Goal: Information Seeking & Learning: Learn about a topic

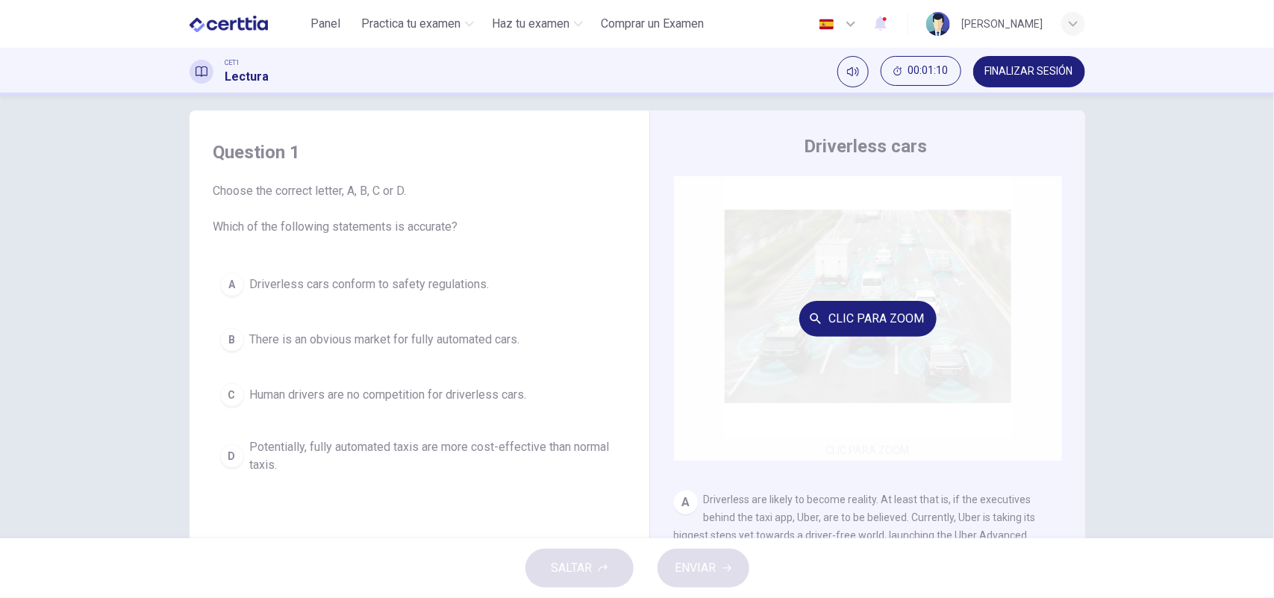
scroll to position [1, 0]
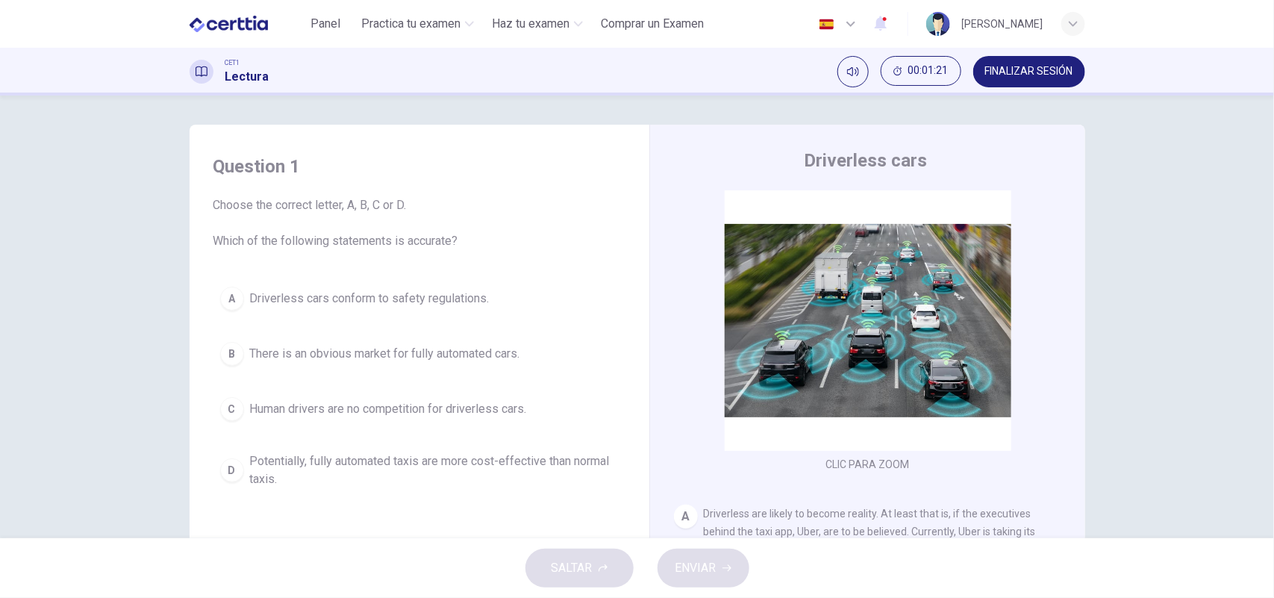
click at [1077, 314] on div "Question 1 Choose the correct letter, A, B, C or D. Which of the following stat…" at bounding box center [638, 384] width 944 height 519
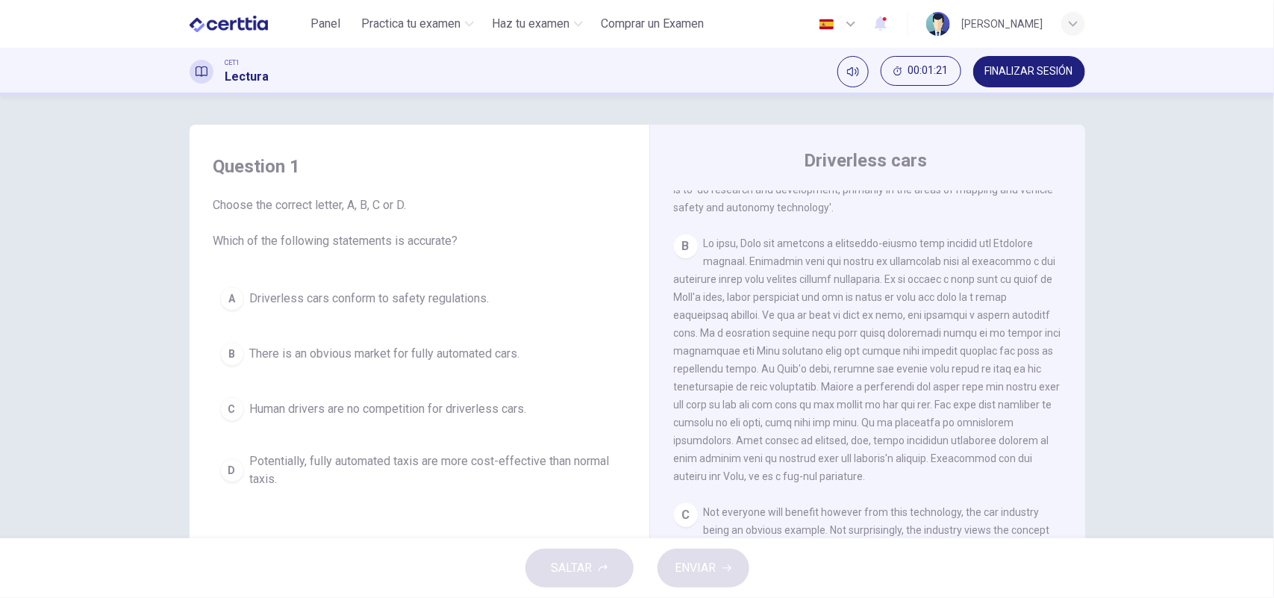
click at [1062, 352] on div "CLIC PARA ZOOM Clic para zoom A Driverless are likely to become reality. At lea…" at bounding box center [878, 416] width 408 height 453
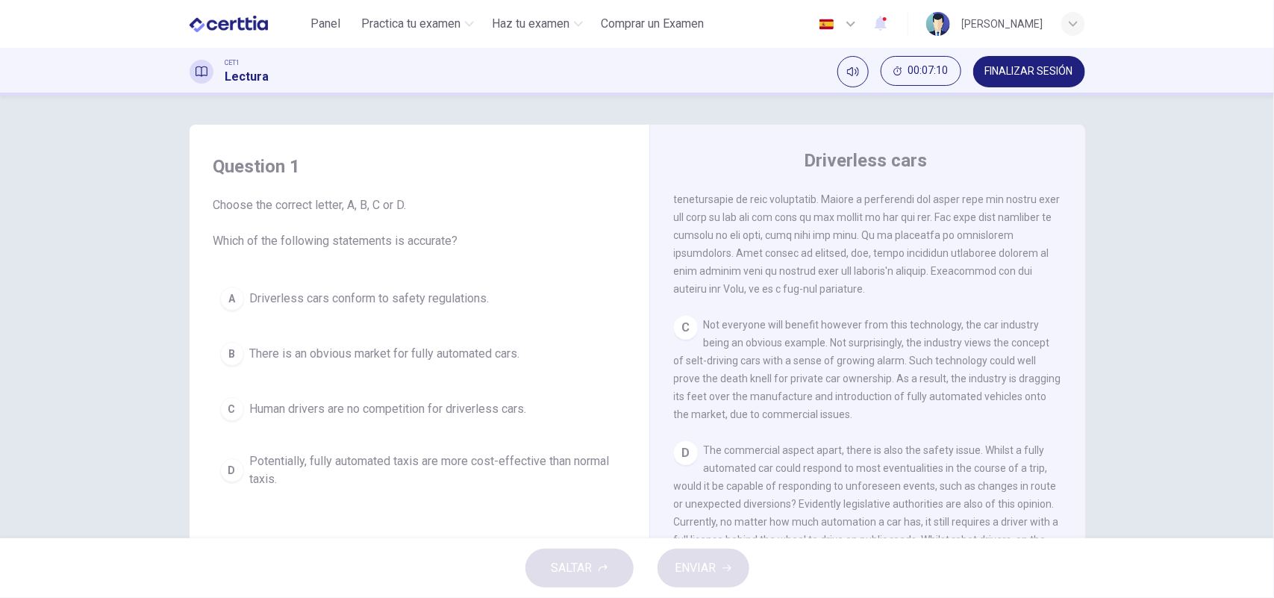
scroll to position [587, 0]
drag, startPoint x: 1080, startPoint y: 385, endPoint x: 1080, endPoint y: 403, distance: 18.7
click at [1080, 403] on div "Question 1 Choose the correct letter, A, B, C or D. Which of the following stat…" at bounding box center [638, 384] width 944 height 519
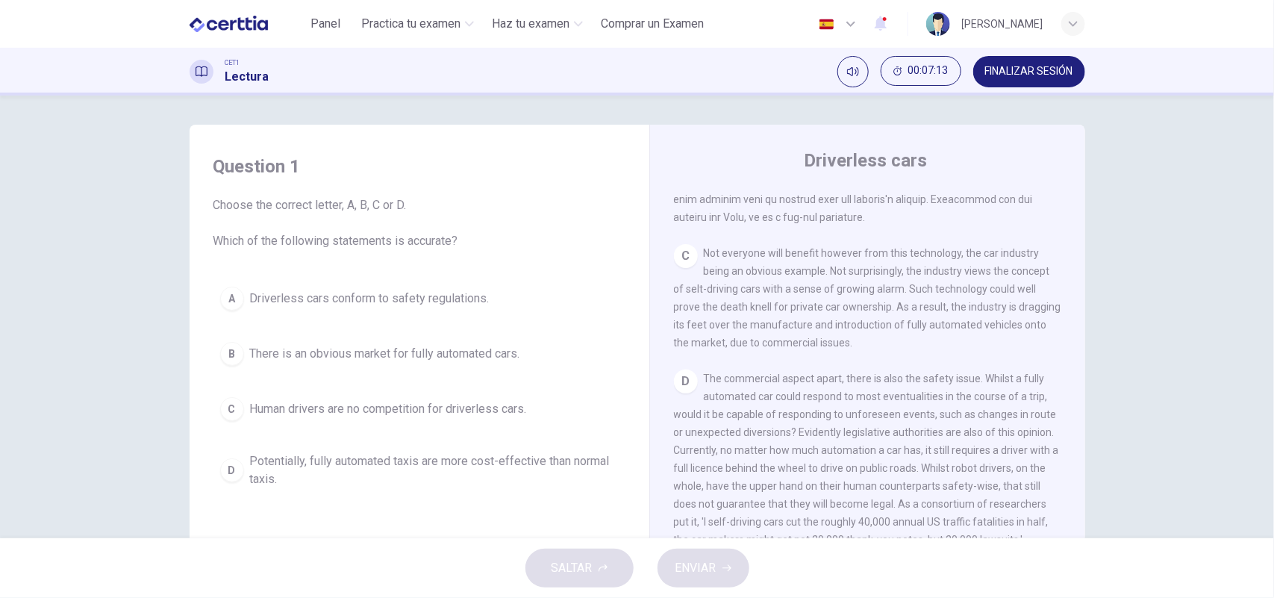
scroll to position [659, 0]
drag, startPoint x: 1077, startPoint y: 426, endPoint x: 1073, endPoint y: 408, distance: 18.3
click at [1076, 423] on div "Driverless cars CLIC PARA ZOOM Clic para zoom A Driverless are likely to become…" at bounding box center [868, 396] width 436 height 543
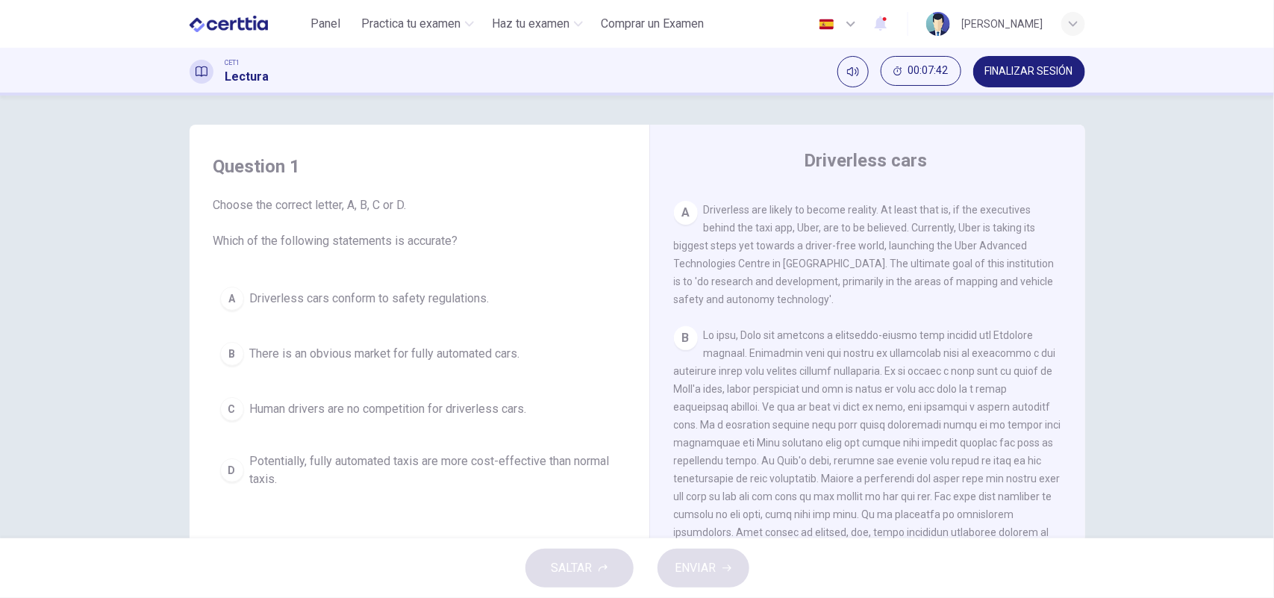
scroll to position [311, 0]
drag, startPoint x: 1077, startPoint y: 300, endPoint x: 1080, endPoint y: 338, distance: 38.2
click at [1080, 338] on div "Driverless cars CLIC PARA ZOOM Clic para zoom A Driverless are likely to become…" at bounding box center [868, 396] width 436 height 543
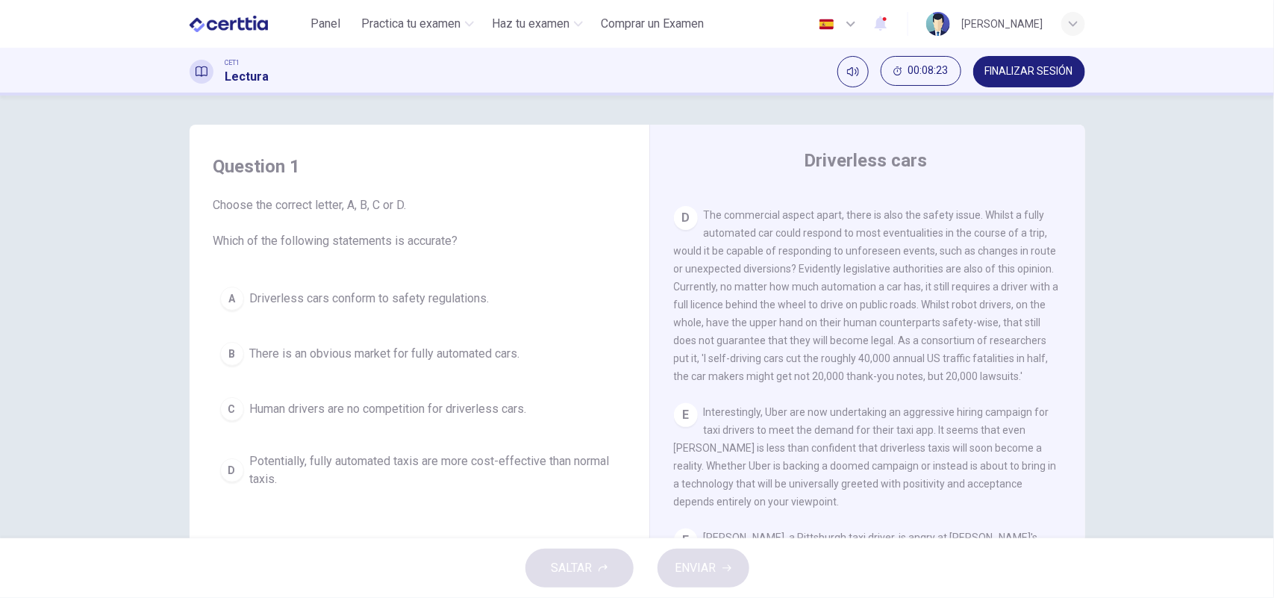
scroll to position [832, 0]
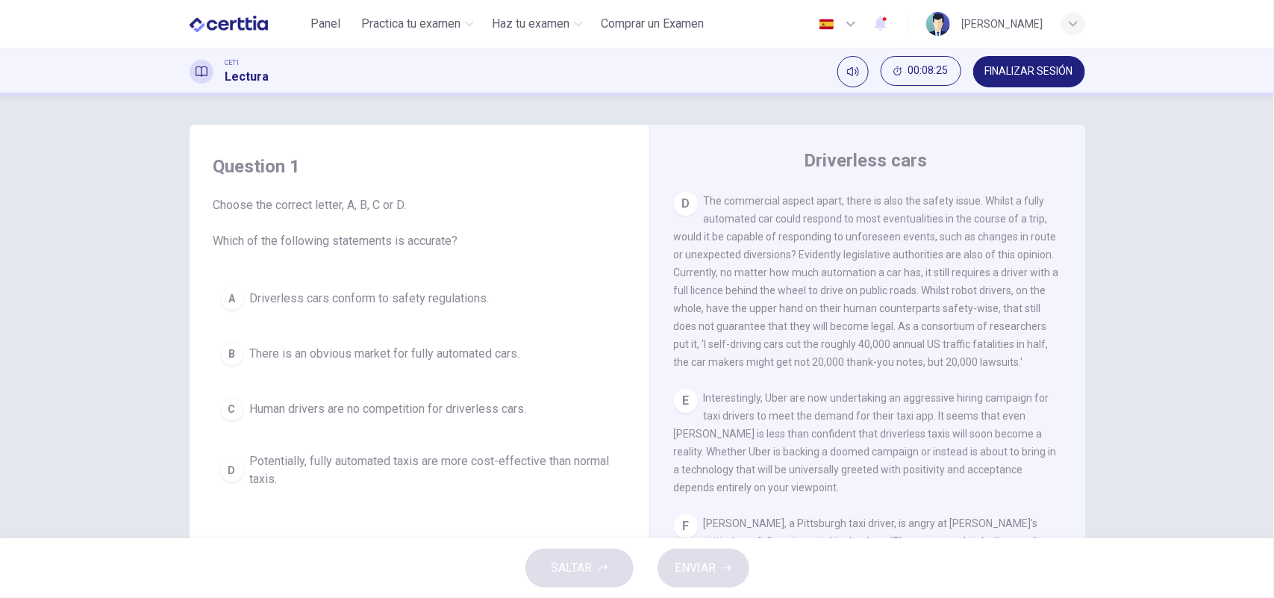
drag, startPoint x: 376, startPoint y: 415, endPoint x: 470, endPoint y: 166, distance: 266.1
click at [470, 166] on div "Question 1 Choose the correct letter, A, B, C or D. Which of the following stat…" at bounding box center [420, 325] width 436 height 370
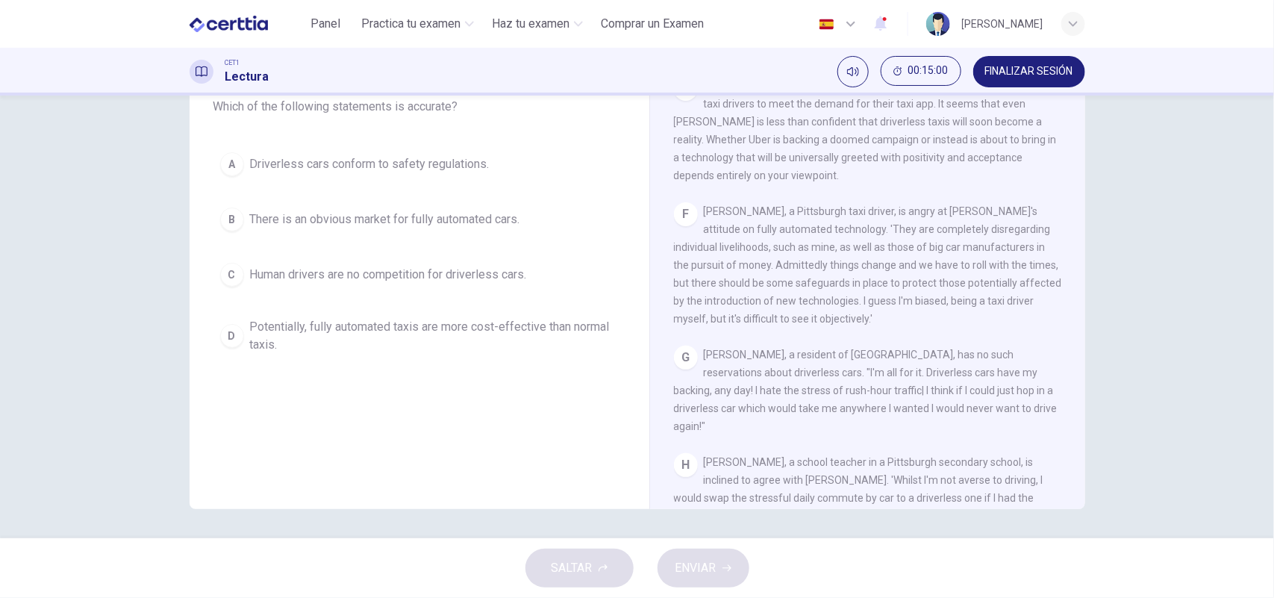
scroll to position [1004, 0]
click at [229, 164] on div "A" at bounding box center [232, 164] width 24 height 24
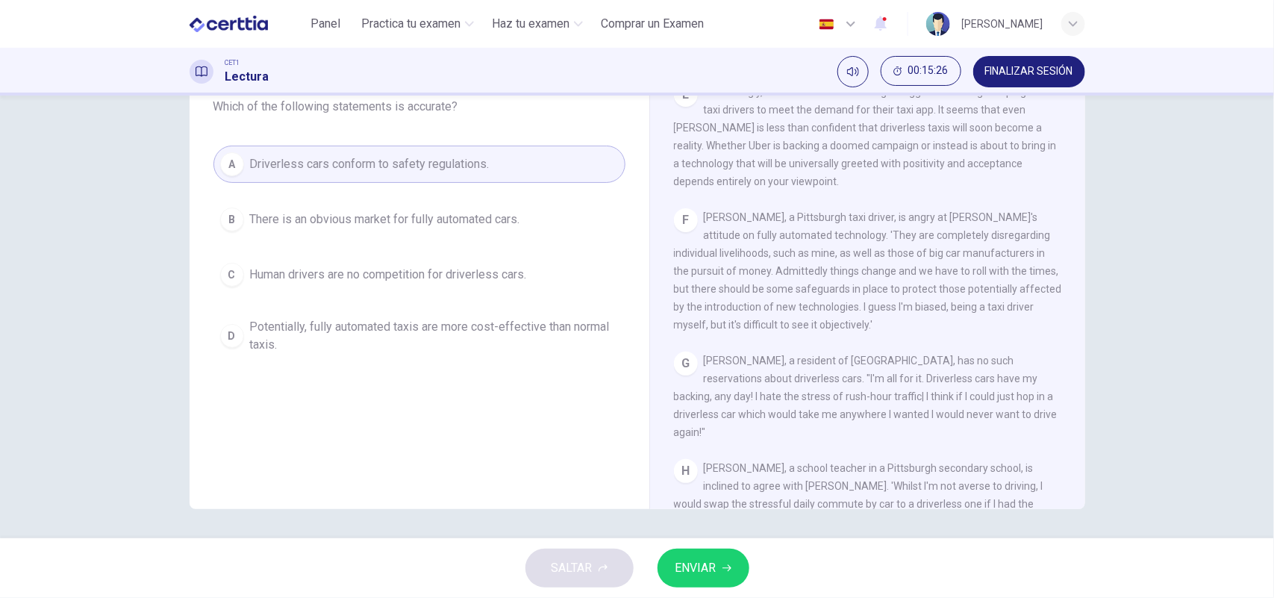
click at [694, 570] on span "ENVIAR" at bounding box center [696, 568] width 41 height 21
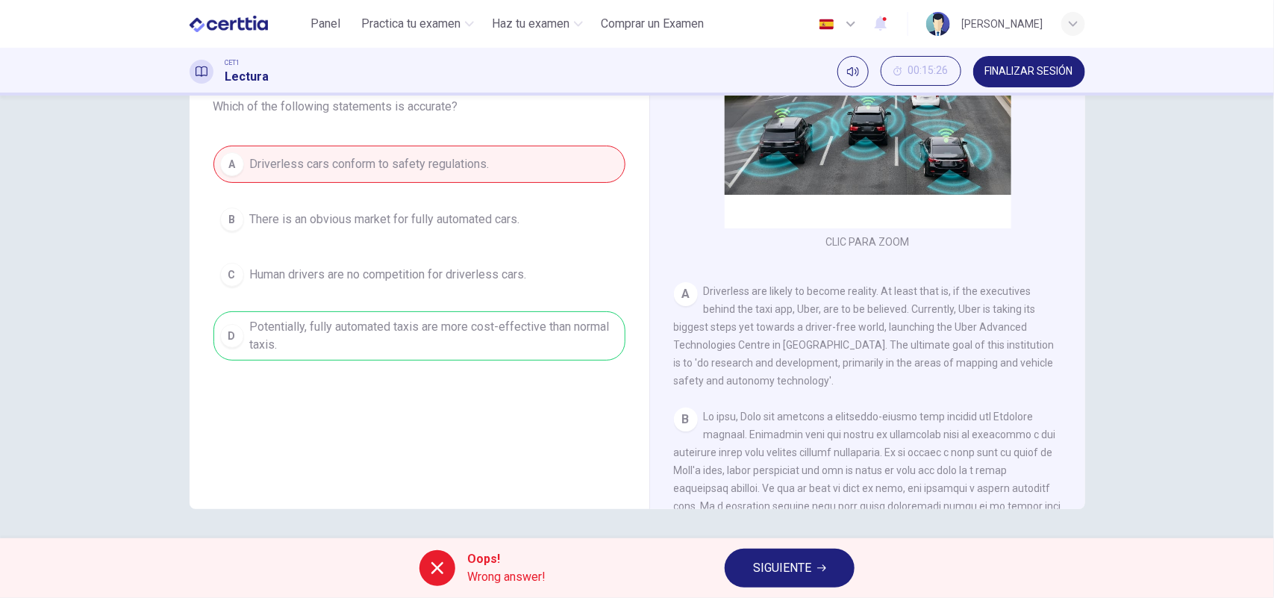
scroll to position [82, 0]
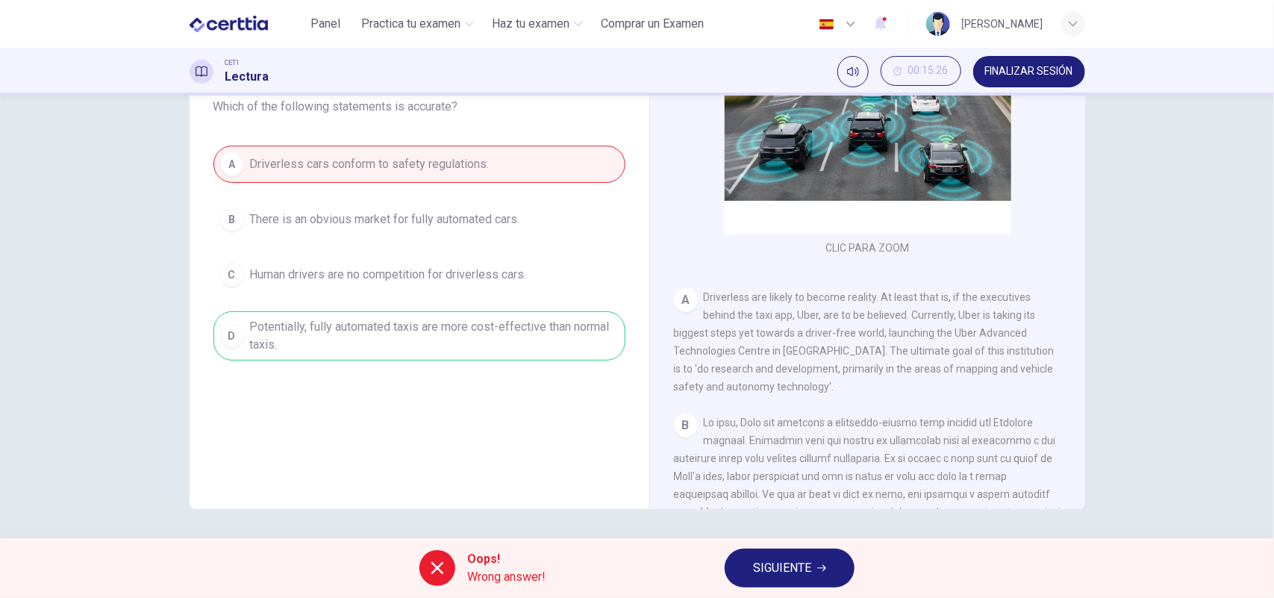
click at [793, 566] on span "SIGUIENTE" at bounding box center [782, 568] width 58 height 21
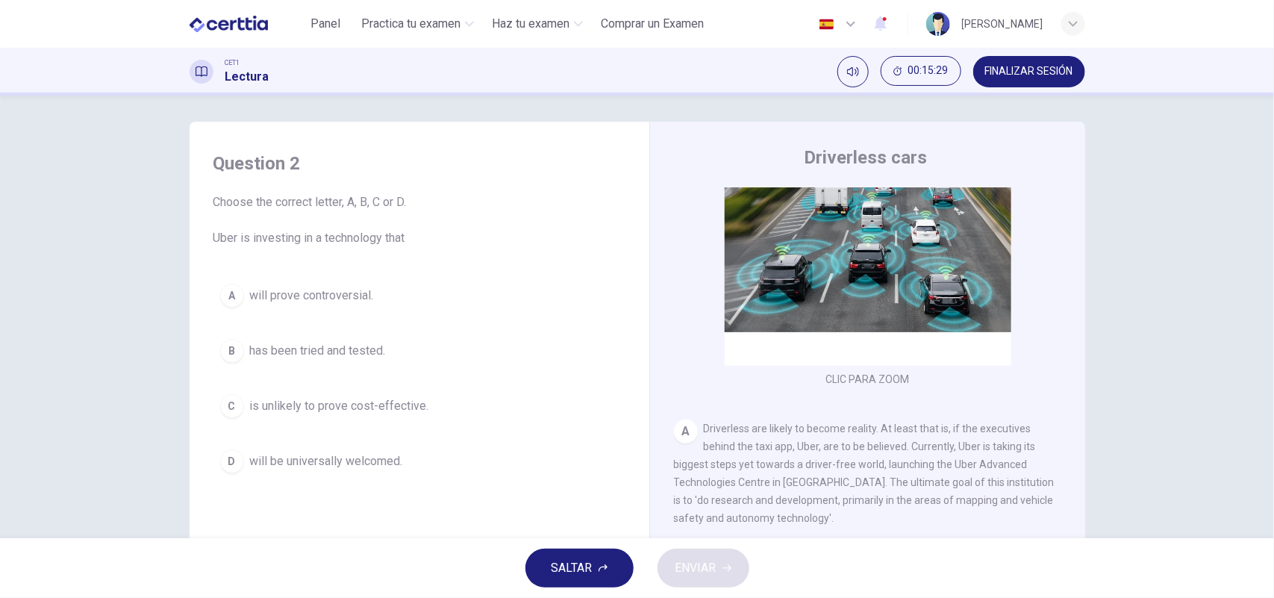
scroll to position [0, 0]
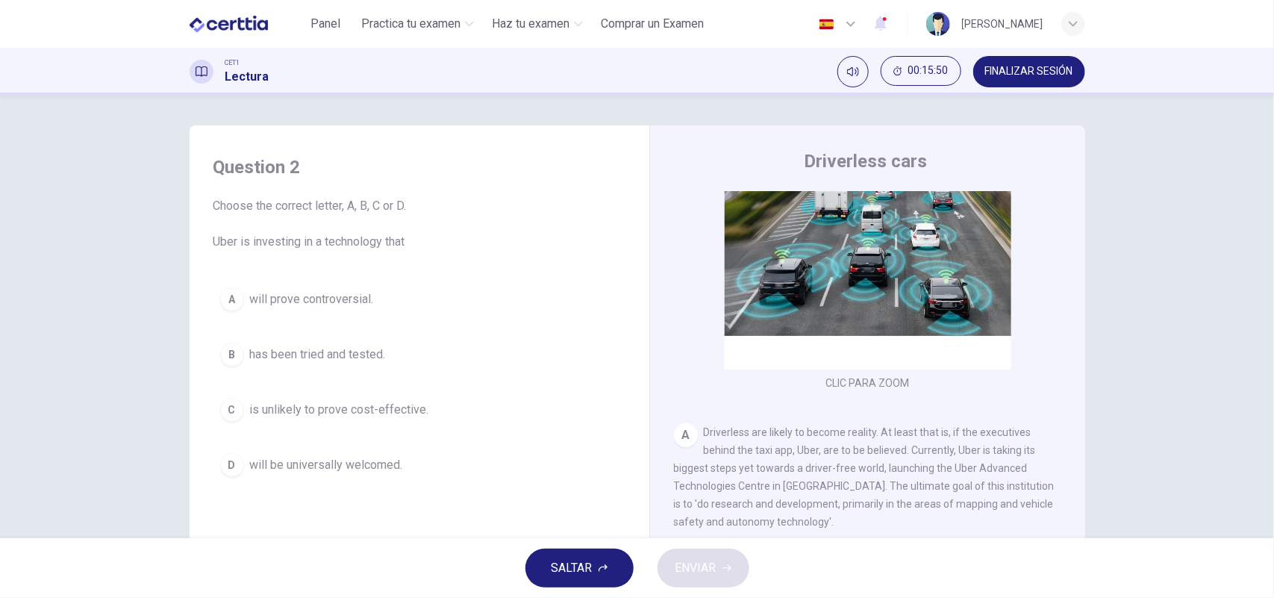
click at [230, 408] on div "C" at bounding box center [232, 410] width 24 height 24
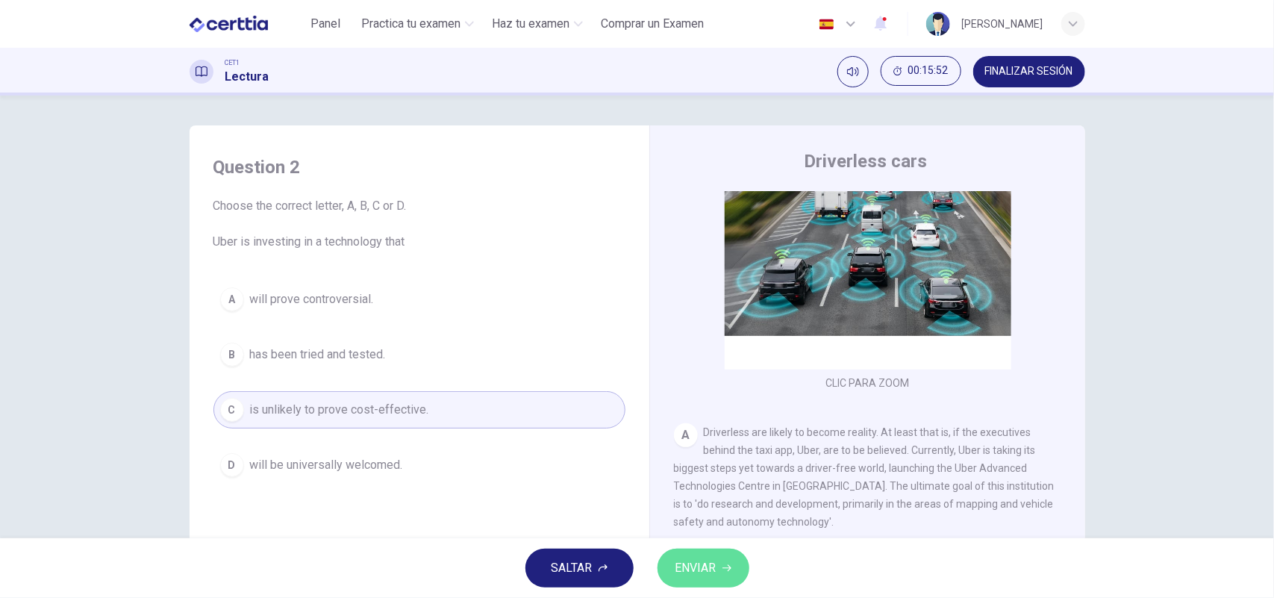
click at [704, 560] on span "ENVIAR" at bounding box center [696, 568] width 41 height 21
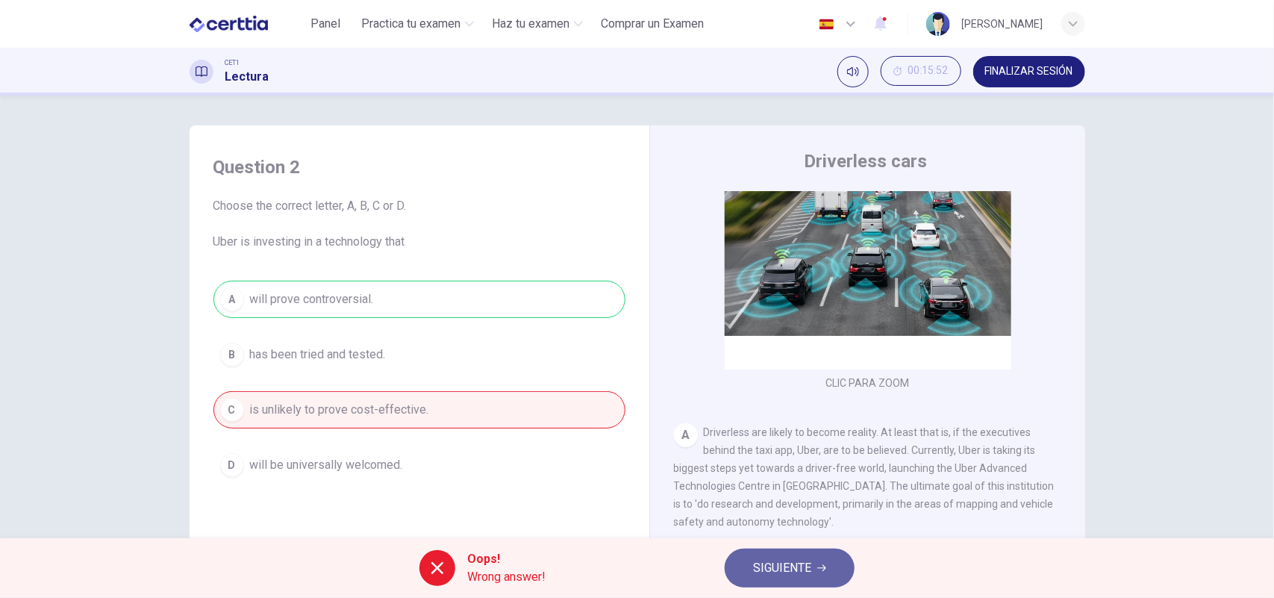
click at [803, 564] on span "SIGUIENTE" at bounding box center [782, 568] width 58 height 21
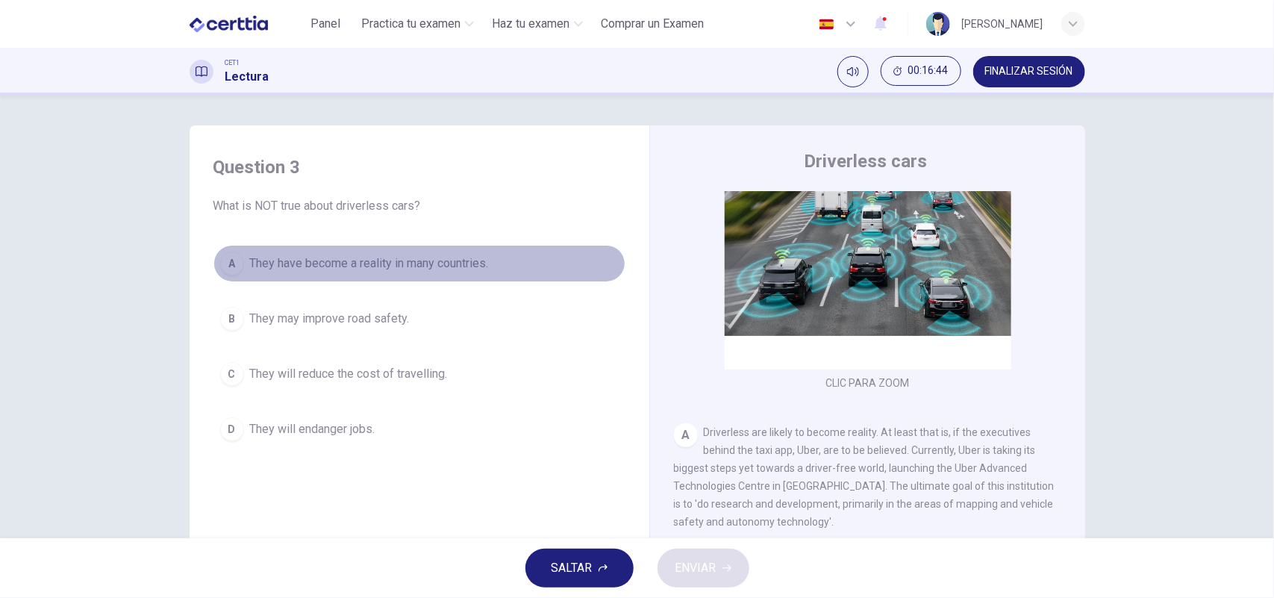
click at [224, 264] on div "A" at bounding box center [232, 264] width 24 height 24
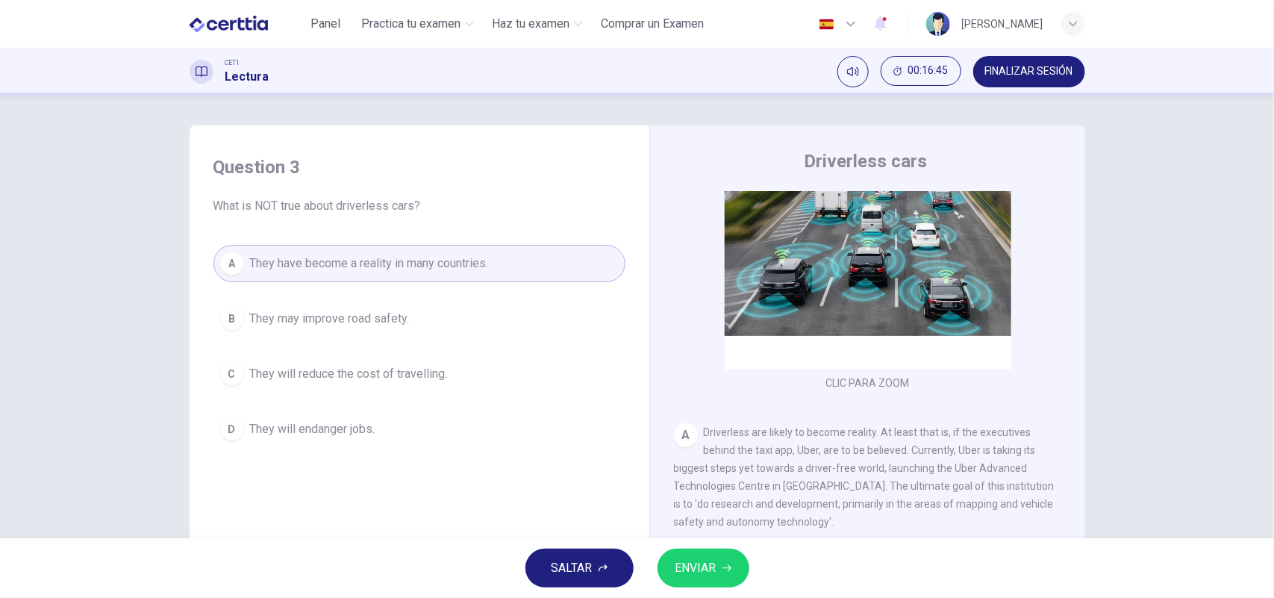
click at [721, 562] on button "ENVIAR" at bounding box center [704, 568] width 92 height 39
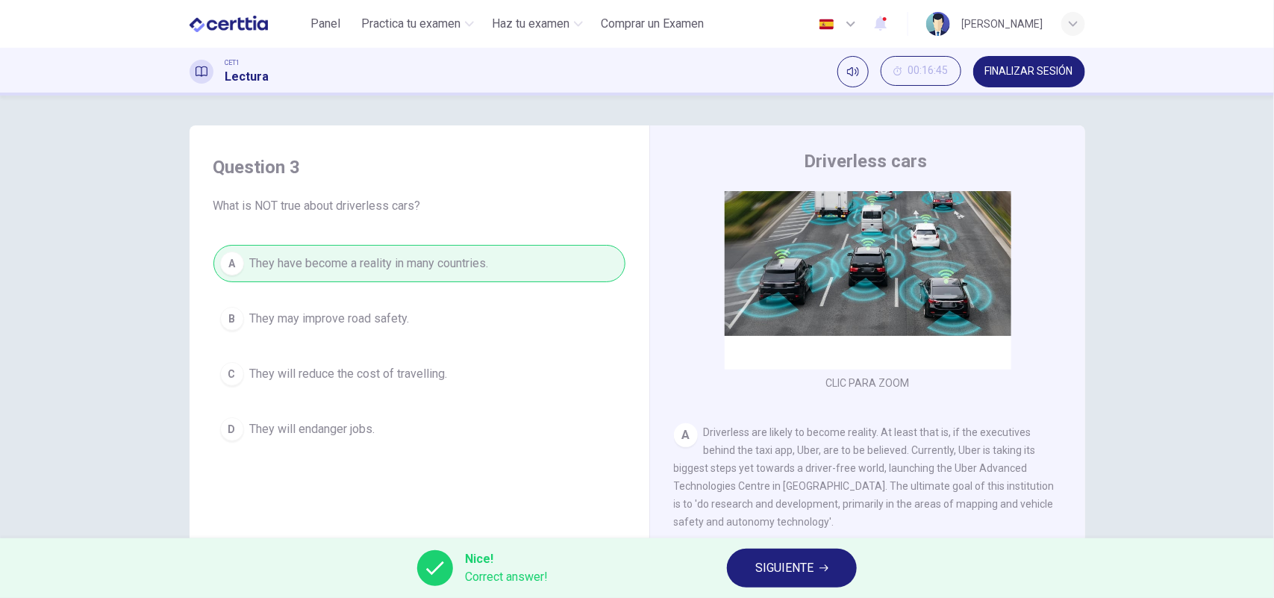
click at [791, 568] on span "SIGUIENTE" at bounding box center [785, 568] width 58 height 21
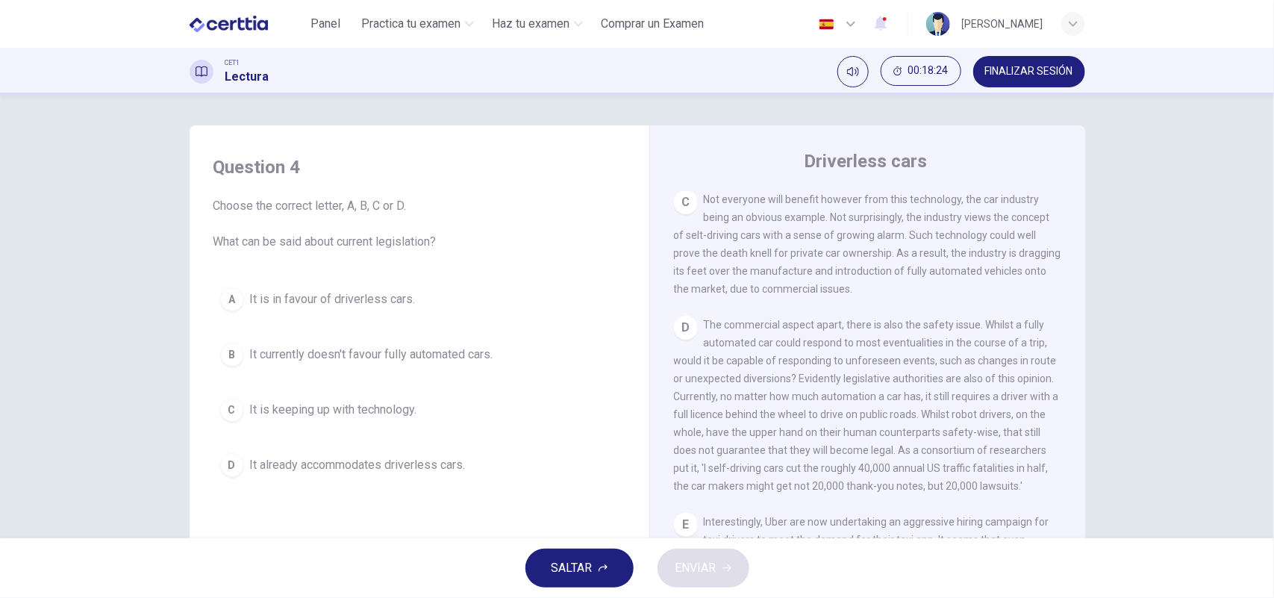
scroll to position [708, 0]
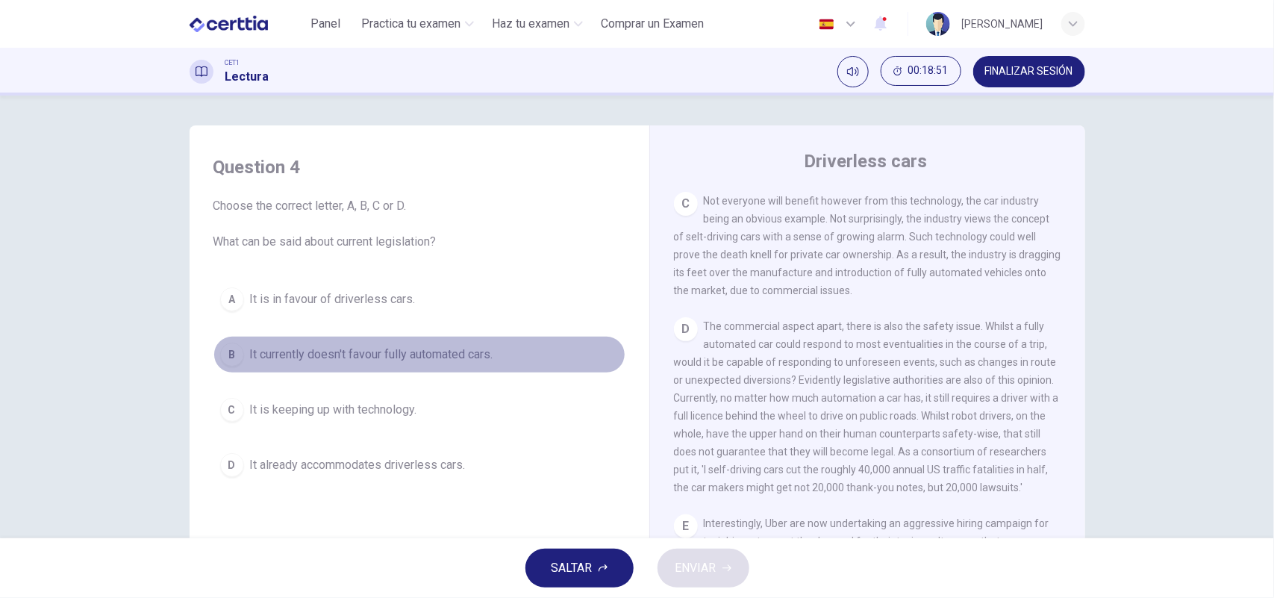
click at [224, 351] on div "B" at bounding box center [232, 355] width 24 height 24
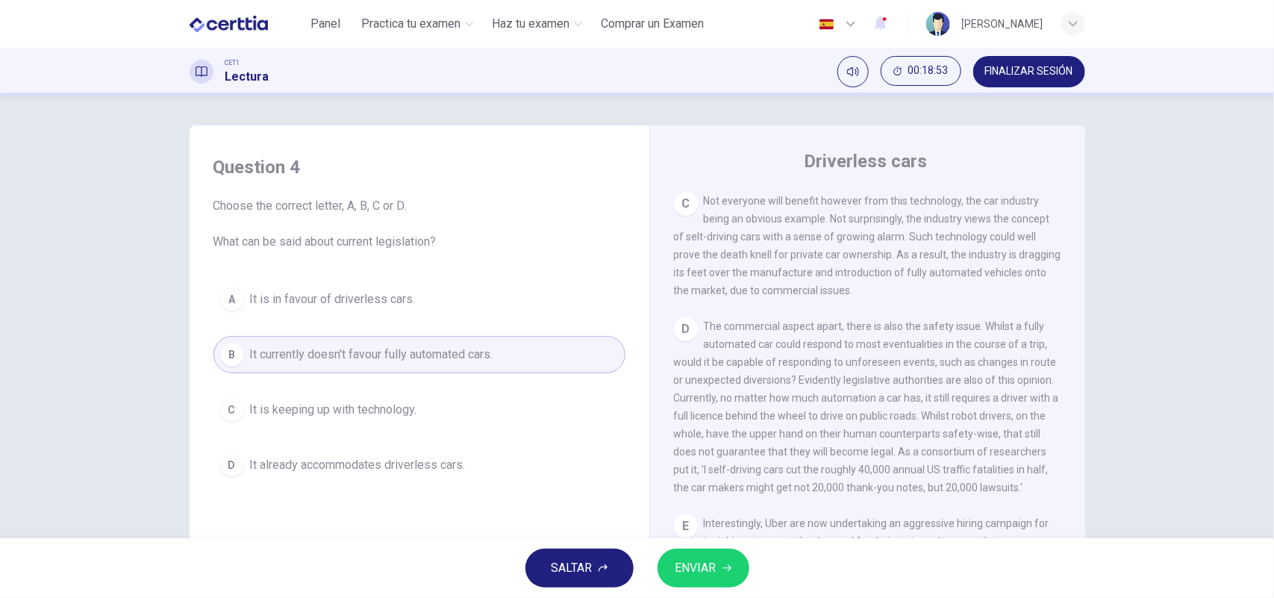
click at [697, 567] on span "ENVIAR" at bounding box center [696, 568] width 41 height 21
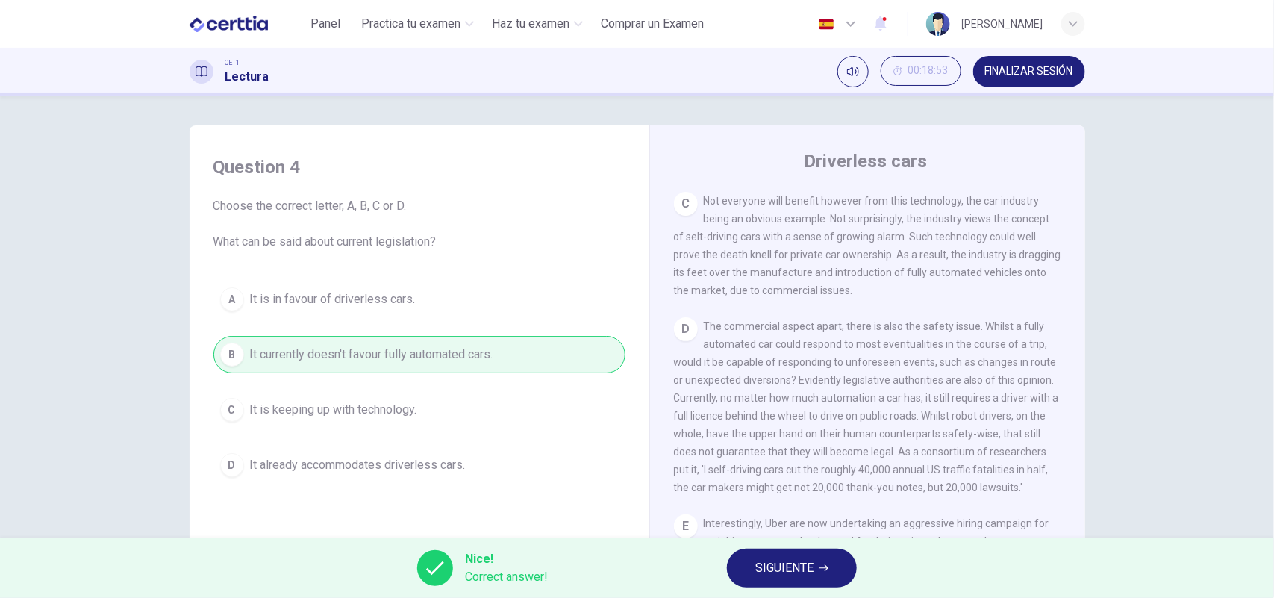
click at [771, 566] on span "SIGUIENTE" at bounding box center [785, 568] width 58 height 21
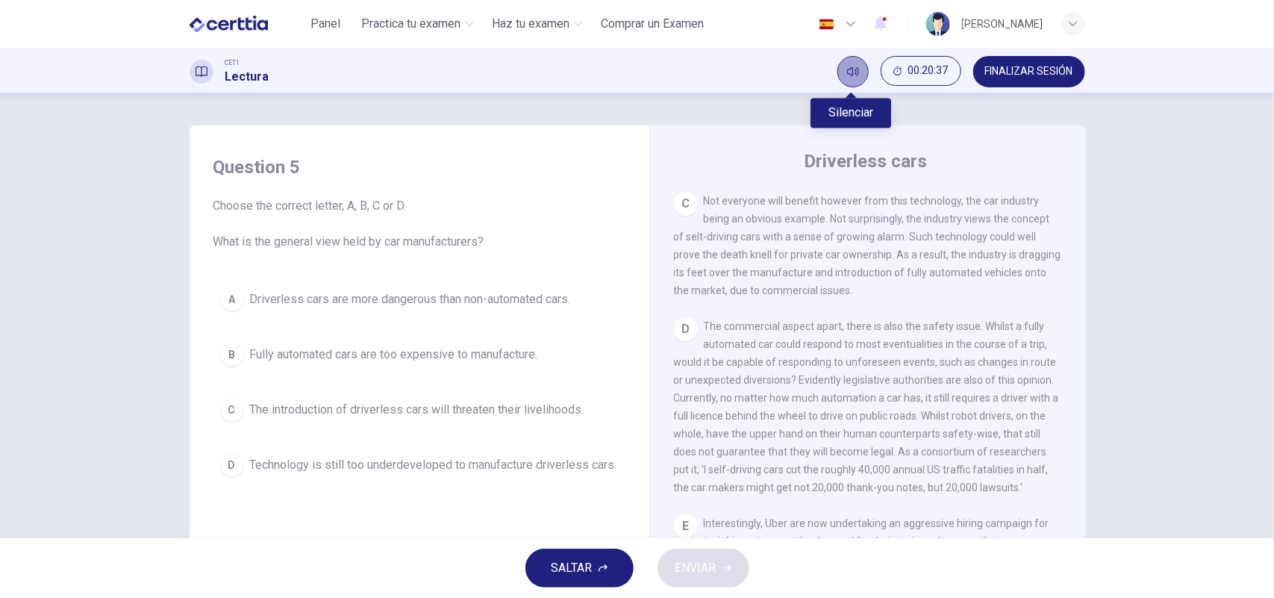
click at [847, 72] on icon "Silenciar" at bounding box center [853, 72] width 12 height 12
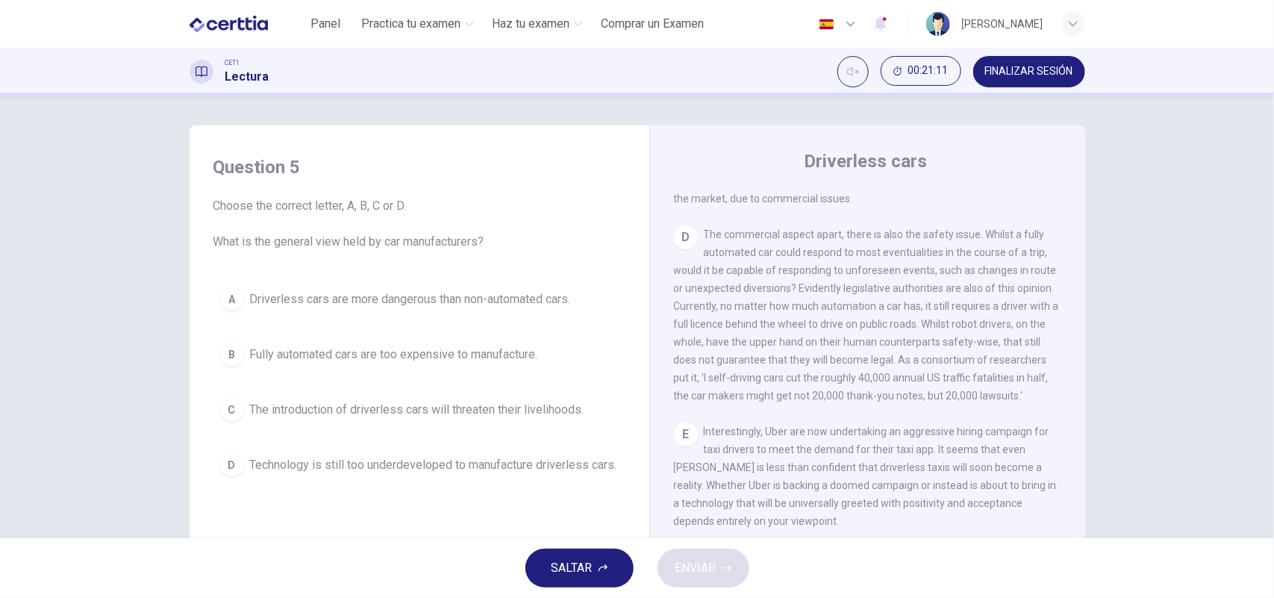
scroll to position [794, 0]
click at [222, 411] on div "C" at bounding box center [232, 410] width 24 height 24
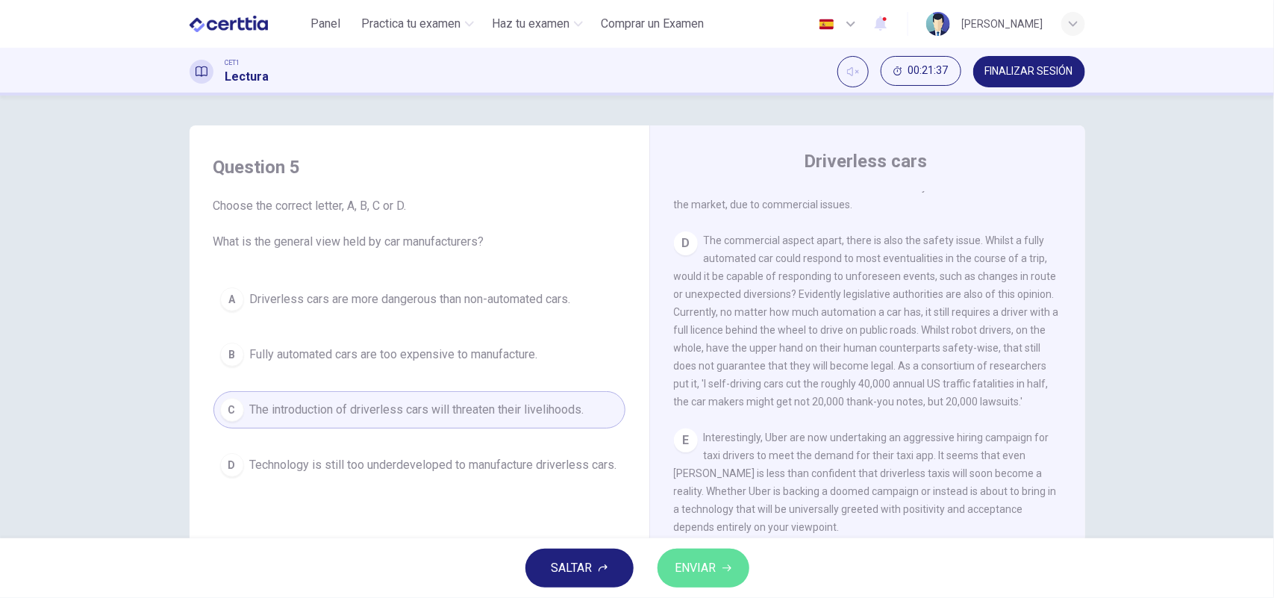
click at [706, 567] on span "ENVIAR" at bounding box center [696, 568] width 41 height 21
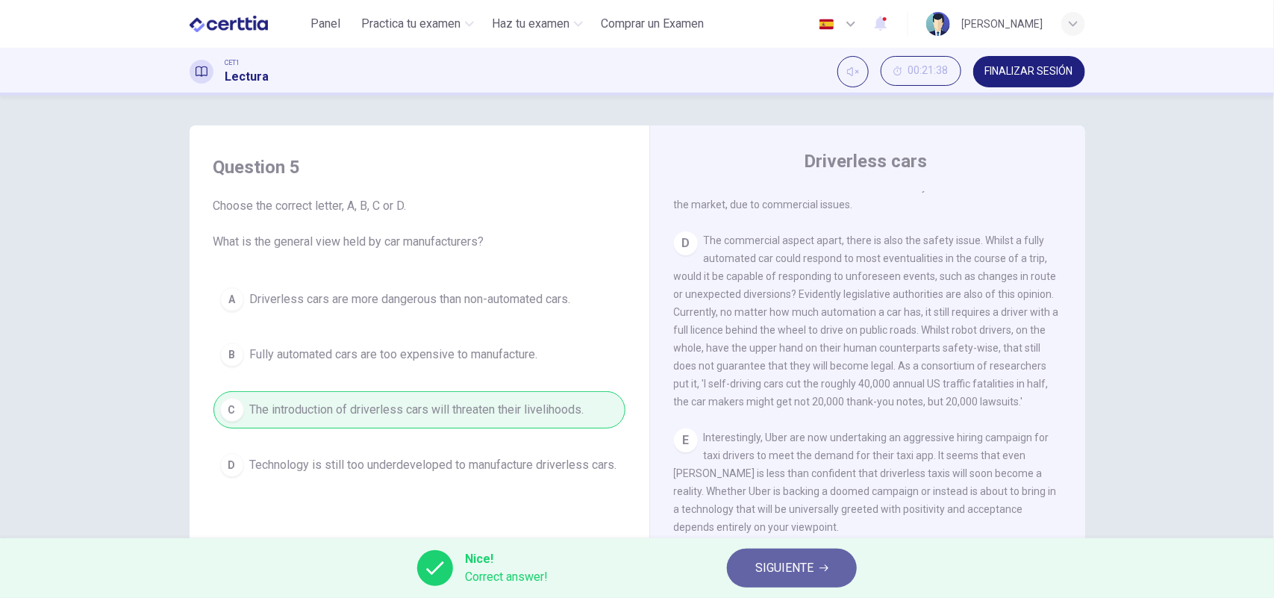
click at [768, 569] on span "SIGUIENTE" at bounding box center [785, 568] width 58 height 21
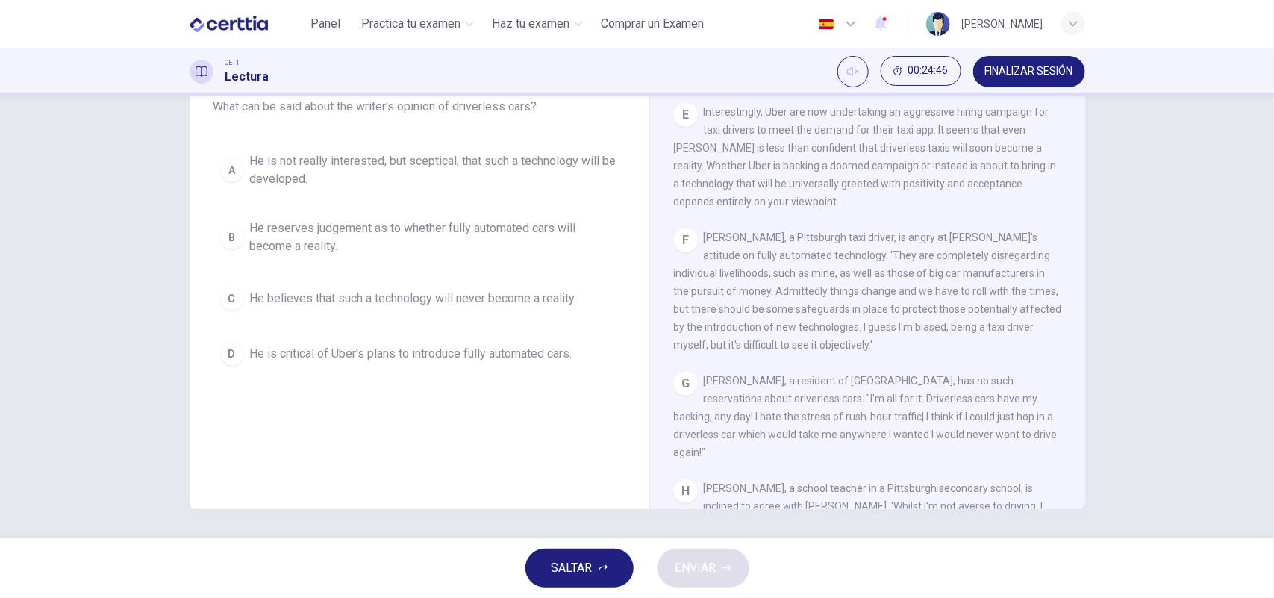
scroll to position [991, 0]
drag, startPoint x: 1066, startPoint y: 382, endPoint x: 1071, endPoint y: 417, distance: 35.5
click at [1071, 417] on div "CLIC PARA ZOOM Clic para zoom A Driverless are likely to become reality. At lea…" at bounding box center [878, 282] width 408 height 453
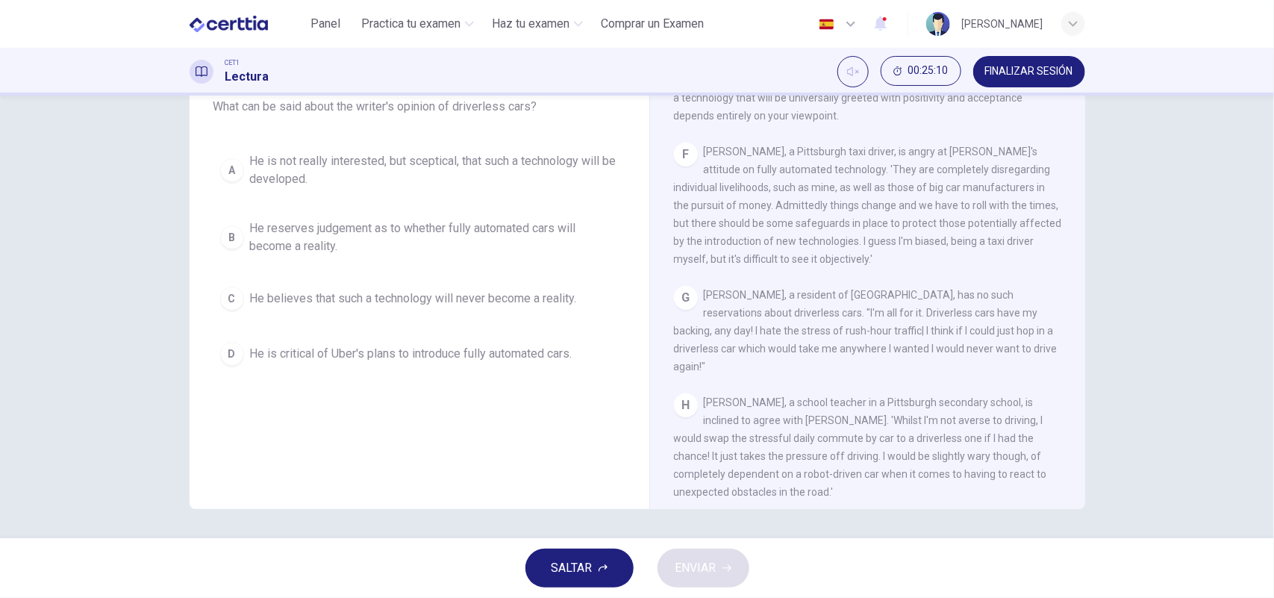
scroll to position [1116, 0]
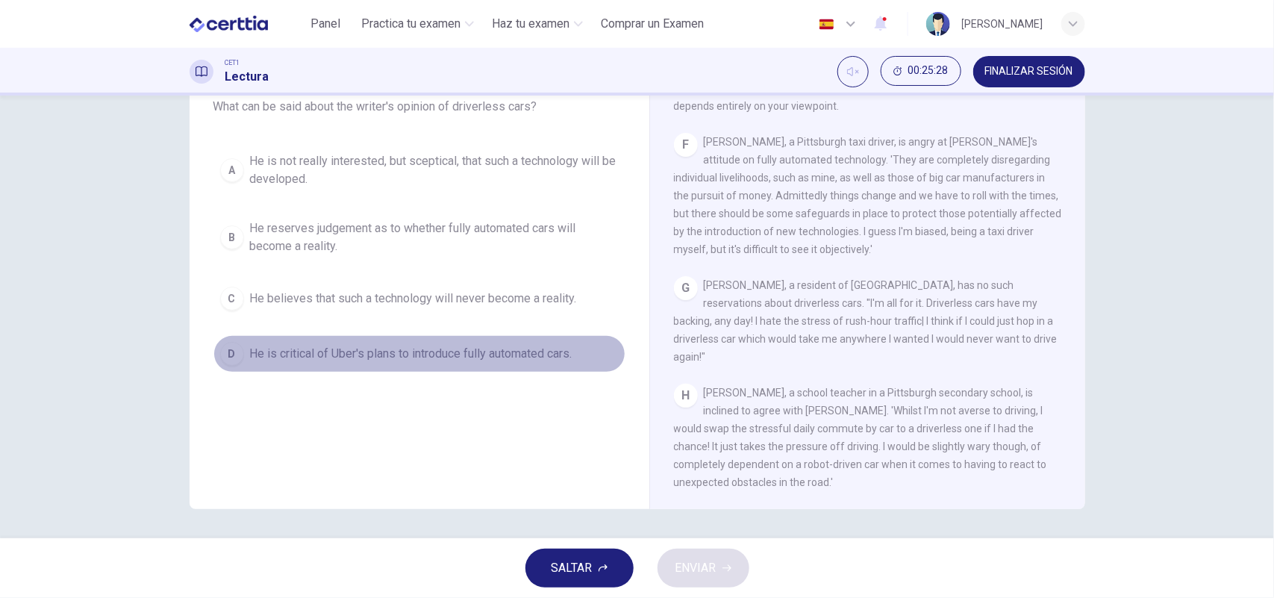
click at [226, 358] on div "D" at bounding box center [232, 354] width 24 height 24
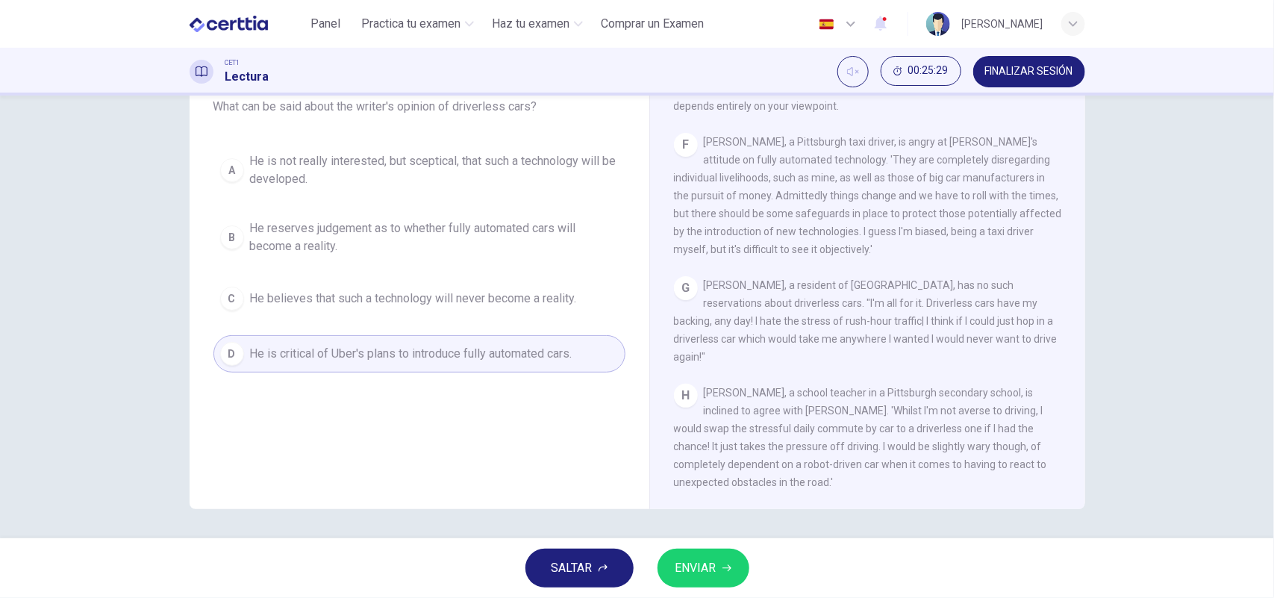
click at [715, 558] on span "ENVIAR" at bounding box center [696, 568] width 41 height 21
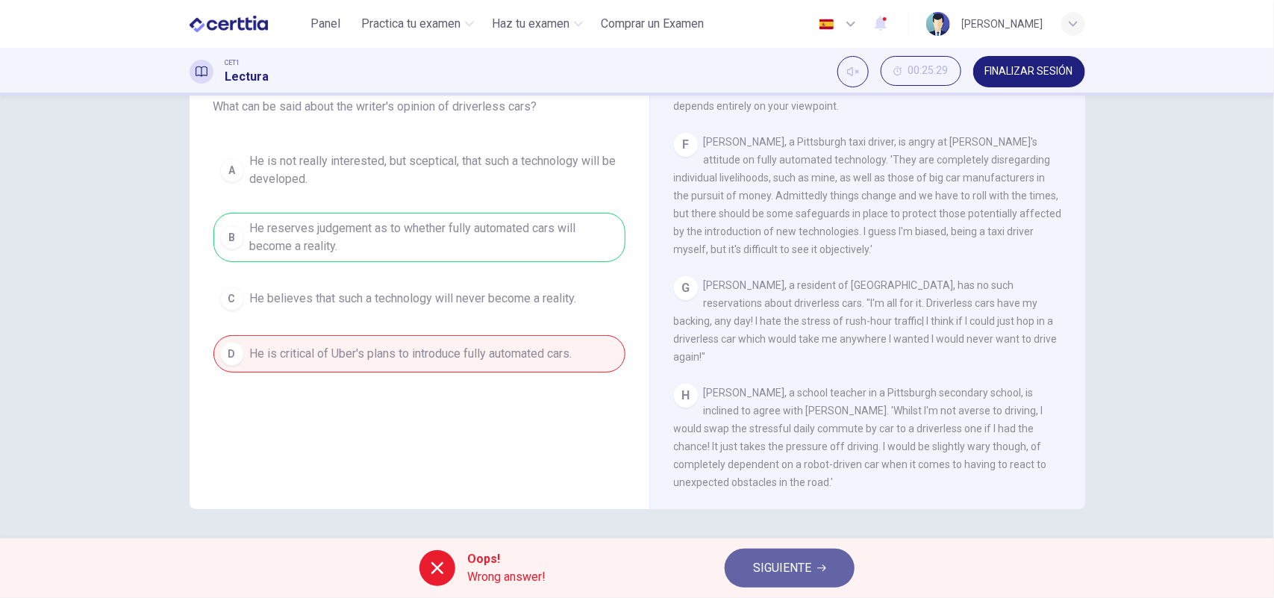
click at [791, 568] on span "SIGUIENTE" at bounding box center [782, 568] width 58 height 21
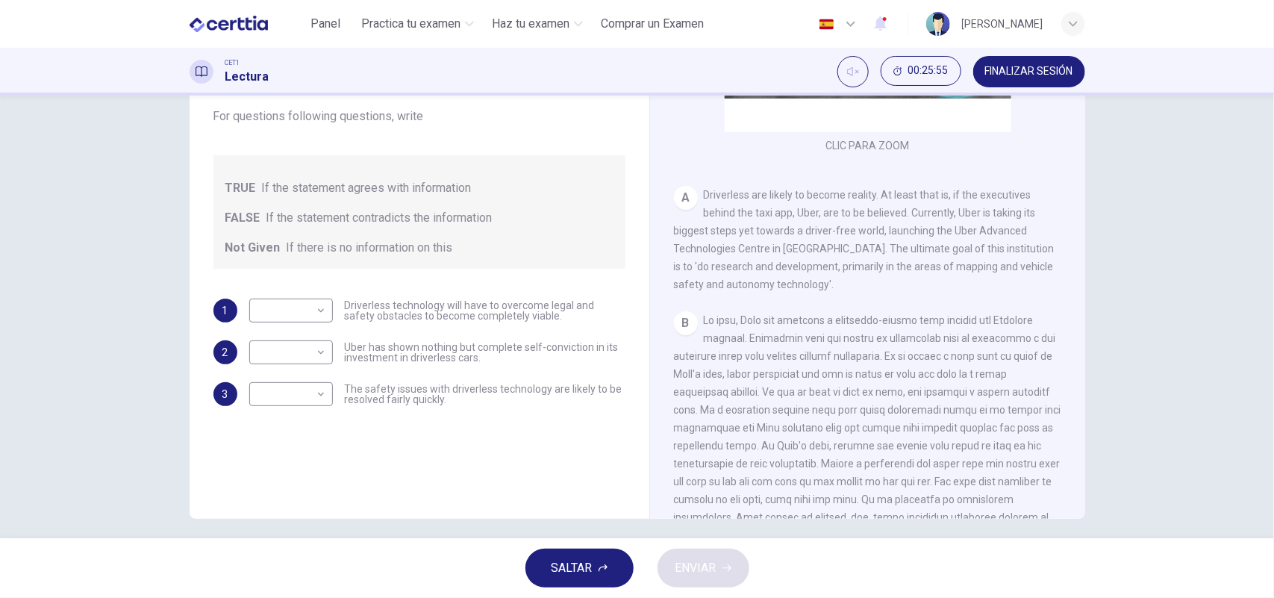
scroll to position [128, 0]
click at [318, 303] on body "Este sitio utiliza cookies, como se explica en nuestra Política de Privacidad .…" at bounding box center [637, 299] width 1274 height 598
click at [295, 326] on li "TRUE" at bounding box center [286, 332] width 84 height 24
type input "****"
click at [316, 349] on body "Este sitio utiliza cookies, como se explica en nuestra Política de Privacidad .…" at bounding box center [637, 299] width 1274 height 598
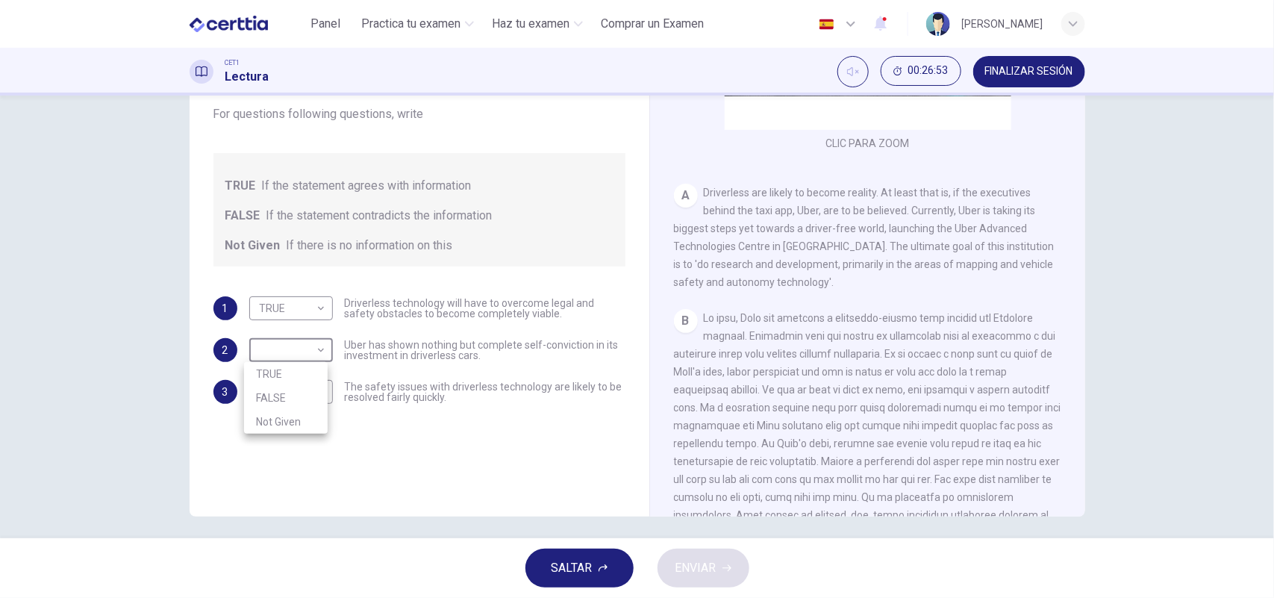
click at [293, 420] on li "Not Given" at bounding box center [286, 422] width 84 height 24
click at [311, 385] on body "Este sitio utiliza cookies, como se explica en nuestra Política de Privacidad .…" at bounding box center [637, 299] width 1274 height 598
drag, startPoint x: 1069, startPoint y: 198, endPoint x: 1068, endPoint y: 230, distance: 32.1
click at [1068, 230] on div at bounding box center [637, 299] width 1274 height 598
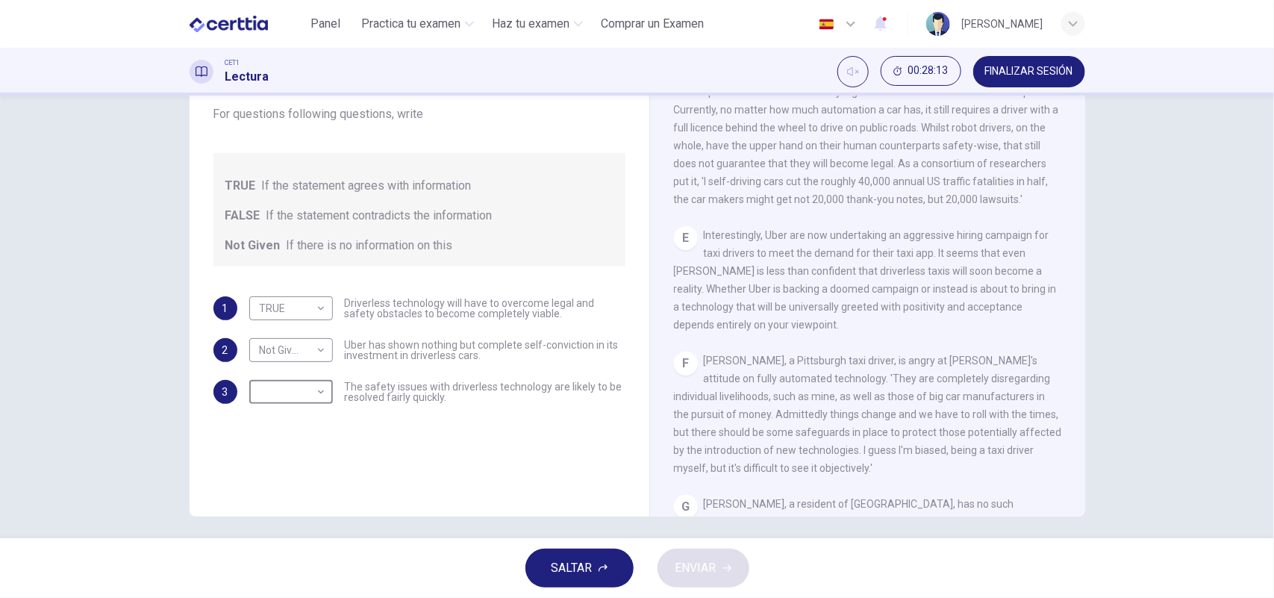
scroll to position [872, 0]
click at [312, 347] on body "Este sitio utiliza cookies, como se explica en nuestra Política de Privacidad .…" at bounding box center [637, 299] width 1274 height 598
click at [300, 373] on li "TRUE" at bounding box center [286, 374] width 84 height 24
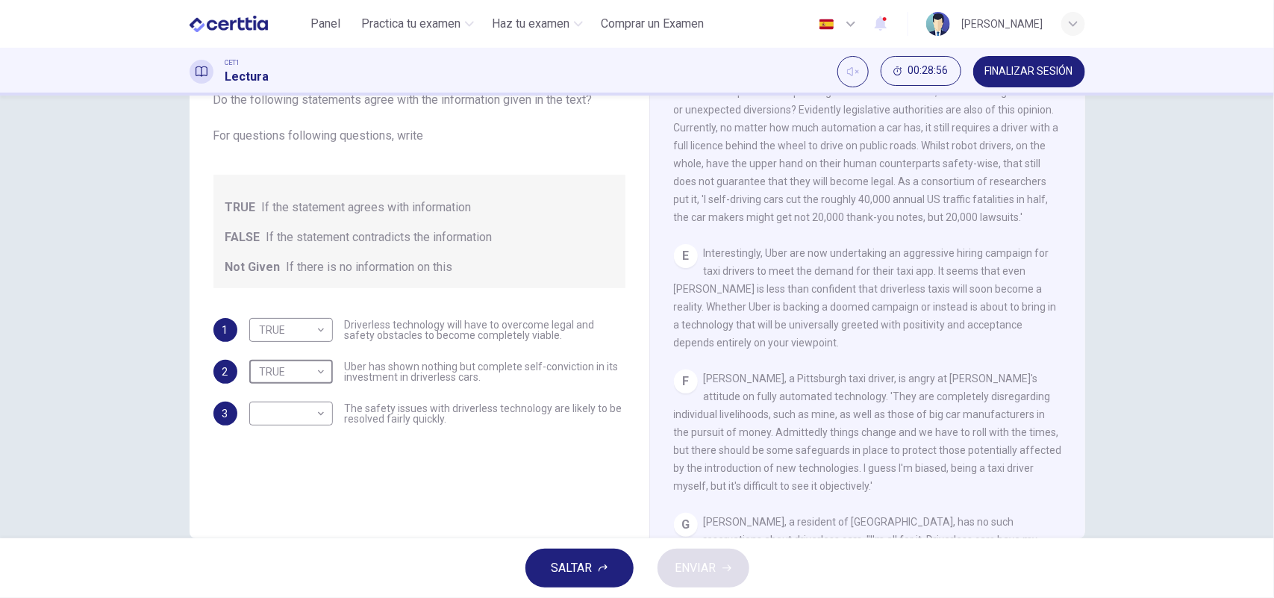
scroll to position [135, 0]
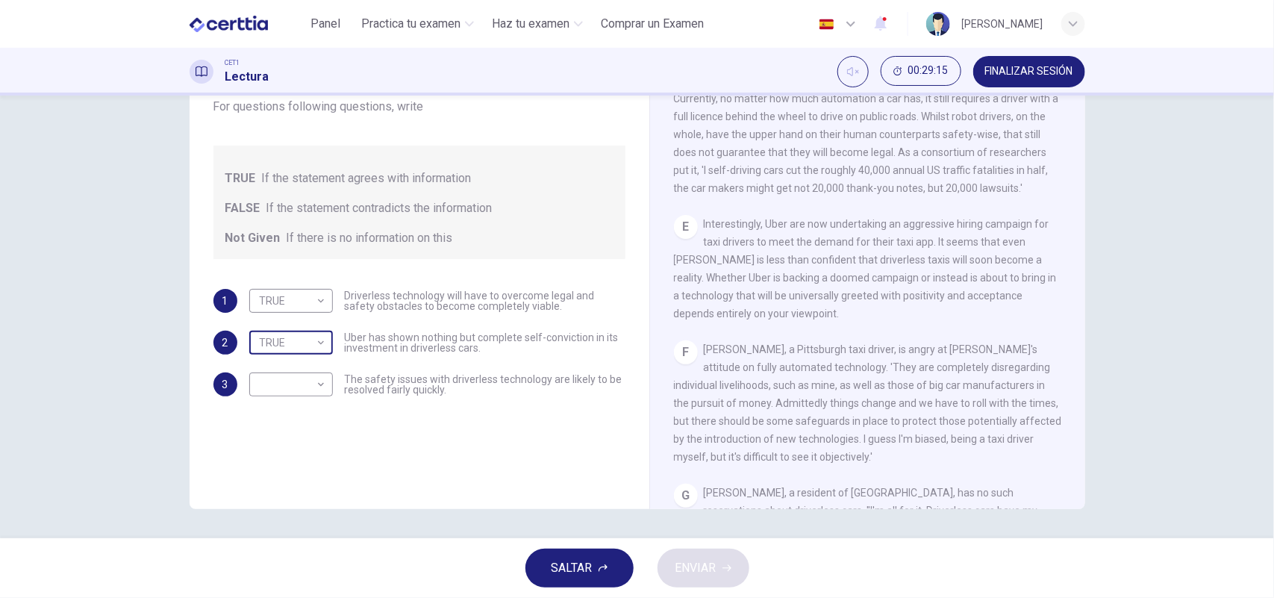
click at [311, 343] on body "Este sitio utiliza cookies, como se explica en nuestra Política de Privacidad .…" at bounding box center [637, 299] width 1274 height 598
click at [291, 390] on li "FALSE" at bounding box center [286, 391] width 84 height 24
type input "*****"
drag, startPoint x: 1065, startPoint y: 352, endPoint x: 1071, endPoint y: 382, distance: 31.2
click at [1071, 382] on div "CLIC PARA ZOOM Clic para zoom A Driverless are likely to become reality. At lea…" at bounding box center [878, 282] width 408 height 453
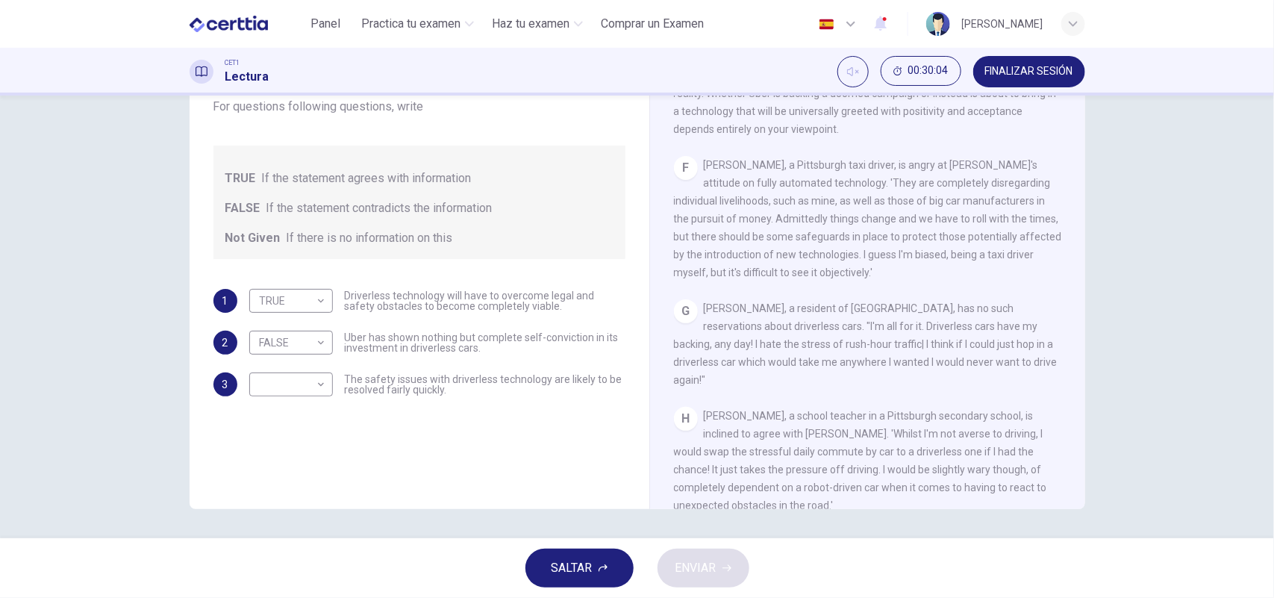
scroll to position [1116, 0]
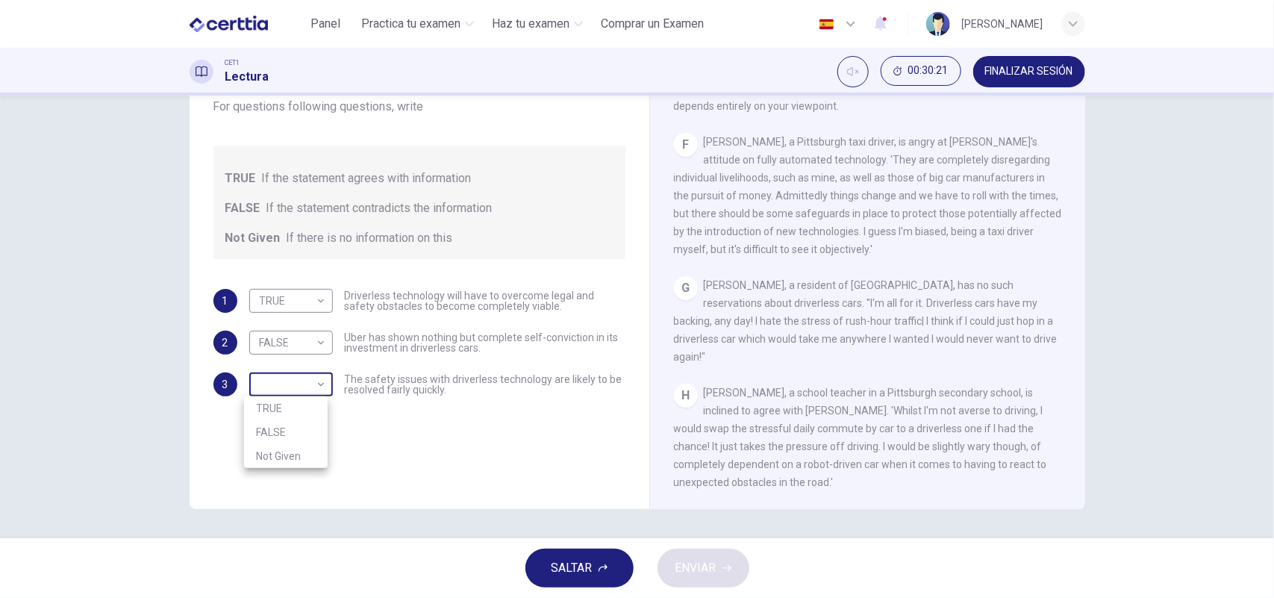
click at [276, 388] on body "Este sitio utiliza cookies, como se explica en nuestra Política de Privacidad .…" at bounding box center [637, 299] width 1274 height 598
click at [284, 455] on li "Not Given" at bounding box center [286, 456] width 84 height 24
type input "*********"
click at [713, 560] on span "ENVIAR" at bounding box center [696, 568] width 41 height 21
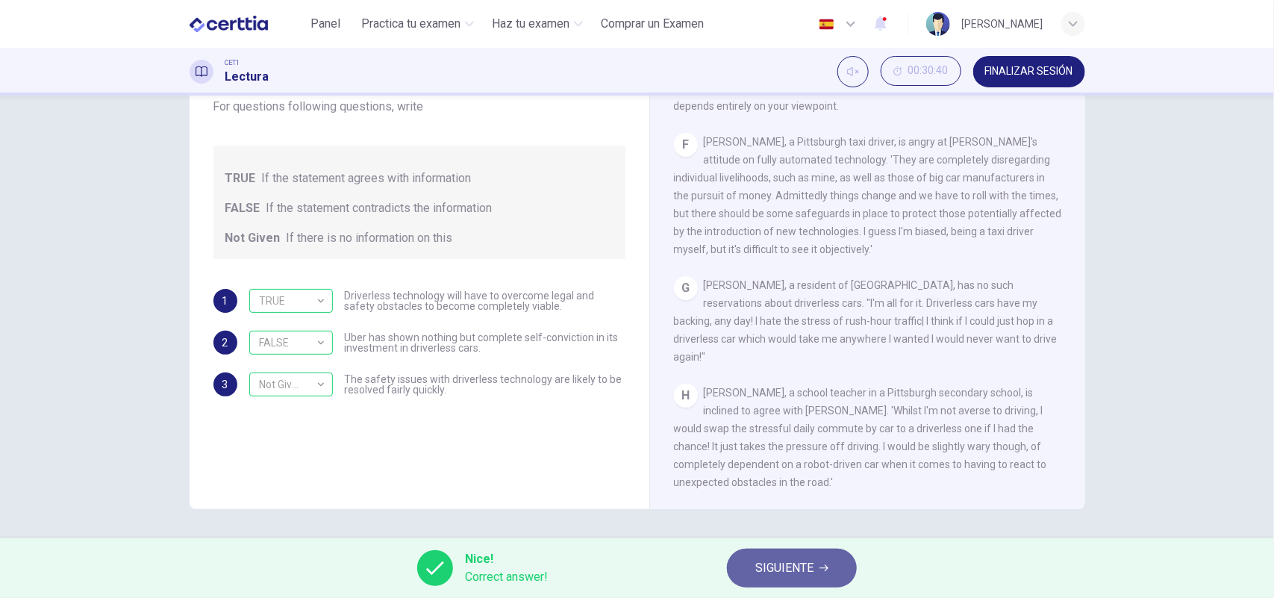
click at [795, 555] on button "SIGUIENTE" at bounding box center [792, 568] width 130 height 39
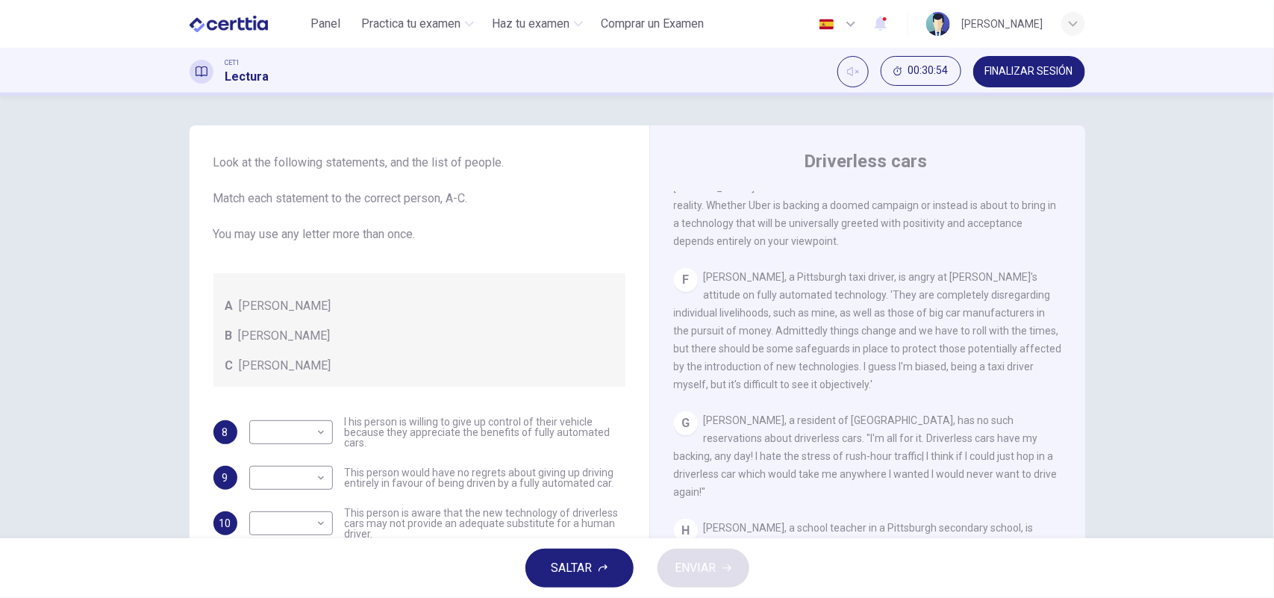
scroll to position [51, 0]
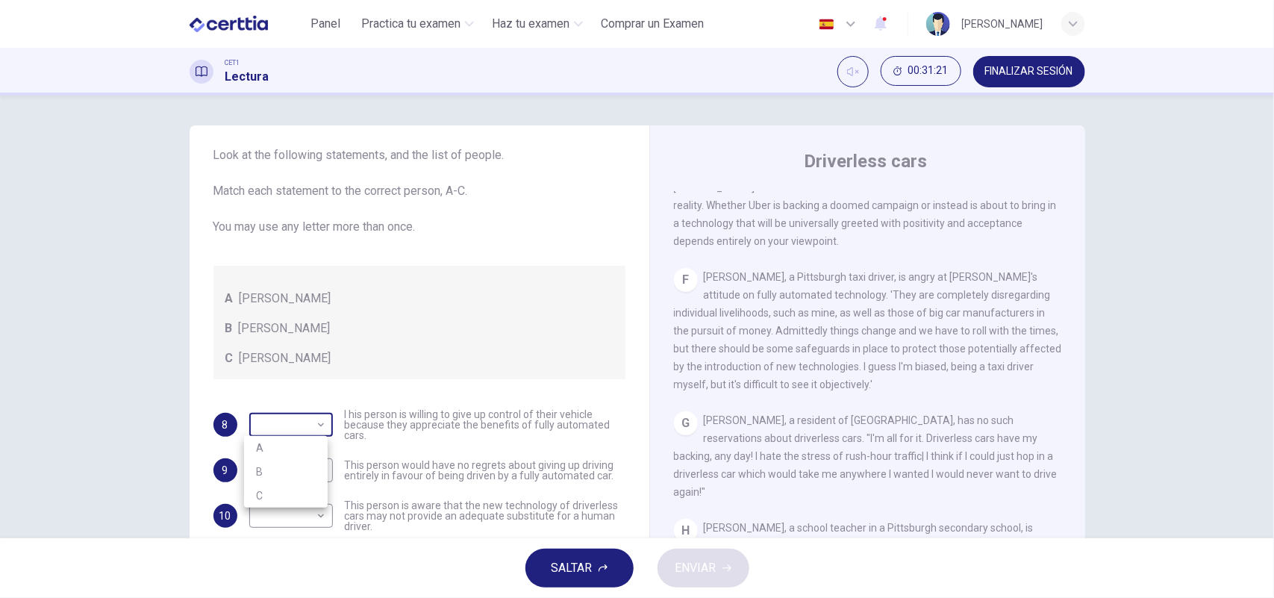
click at [315, 423] on body "Este sitio utiliza cookies, como se explica en nuestra Política de Privacidad .…" at bounding box center [637, 299] width 1274 height 598
click at [290, 470] on li "B" at bounding box center [286, 472] width 84 height 24
type input "*"
click at [314, 461] on body "Este sitio utiliza cookies, como se explica en nuestra Política de Privacidad .…" at bounding box center [637, 299] width 1274 height 598
click at [286, 517] on li "B" at bounding box center [286, 517] width 84 height 24
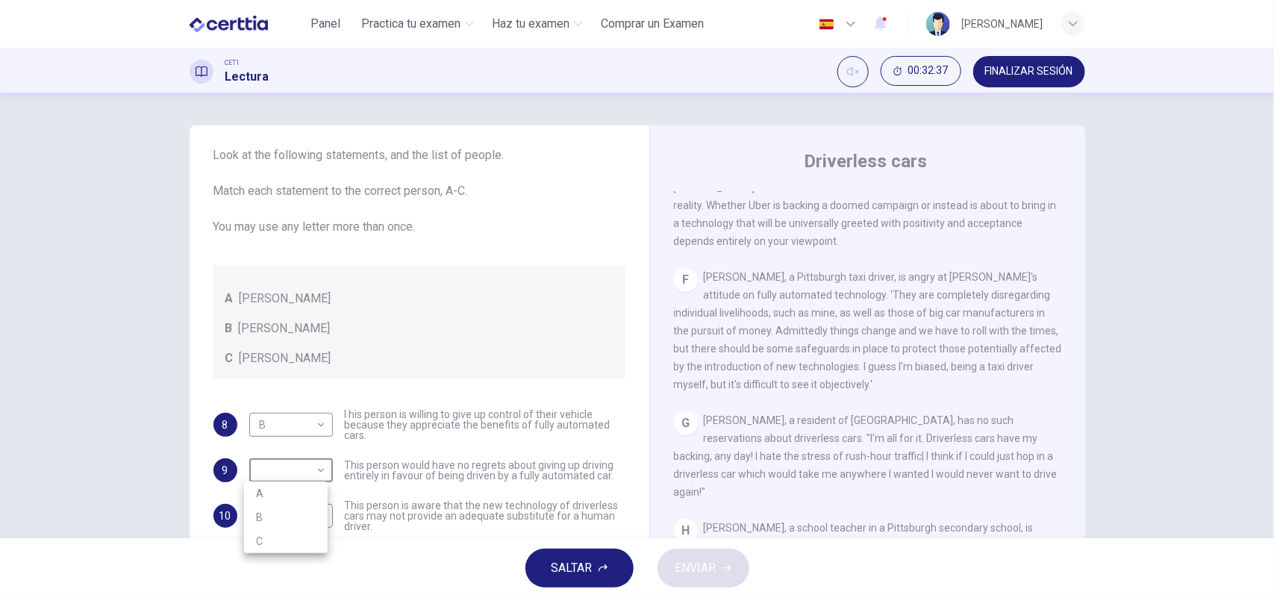
type input "*"
click at [349, 494] on div "8 B * ​ I his person is willing to give up control of their vehicle because the…" at bounding box center [420, 512] width 412 height 206
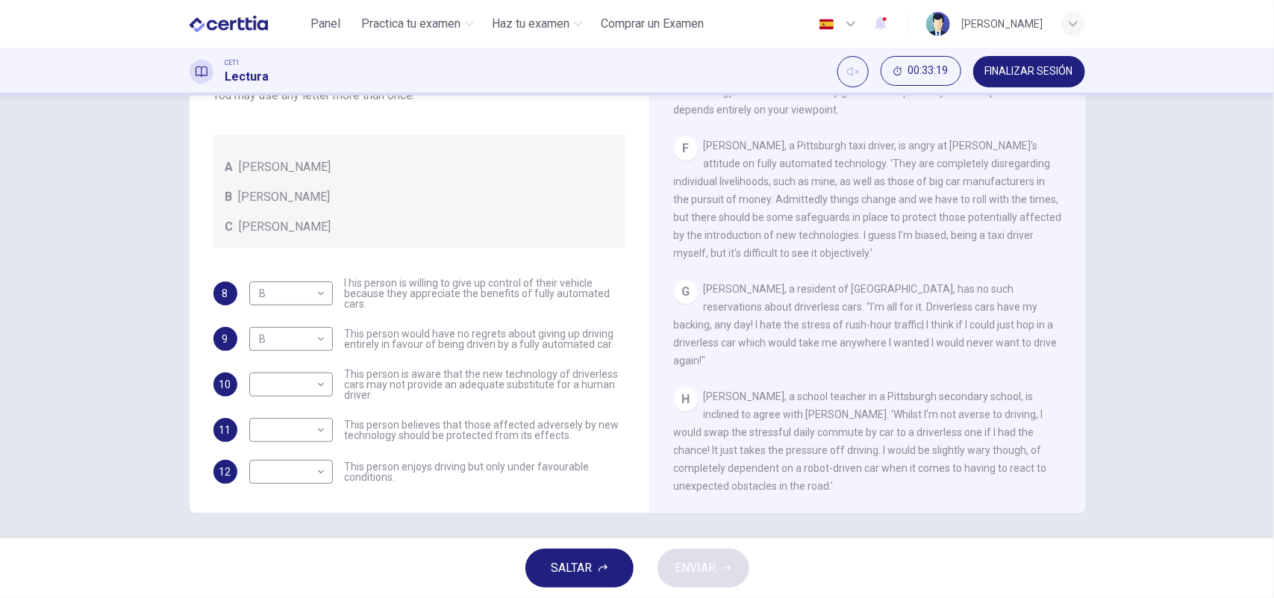
scroll to position [135, 0]
click at [316, 281] on body "Este sitio utiliza cookies, como se explica en nuestra Política de Privacidad .…" at bounding box center [637, 299] width 1274 height 598
click at [299, 360] on li "C" at bounding box center [286, 361] width 84 height 24
type input "*"
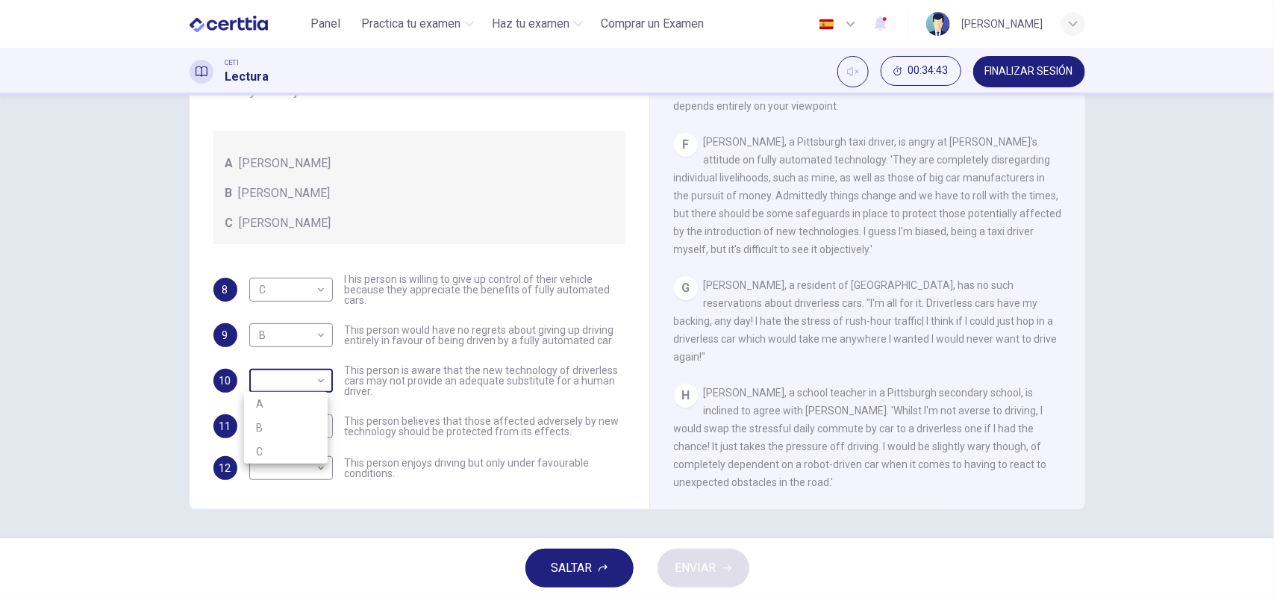
click at [317, 376] on body "Este sitio utiliza cookies, como se explica en nuestra Política de Privacidad .…" at bounding box center [637, 299] width 1274 height 598
click at [293, 448] on li "C" at bounding box center [286, 452] width 84 height 24
type input "*"
click at [306, 426] on body "Este sitio utiliza cookies, como se explica en nuestra Política de Privacidad .…" at bounding box center [637, 299] width 1274 height 598
click at [293, 448] on li "A" at bounding box center [286, 450] width 84 height 24
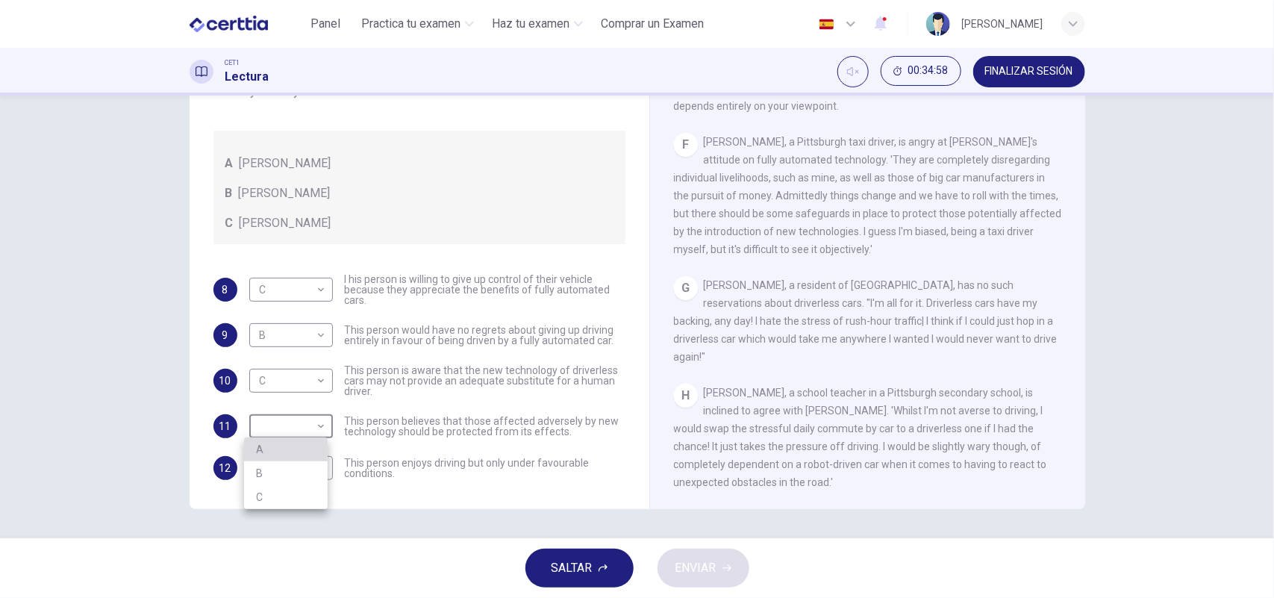
type input "*"
click at [316, 469] on body "Este sitio utiliza cookies, como se explica en nuestra Política de Privacidad .…" at bounding box center [637, 299] width 1274 height 598
click at [286, 535] on li "C" at bounding box center [286, 539] width 84 height 24
type input "*"
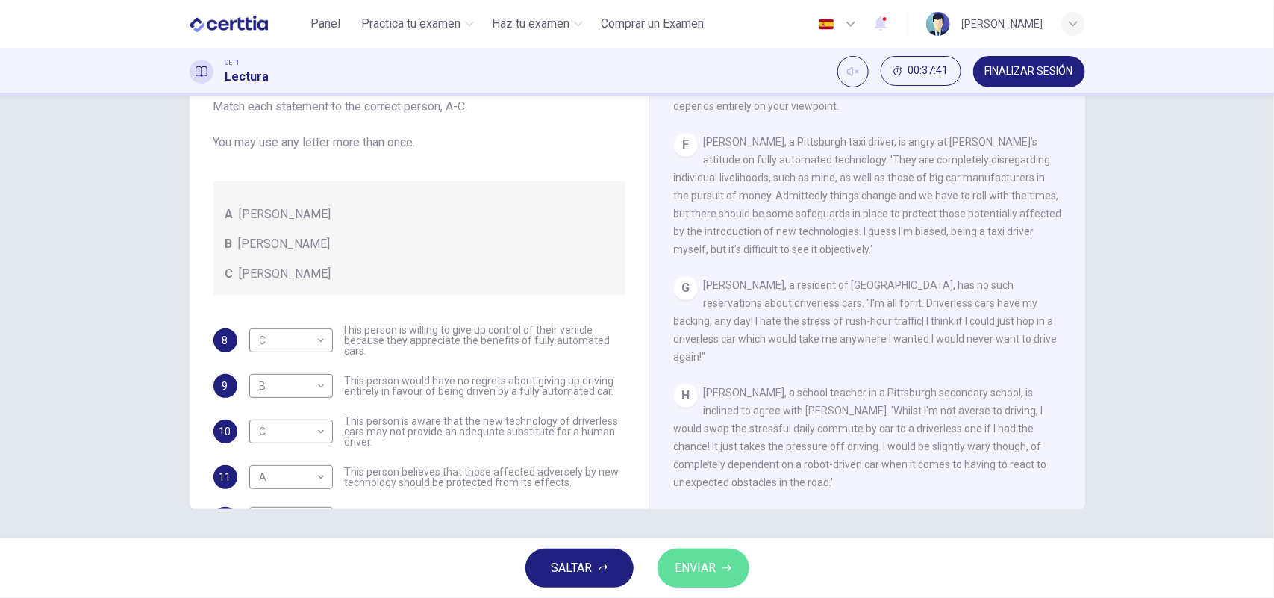
click at [723, 564] on icon "button" at bounding box center [727, 568] width 9 height 9
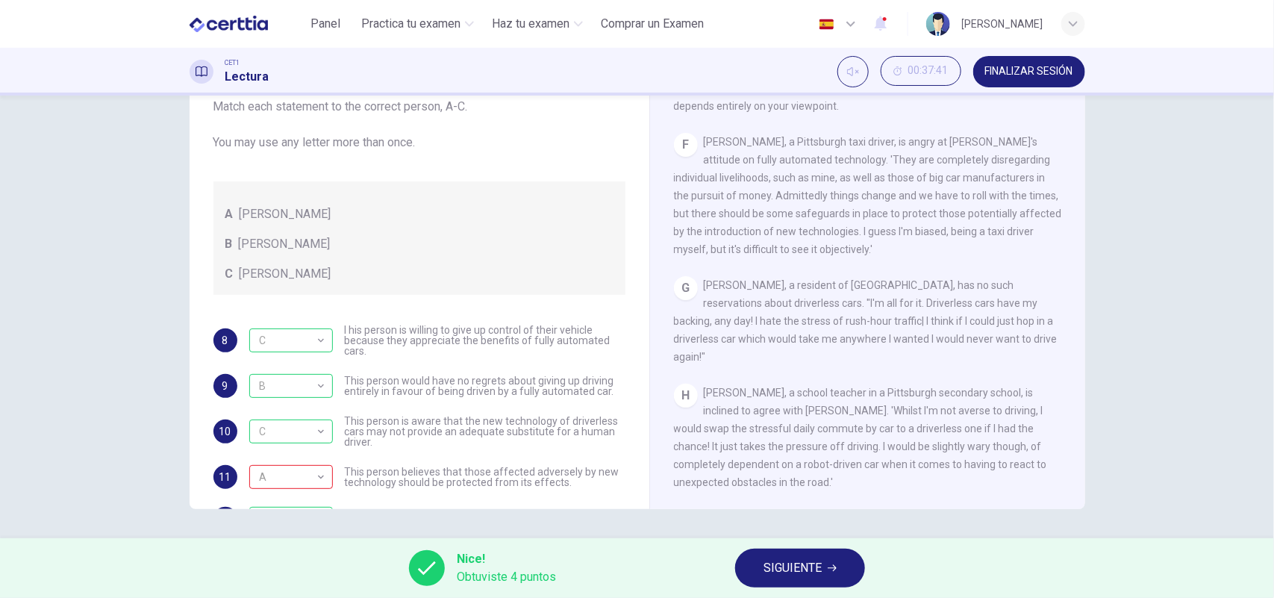
scroll to position [51, 0]
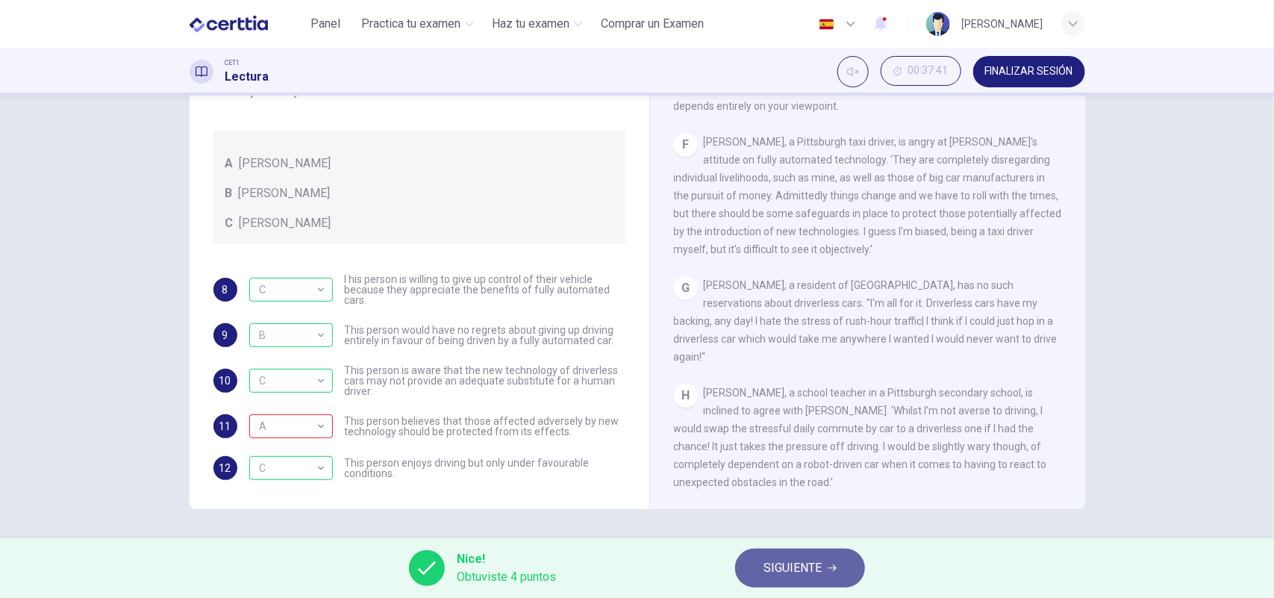
click at [786, 562] on span "SIGUIENTE" at bounding box center [793, 568] width 58 height 21
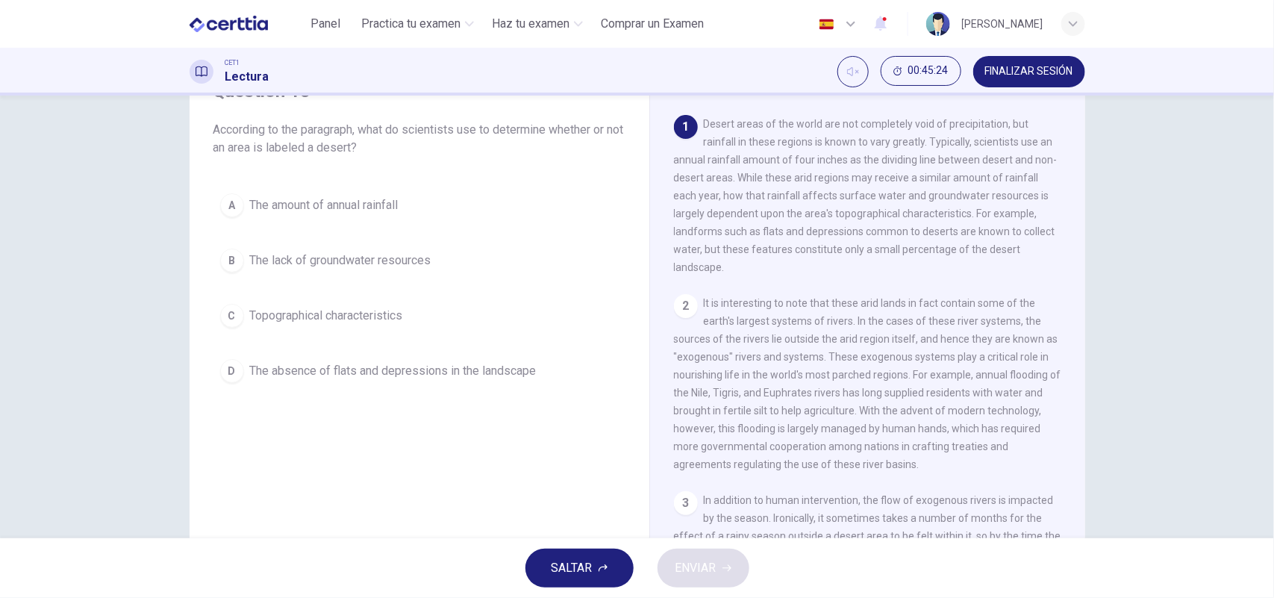
scroll to position [0, 0]
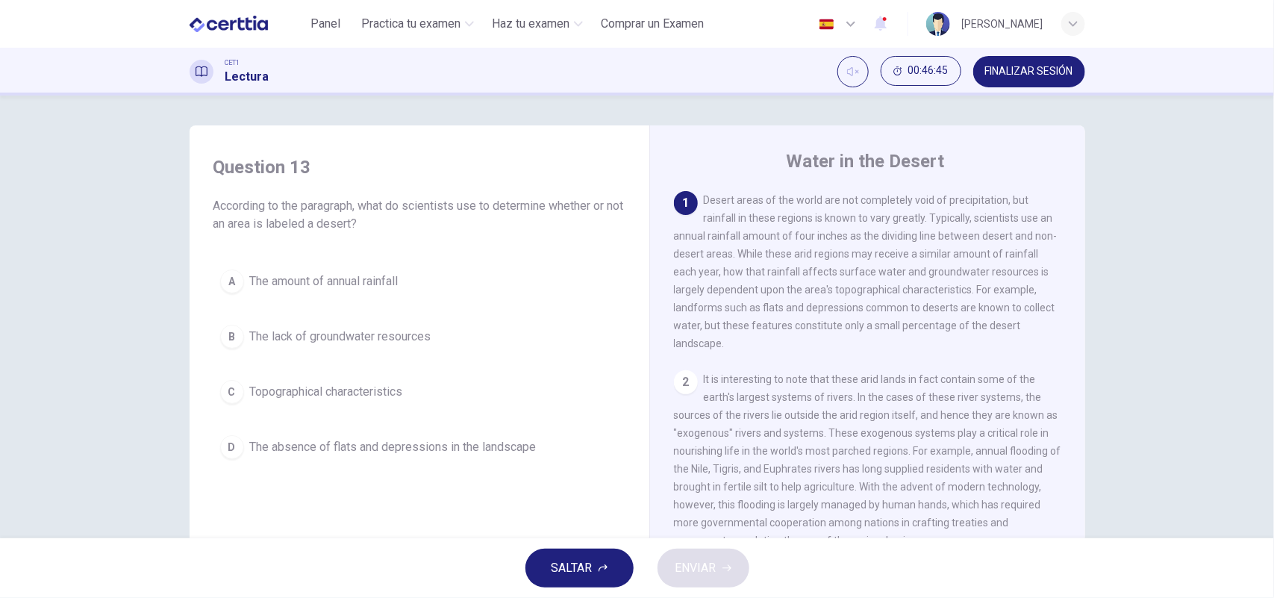
click at [225, 275] on div "A" at bounding box center [232, 282] width 24 height 24
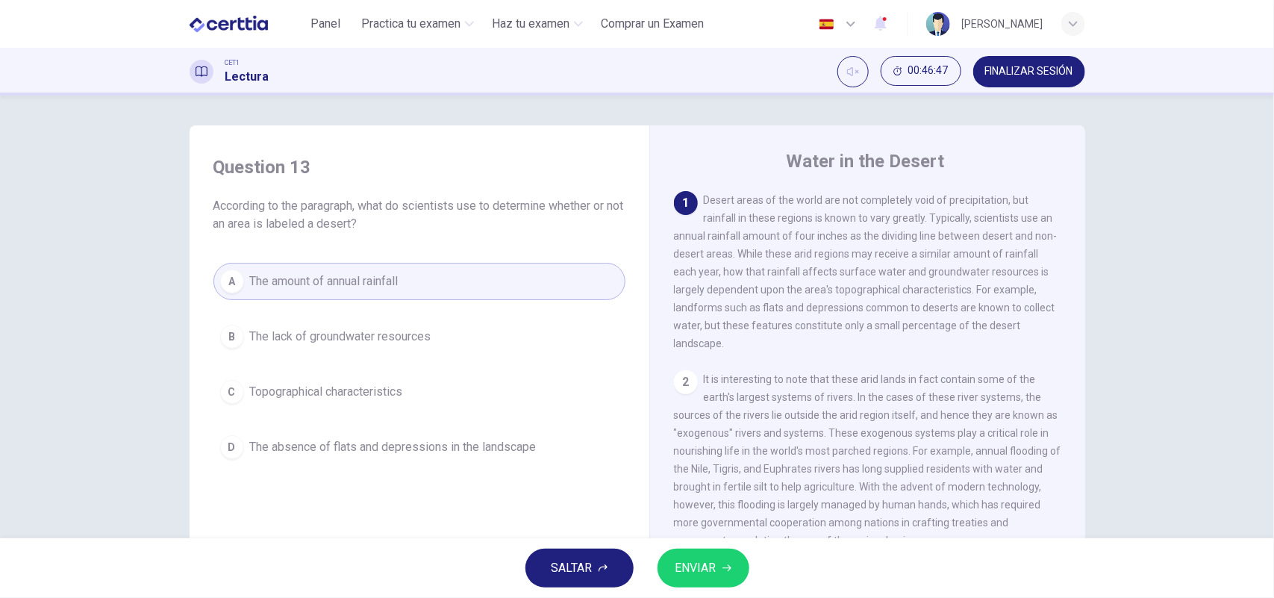
click at [713, 568] on span "ENVIAR" at bounding box center [696, 568] width 41 height 21
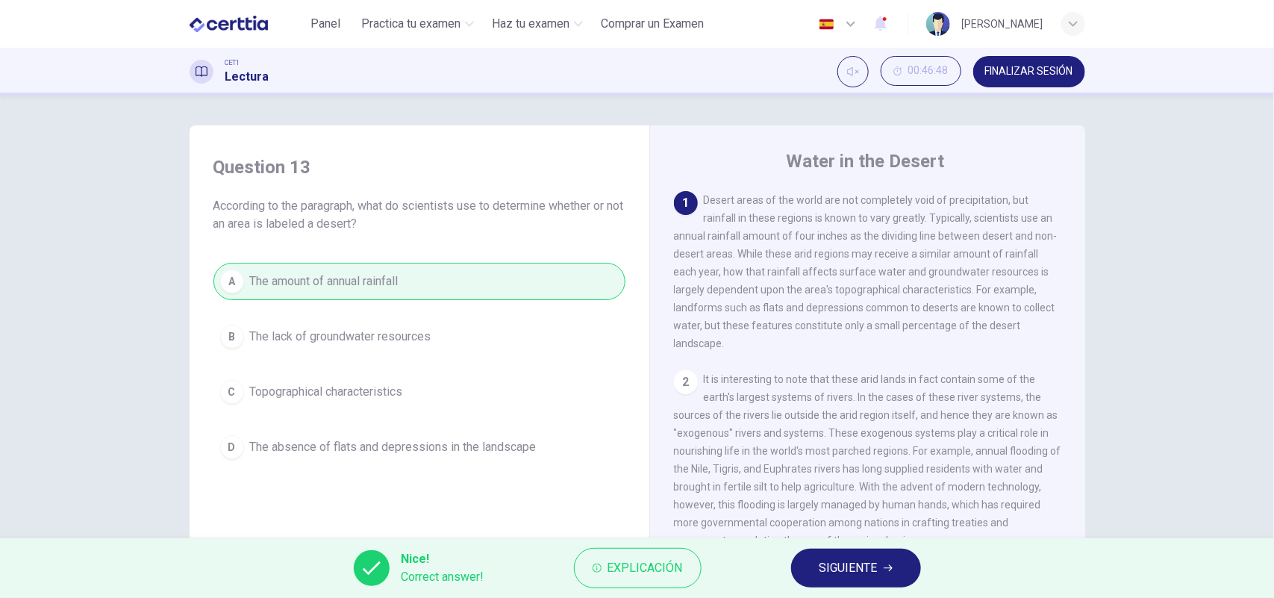
click at [848, 561] on span "SIGUIENTE" at bounding box center [849, 568] width 58 height 21
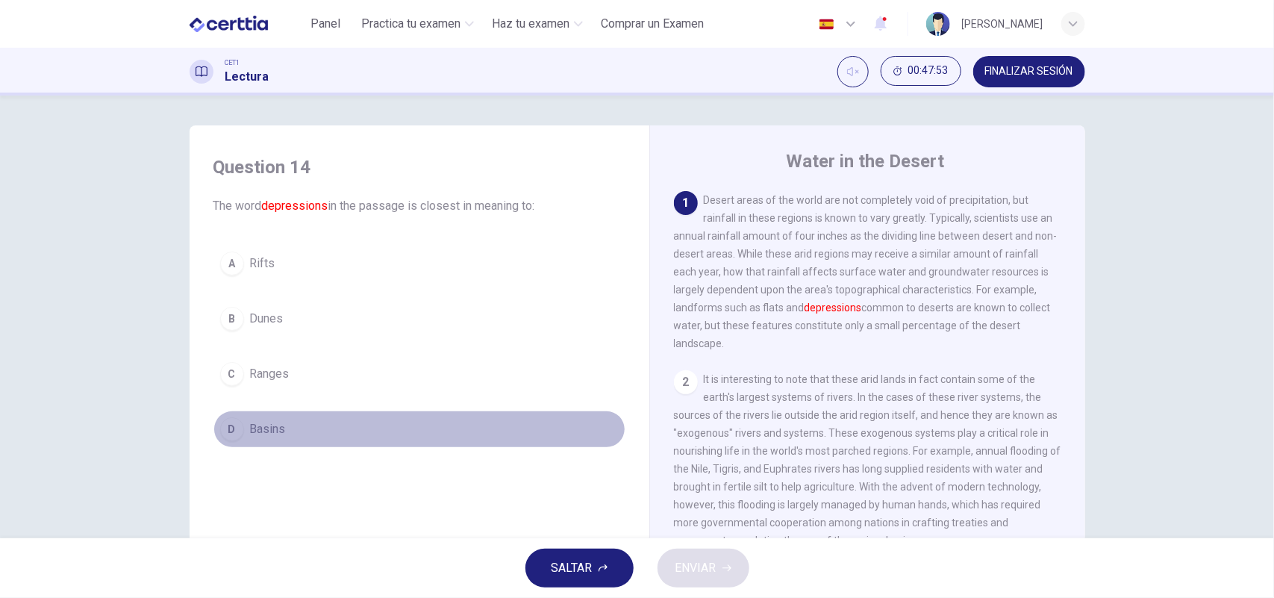
click at [235, 431] on div "D" at bounding box center [232, 429] width 24 height 24
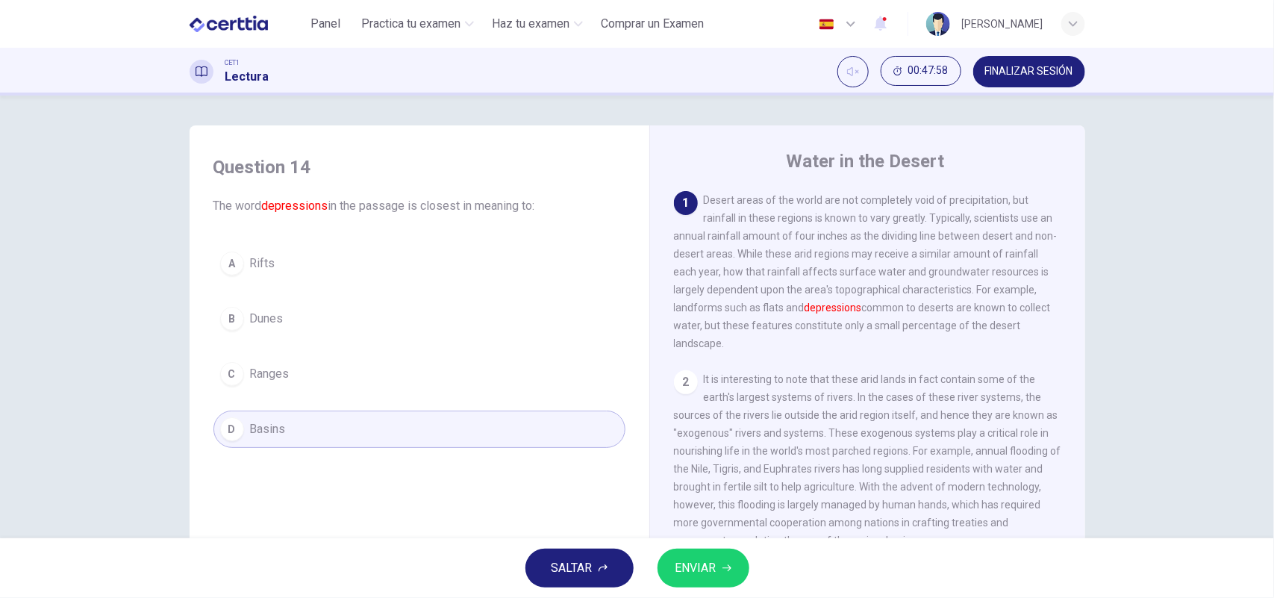
click at [703, 556] on button "ENVIAR" at bounding box center [704, 568] width 92 height 39
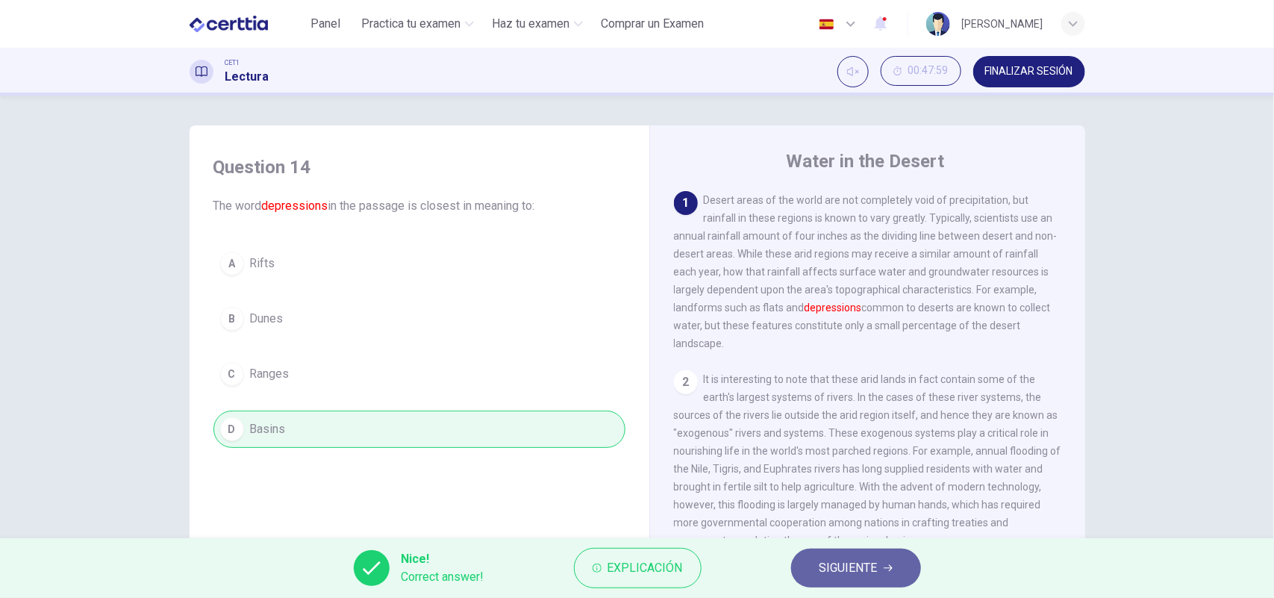
click at [834, 569] on span "SIGUIENTE" at bounding box center [849, 568] width 58 height 21
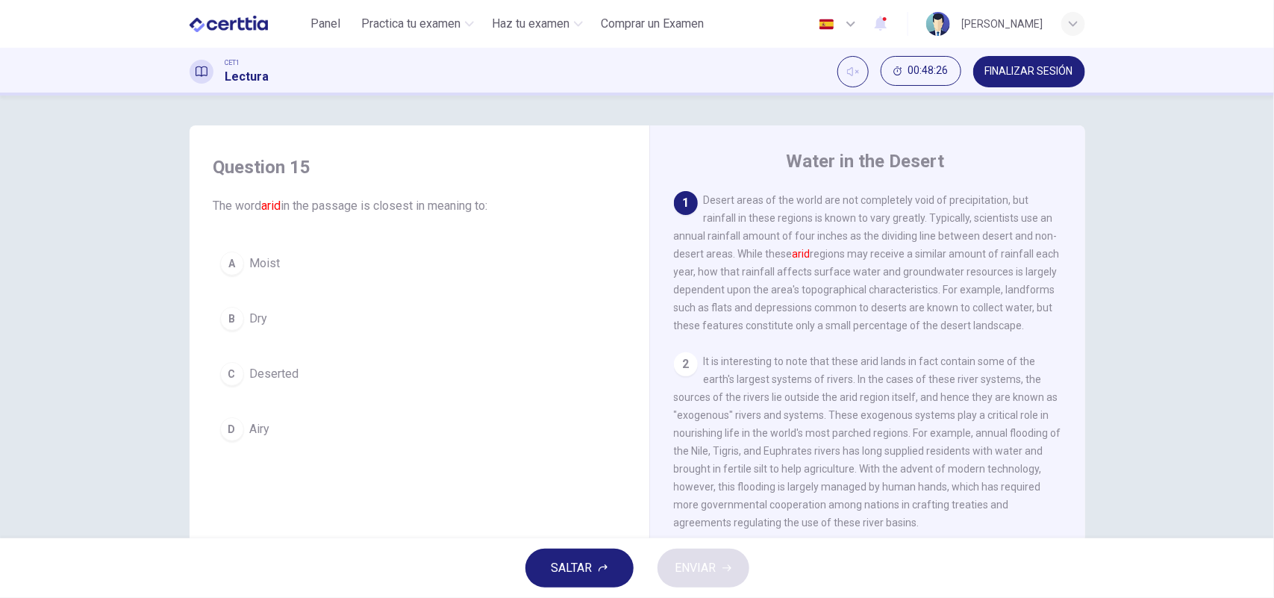
click at [231, 329] on button "B Dry" at bounding box center [420, 318] width 412 height 37
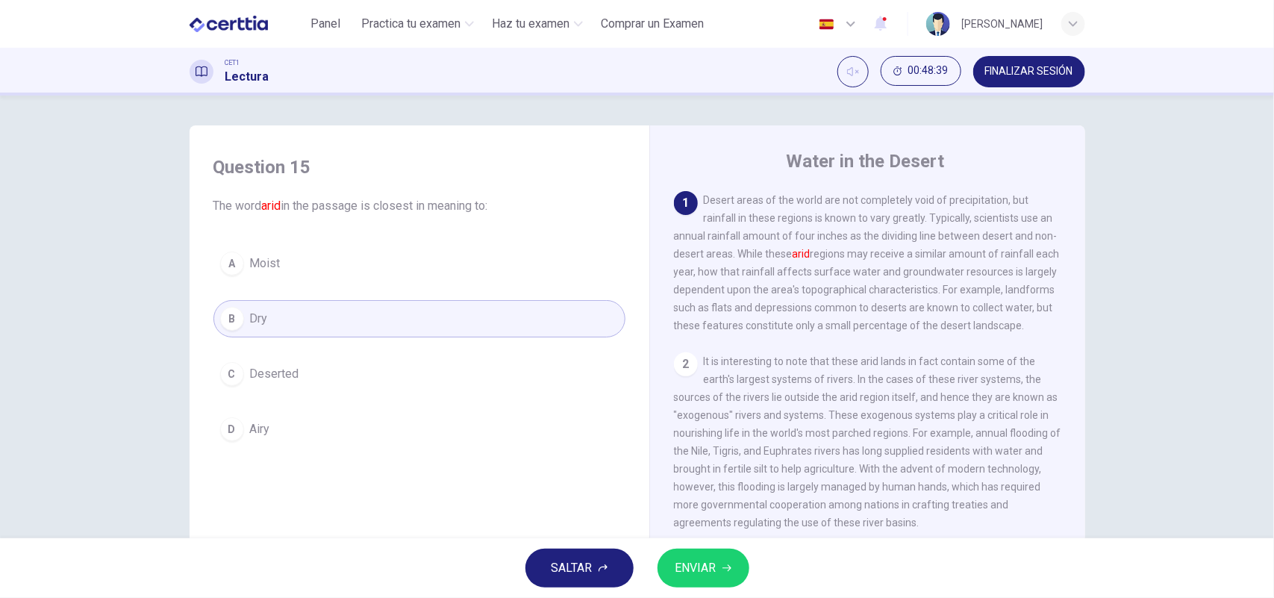
click at [698, 566] on span "ENVIAR" at bounding box center [696, 568] width 41 height 21
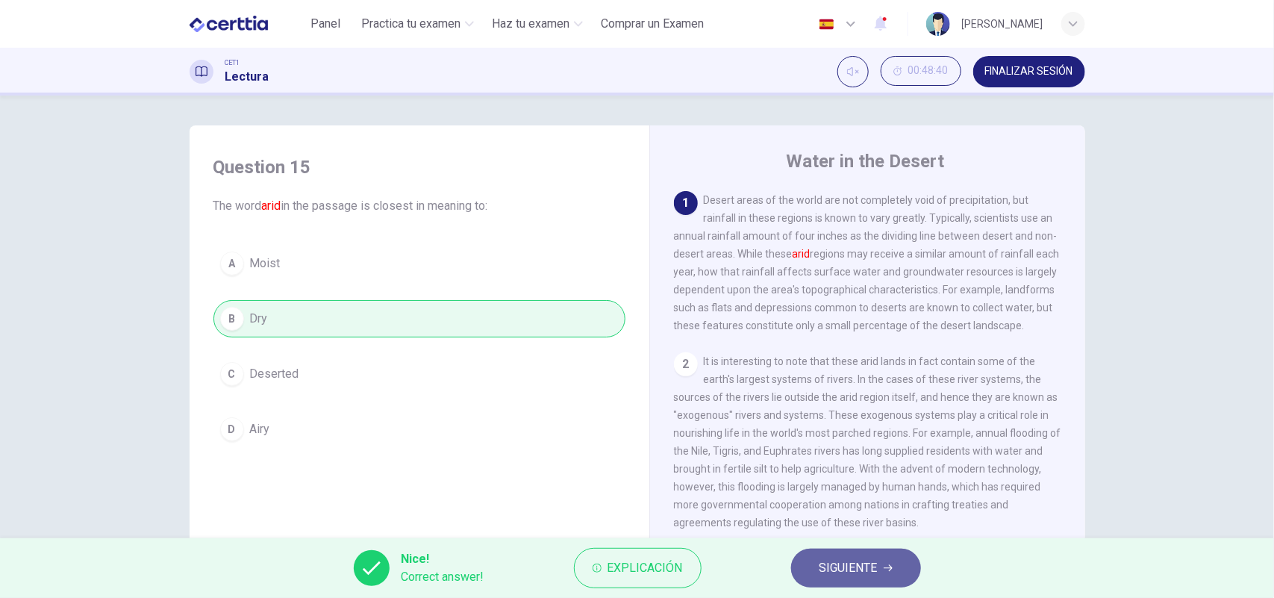
click at [837, 569] on span "SIGUIENTE" at bounding box center [849, 568] width 58 height 21
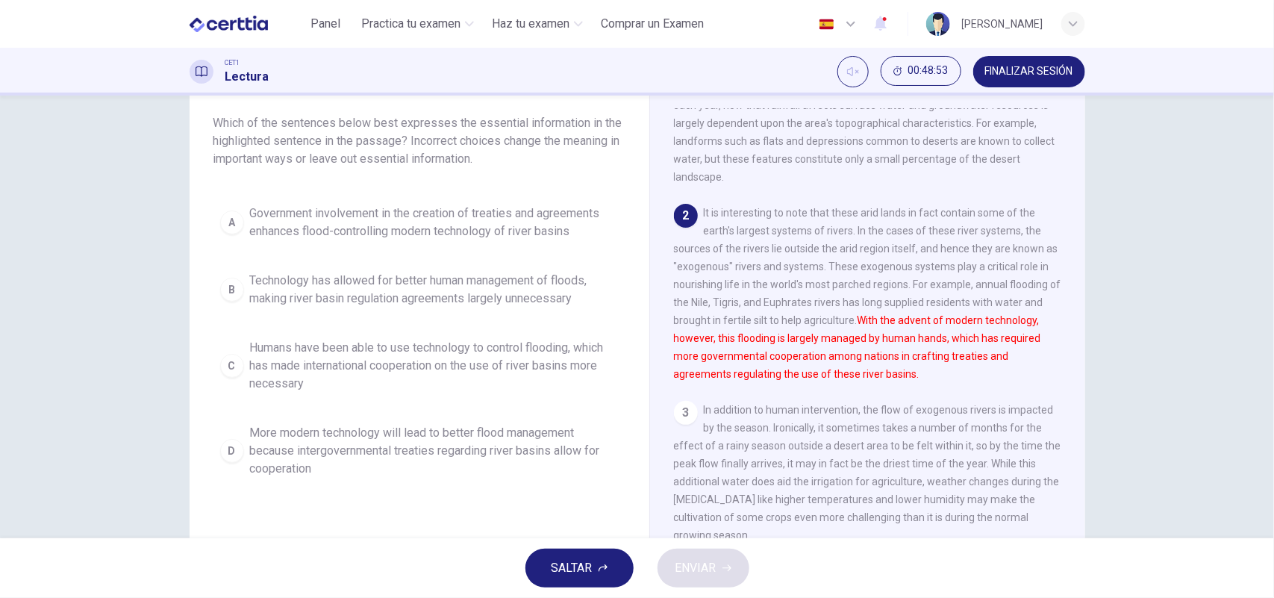
scroll to position [82, 0]
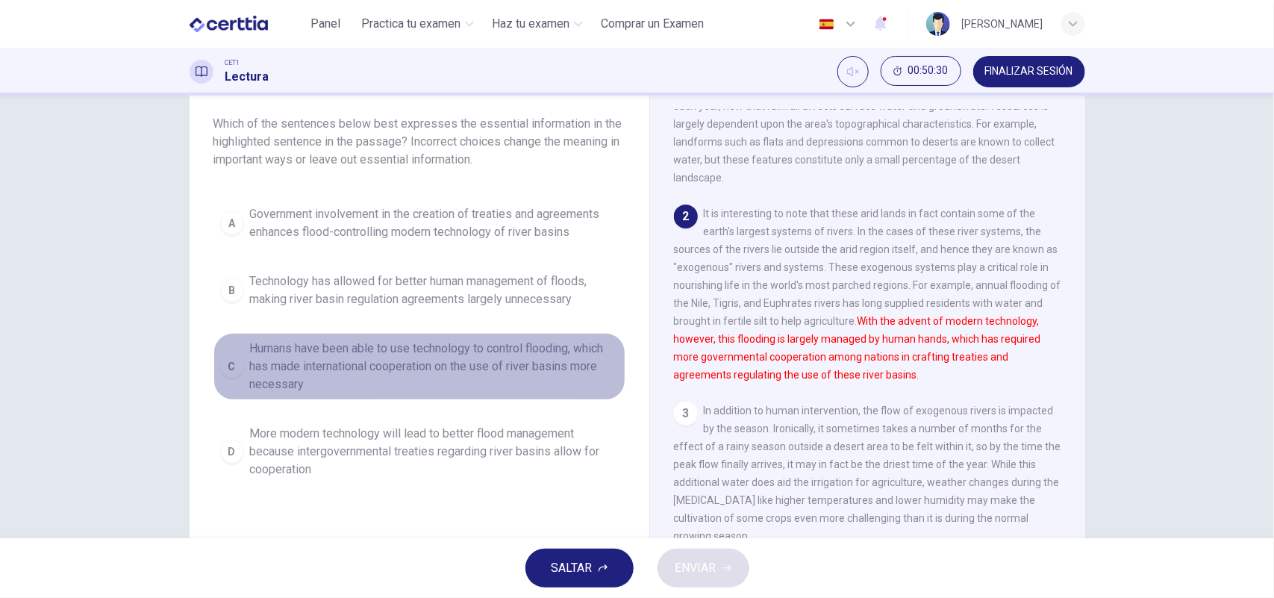
click at [349, 372] on span "Humans have been able to use technology to control flooding, which has made int…" at bounding box center [434, 367] width 369 height 54
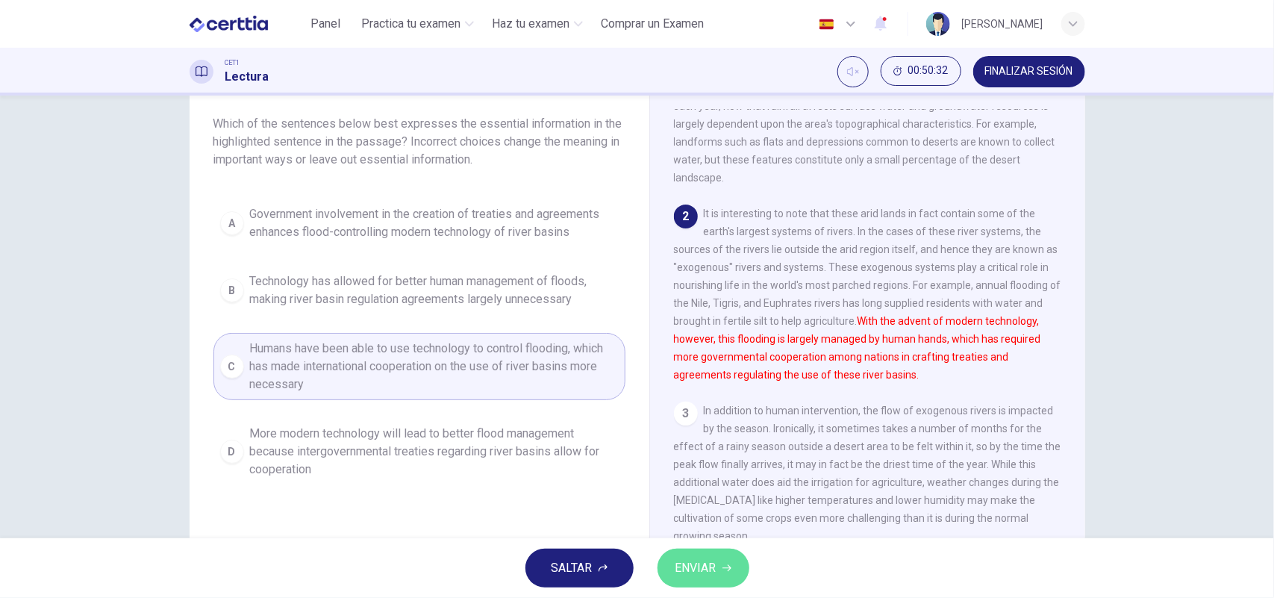
click at [709, 573] on span "ENVIAR" at bounding box center [696, 568] width 41 height 21
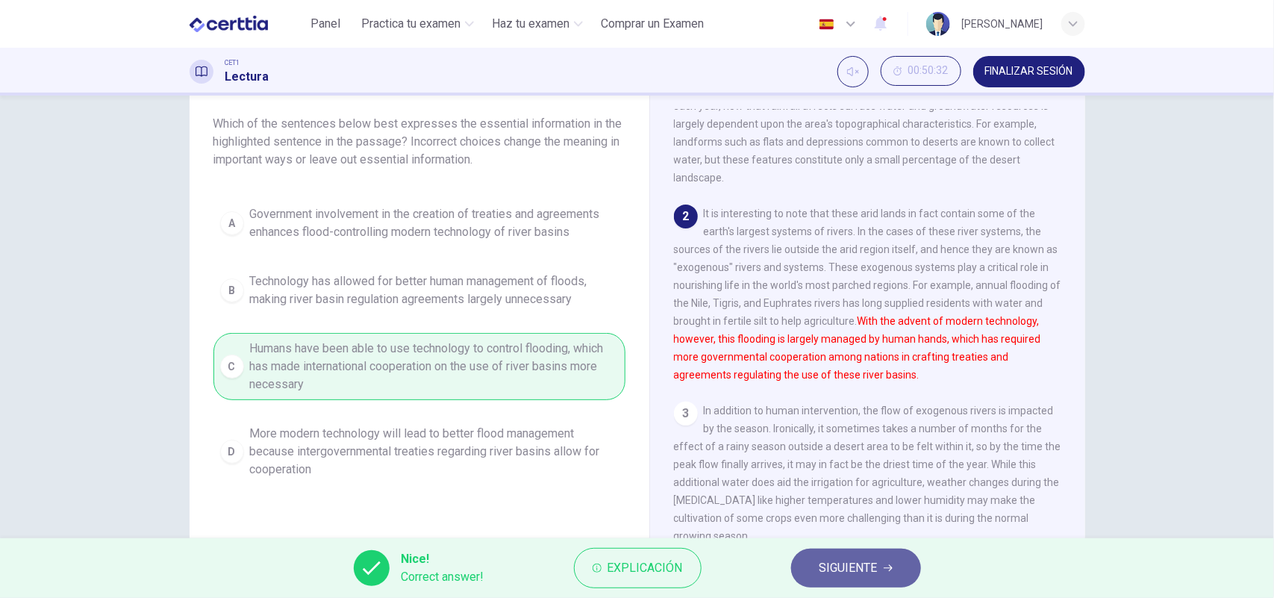
click at [842, 569] on span "SIGUIENTE" at bounding box center [849, 568] width 58 height 21
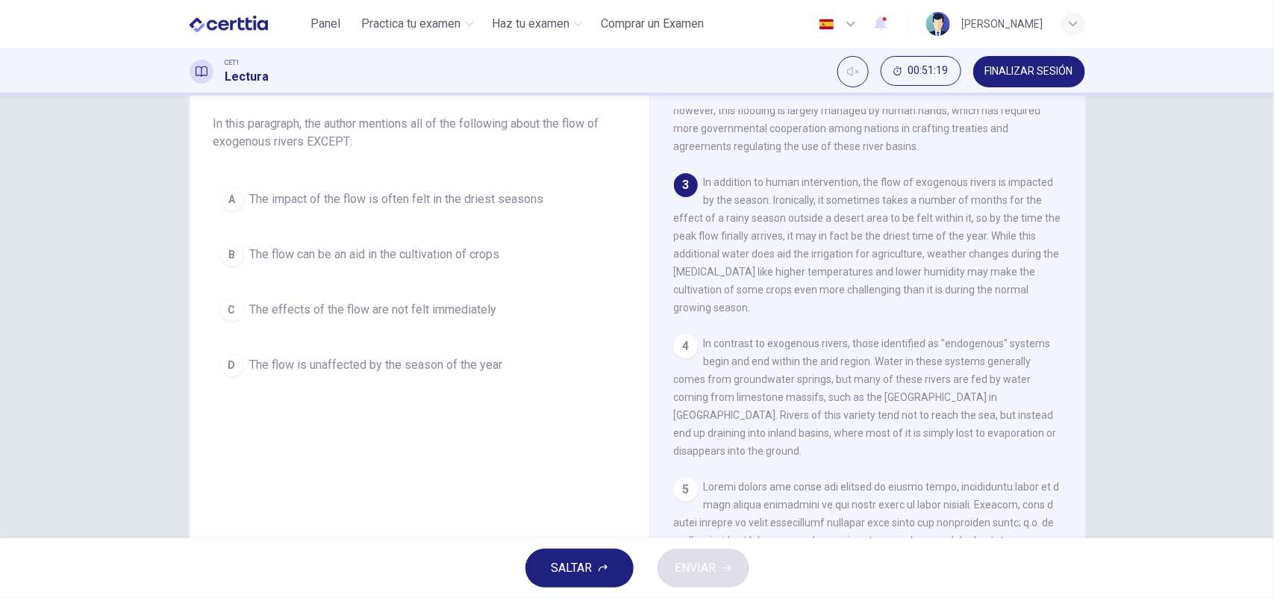
scroll to position [311, 0]
click at [282, 368] on span "The flow is unaffected by the season of the year" at bounding box center [376, 365] width 253 height 18
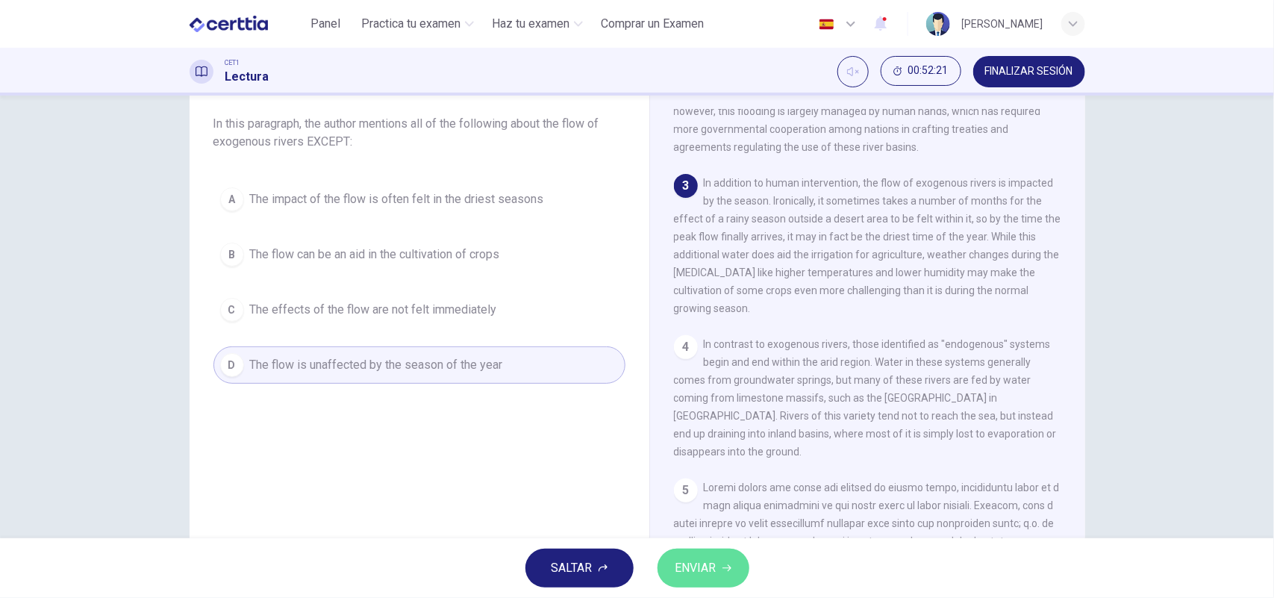
click at [708, 573] on span "ENVIAR" at bounding box center [696, 568] width 41 height 21
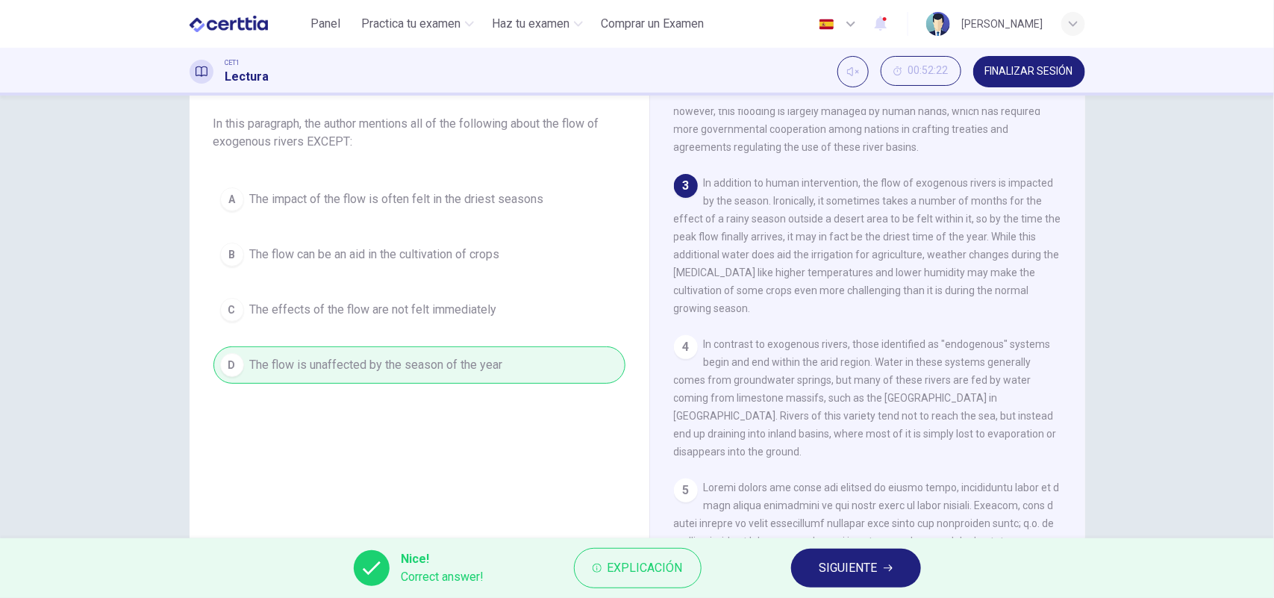
click at [844, 571] on span "SIGUIENTE" at bounding box center [849, 568] width 58 height 21
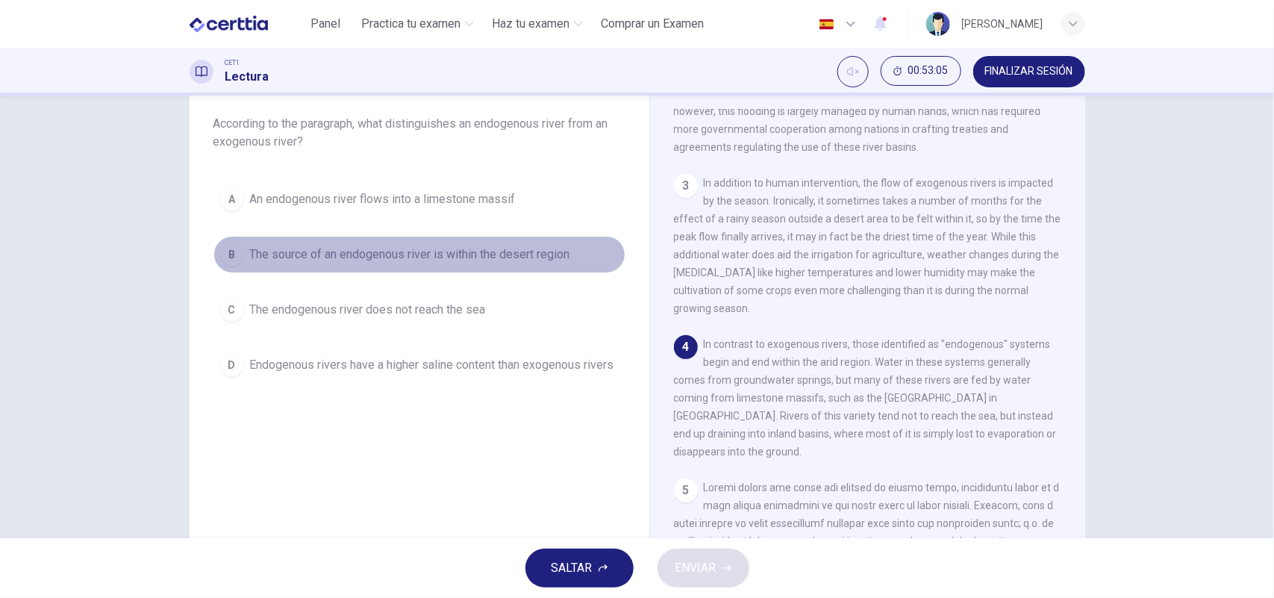
click at [486, 252] on span "The source of an endogenous river is within the desert region" at bounding box center [410, 255] width 320 height 18
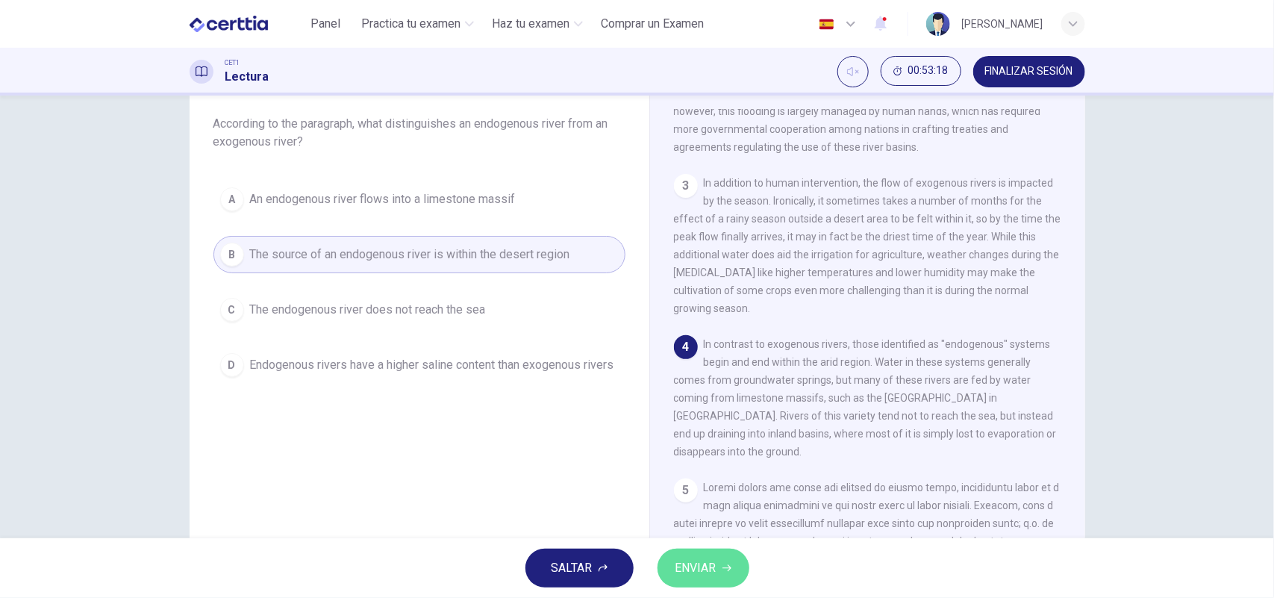
click at [715, 571] on span "ENVIAR" at bounding box center [696, 568] width 41 height 21
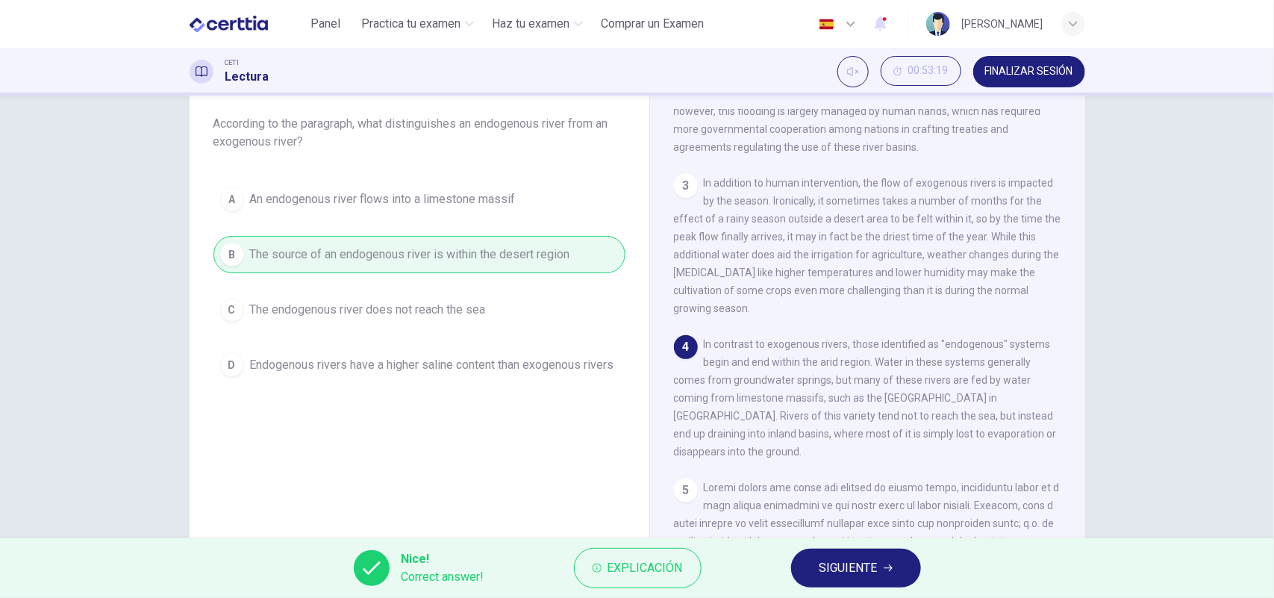
click at [885, 573] on button "SIGUIENTE" at bounding box center [856, 568] width 130 height 39
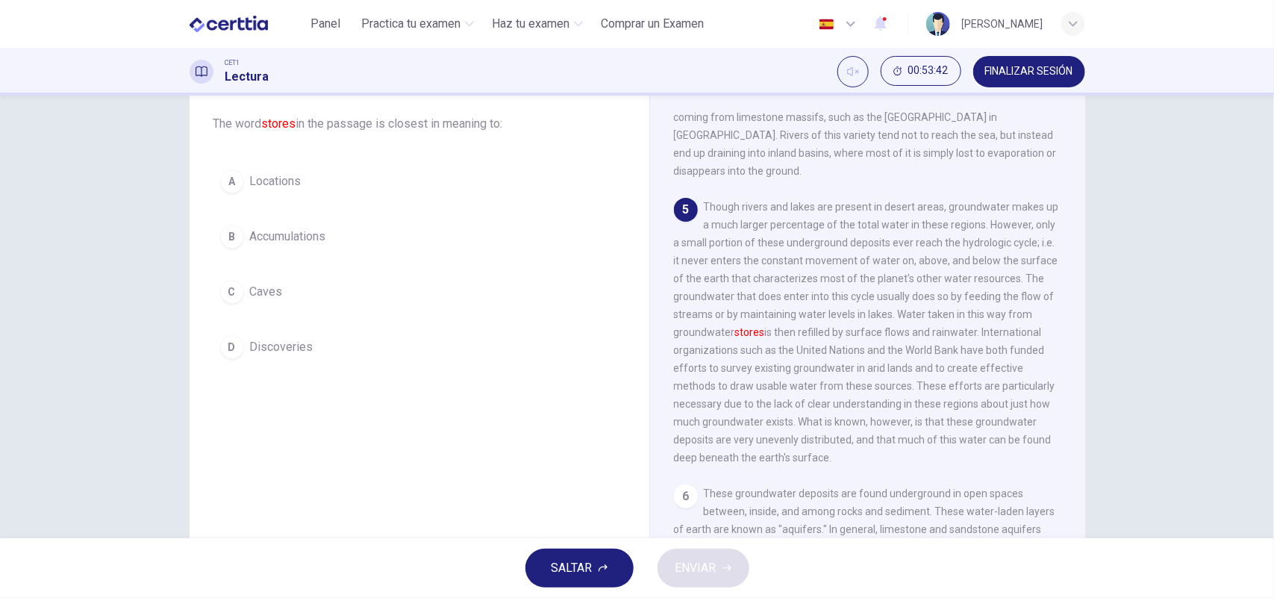
scroll to position [614, 0]
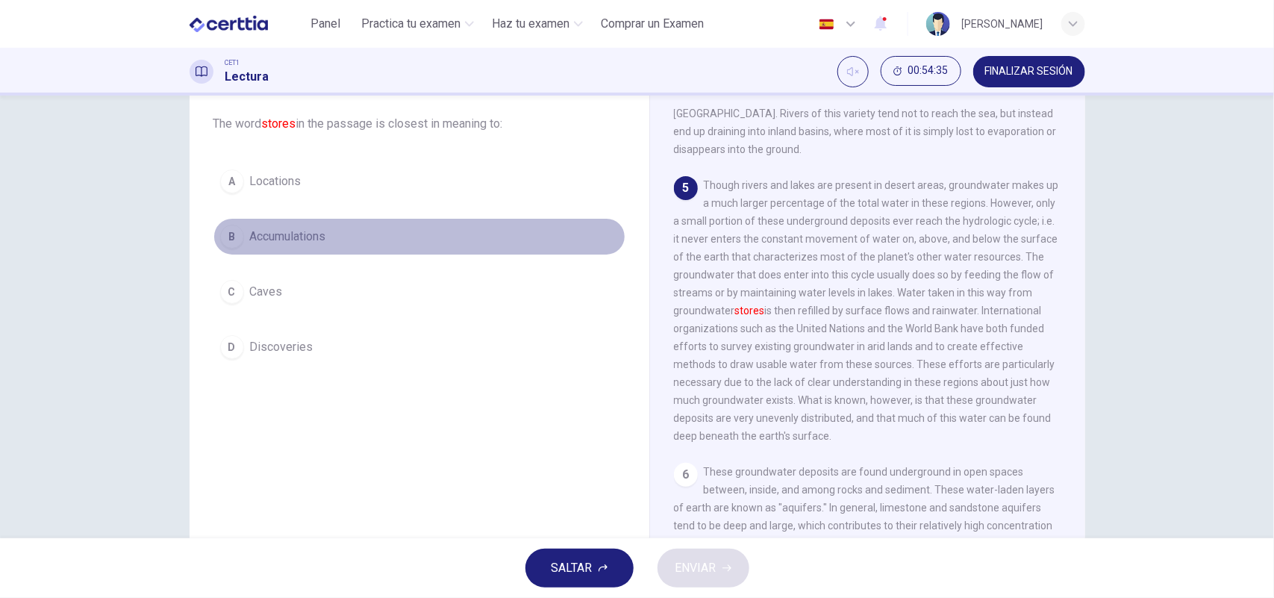
click at [305, 235] on span "Accumulations" at bounding box center [288, 237] width 76 height 18
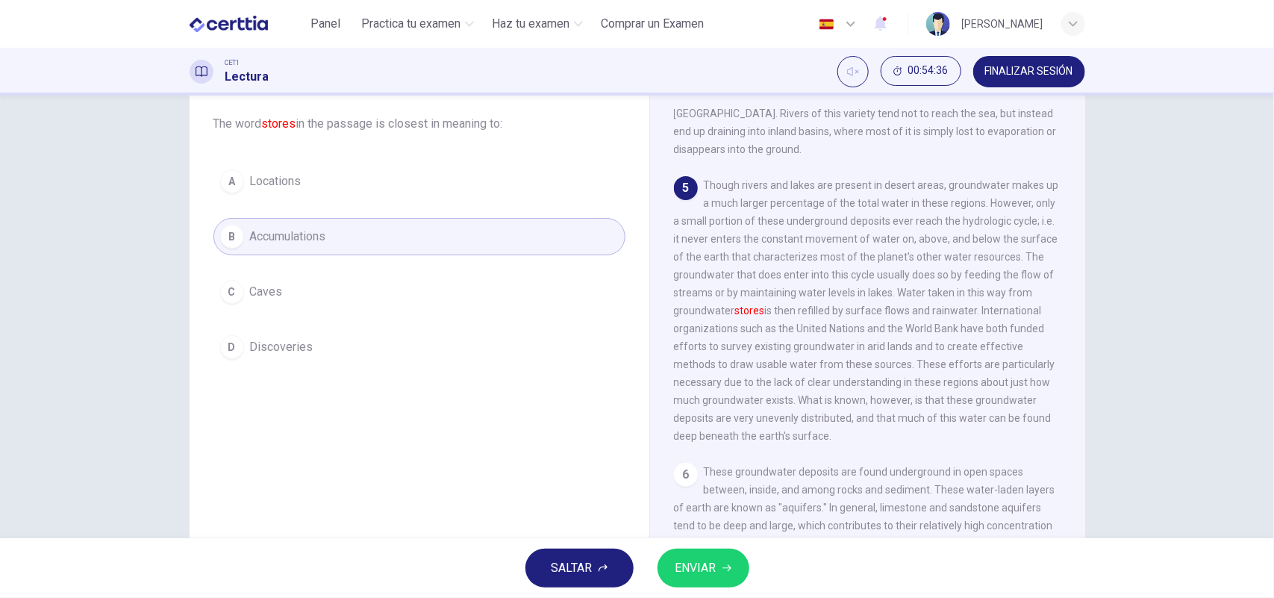
click at [714, 561] on span "ENVIAR" at bounding box center [696, 568] width 41 height 21
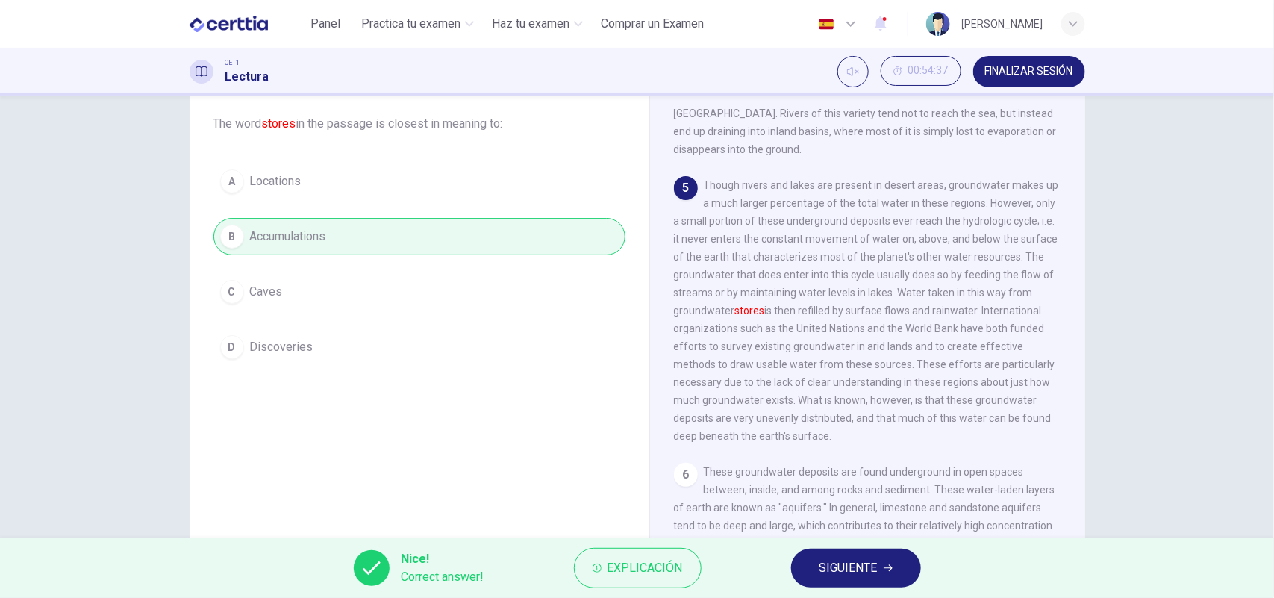
click at [874, 573] on span "SIGUIENTE" at bounding box center [849, 568] width 58 height 21
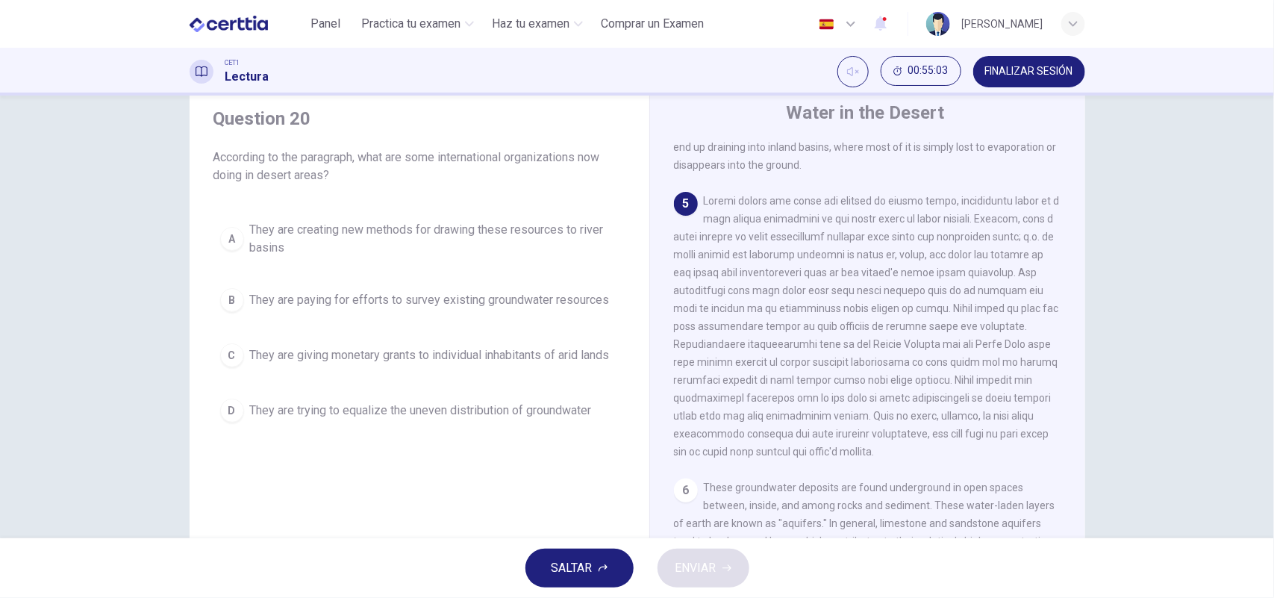
scroll to position [685, 0]
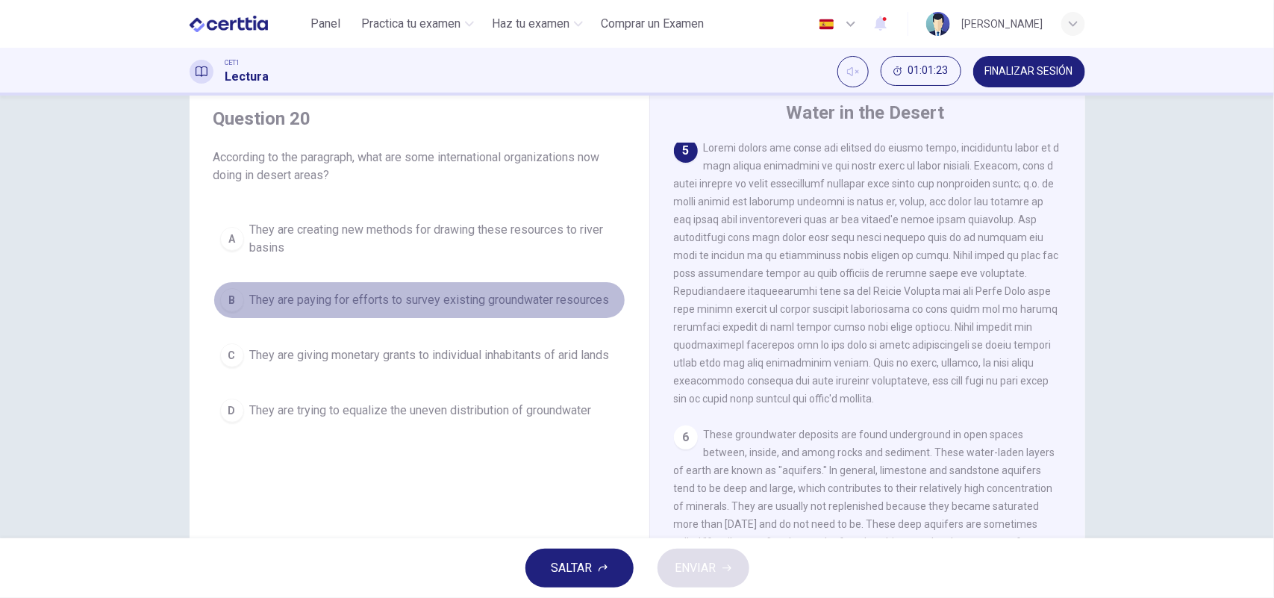
click at [480, 314] on button "B They are paying for efforts to survey existing groundwater resources" at bounding box center [420, 299] width 412 height 37
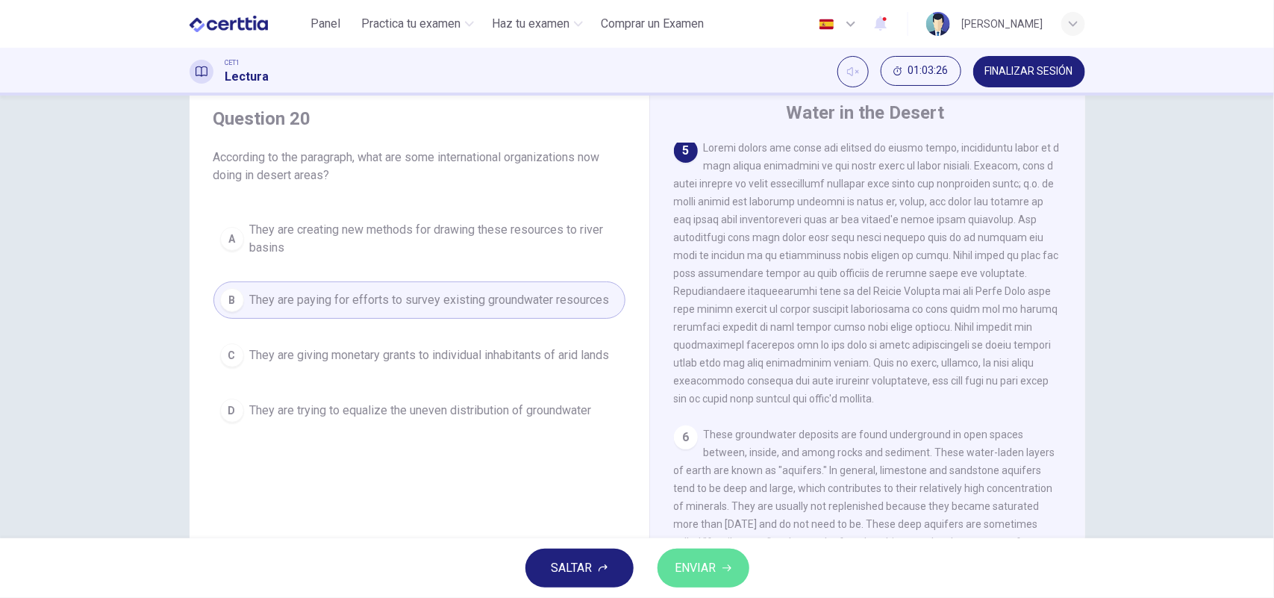
click at [699, 561] on span "ENVIAR" at bounding box center [696, 568] width 41 height 21
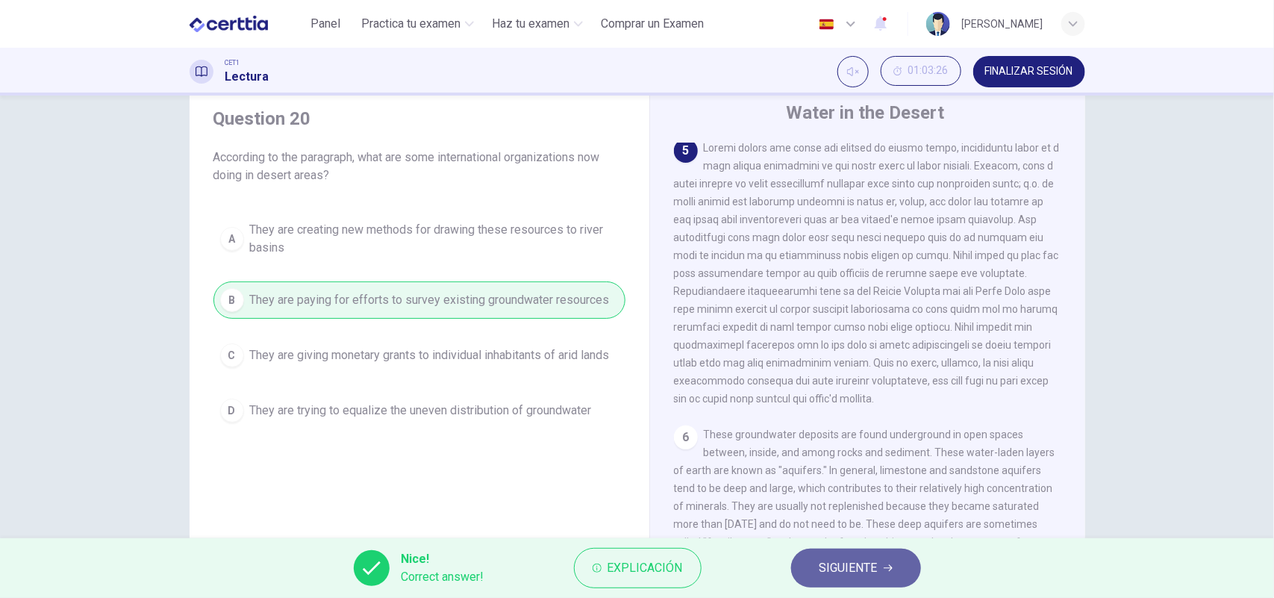
click at [819, 561] on button "SIGUIENTE" at bounding box center [856, 568] width 130 height 39
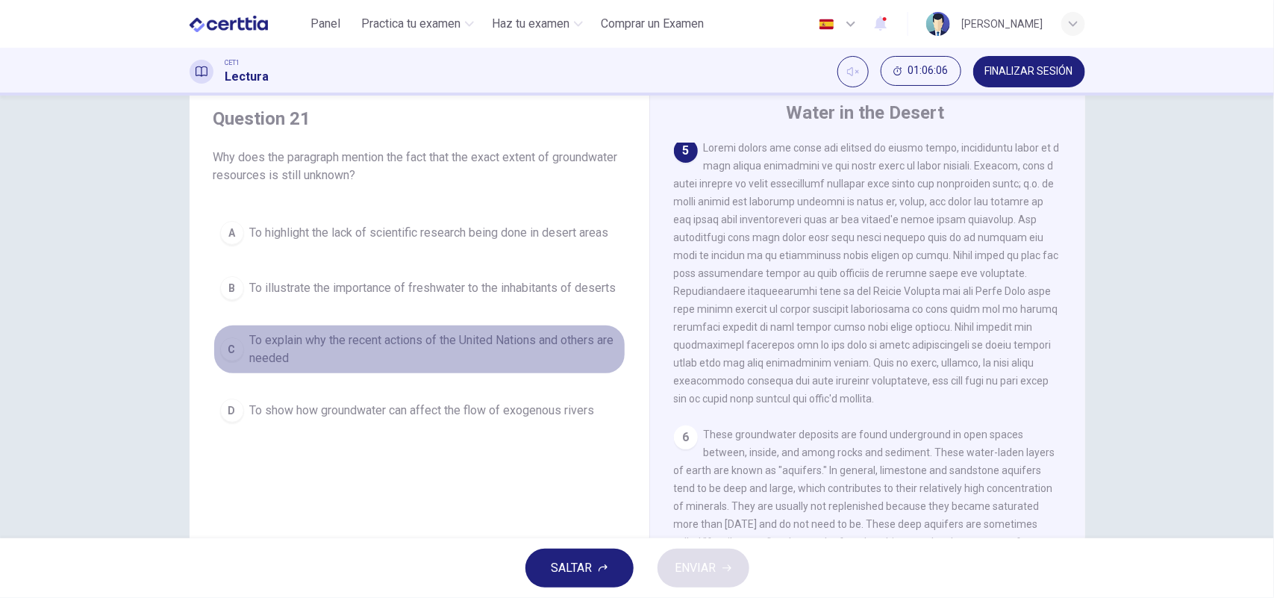
click at [226, 360] on div "C" at bounding box center [232, 349] width 24 height 24
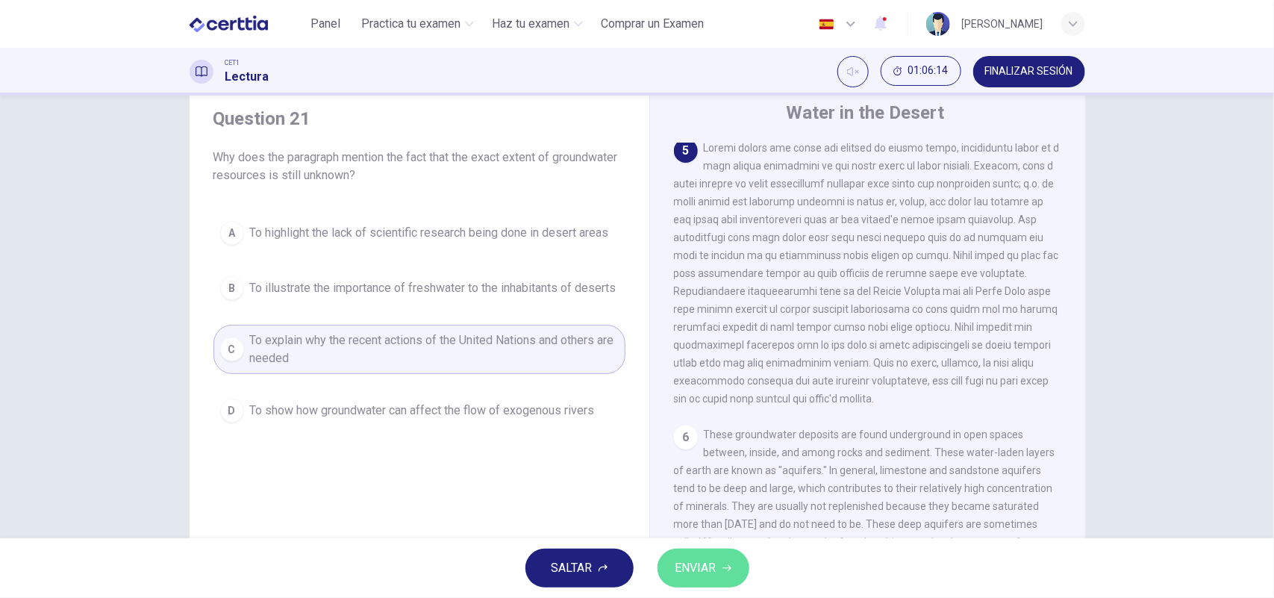
click at [707, 567] on span "ENVIAR" at bounding box center [696, 568] width 41 height 21
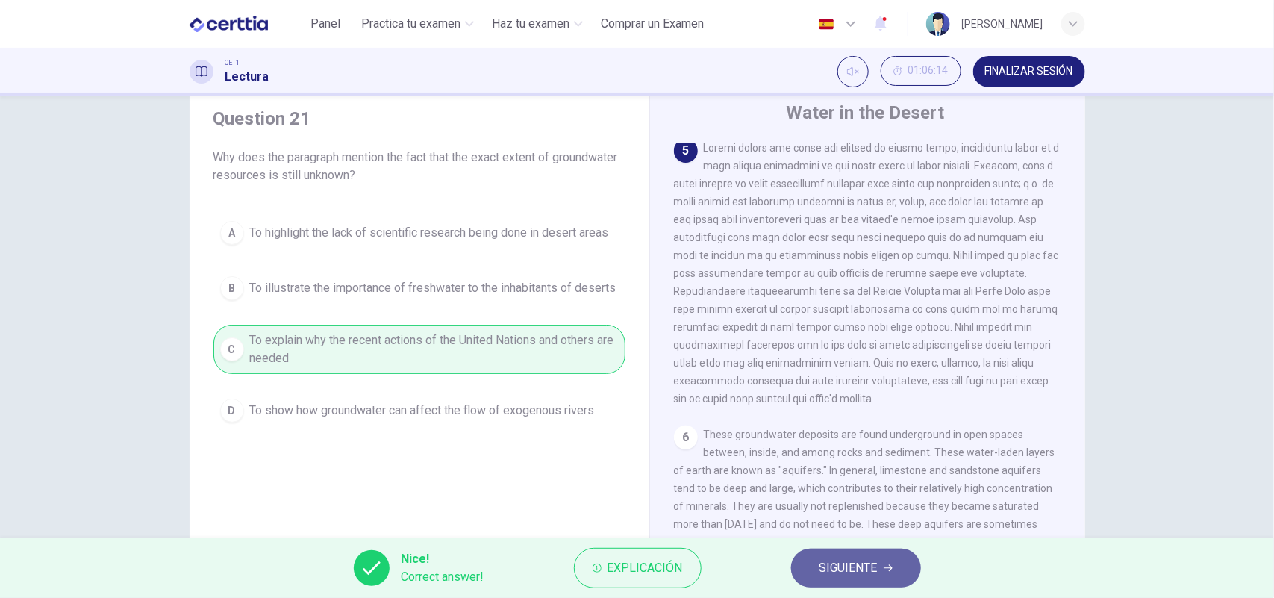
click at [856, 562] on span "SIGUIENTE" at bounding box center [849, 568] width 58 height 21
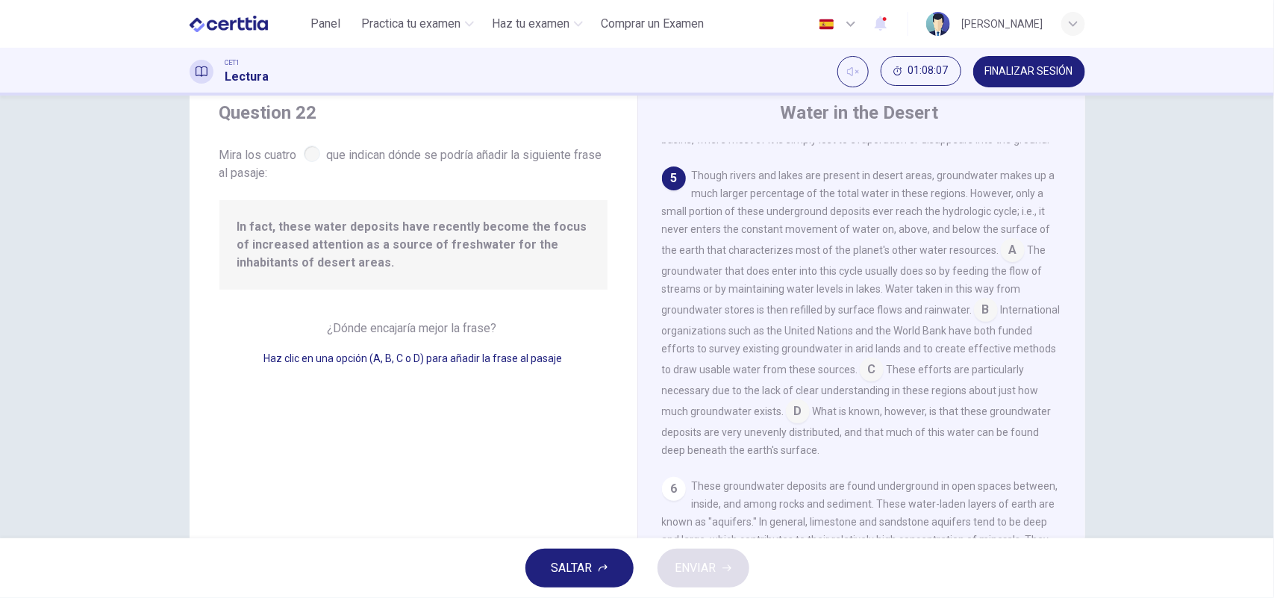
scroll to position [590, 0]
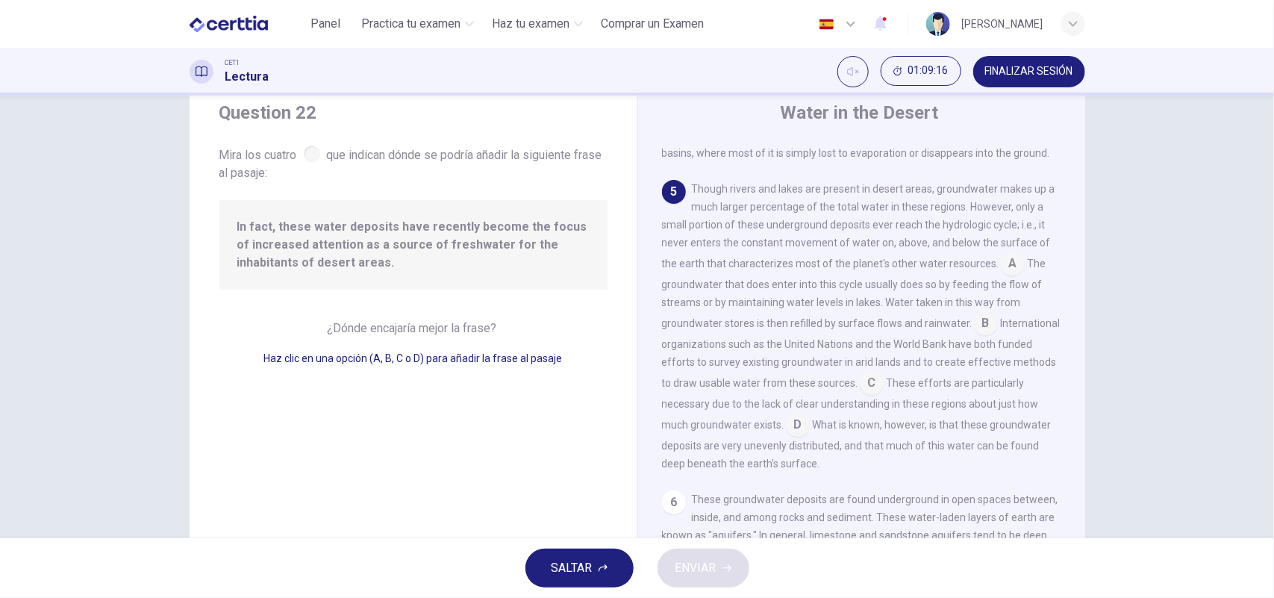
click at [1004, 277] on input at bounding box center [1013, 265] width 24 height 24
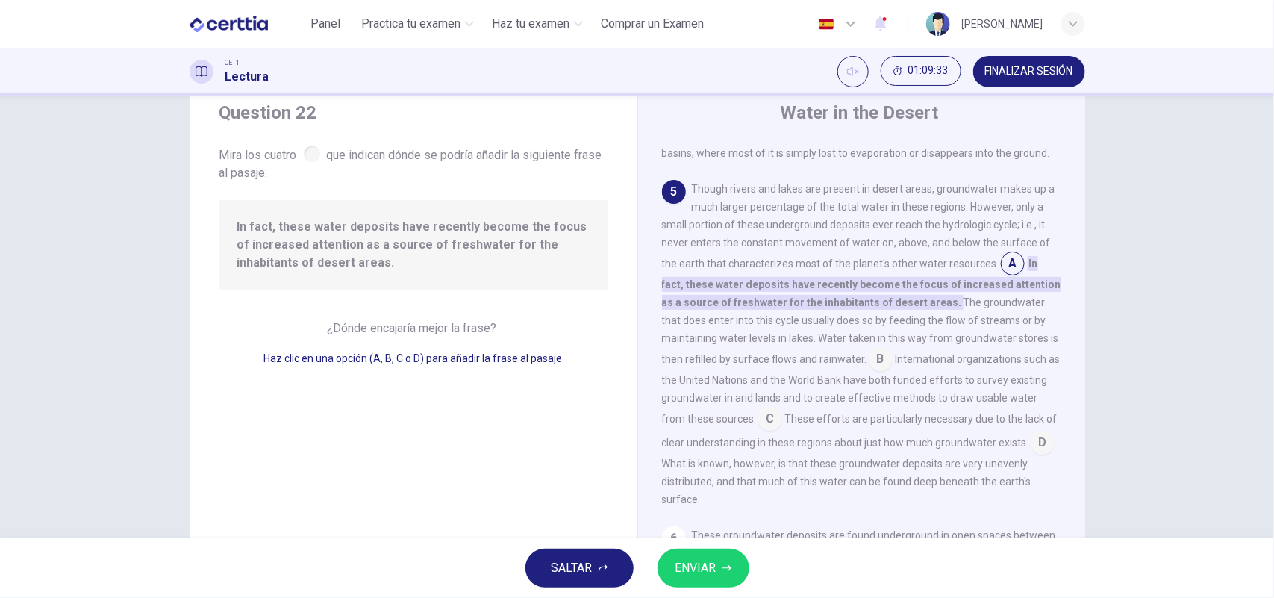
click at [717, 566] on span "ENVIAR" at bounding box center [696, 568] width 41 height 21
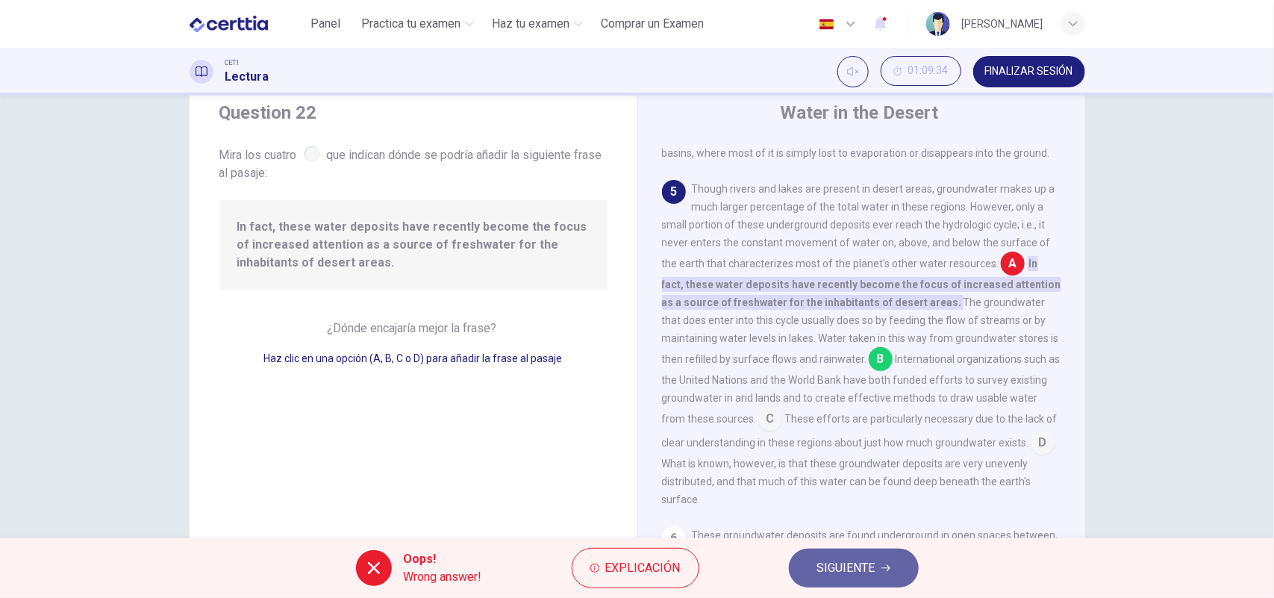
click at [871, 562] on span "SIGUIENTE" at bounding box center [847, 568] width 58 height 21
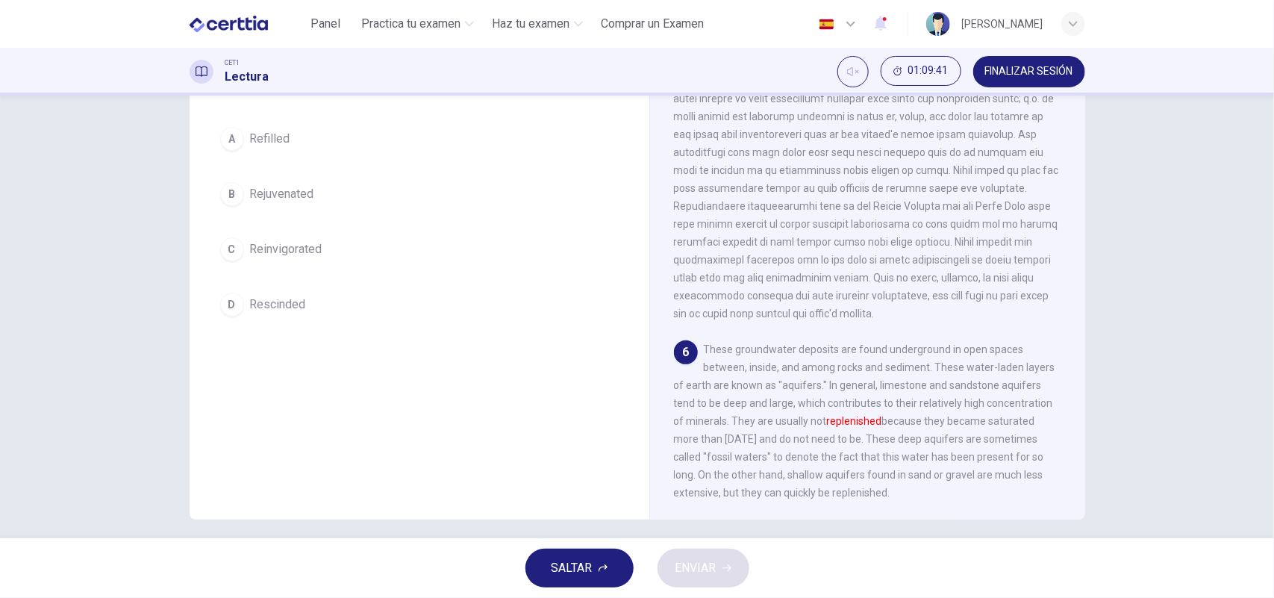
scroll to position [135, 0]
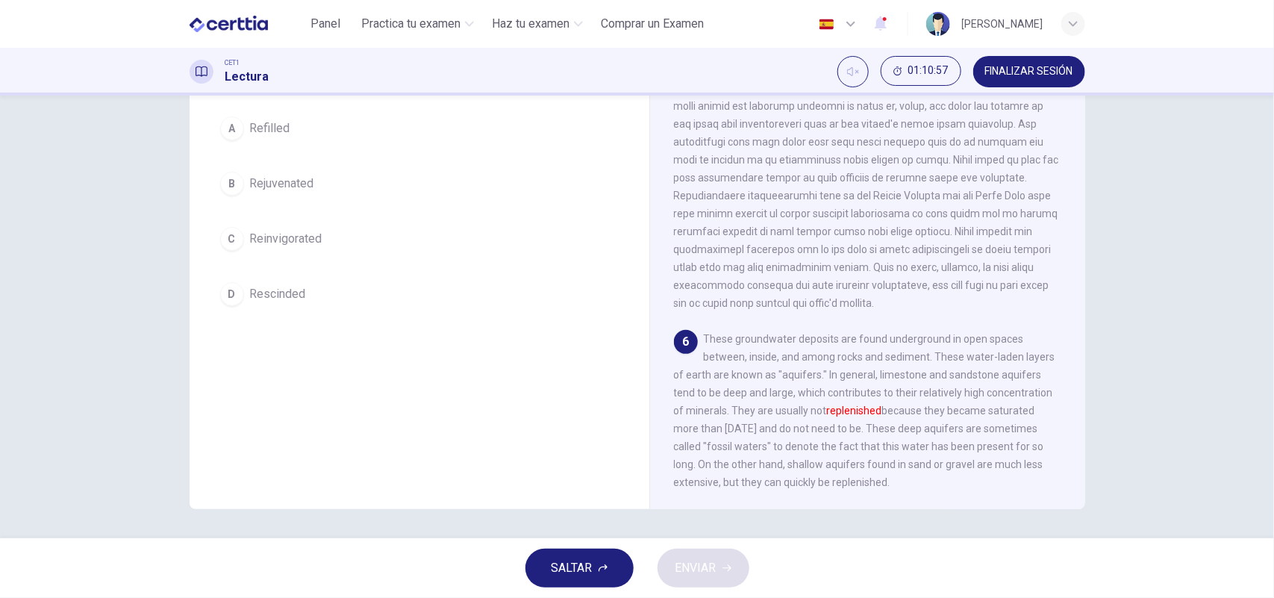
click at [225, 187] on div "B" at bounding box center [232, 184] width 24 height 24
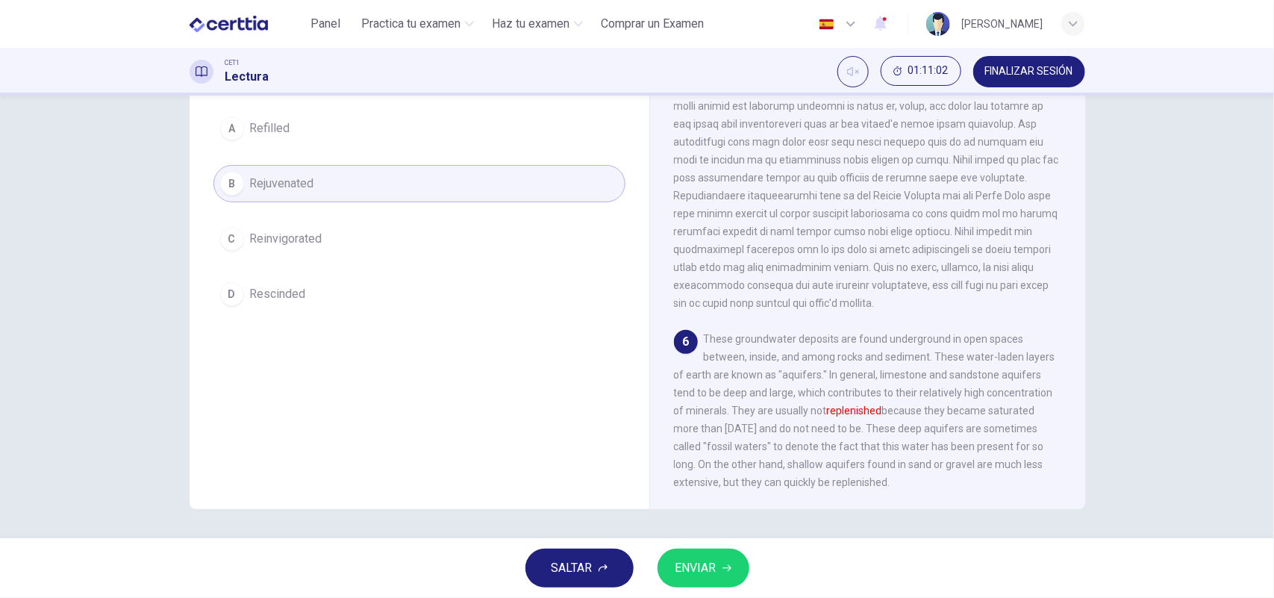
click at [697, 567] on span "ENVIAR" at bounding box center [696, 568] width 41 height 21
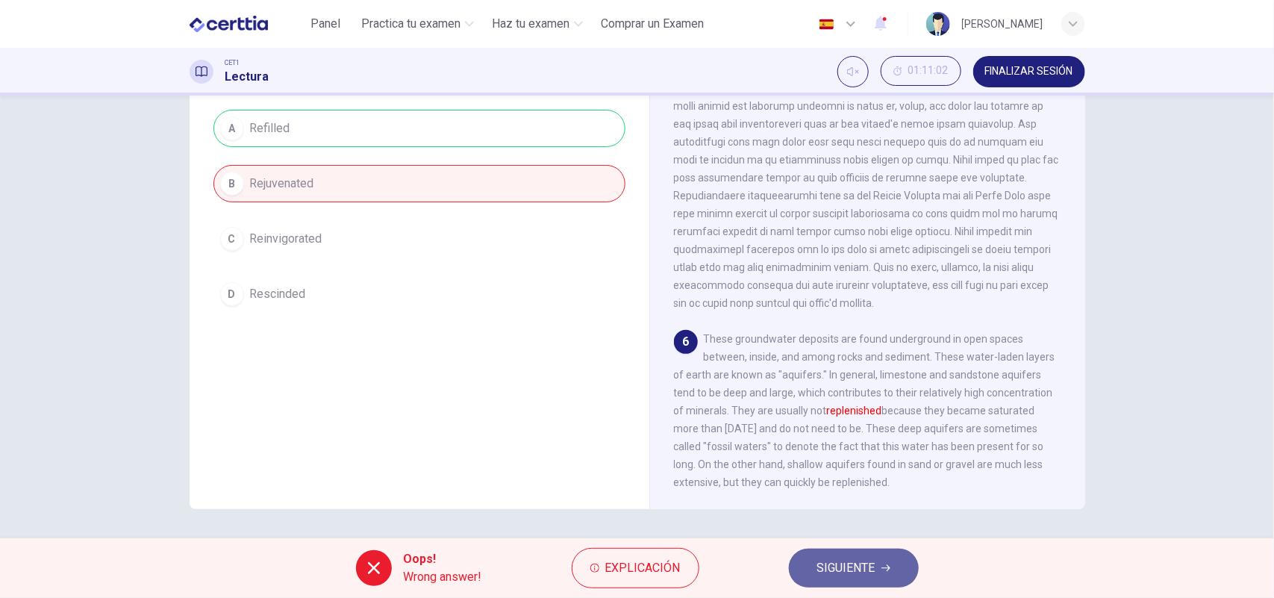
click at [844, 562] on span "SIGUIENTE" at bounding box center [847, 568] width 58 height 21
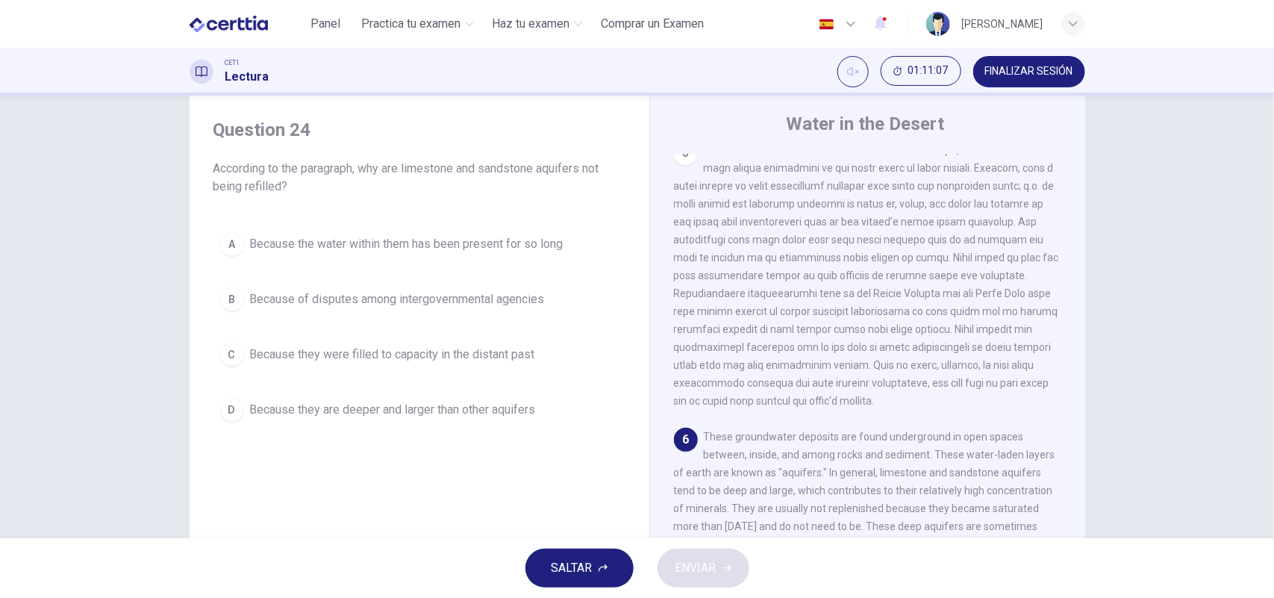
scroll to position [34, 0]
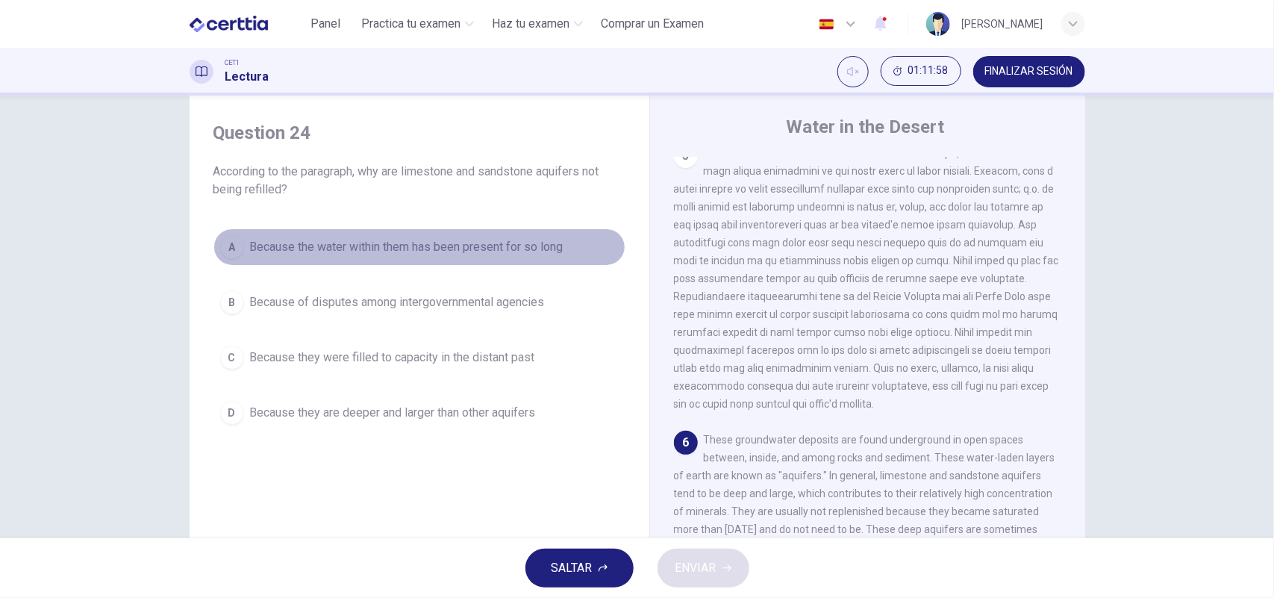
click at [464, 243] on span "Because the water within them has been present for so long" at bounding box center [407, 247] width 314 height 18
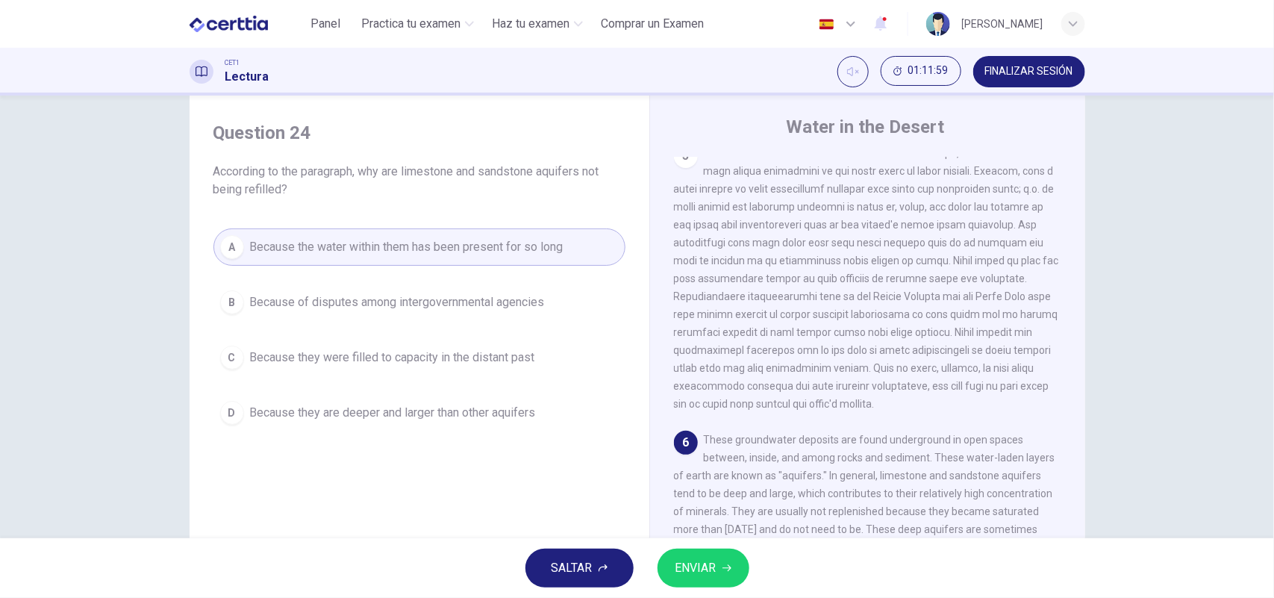
click at [715, 568] on span "ENVIAR" at bounding box center [696, 568] width 41 height 21
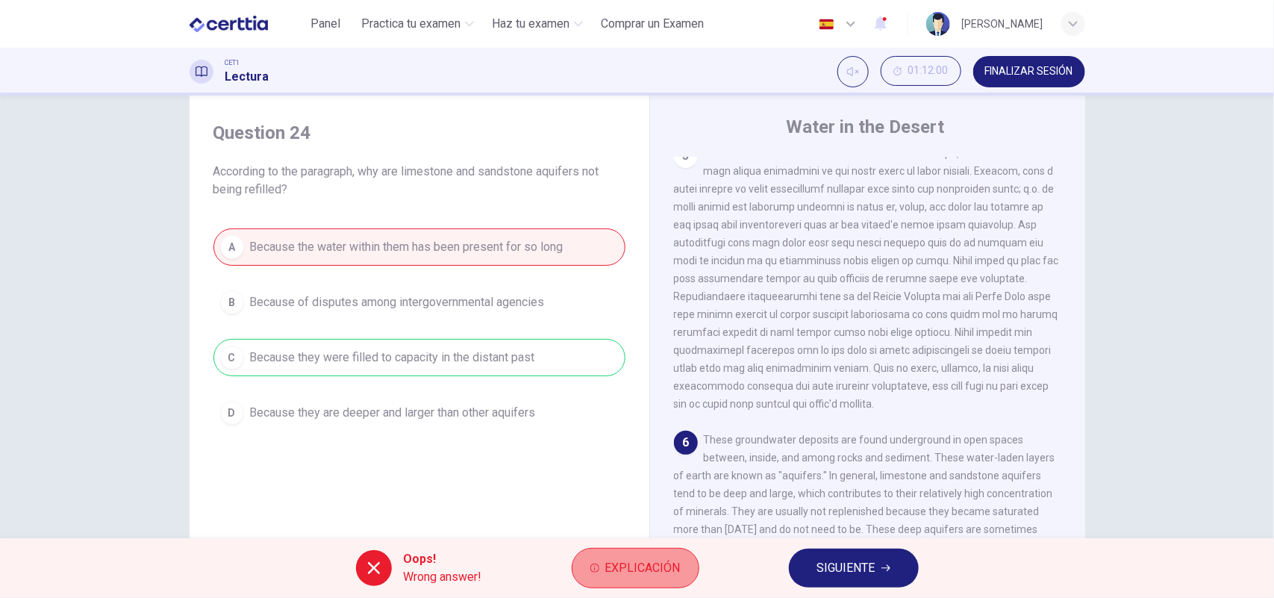
click at [648, 564] on span "Explicación" at bounding box center [642, 568] width 75 height 21
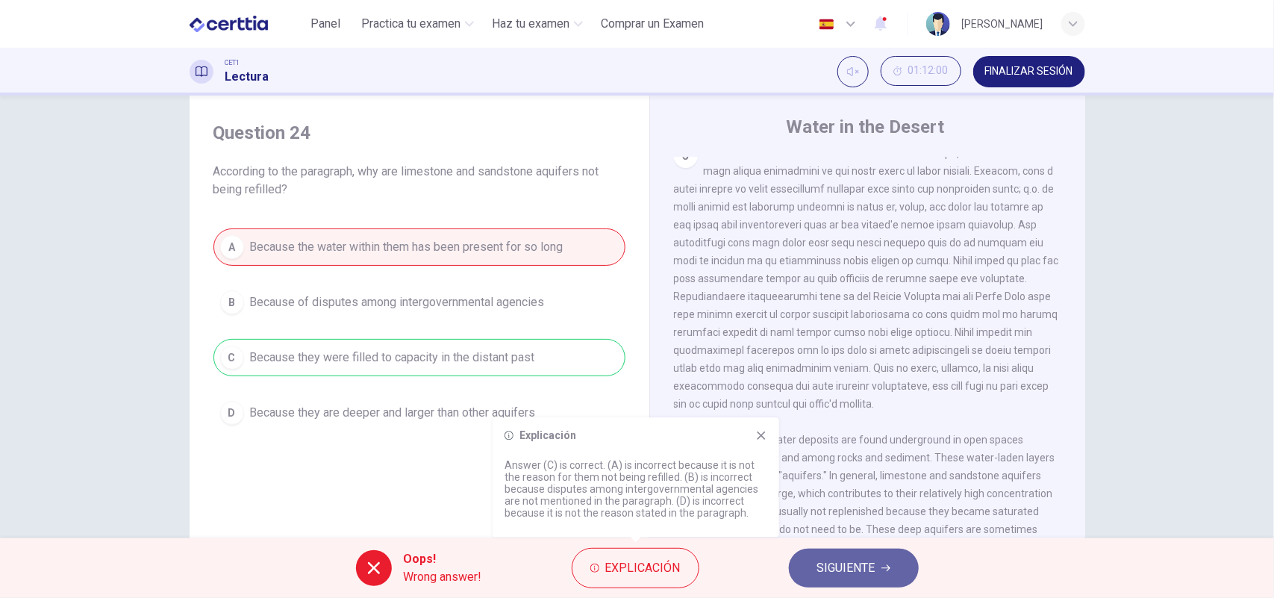
click at [851, 564] on span "SIGUIENTE" at bounding box center [847, 568] width 58 height 21
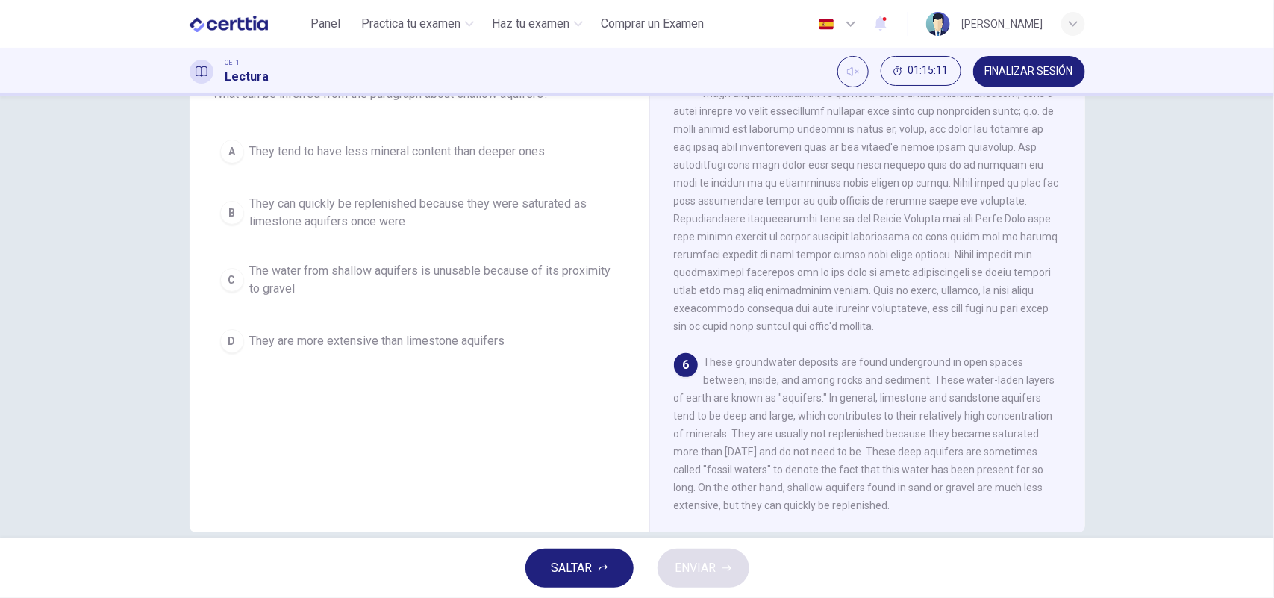
scroll to position [135, 0]
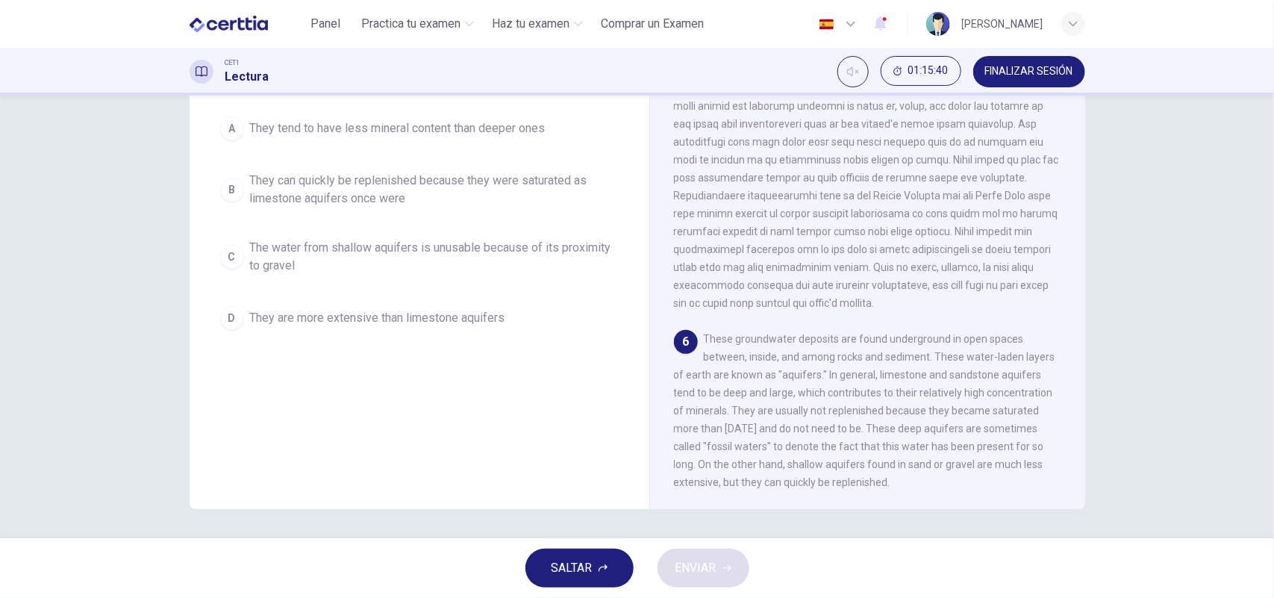
click at [228, 256] on div "C" at bounding box center [232, 257] width 24 height 24
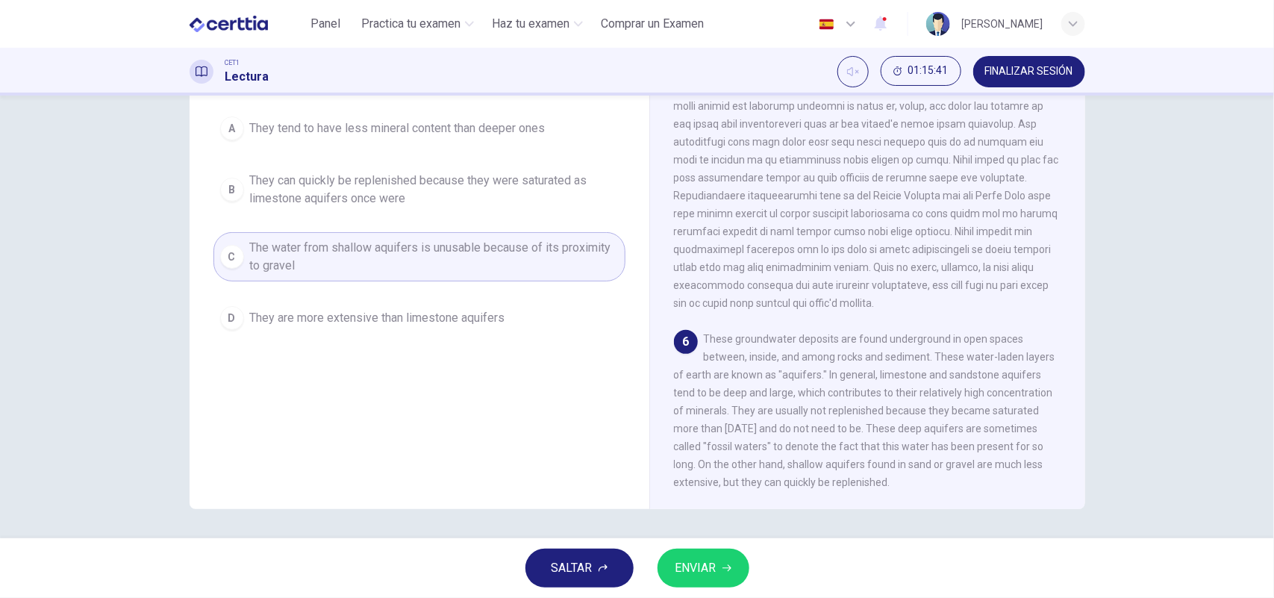
click at [709, 560] on span "ENVIAR" at bounding box center [696, 568] width 41 height 21
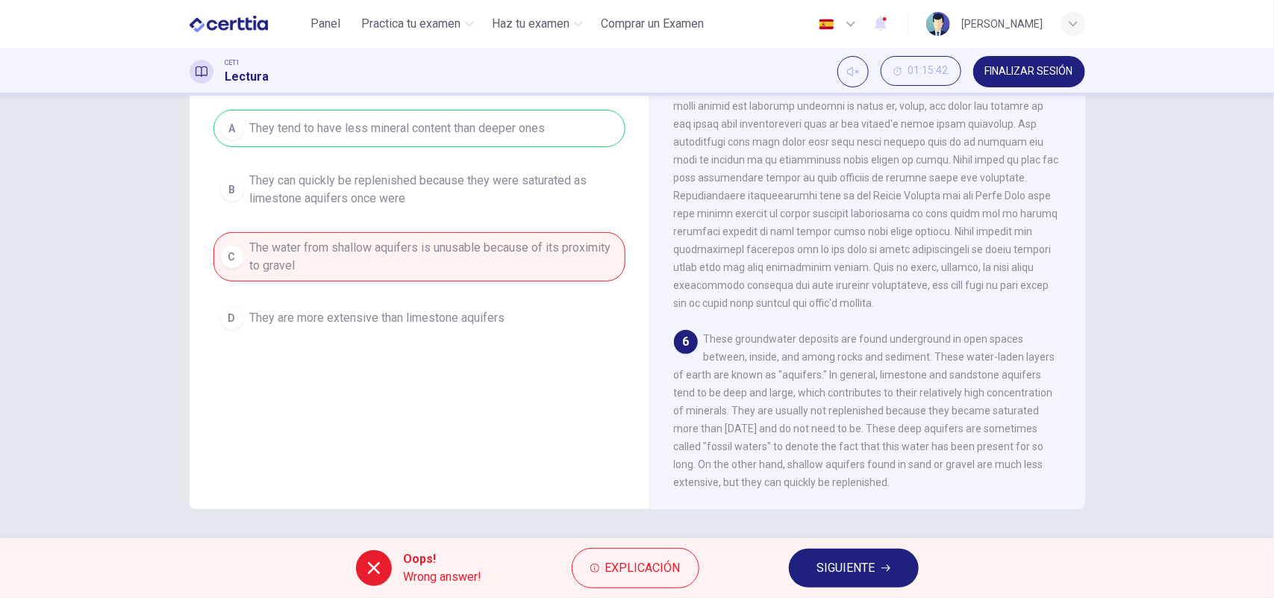
click at [885, 561] on button "SIGUIENTE" at bounding box center [854, 568] width 130 height 39
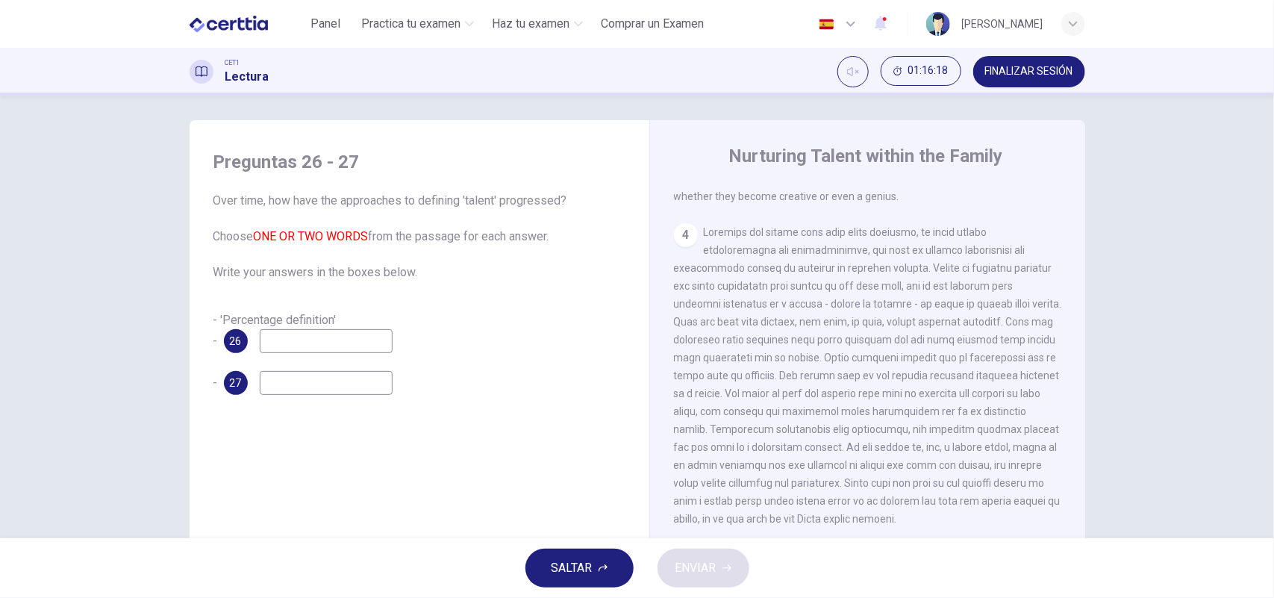
scroll to position [0, 0]
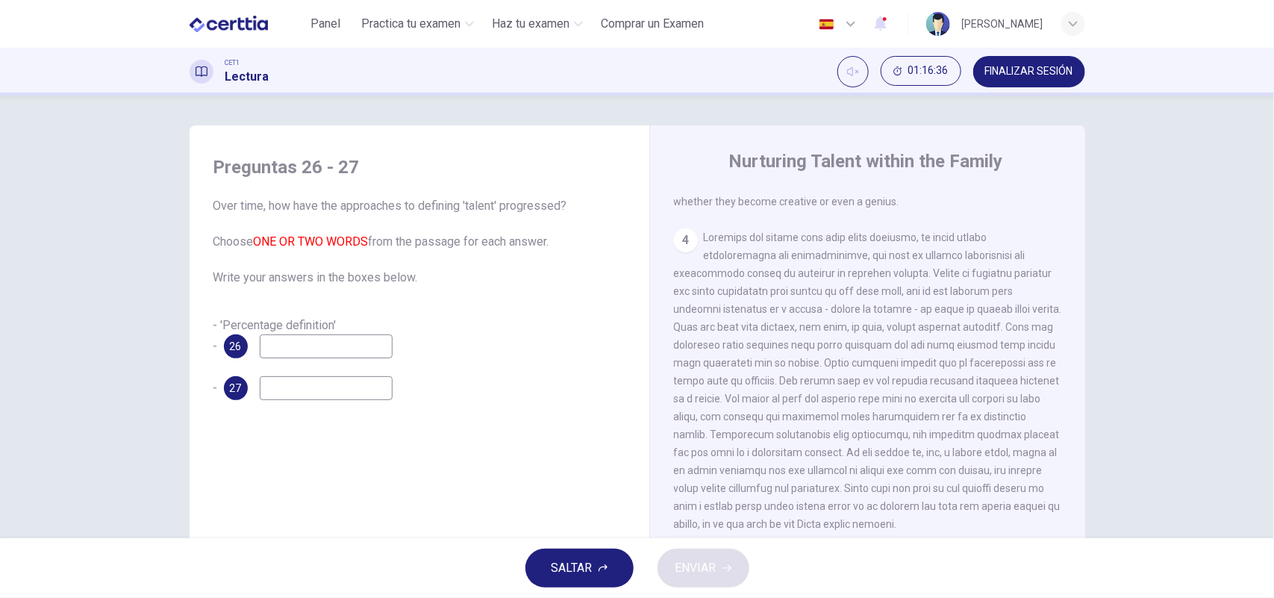
click at [322, 349] on input at bounding box center [326, 346] width 133 height 24
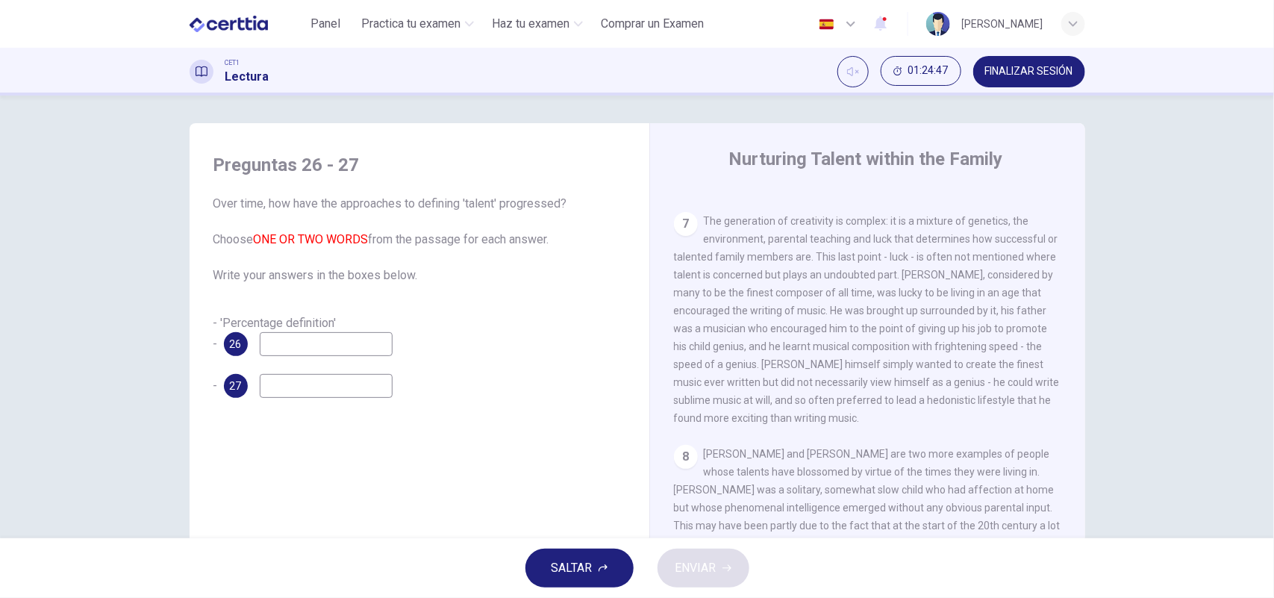
scroll to position [1, 0]
click at [301, 346] on input at bounding box center [326, 345] width 133 height 24
click at [327, 392] on input at bounding box center [326, 387] width 133 height 24
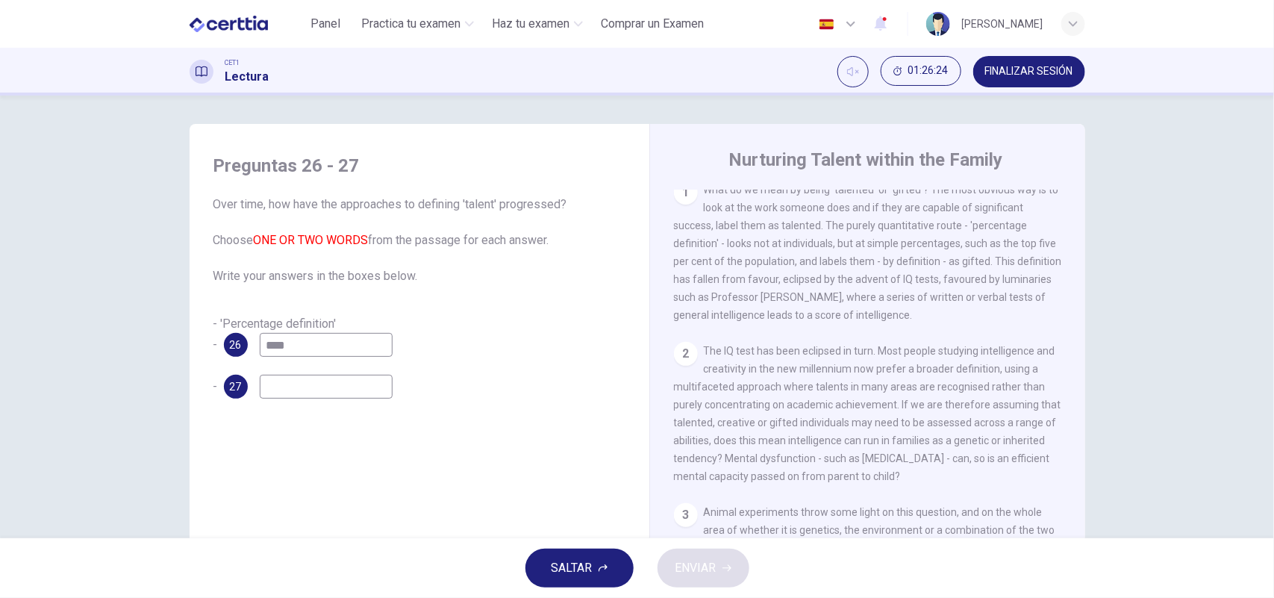
scroll to position [318, 0]
click at [325, 342] on input "****" at bounding box center [326, 345] width 133 height 24
type input "*"
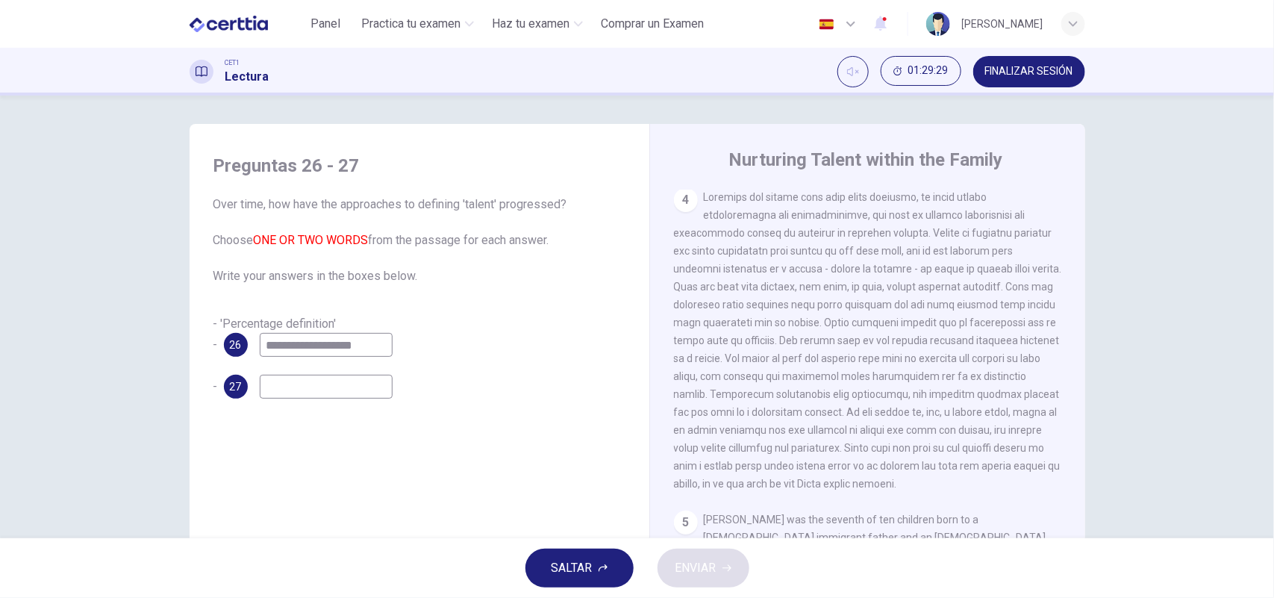
scroll to position [874, 0]
type input "**********"
click at [284, 383] on input at bounding box center [326, 387] width 133 height 24
type input "**********"
click at [719, 562] on button "ENVIAR" at bounding box center [704, 568] width 92 height 39
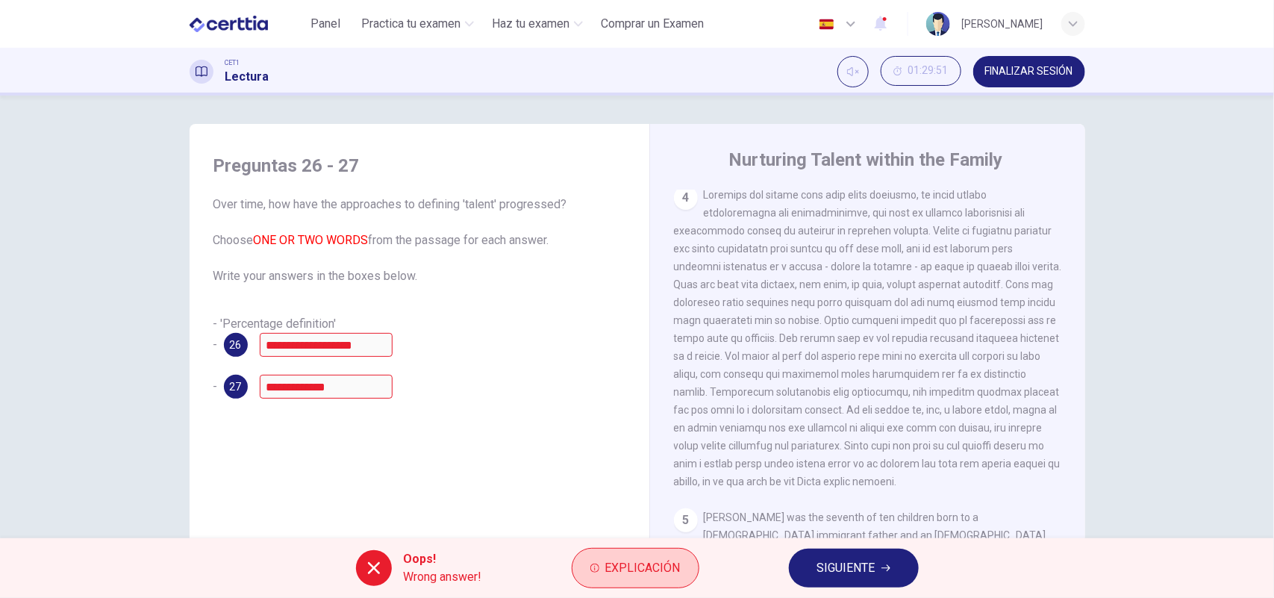
click at [607, 564] on span "Explicación" at bounding box center [642, 568] width 75 height 21
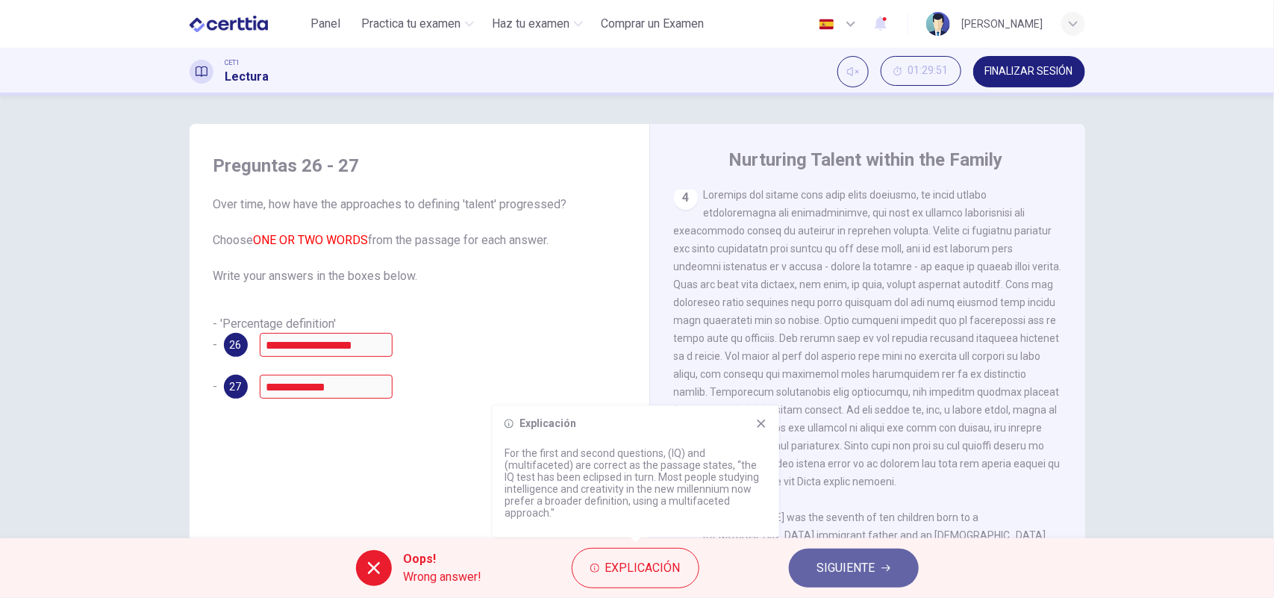
click at [856, 569] on span "SIGUIENTE" at bounding box center [847, 568] width 58 height 21
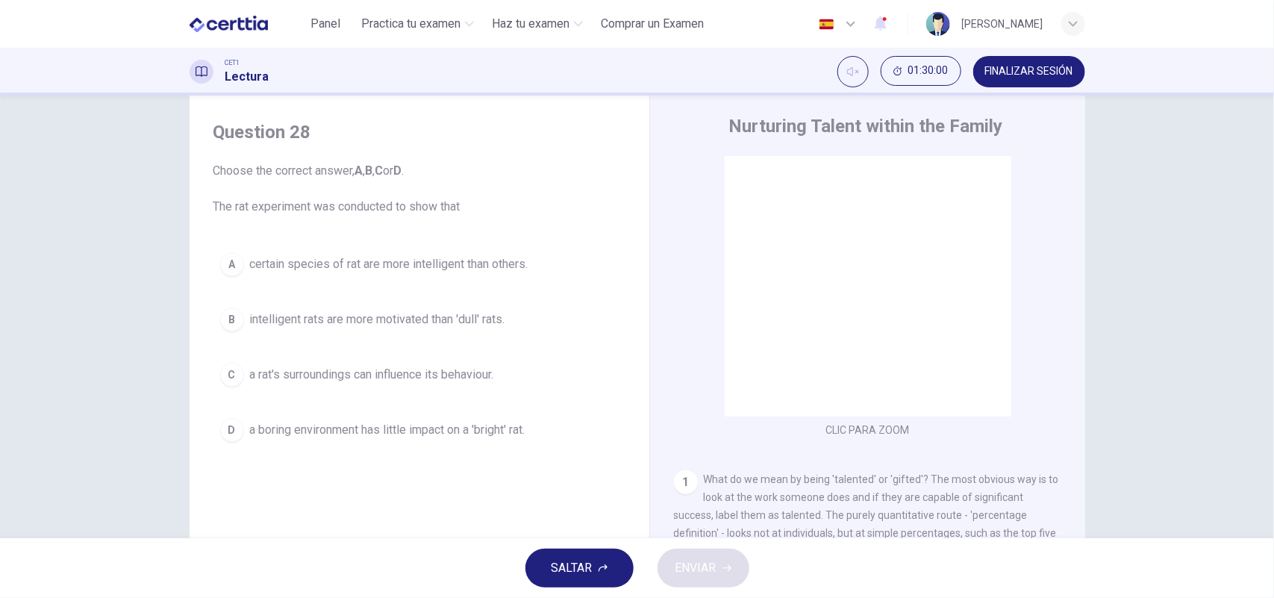
scroll to position [36, 0]
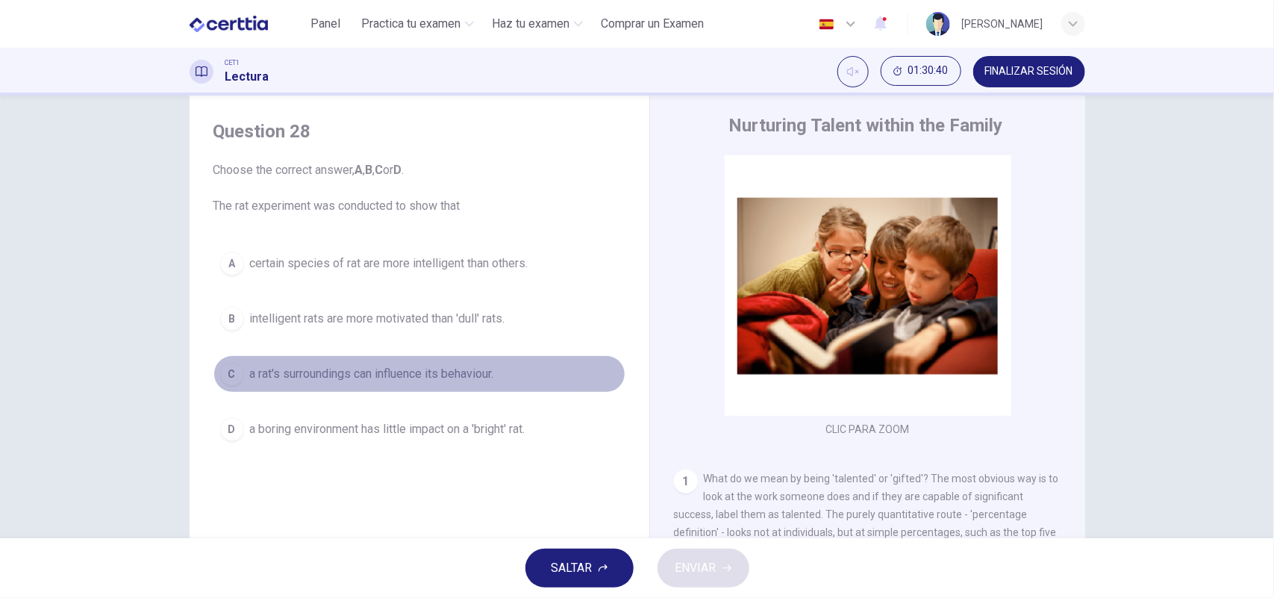
click at [224, 375] on div "C" at bounding box center [232, 374] width 24 height 24
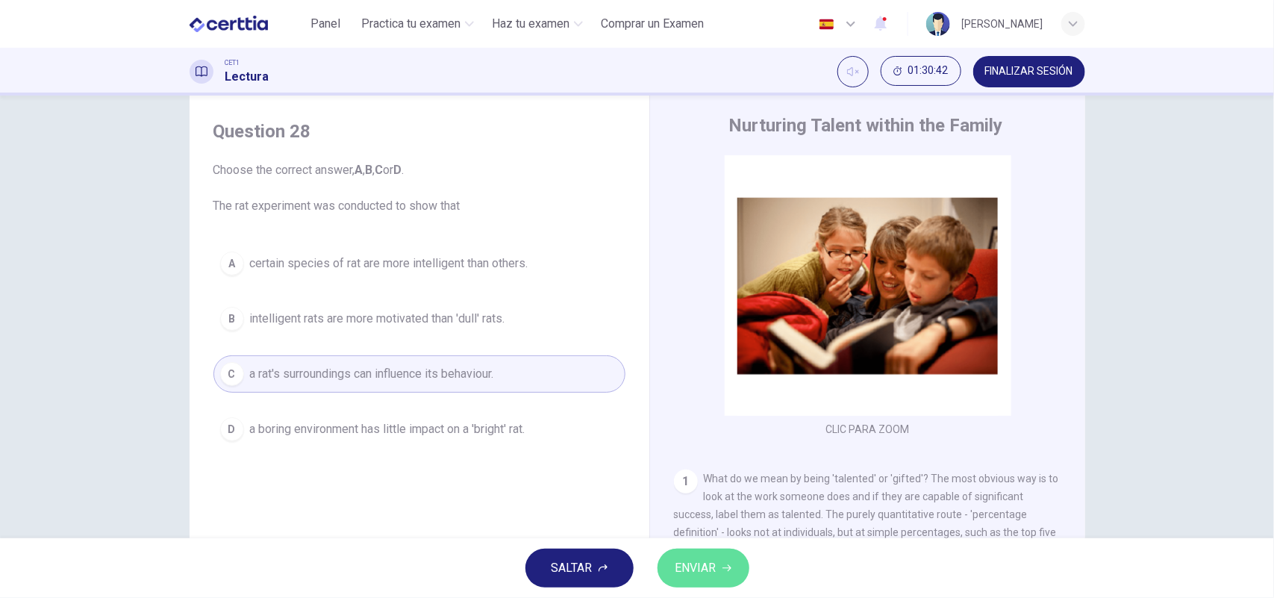
click at [695, 568] on span "ENVIAR" at bounding box center [696, 568] width 41 height 21
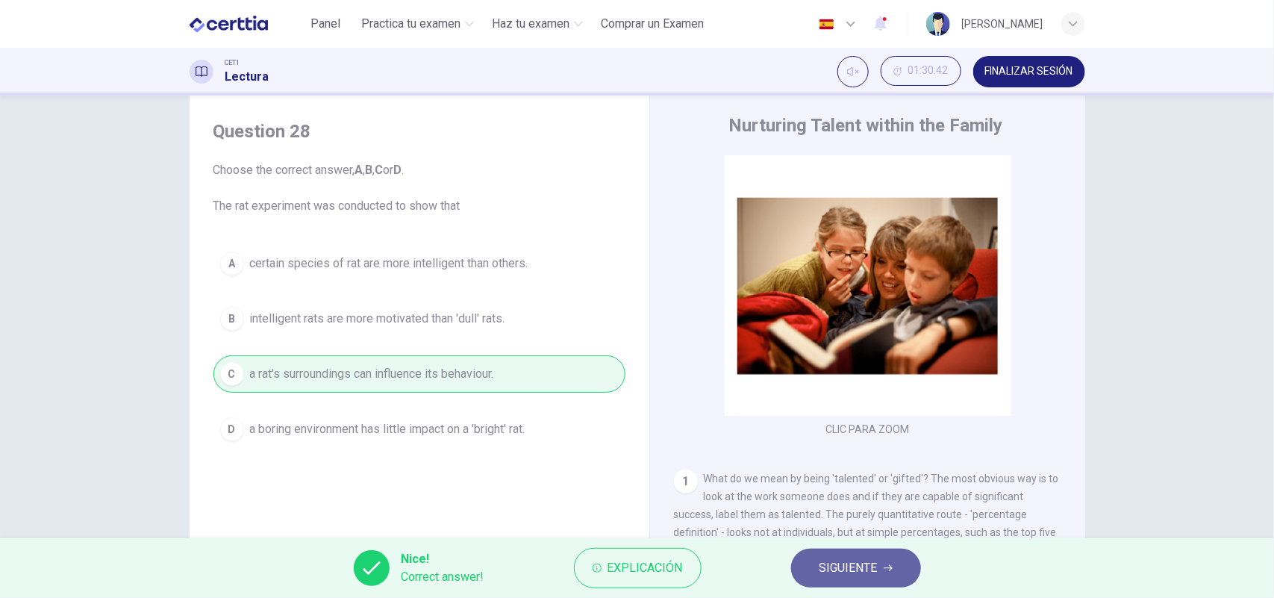
click at [853, 564] on span "SIGUIENTE" at bounding box center [849, 568] width 58 height 21
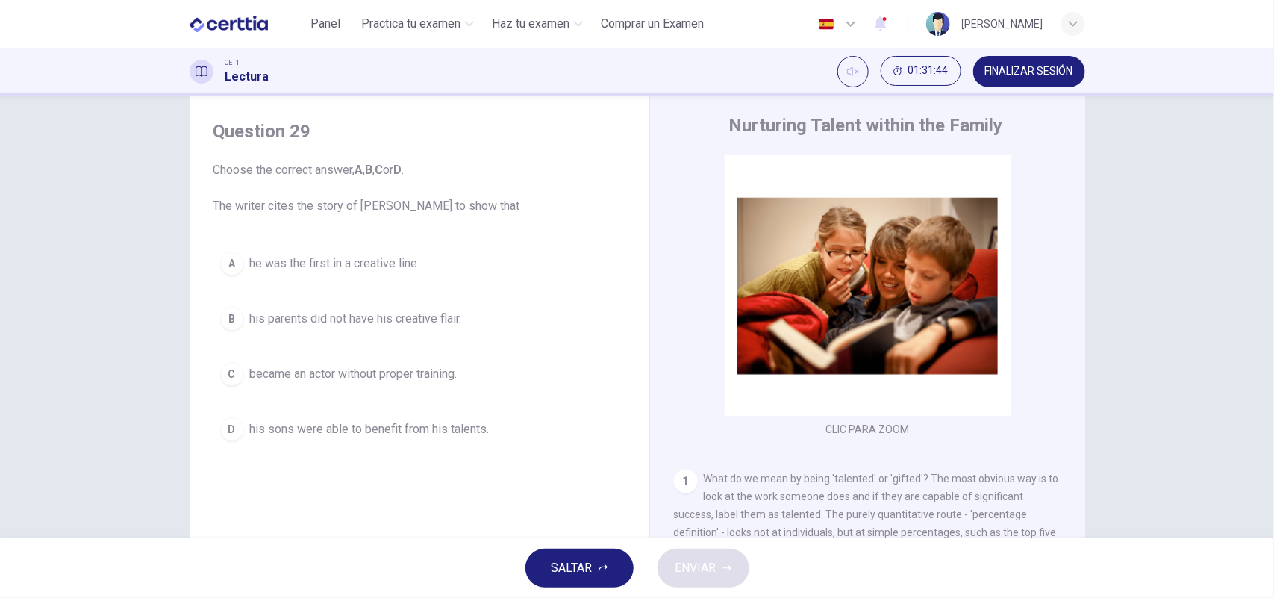
click at [221, 368] on div "C" at bounding box center [232, 374] width 24 height 24
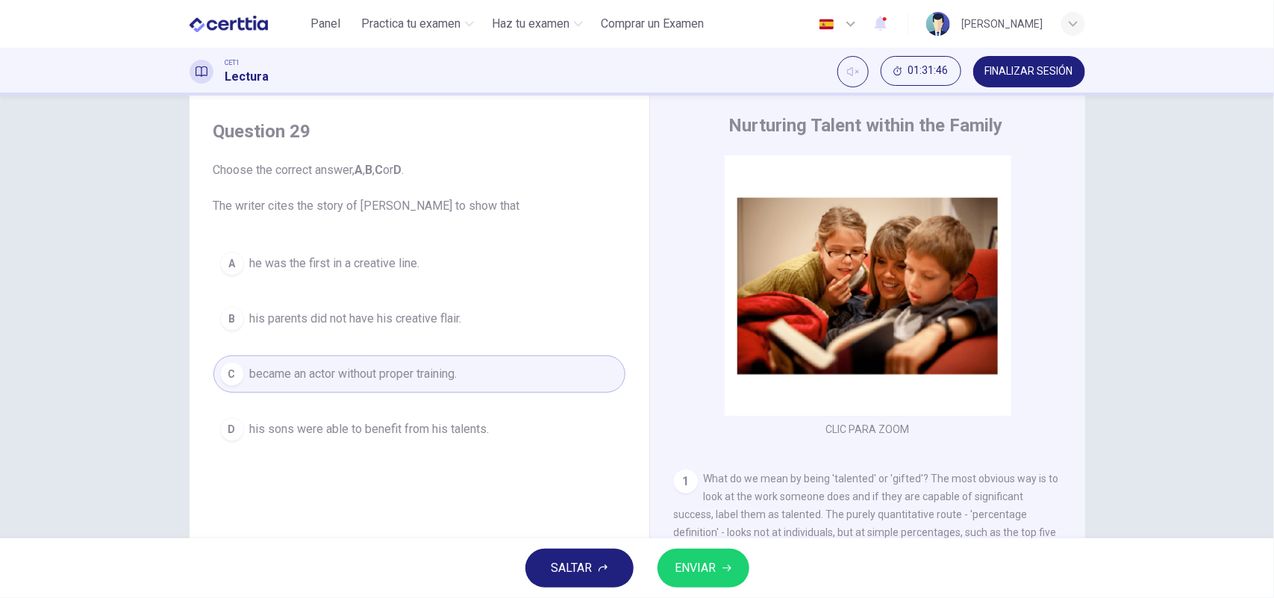
click at [694, 558] on span "ENVIAR" at bounding box center [696, 568] width 41 height 21
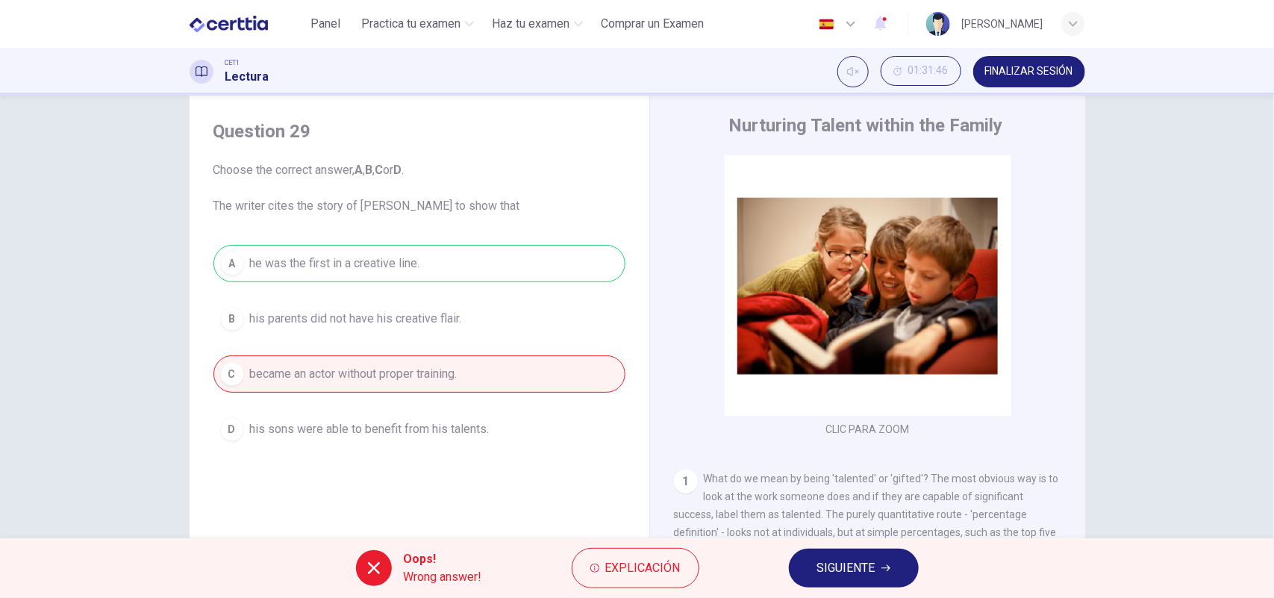
click at [808, 562] on button "SIGUIENTE" at bounding box center [854, 568] width 130 height 39
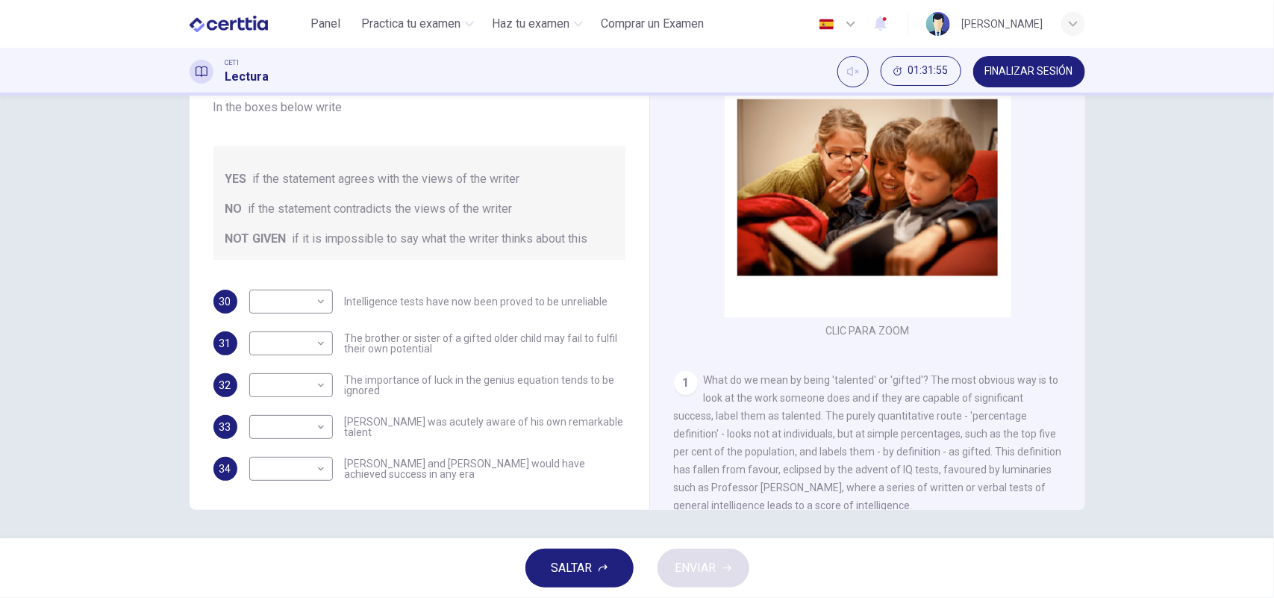
scroll to position [135, 0]
click at [314, 281] on body "Este sitio utiliza cookies, como se explica en nuestra Política de Privacidad .…" at bounding box center [637, 299] width 1274 height 598
click at [289, 304] on li "YES" at bounding box center [286, 307] width 84 height 24
type input "***"
click at [296, 326] on body "Este sitio utiliza cookies, como se explica en nuestra Política de Privacidad .…" at bounding box center [637, 299] width 1274 height 598
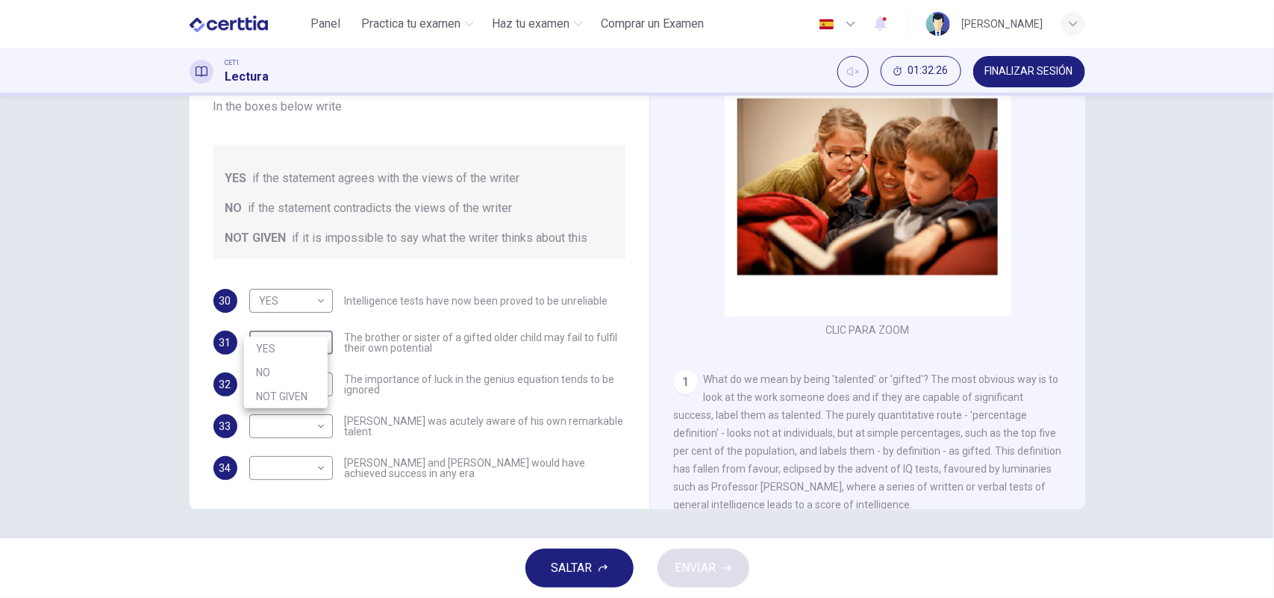
click at [288, 344] on li "YES" at bounding box center [286, 349] width 84 height 24
type input "***"
click at [318, 370] on body "Este sitio utiliza cookies, como se explica en nuestra Política de Privacidad .…" at bounding box center [637, 299] width 1274 height 598
click at [291, 413] on li "NO" at bounding box center [286, 414] width 84 height 24
type input "**"
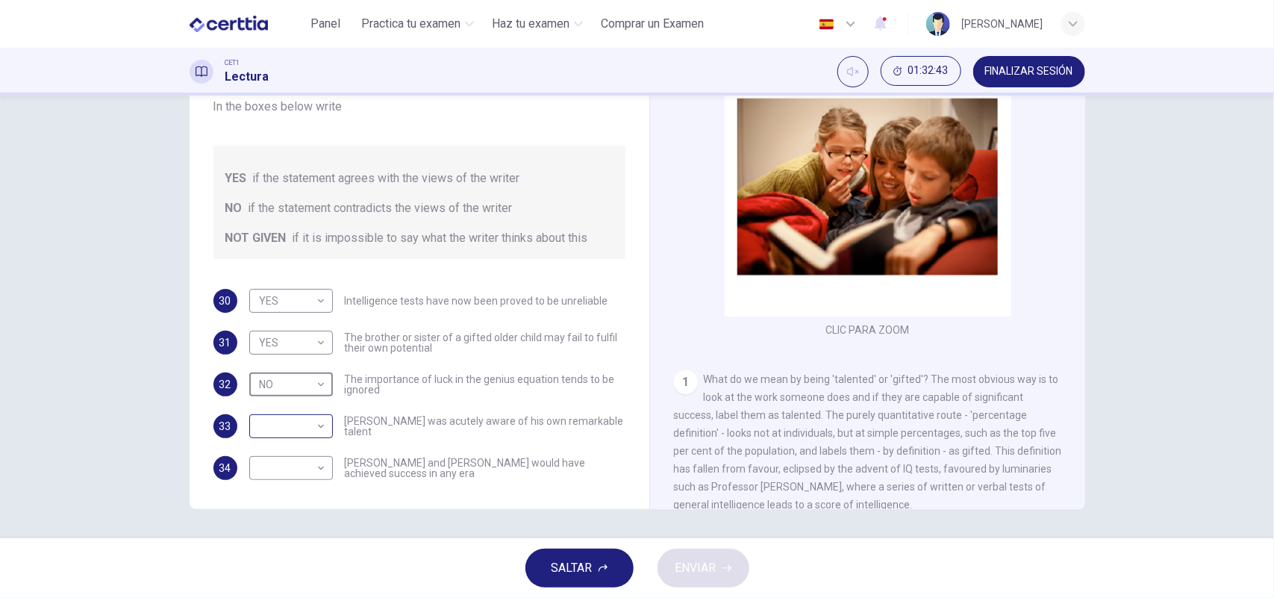
click at [316, 405] on body "Este sitio utiliza cookies, como se explica en nuestra Política de Privacidad .…" at bounding box center [637, 299] width 1274 height 598
click at [263, 449] on li "NO" at bounding box center [286, 456] width 84 height 24
type input "**"
click at [293, 453] on body "Este sitio utiliza cookies, como se explica en nuestra Política de Privacidad .…" at bounding box center [637, 299] width 1274 height 598
click at [284, 500] on li "NO" at bounding box center [286, 498] width 84 height 24
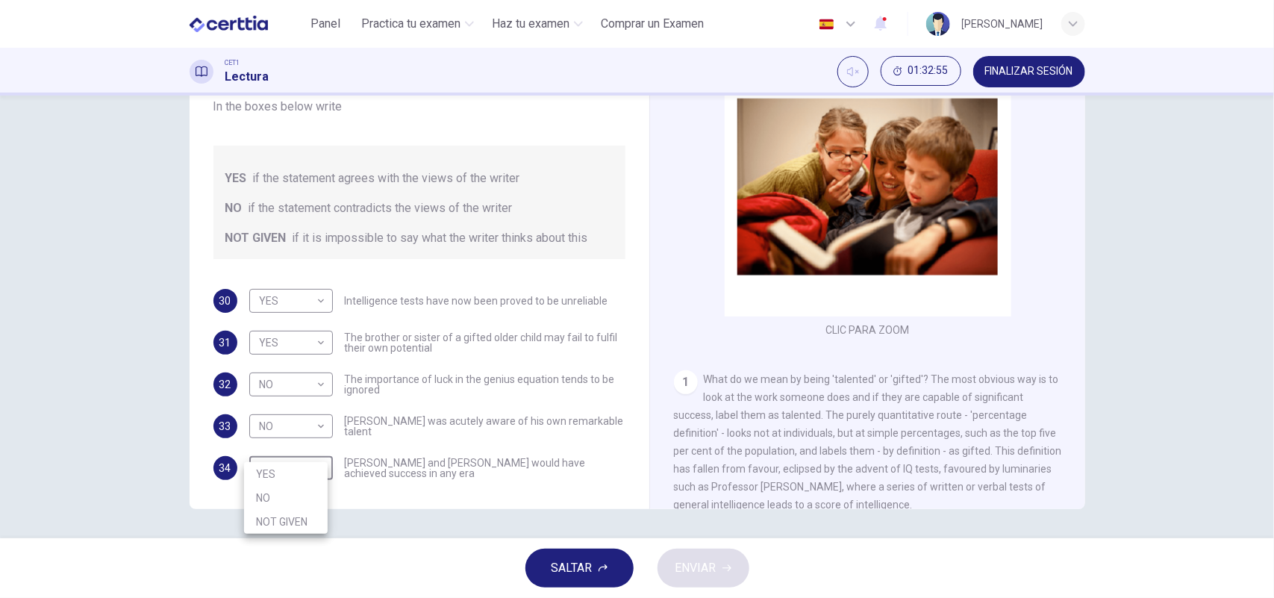
type input "**"
click at [715, 568] on span "ENVIAR" at bounding box center [696, 568] width 41 height 21
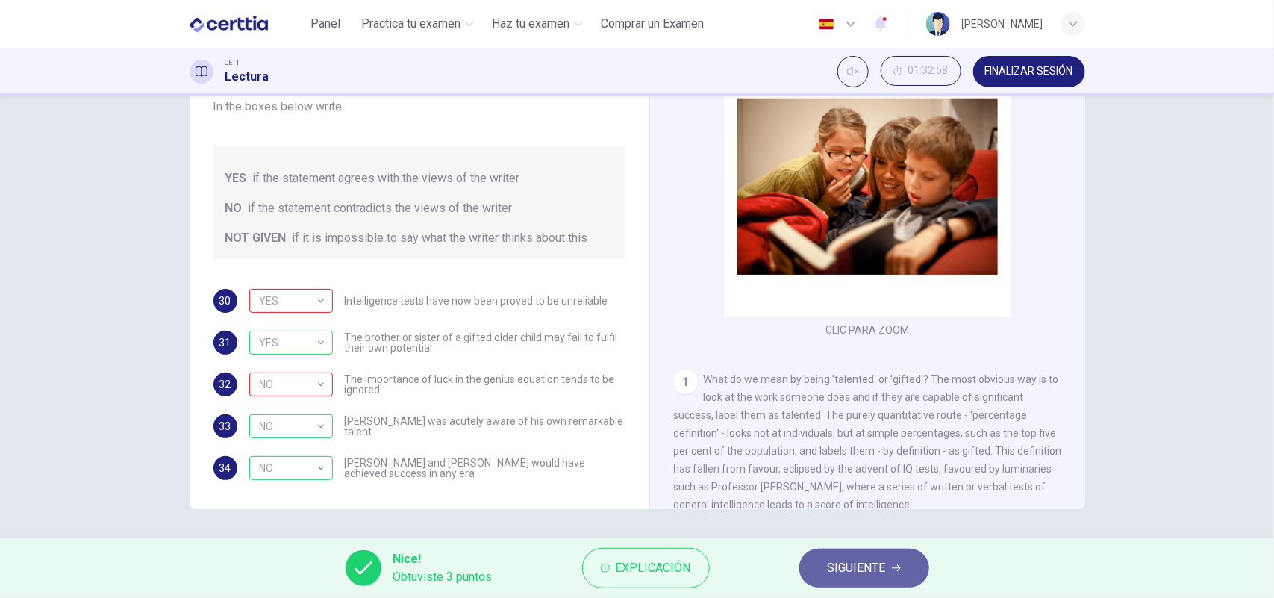
click at [853, 558] on span "SIGUIENTE" at bounding box center [857, 568] width 58 height 21
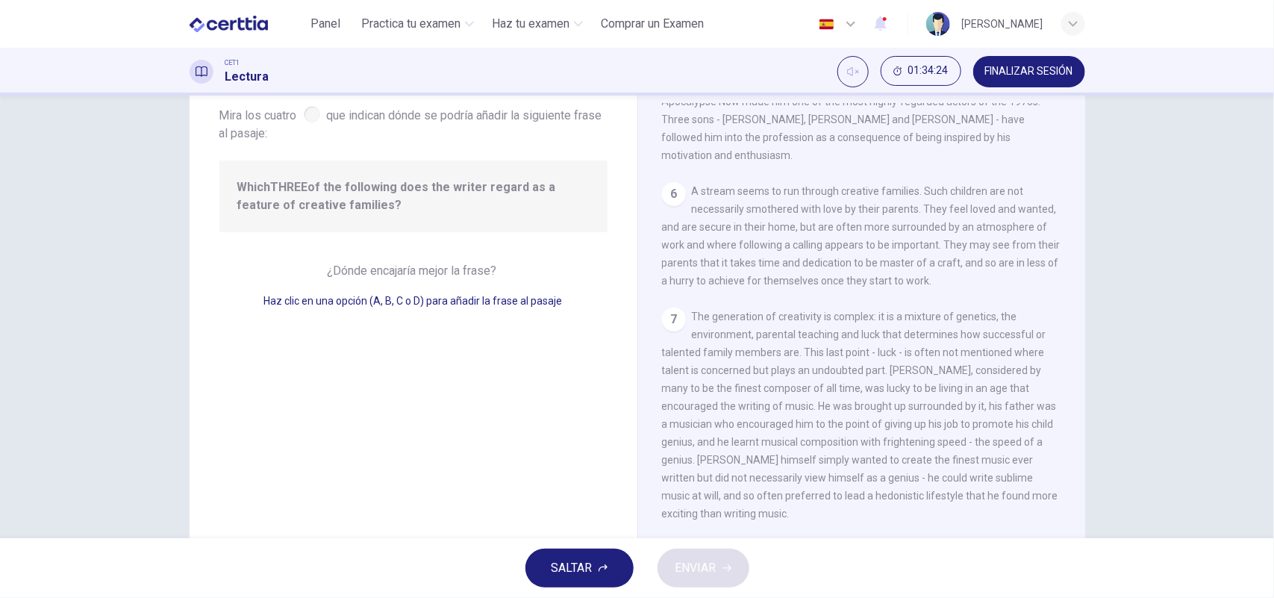
scroll to position [1222, 0]
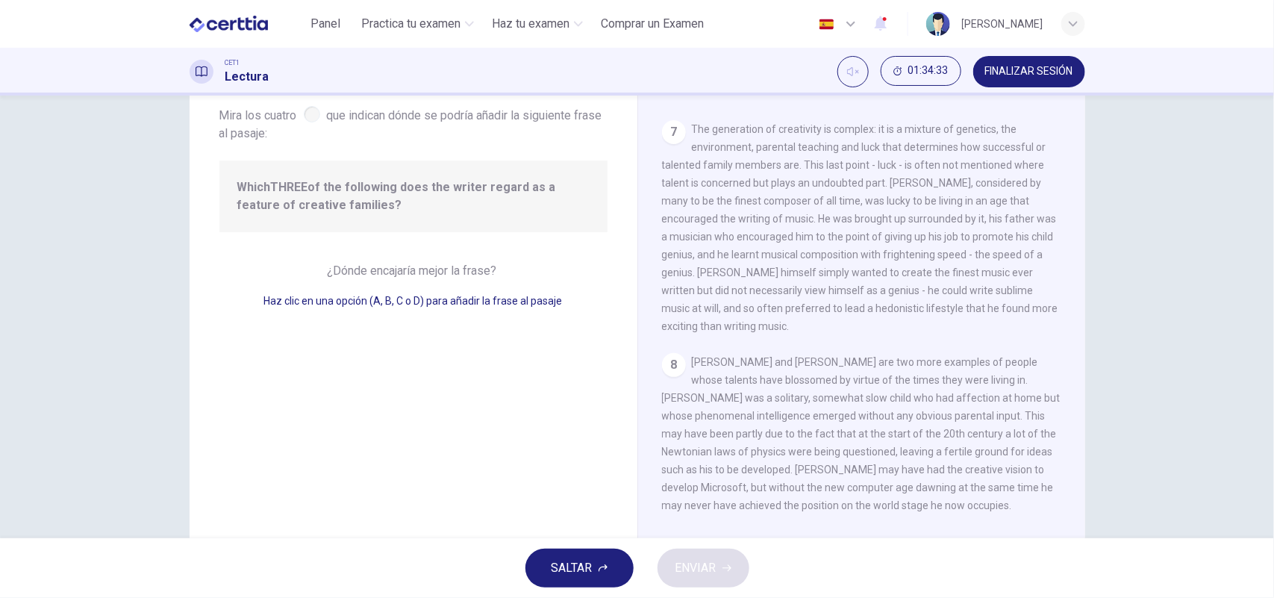
click at [669, 353] on div "8" at bounding box center [674, 365] width 24 height 24
click at [304, 116] on div at bounding box center [312, 114] width 16 height 16
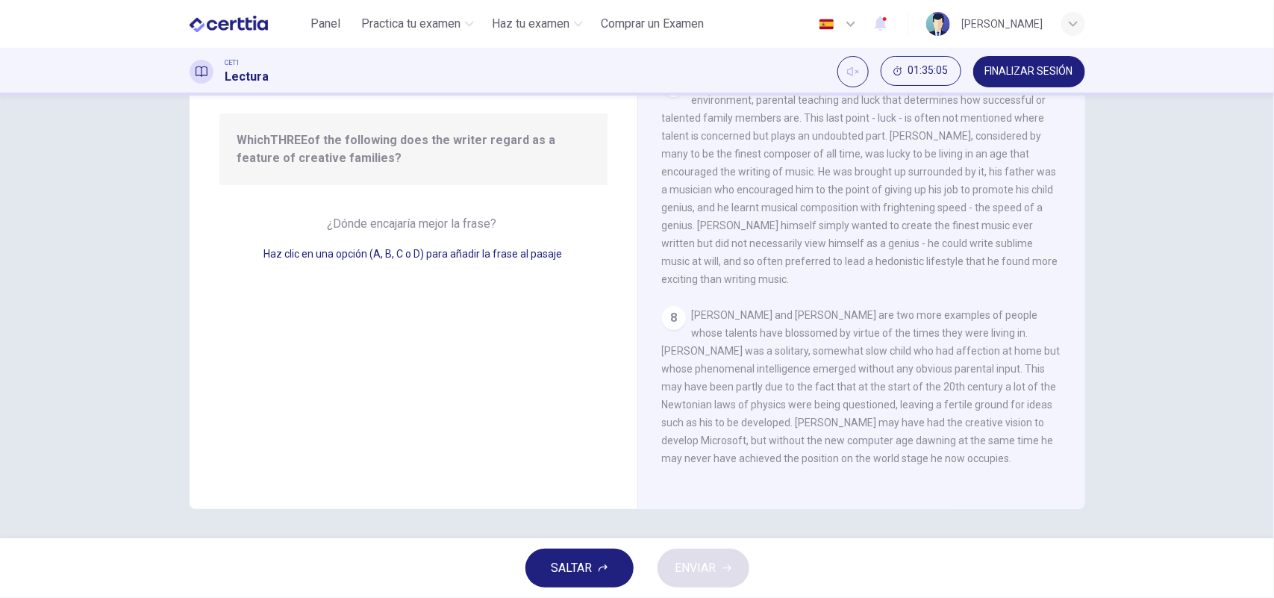
click at [670, 306] on div "8" at bounding box center [674, 318] width 24 height 24
click at [672, 306] on div "8" at bounding box center [674, 318] width 24 height 24
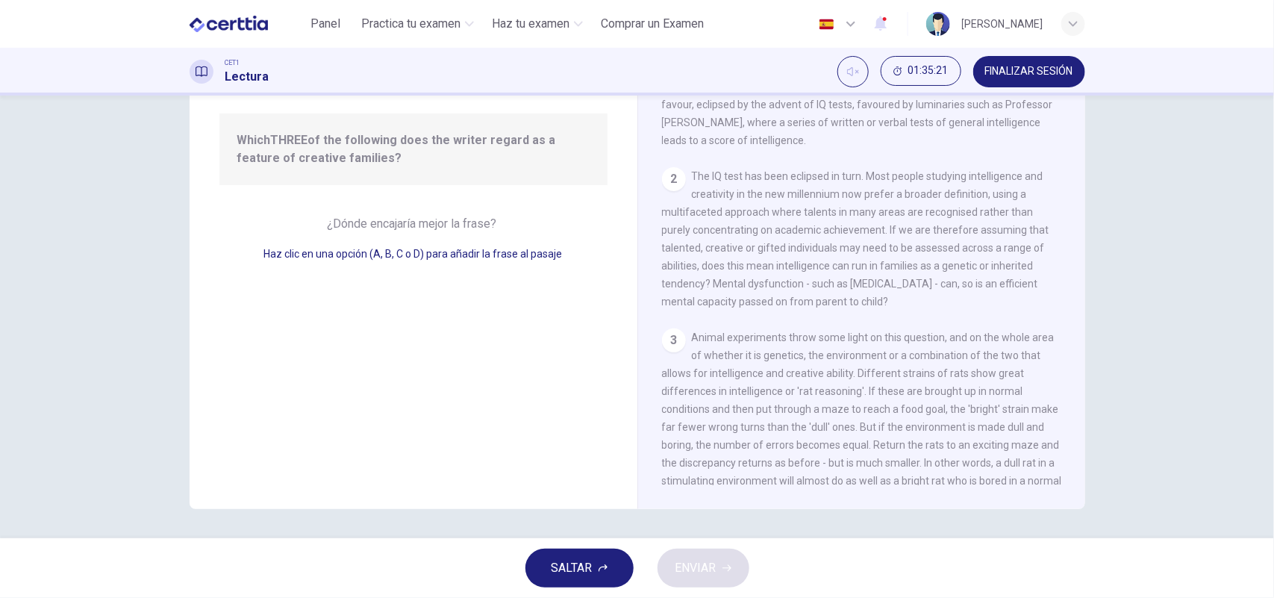
scroll to position [0, 0]
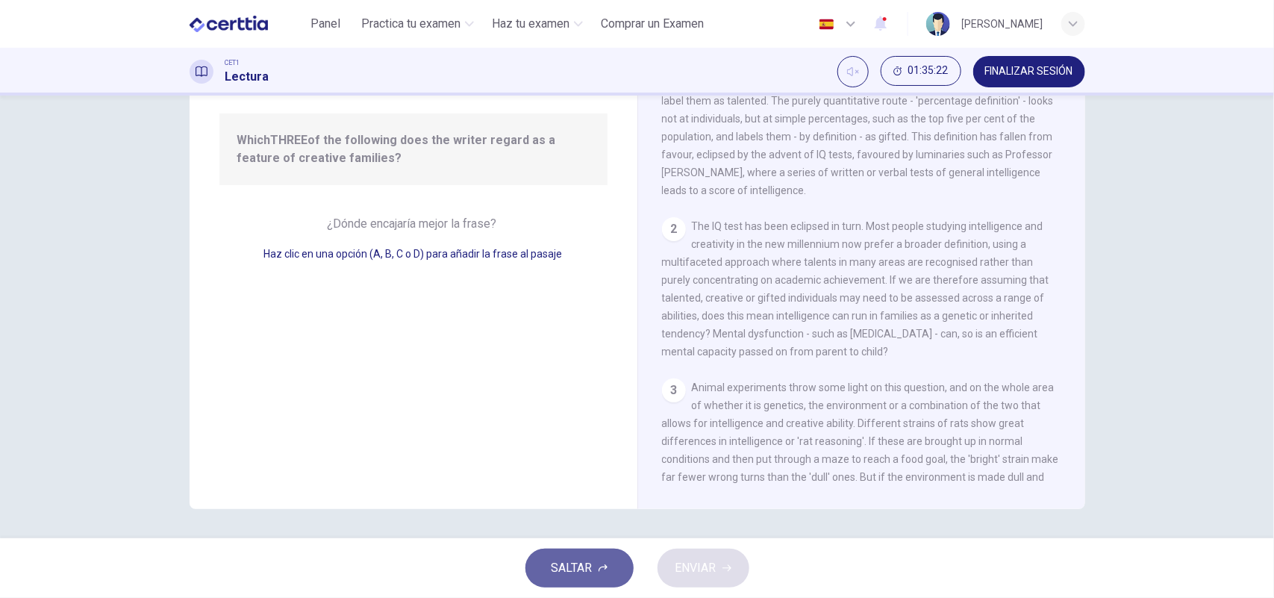
click at [576, 565] on span "SALTAR" at bounding box center [572, 568] width 41 height 21
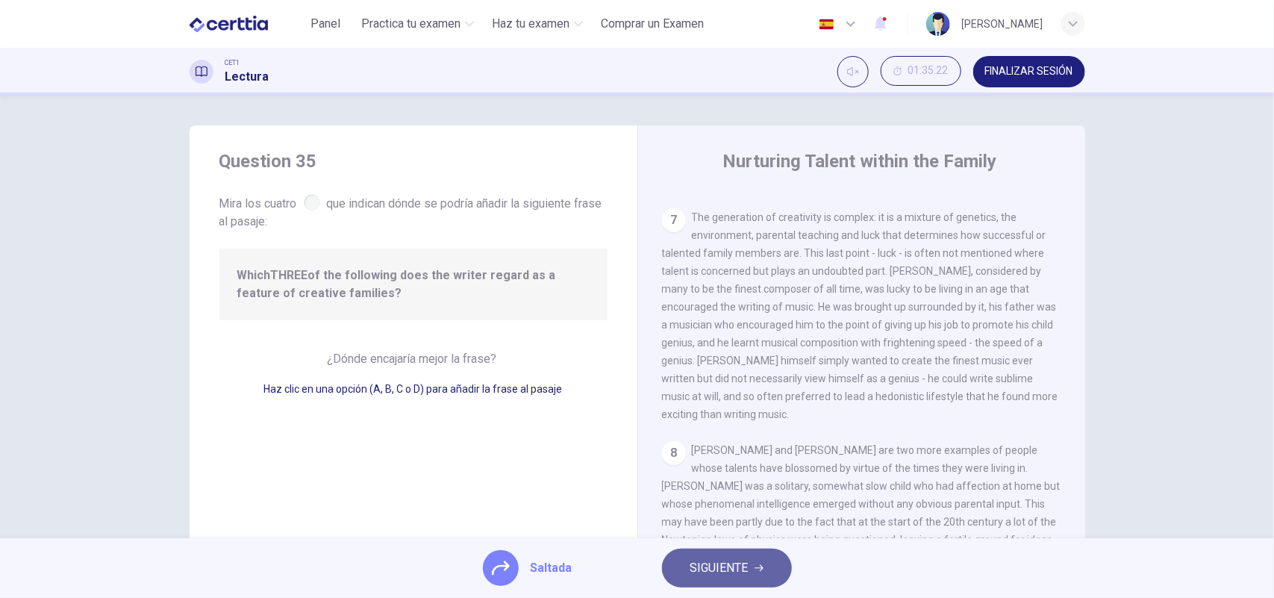
click at [729, 561] on span "SIGUIENTE" at bounding box center [720, 568] width 58 height 21
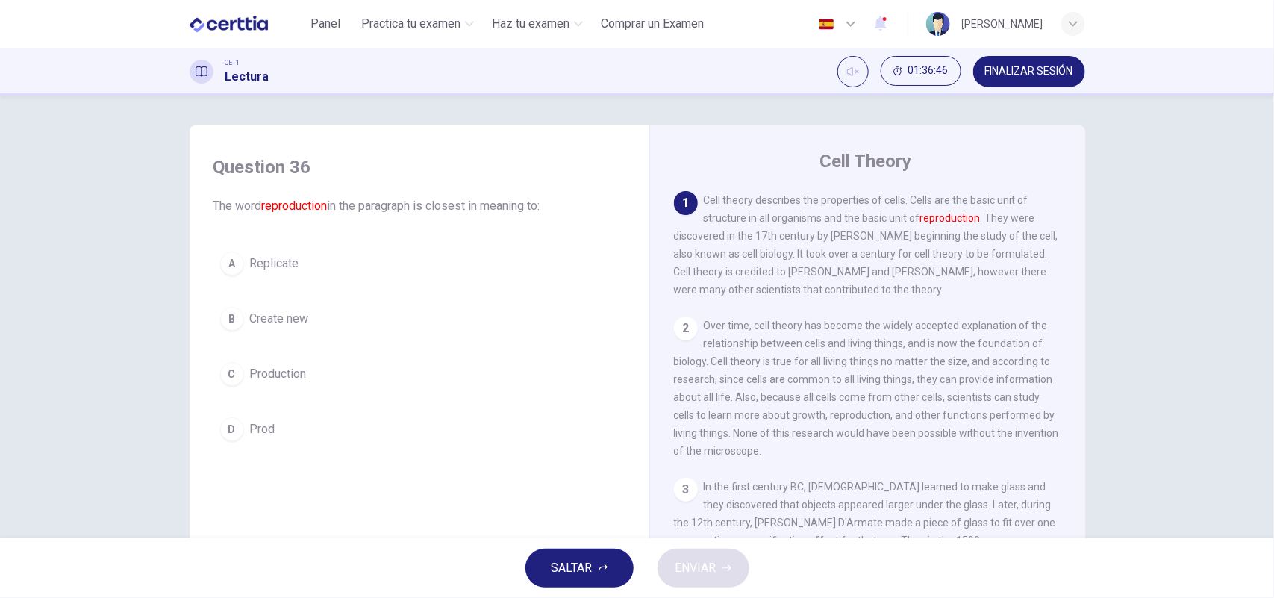
click at [224, 322] on div "B" at bounding box center [232, 319] width 24 height 24
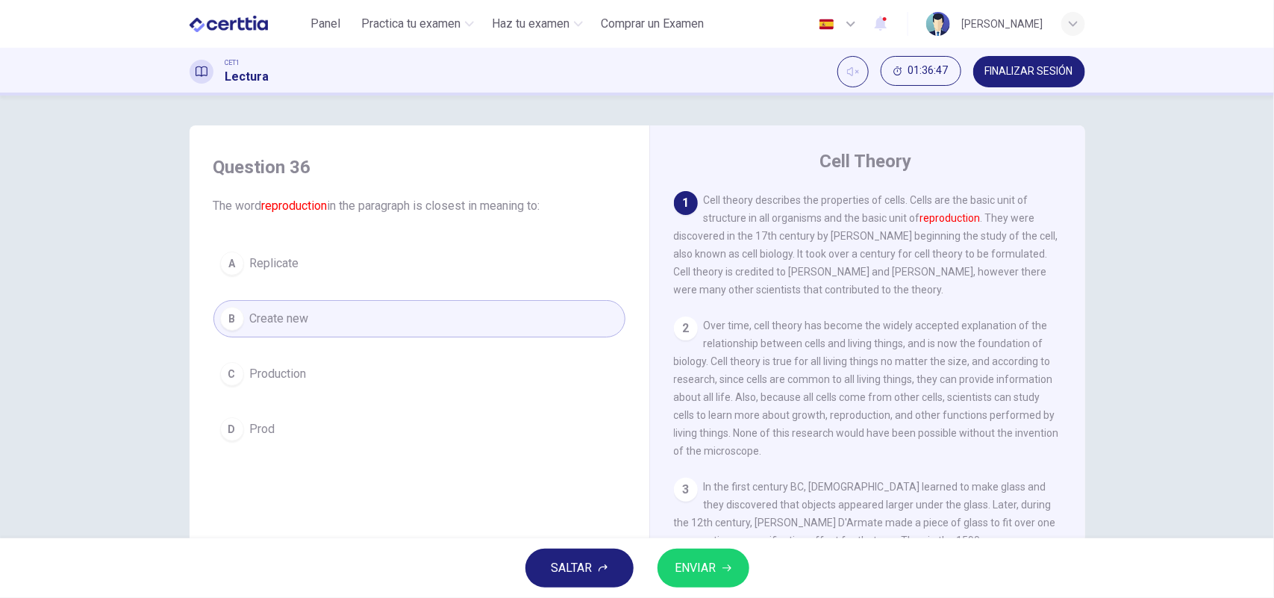
click at [700, 568] on span "ENVIAR" at bounding box center [696, 568] width 41 height 21
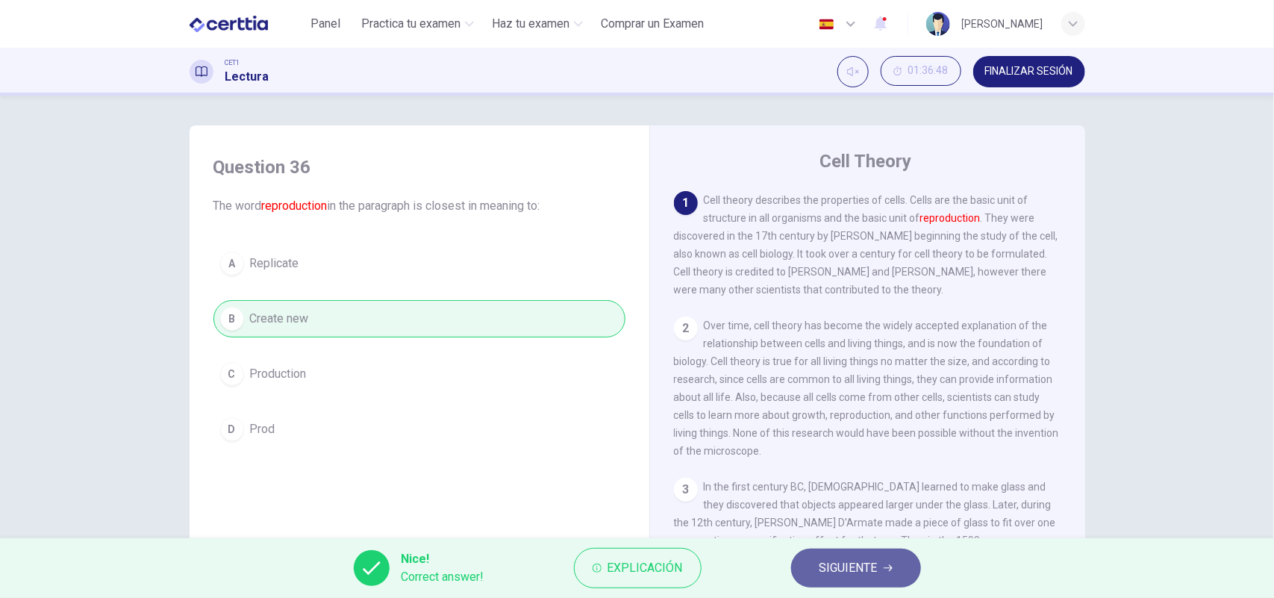
click at [870, 558] on span "SIGUIENTE" at bounding box center [849, 568] width 58 height 21
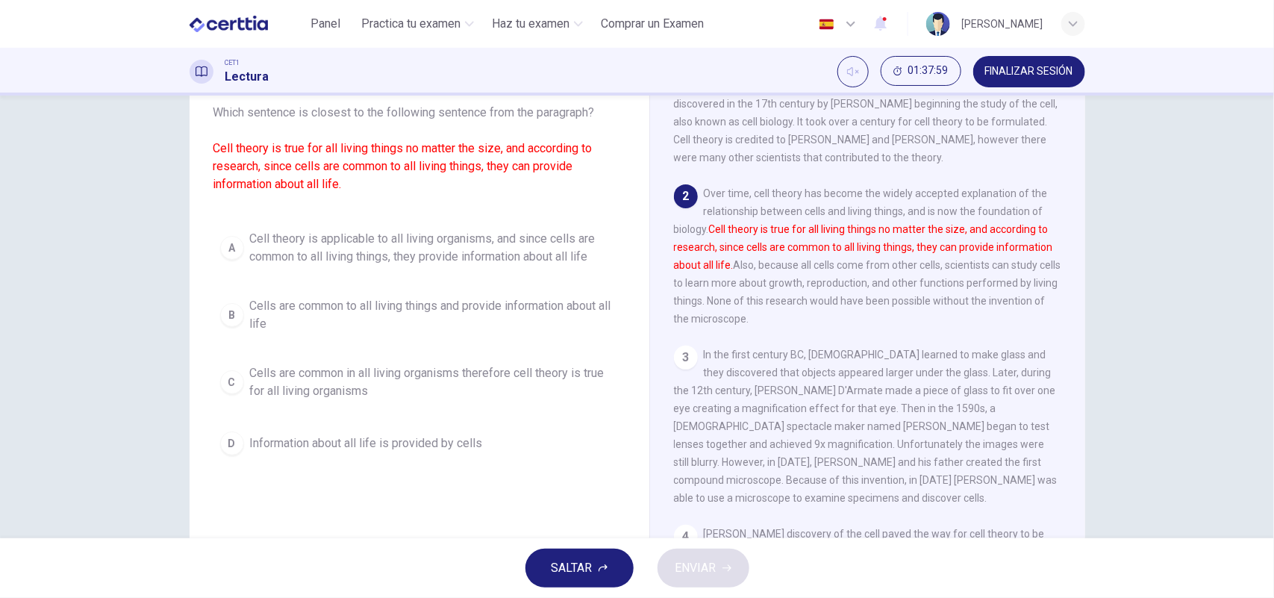
scroll to position [91, 0]
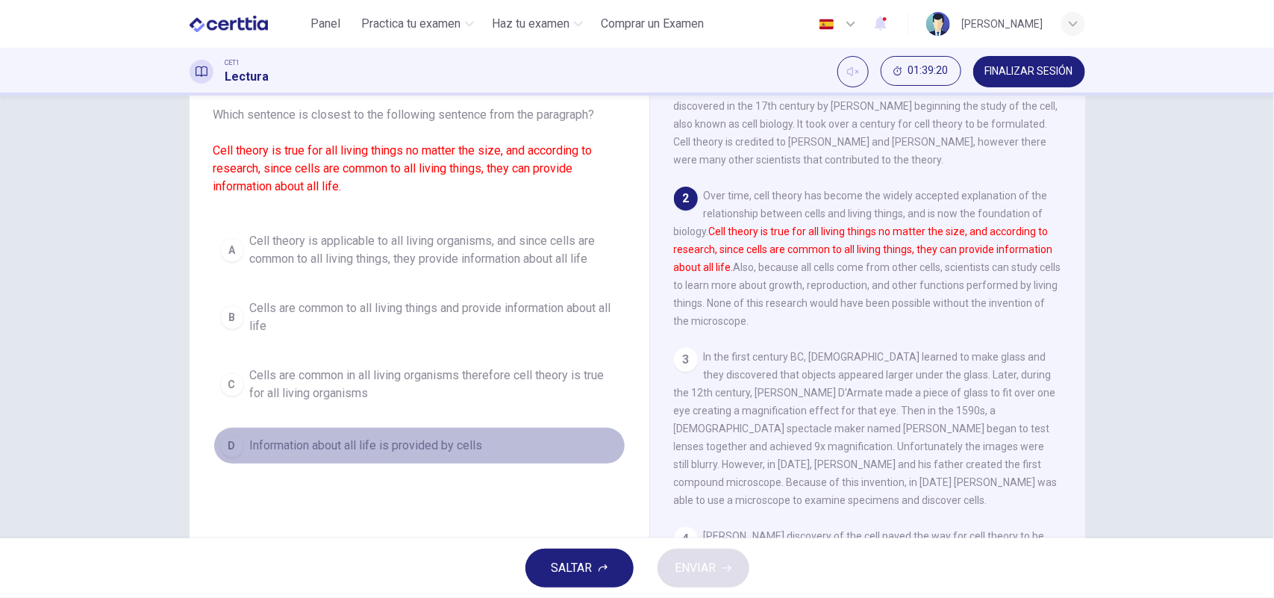
click at [230, 445] on div "D" at bounding box center [232, 446] width 24 height 24
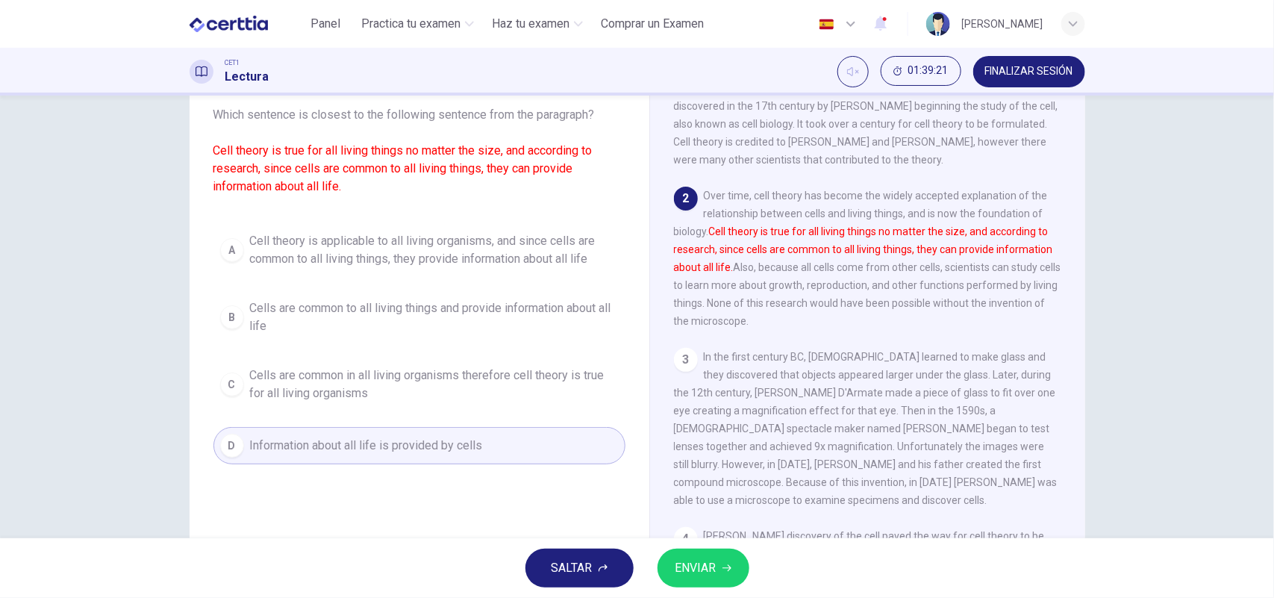
click at [698, 569] on span "ENVIAR" at bounding box center [696, 568] width 41 height 21
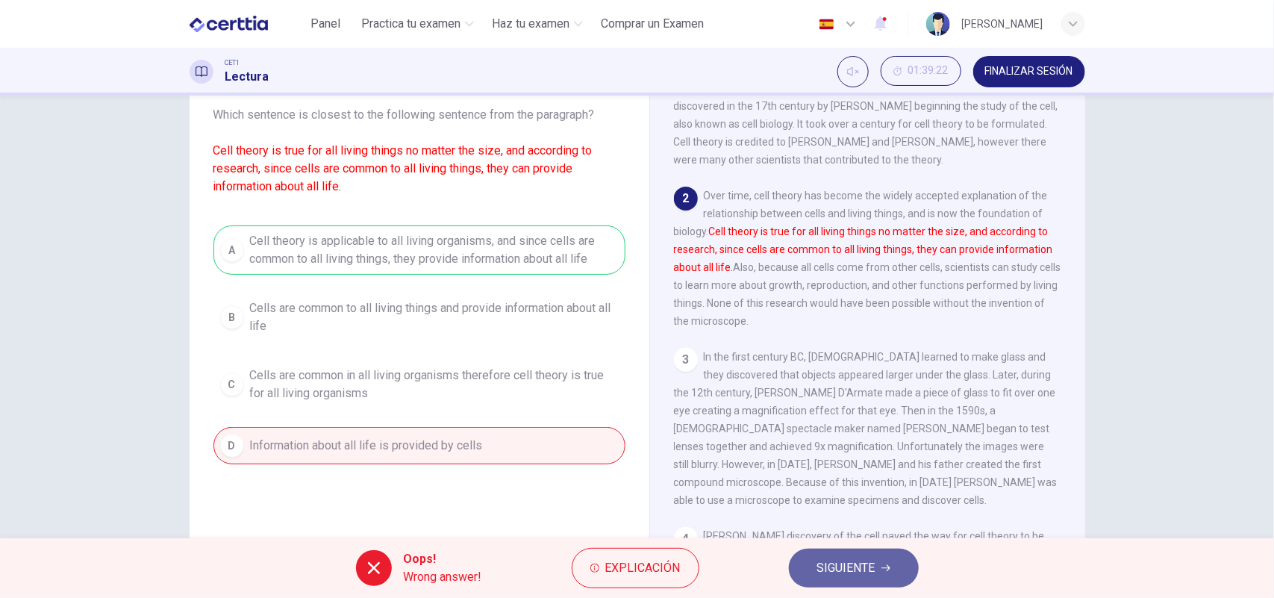
click at [861, 569] on span "SIGUIENTE" at bounding box center [847, 568] width 58 height 21
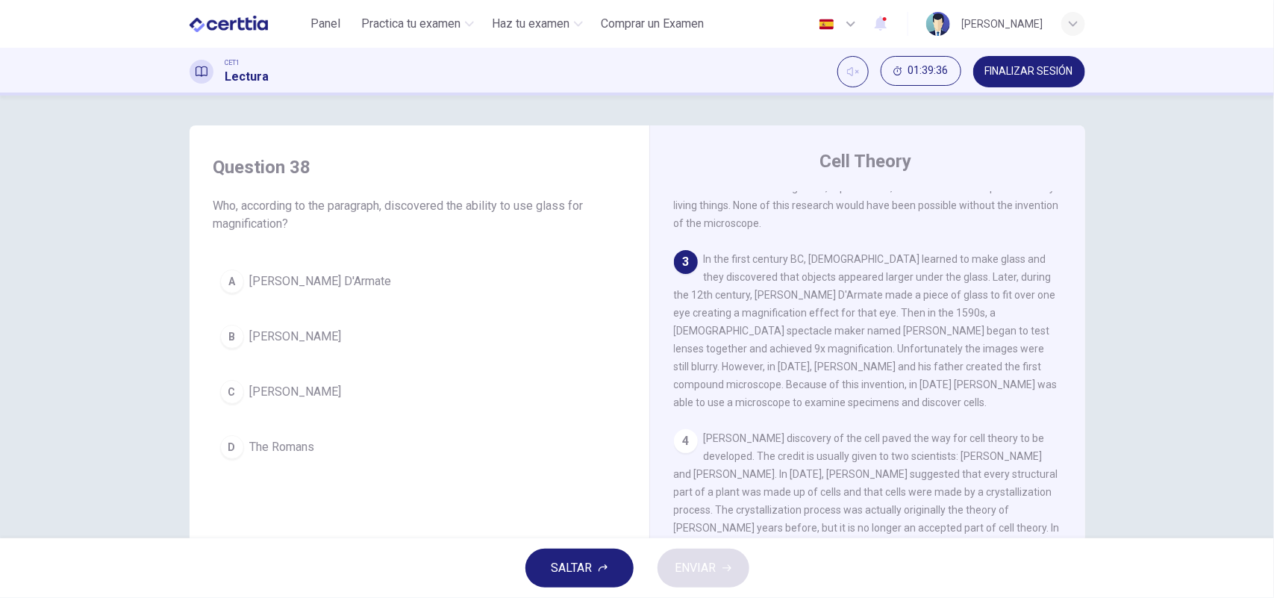
scroll to position [256, 0]
click at [229, 443] on div "D" at bounding box center [232, 447] width 24 height 24
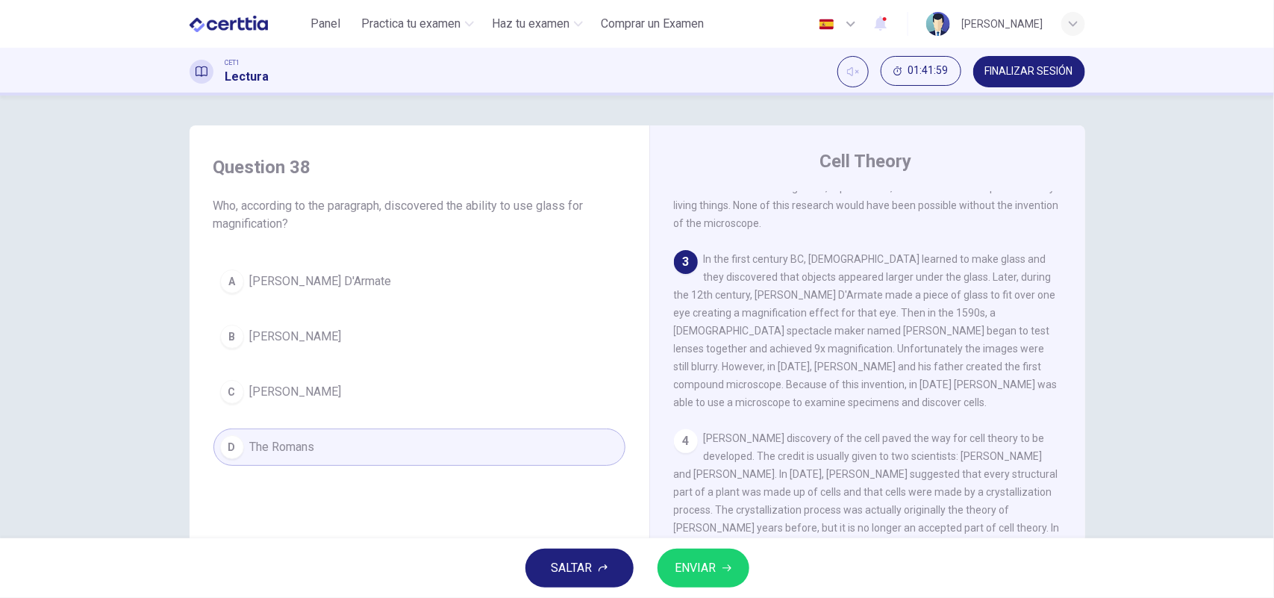
click at [685, 561] on span "ENVIAR" at bounding box center [696, 568] width 41 height 21
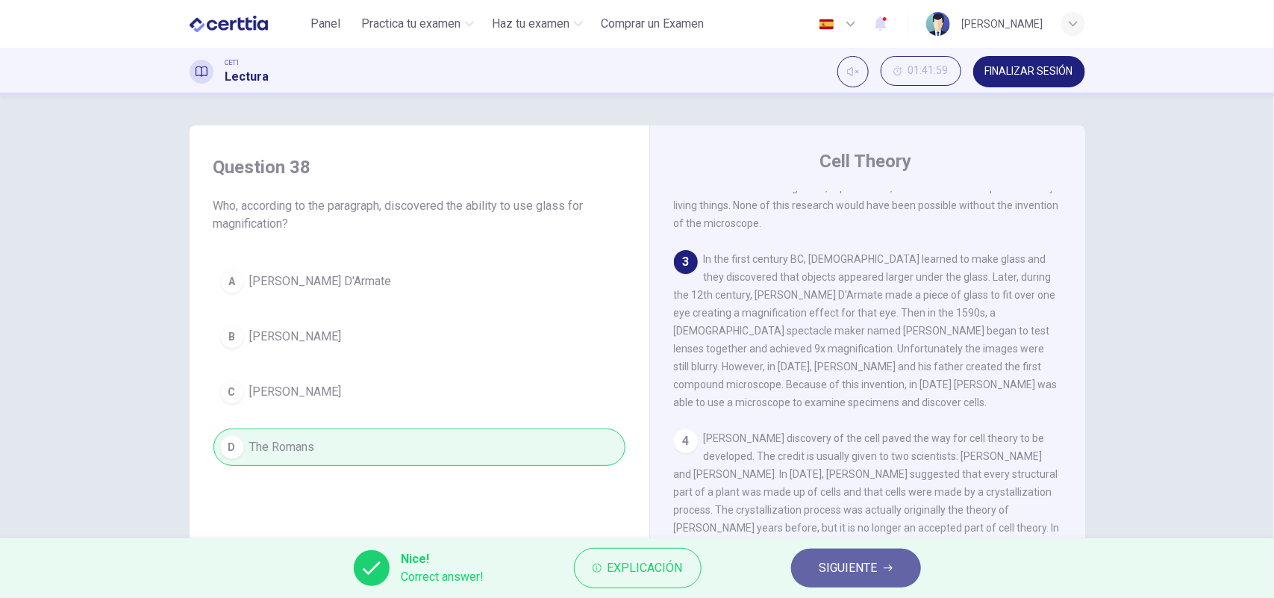
click at [850, 575] on span "SIGUIENTE" at bounding box center [849, 568] width 58 height 21
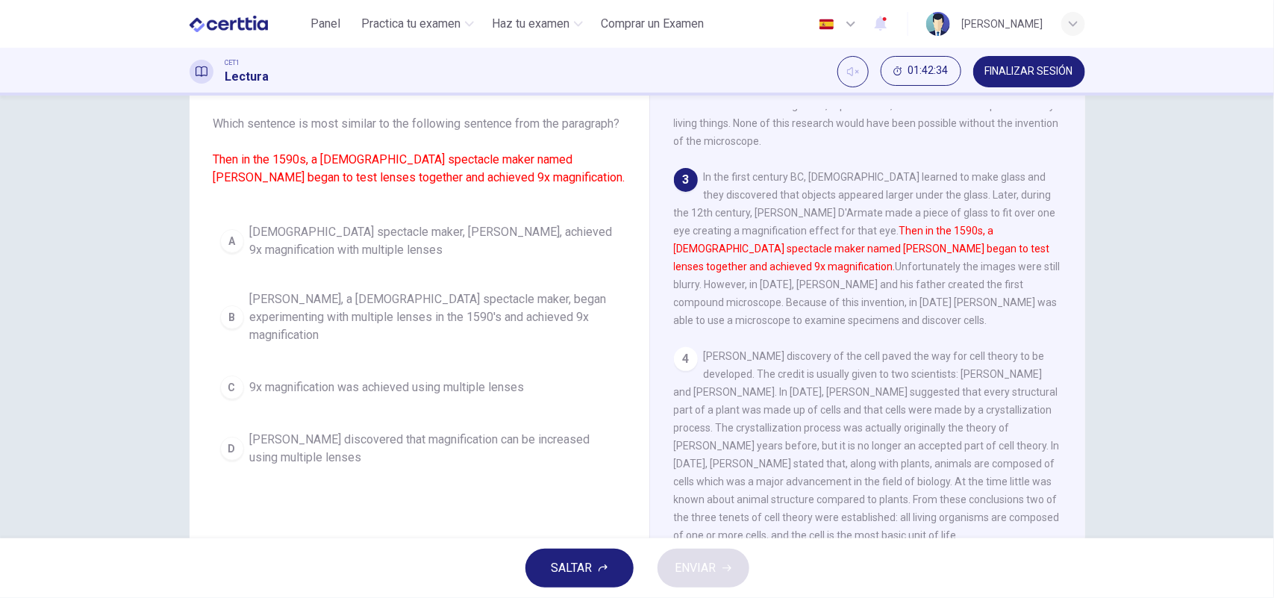
scroll to position [82, 0]
click at [241, 326] on button "B [PERSON_NAME], a [DEMOGRAPHIC_DATA] spectacle maker, began experimenting with…" at bounding box center [420, 317] width 412 height 67
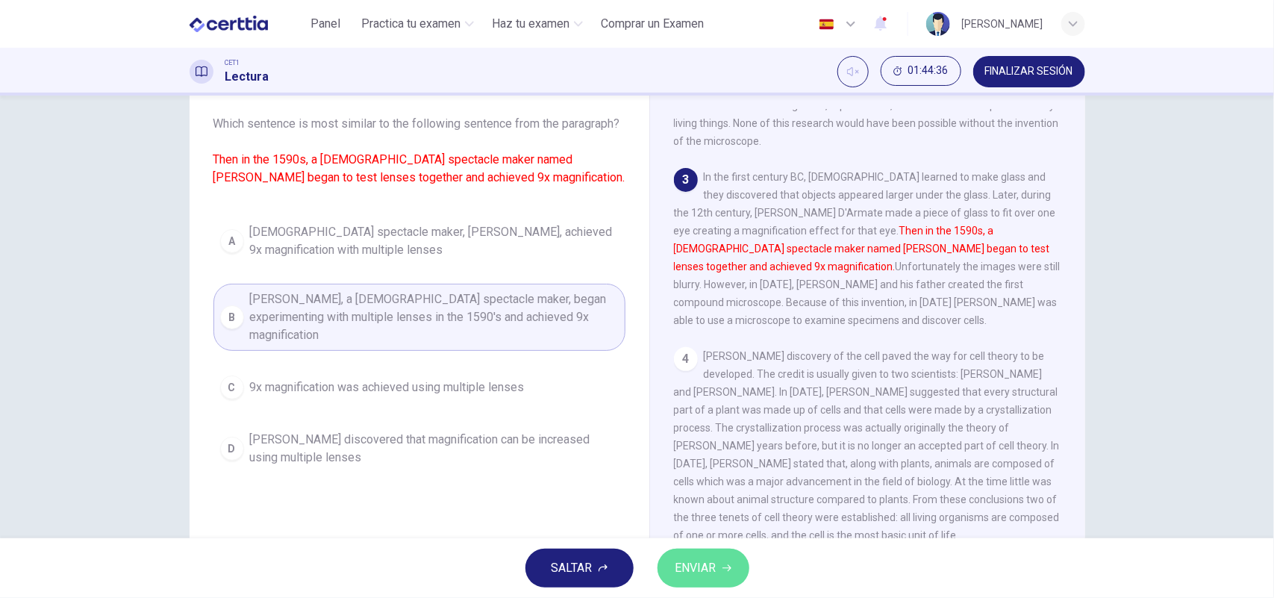
click at [691, 560] on span "ENVIAR" at bounding box center [696, 568] width 41 height 21
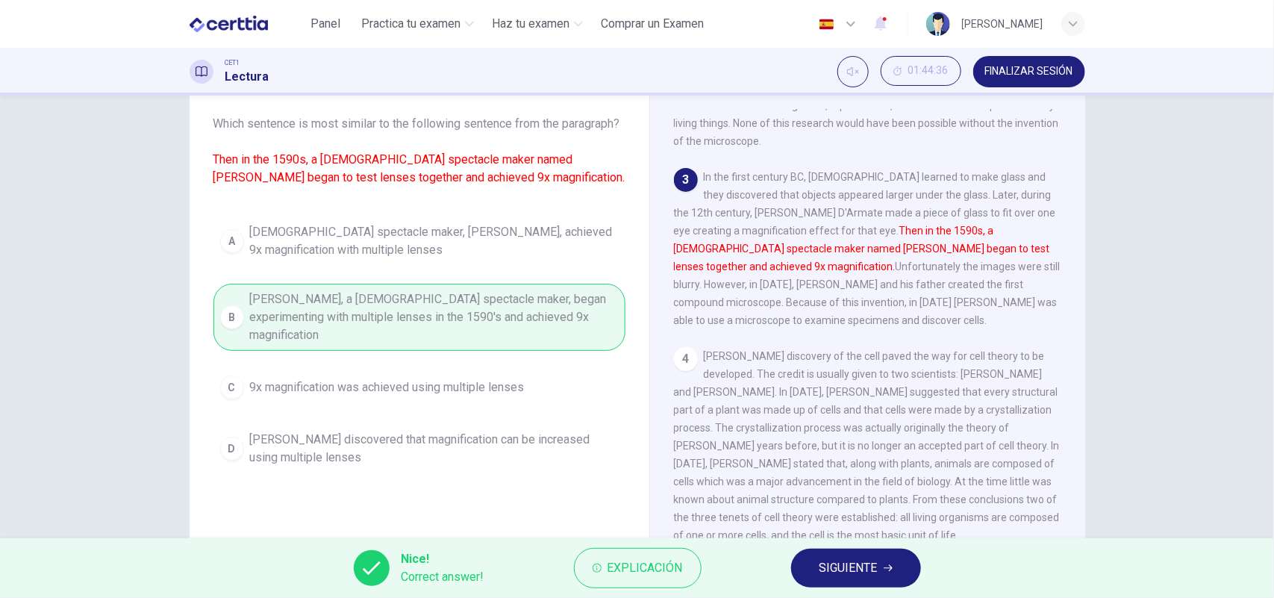
click at [845, 575] on span "SIGUIENTE" at bounding box center [849, 568] width 58 height 21
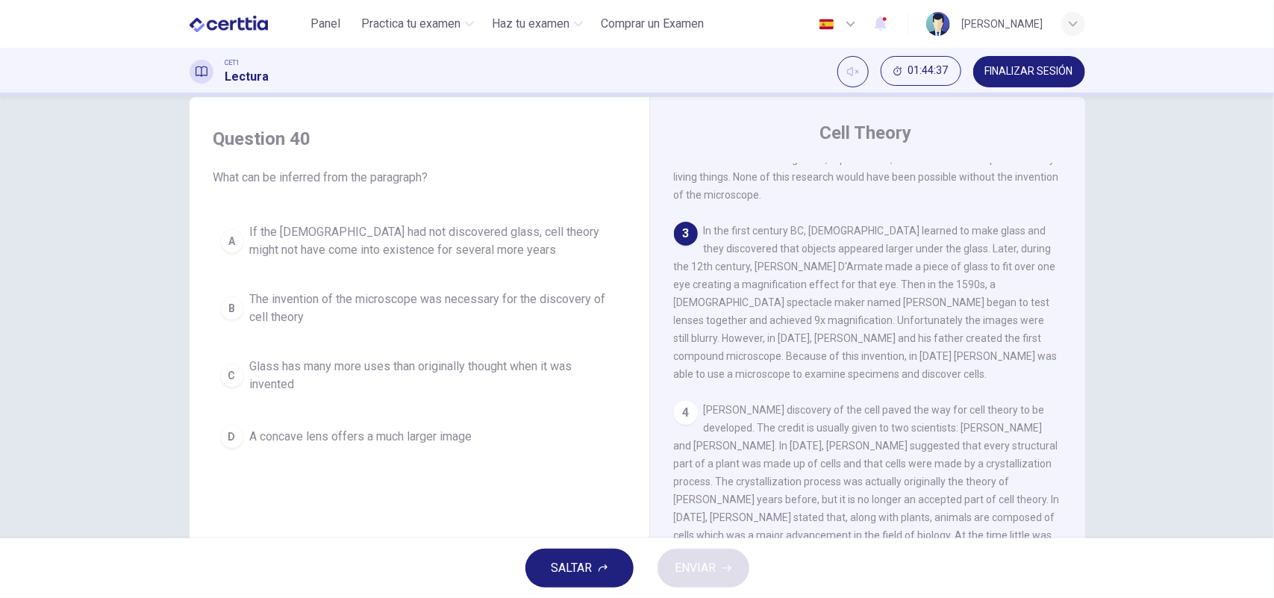
scroll to position [0, 0]
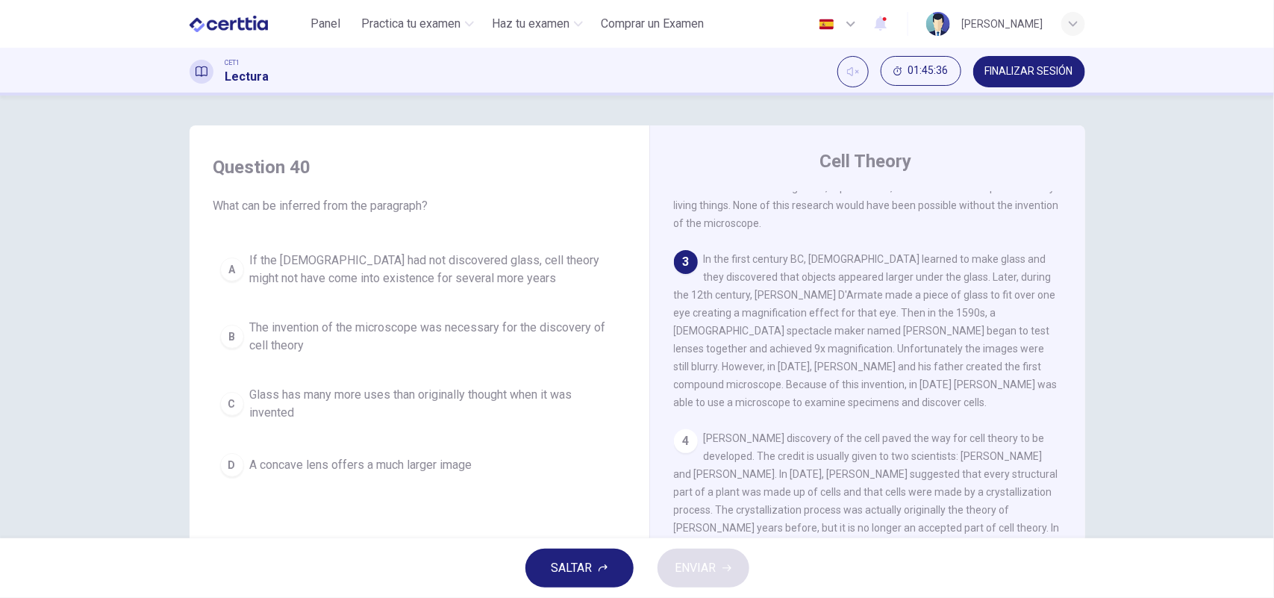
click at [228, 270] on div "A" at bounding box center [232, 270] width 24 height 24
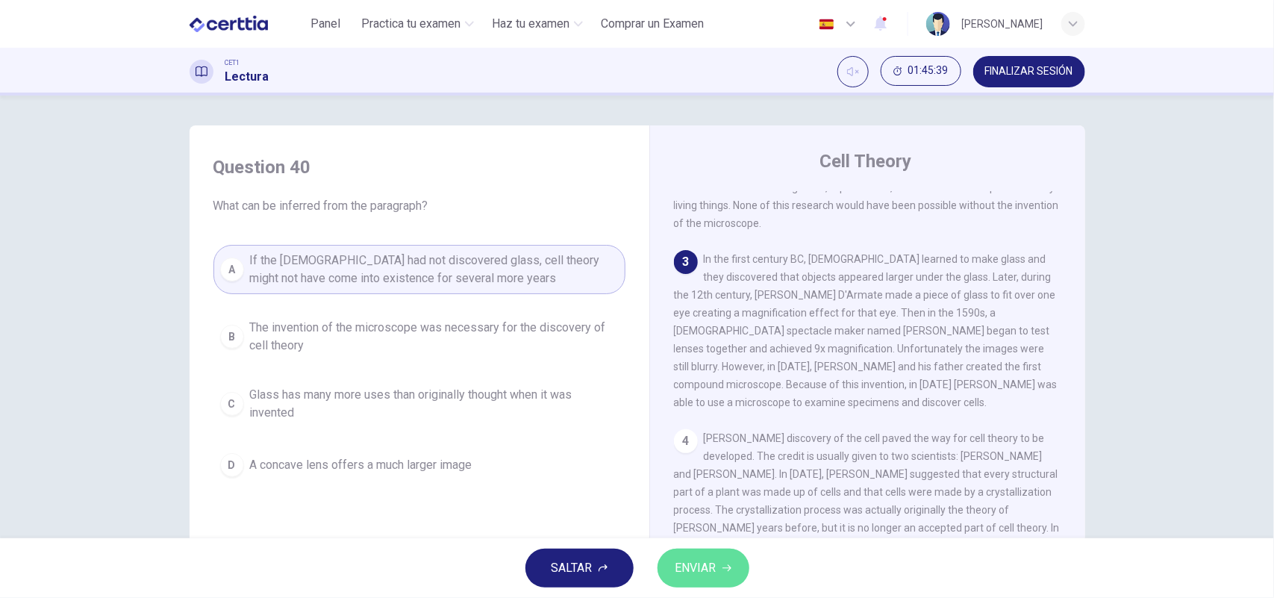
click at [693, 558] on span "ENVIAR" at bounding box center [696, 568] width 41 height 21
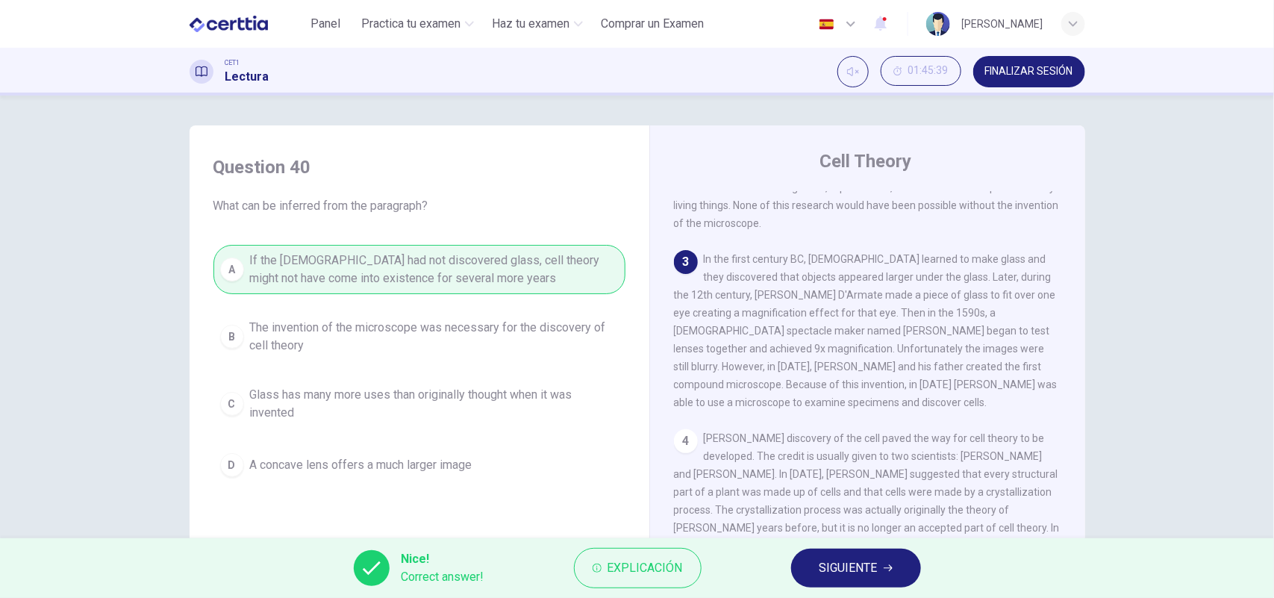
click at [838, 567] on span "SIGUIENTE" at bounding box center [849, 568] width 58 height 21
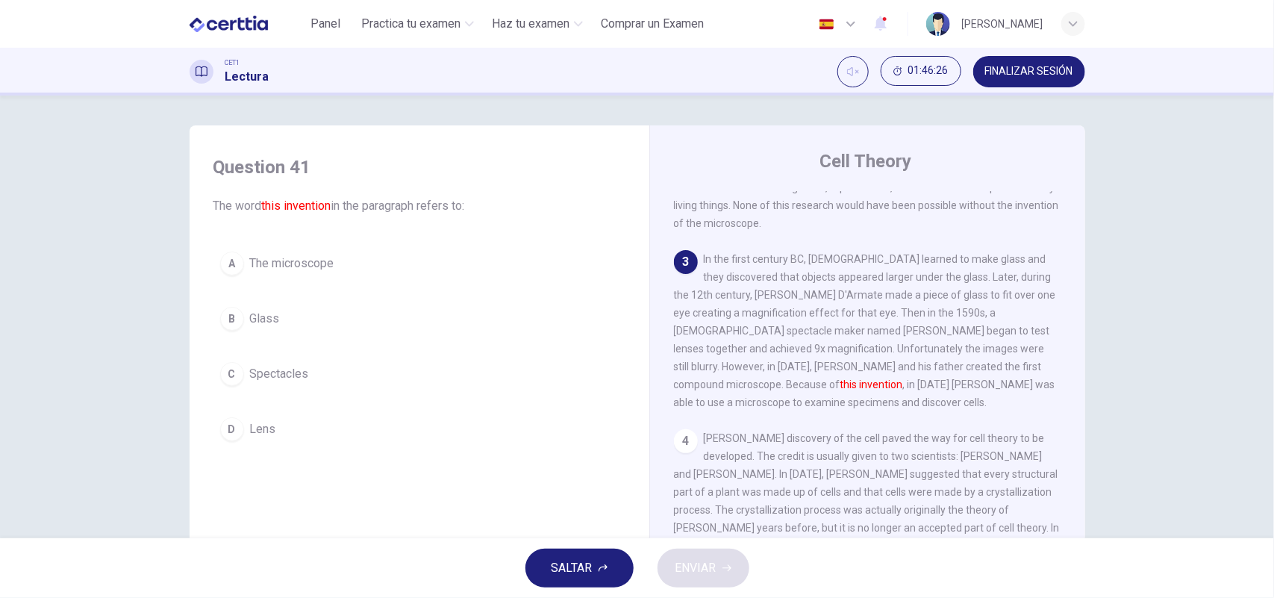
click at [225, 261] on div "A" at bounding box center [232, 264] width 24 height 24
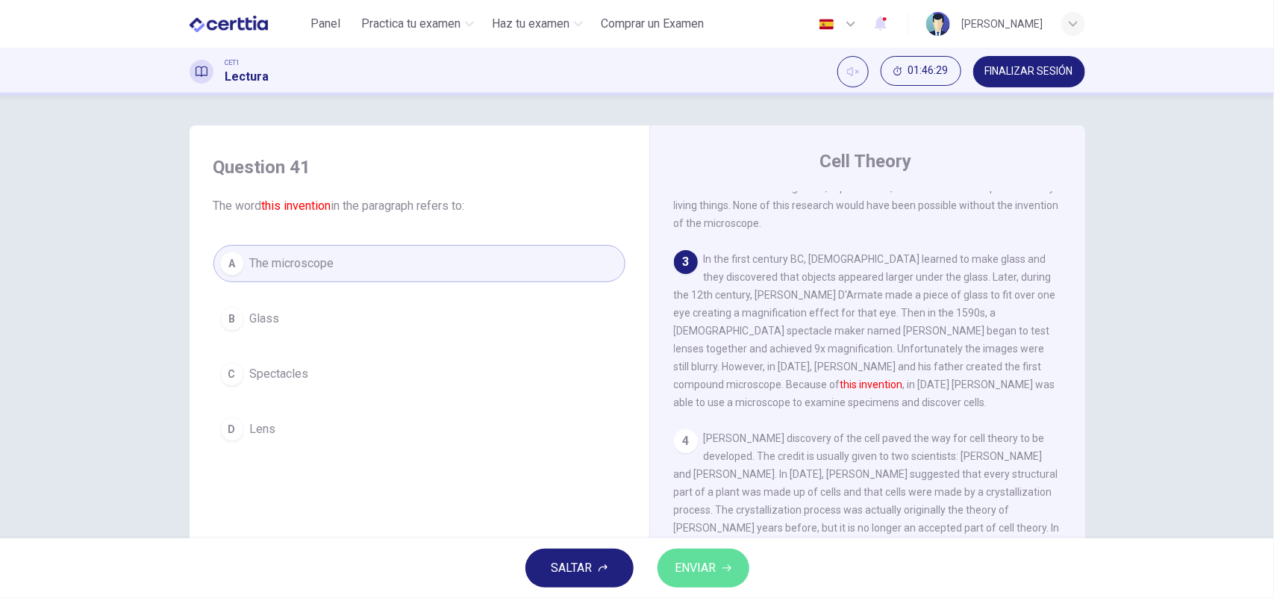
click at [708, 558] on span "ENVIAR" at bounding box center [696, 568] width 41 height 21
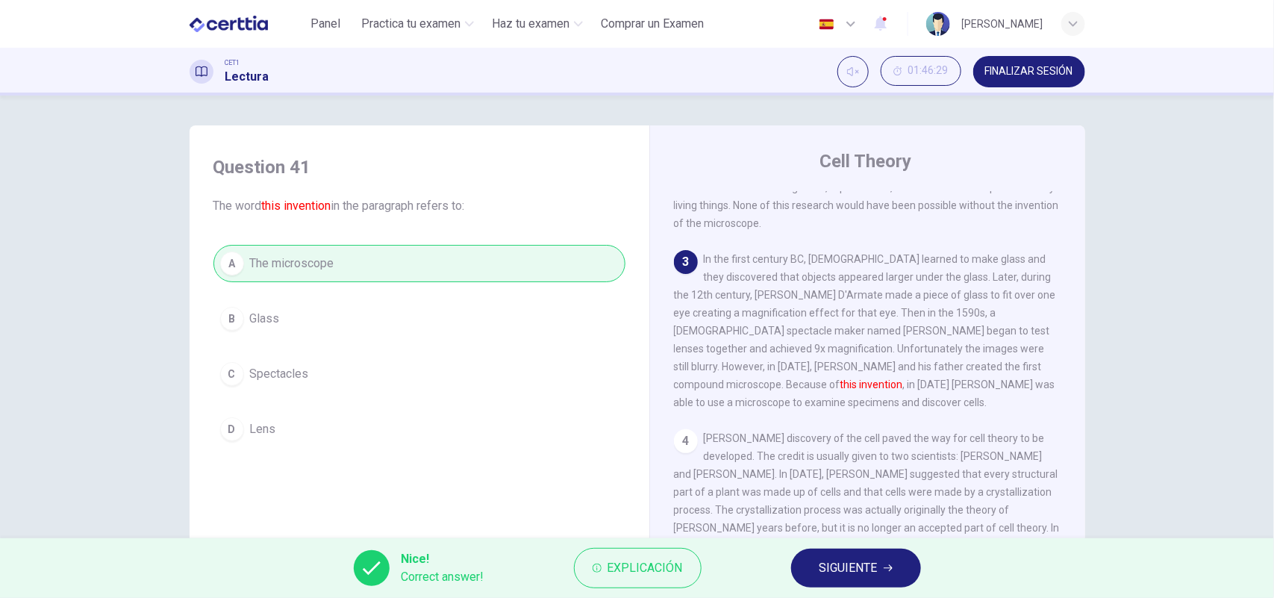
click at [859, 577] on span "SIGUIENTE" at bounding box center [849, 568] width 58 height 21
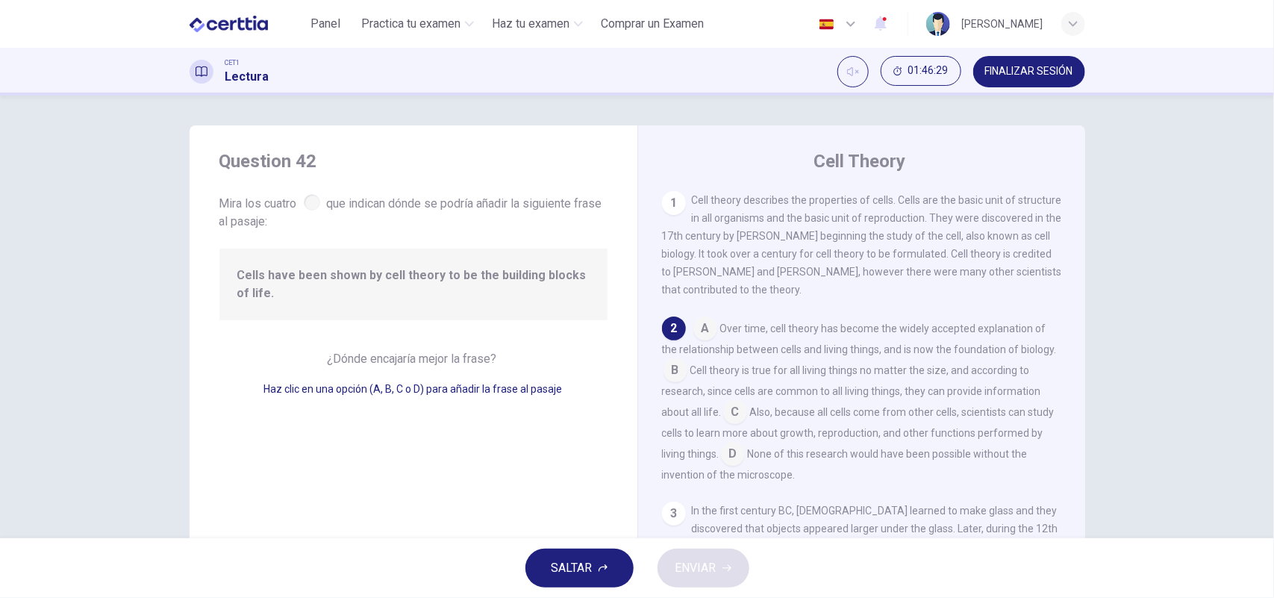
scroll to position [19, 0]
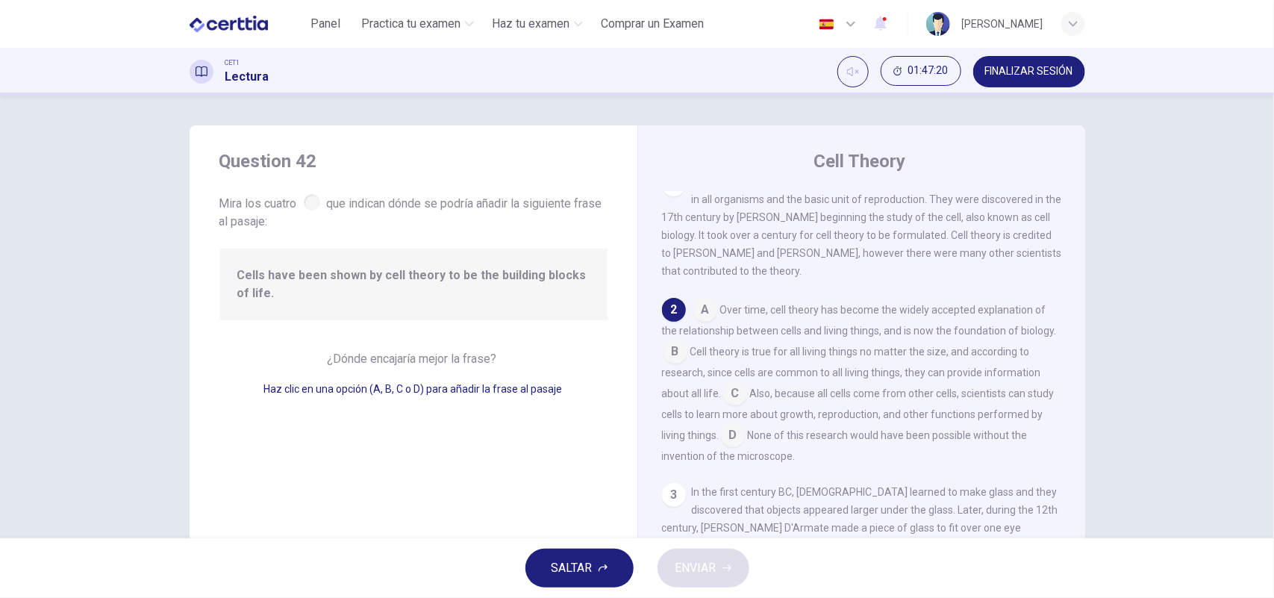
click at [688, 355] on input at bounding box center [676, 353] width 24 height 24
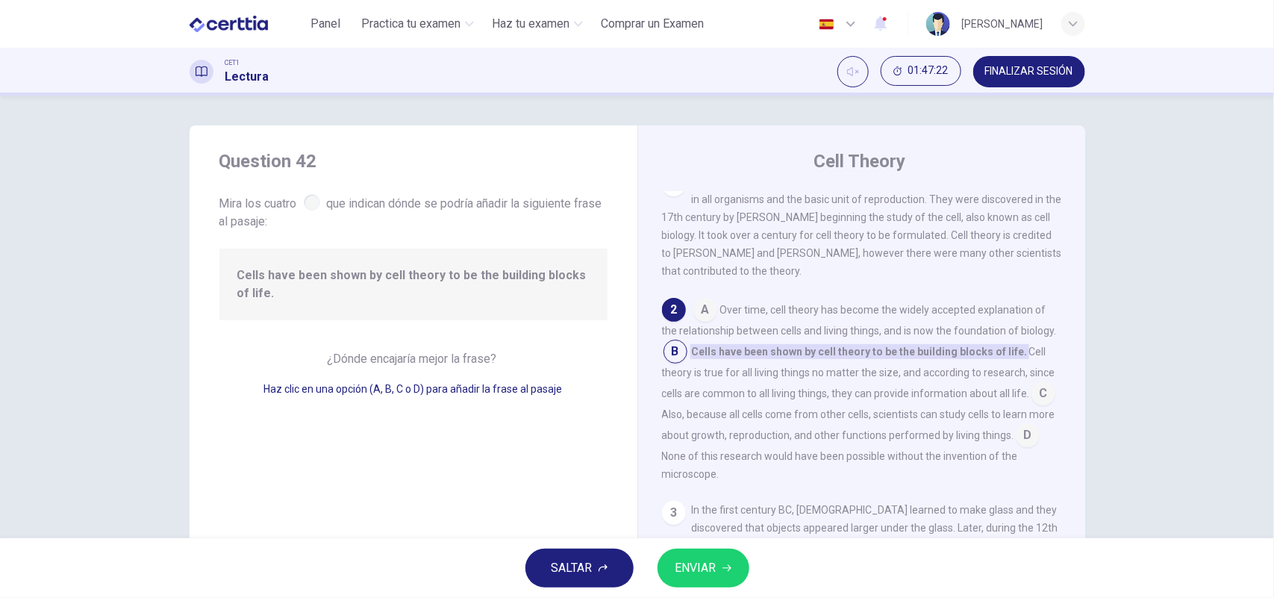
click at [677, 570] on span "ENVIAR" at bounding box center [696, 568] width 41 height 21
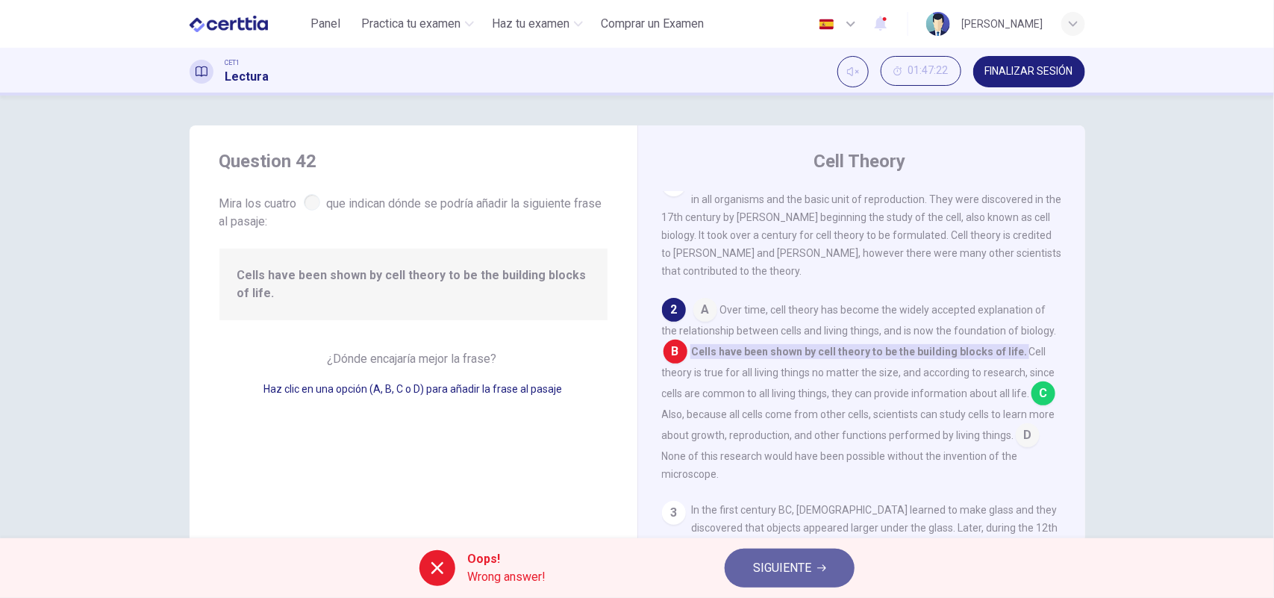
click at [795, 561] on span "SIGUIENTE" at bounding box center [782, 568] width 58 height 21
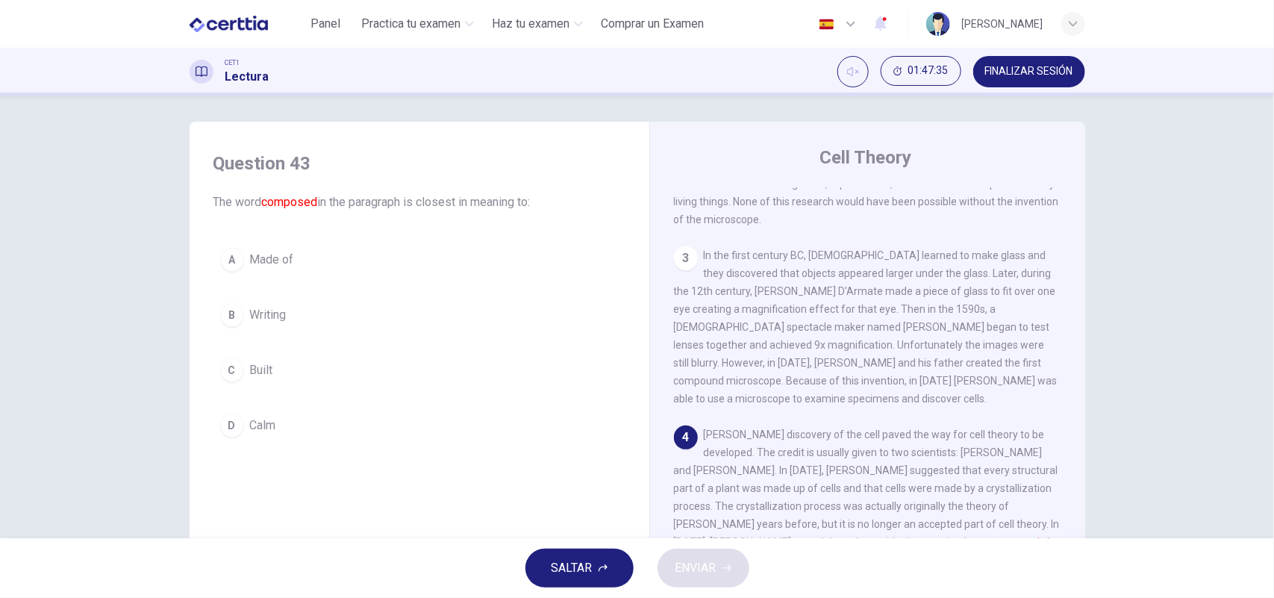
scroll to position [0, 0]
click at [221, 266] on div "A" at bounding box center [232, 264] width 24 height 24
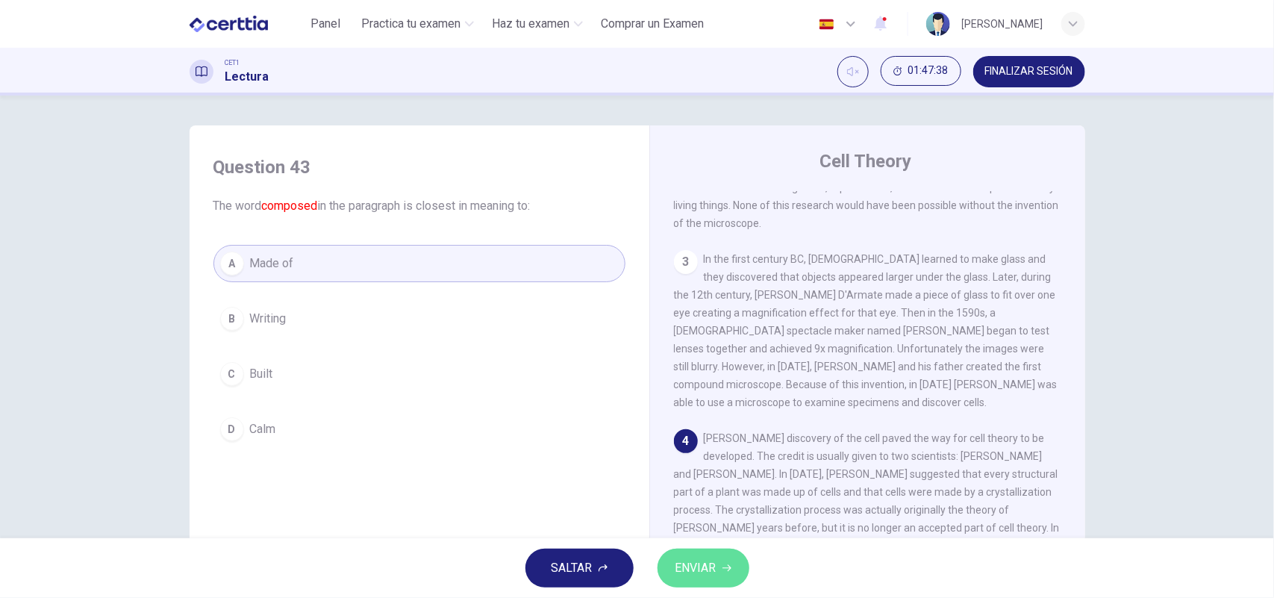
click at [712, 558] on span "ENVIAR" at bounding box center [696, 568] width 41 height 21
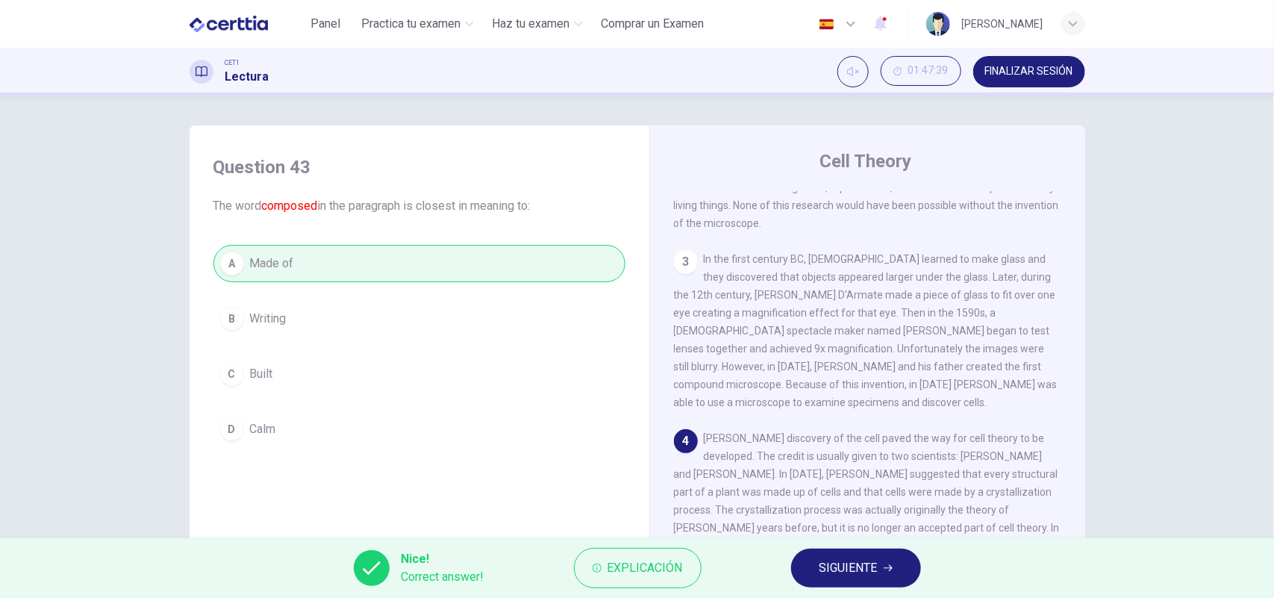
click at [879, 567] on button "SIGUIENTE" at bounding box center [856, 568] width 130 height 39
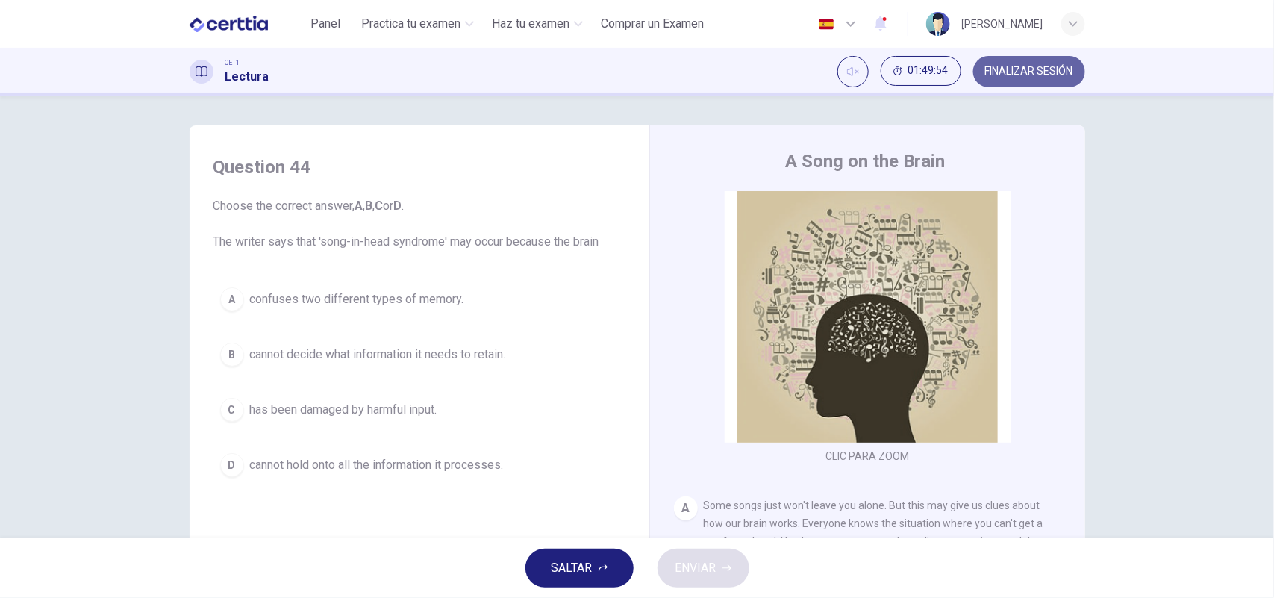
click at [1024, 69] on span "FINALIZAR SESIÓN" at bounding box center [1030, 72] width 88 height 12
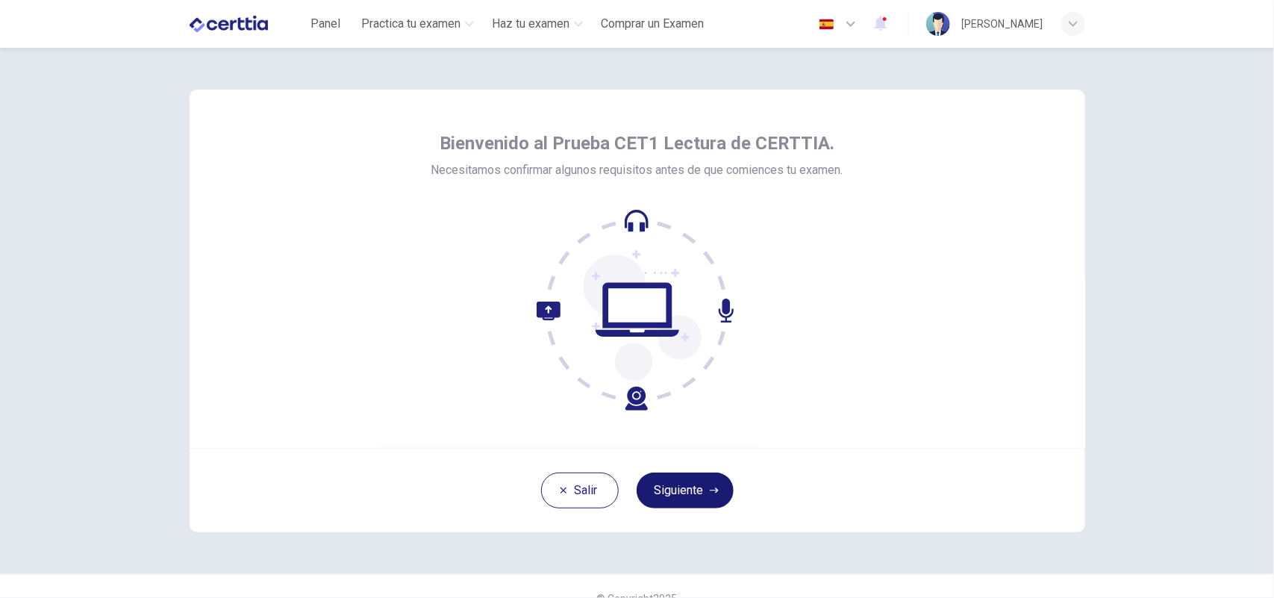
click at [676, 493] on button "Siguiente" at bounding box center [685, 491] width 97 height 36
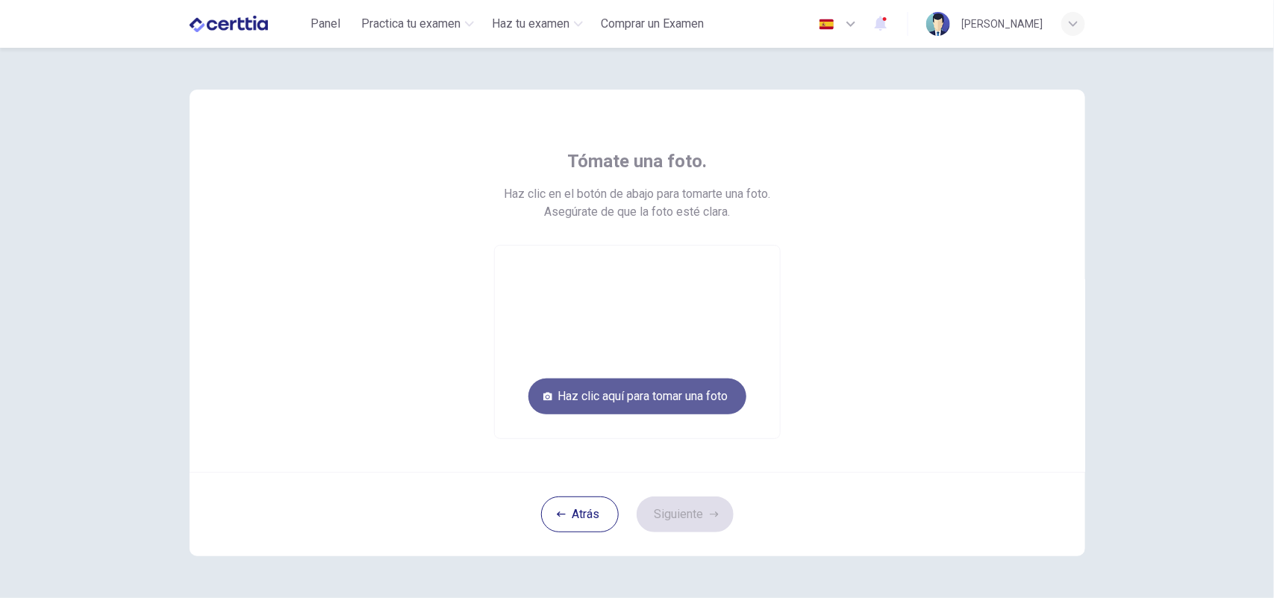
click at [637, 383] on button "Haz clic aquí para tomar una foto" at bounding box center [638, 397] width 218 height 36
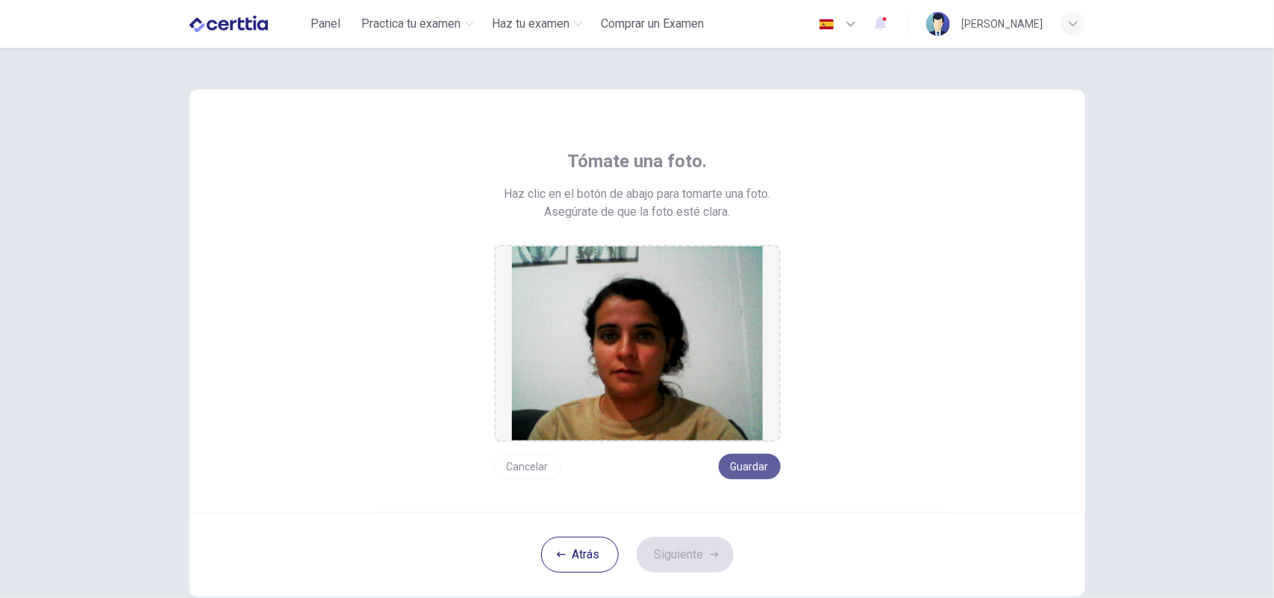
click at [748, 464] on button "Guardar" at bounding box center [750, 466] width 62 height 25
click at [692, 553] on button "Siguiente" at bounding box center [685, 555] width 97 height 36
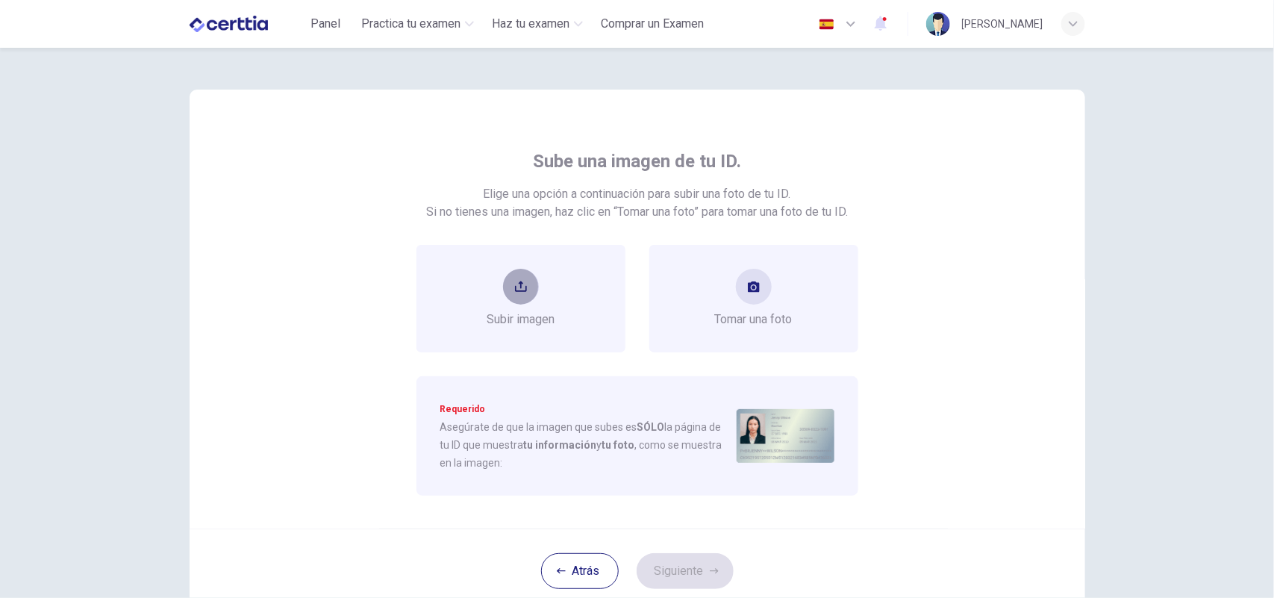
click at [508, 296] on button "upload" at bounding box center [521, 287] width 36 height 36
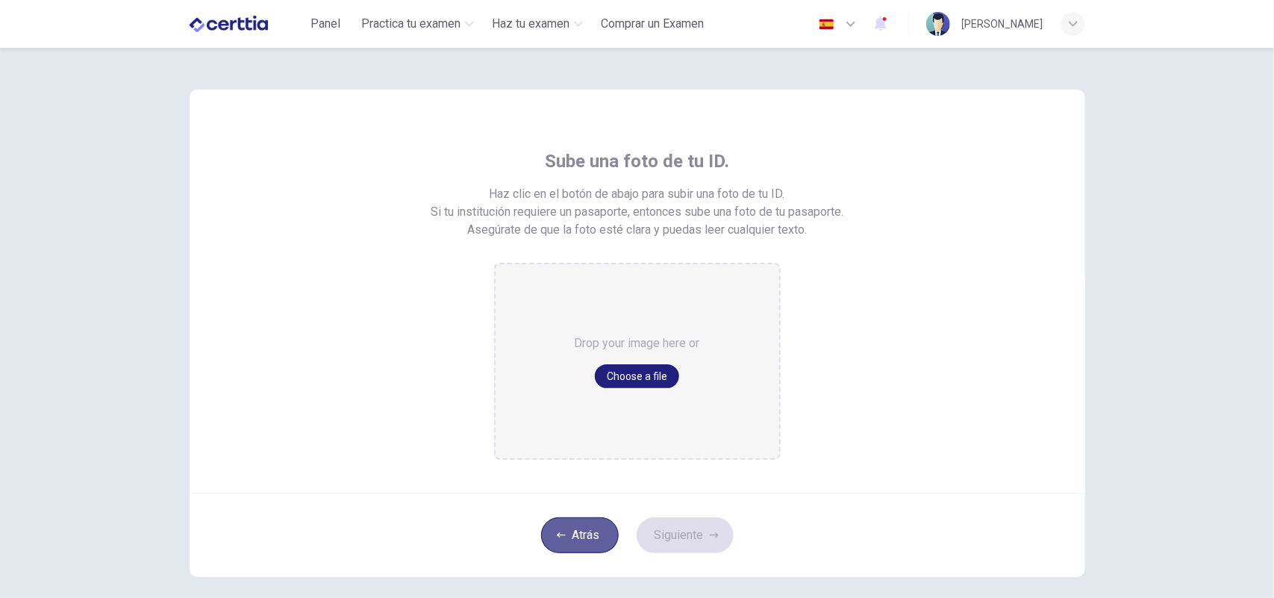
click at [577, 536] on button "Atrás" at bounding box center [580, 535] width 78 height 36
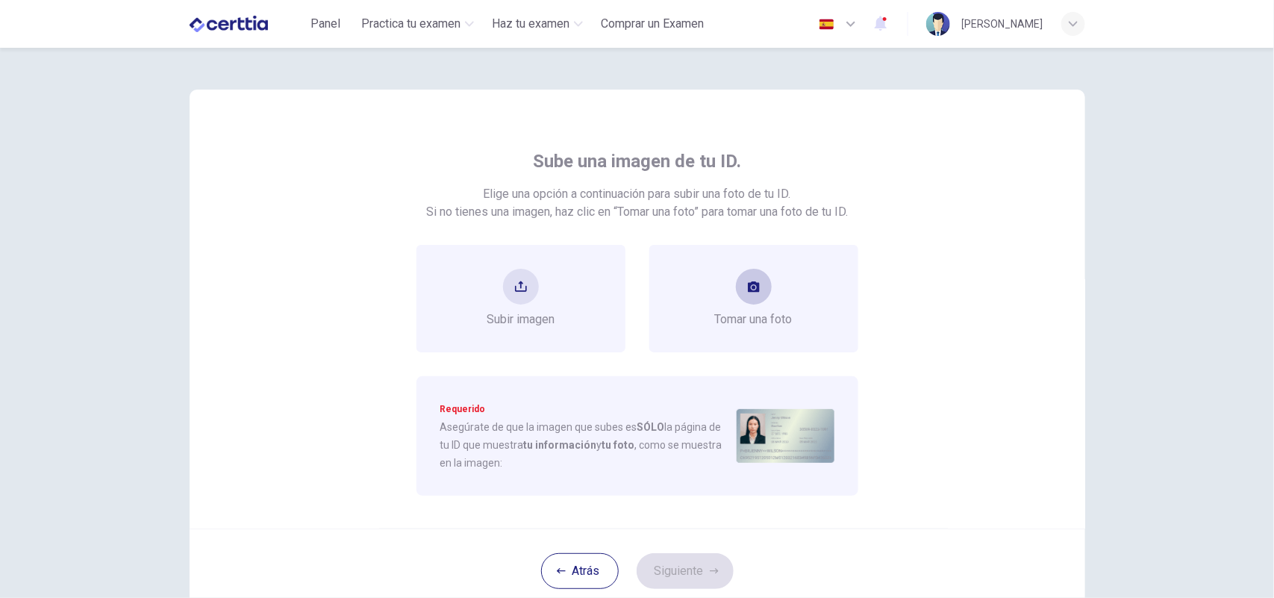
click at [752, 311] on span "Tomar una foto" at bounding box center [754, 320] width 78 height 18
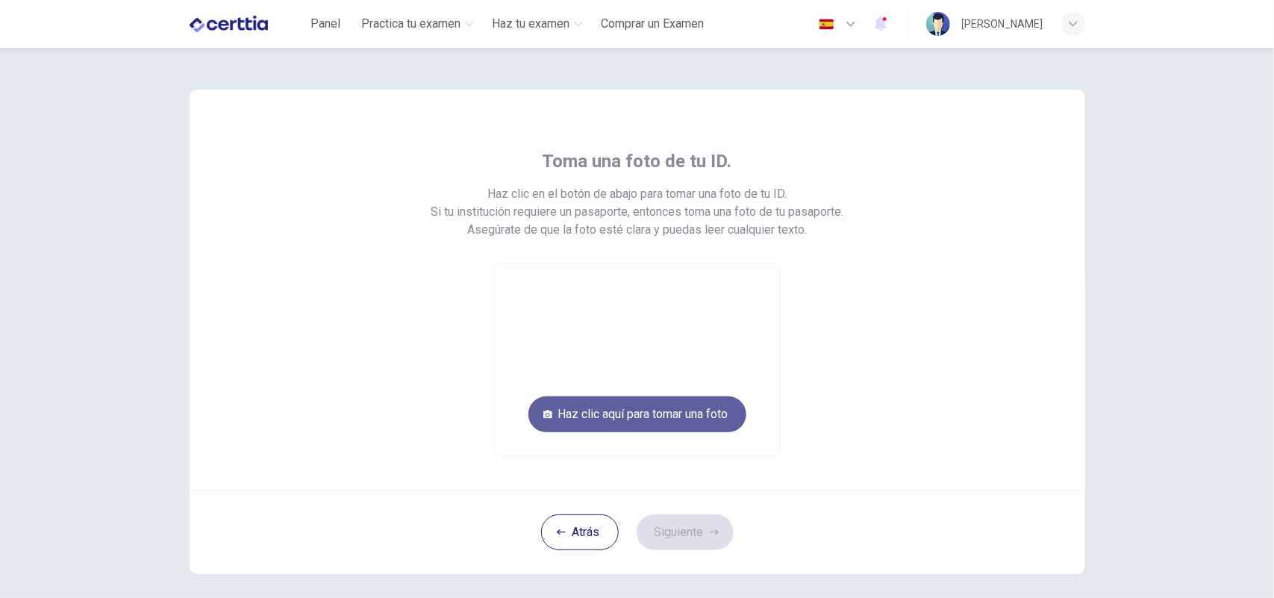
click at [685, 414] on button "Haz clic aquí para tomar una foto" at bounding box center [638, 414] width 218 height 36
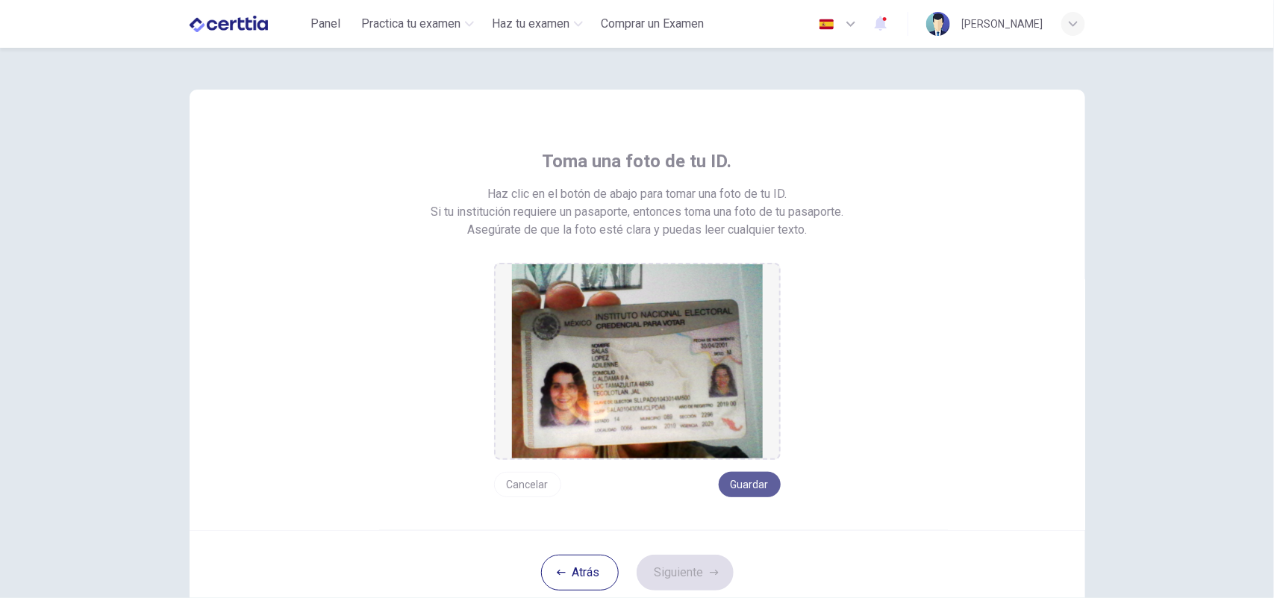
click at [744, 482] on button "Guardar" at bounding box center [750, 484] width 62 height 25
click at [696, 571] on button "Siguiente" at bounding box center [685, 573] width 97 height 36
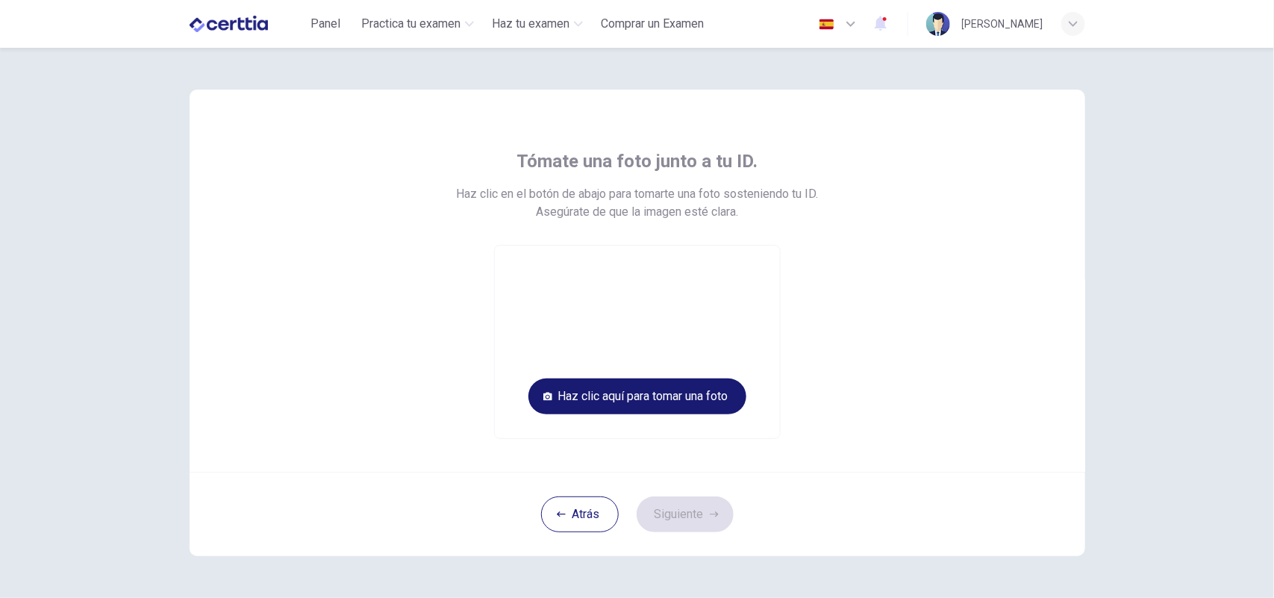
click at [657, 396] on button "Haz clic aquí para tomar una foto" at bounding box center [638, 397] width 218 height 36
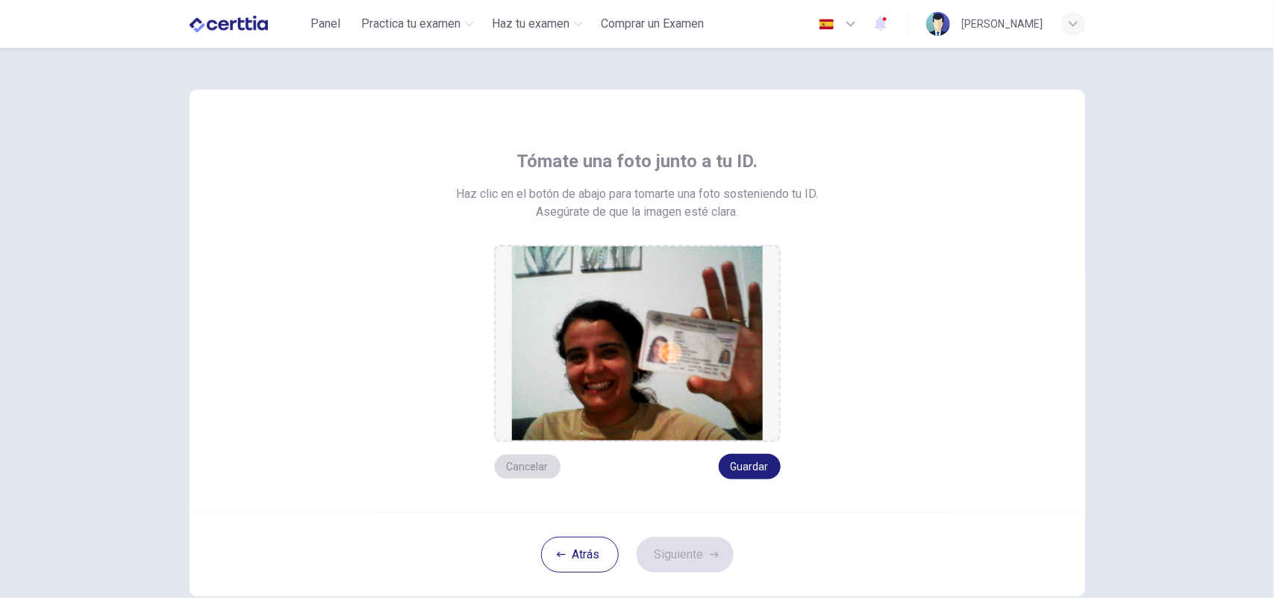
click at [523, 464] on button "Cancelar" at bounding box center [527, 466] width 67 height 25
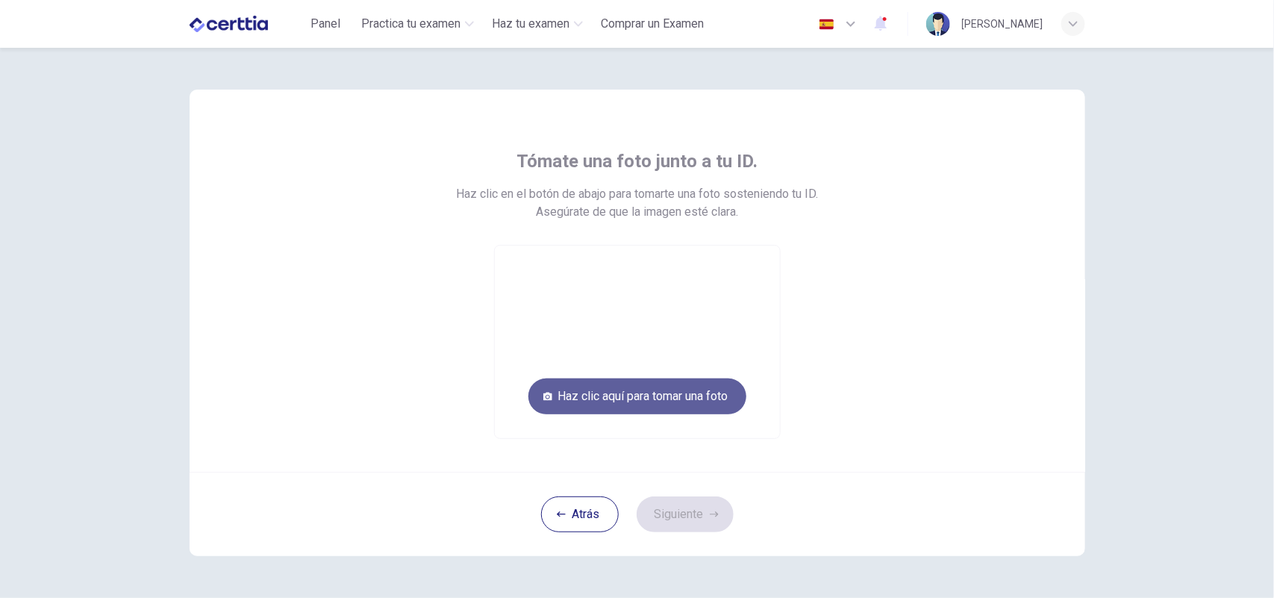
click at [667, 390] on button "Haz clic aquí para tomar una foto" at bounding box center [638, 397] width 218 height 36
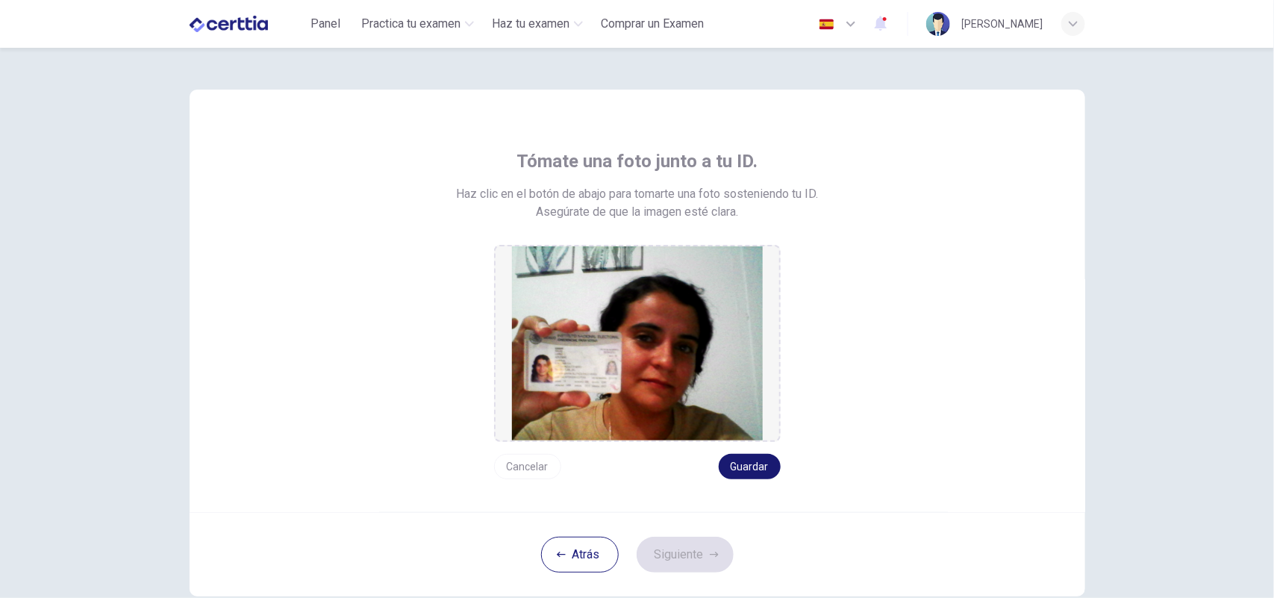
click at [755, 468] on button "Guardar" at bounding box center [750, 466] width 62 height 25
click at [687, 550] on button "Siguiente" at bounding box center [685, 555] width 97 height 36
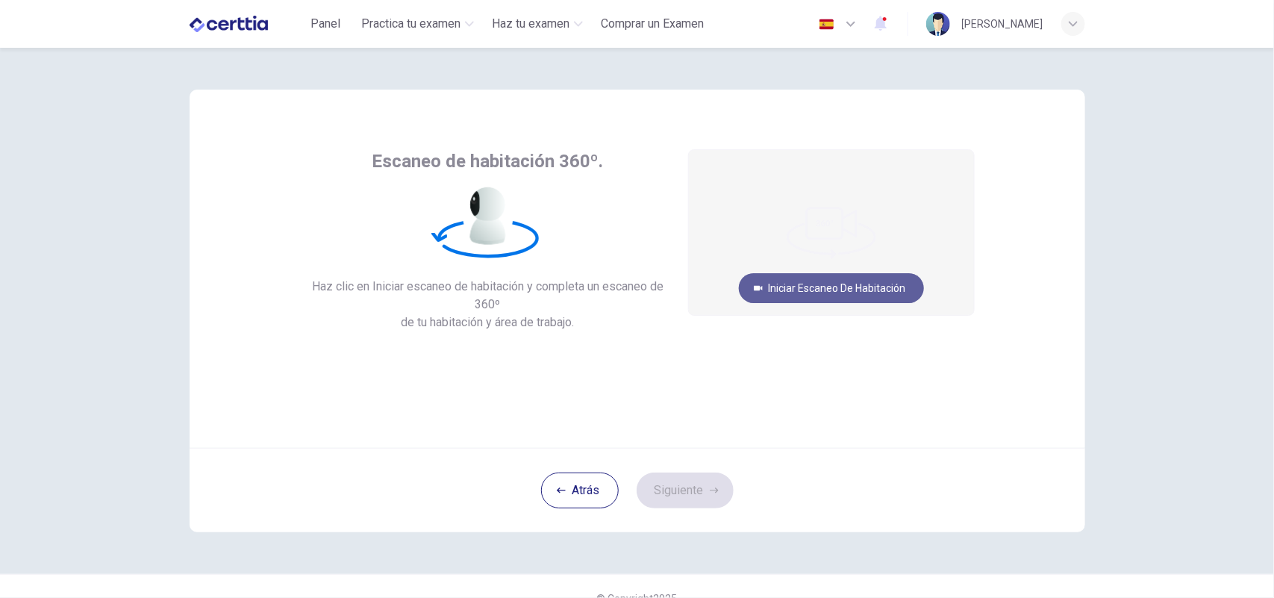
click at [866, 289] on button "Iniciar escaneo de habitación" at bounding box center [831, 288] width 185 height 30
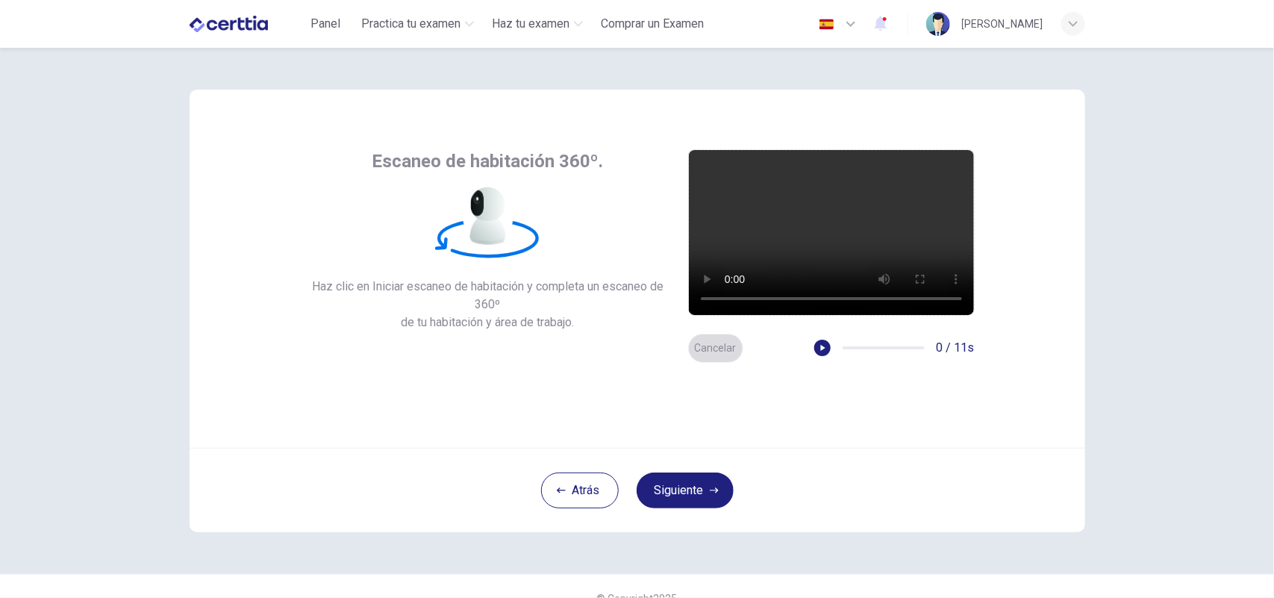
click at [720, 348] on button "Cancelar" at bounding box center [715, 348] width 55 height 29
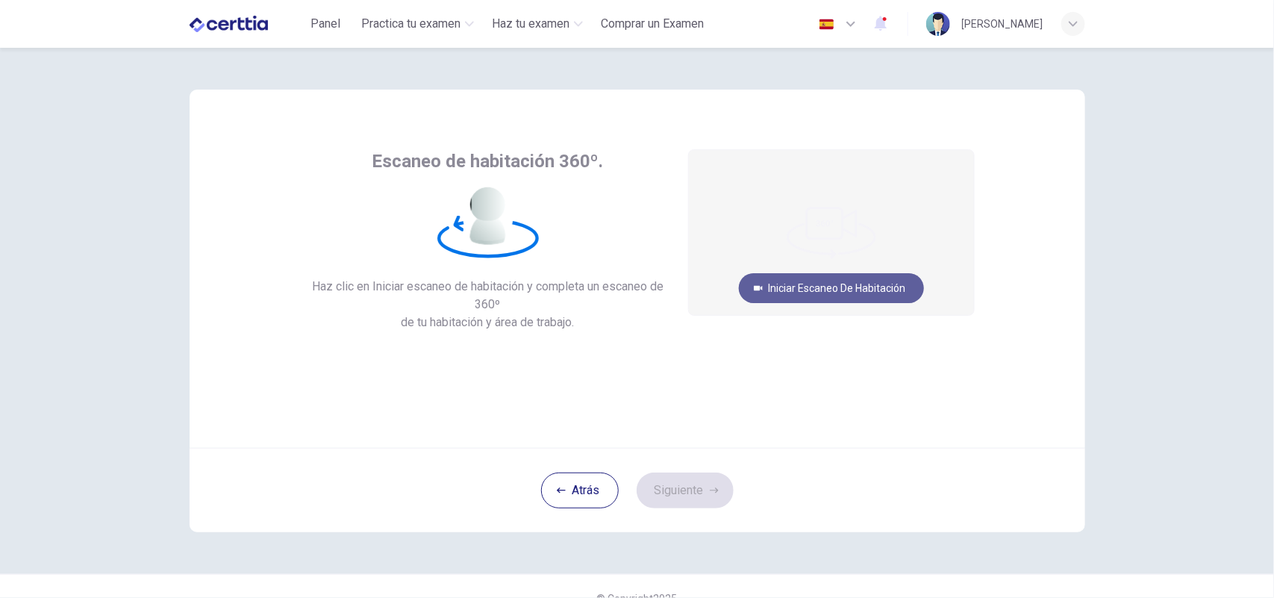
click at [862, 287] on button "Iniciar escaneo de habitación" at bounding box center [831, 288] width 185 height 30
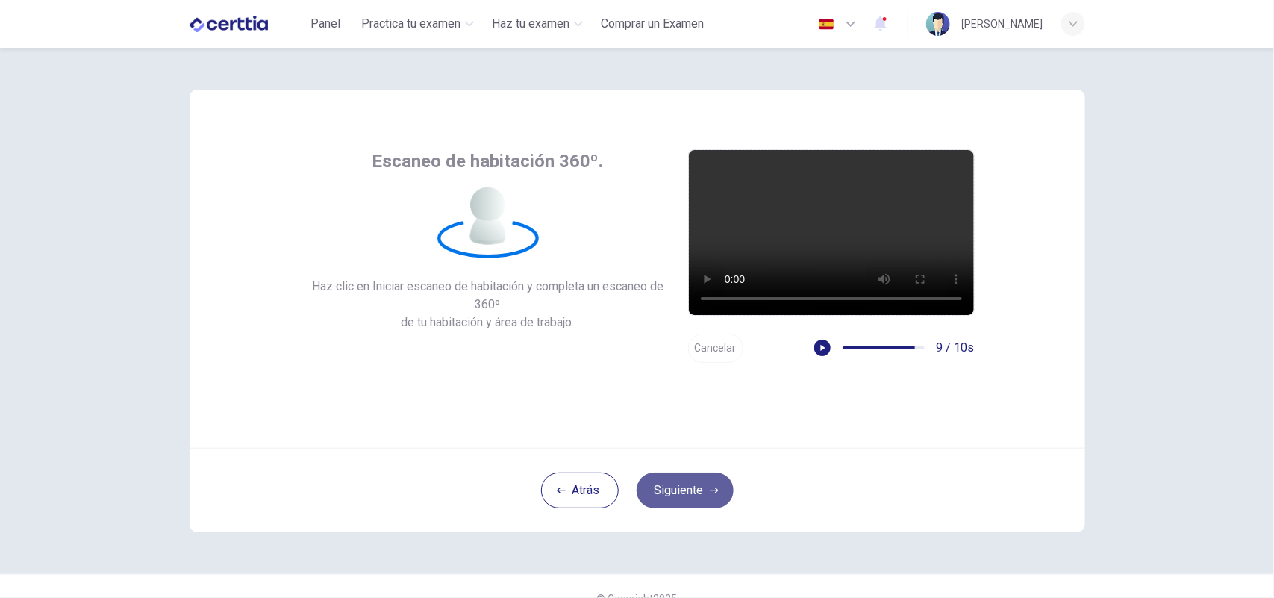
click at [699, 478] on button "Siguiente" at bounding box center [685, 491] width 97 height 36
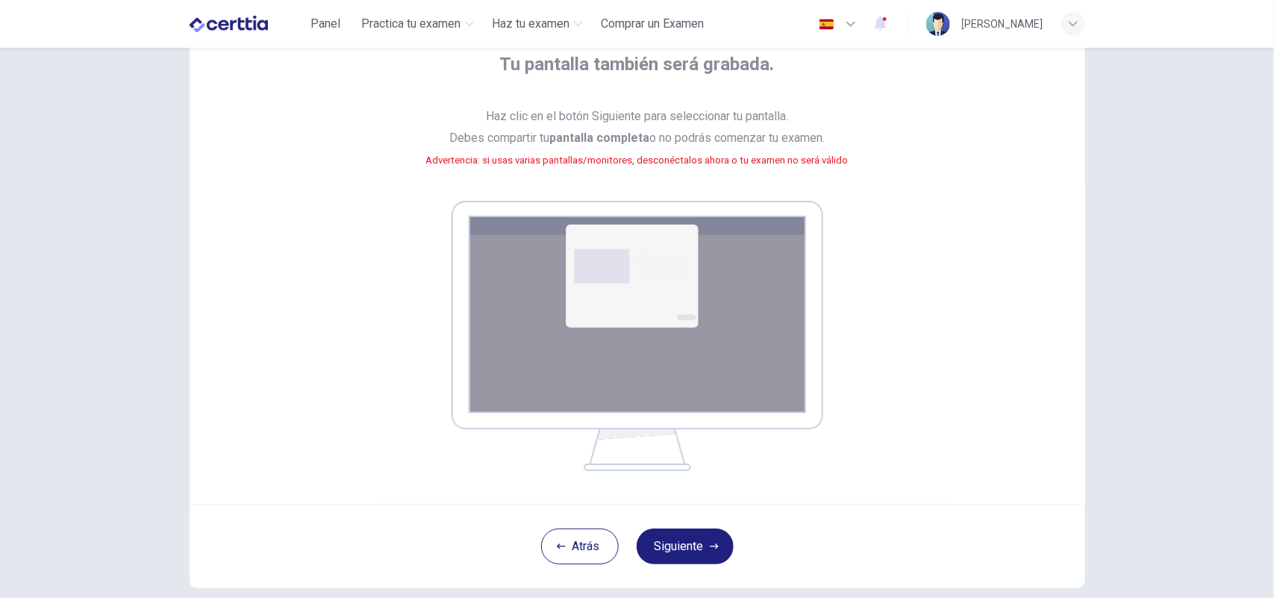
scroll to position [177, 0]
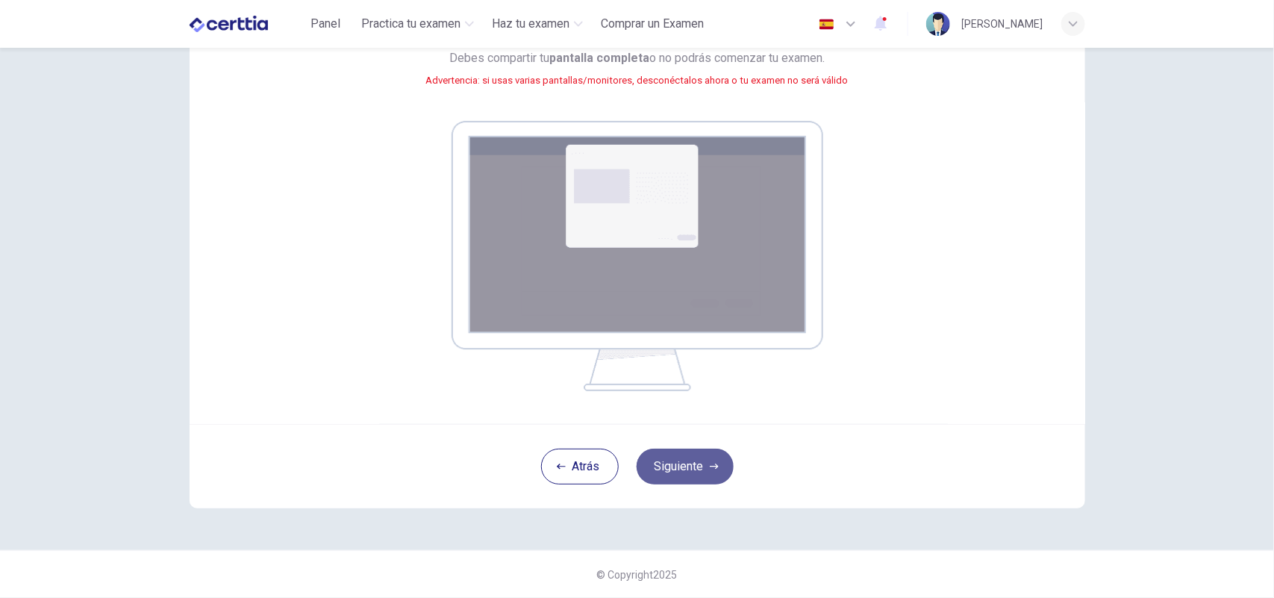
click at [680, 464] on button "Siguiente" at bounding box center [685, 467] width 97 height 36
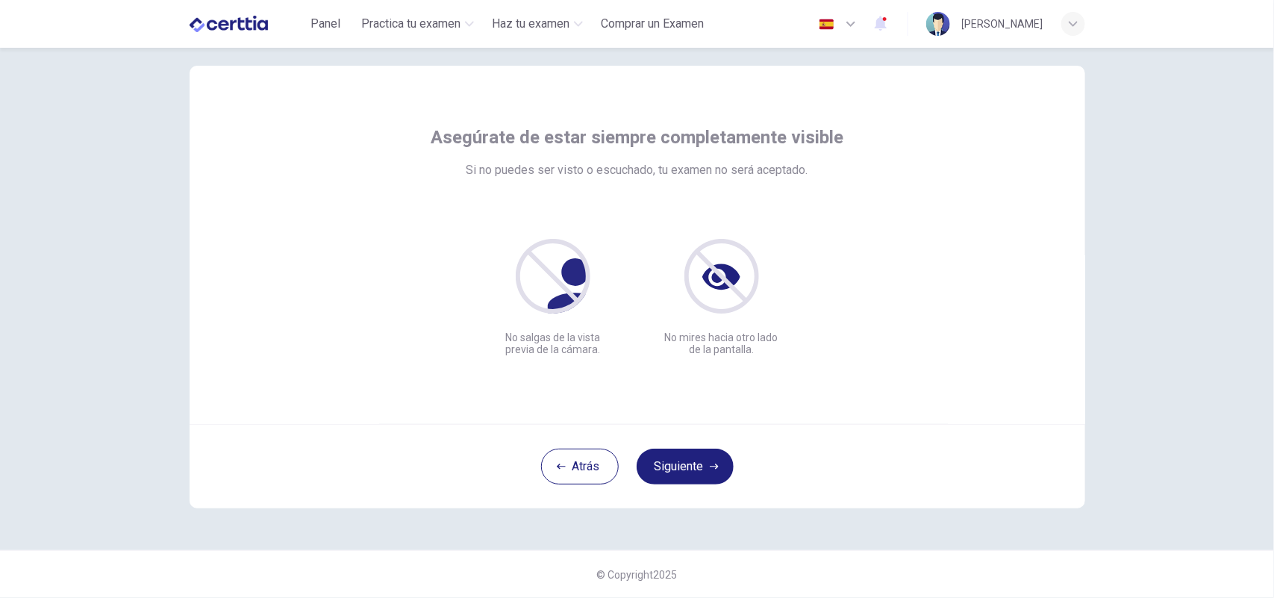
scroll to position [23, 0]
click at [684, 464] on button "Siguiente" at bounding box center [685, 467] width 97 height 36
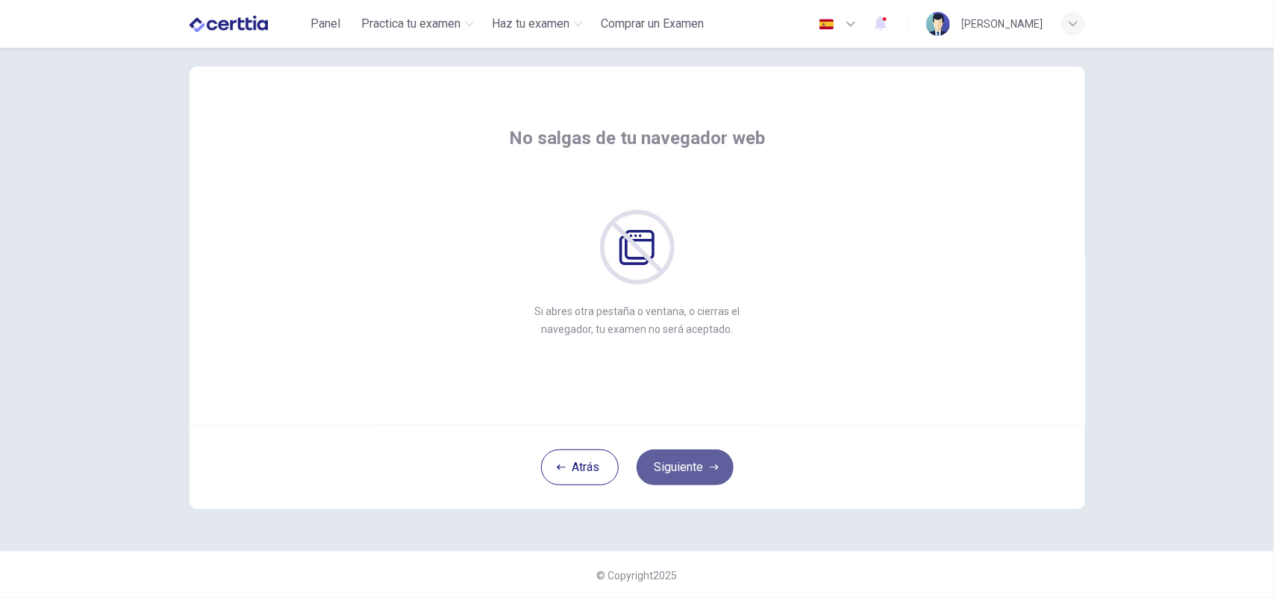
click at [684, 464] on button "Siguiente" at bounding box center [685, 467] width 97 height 36
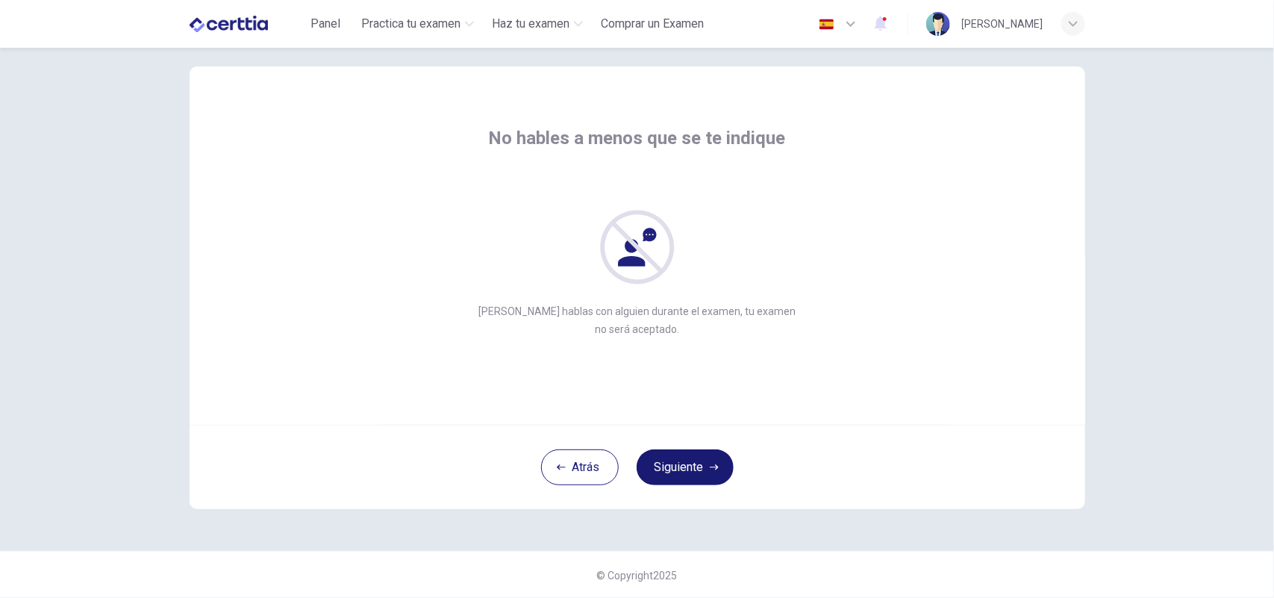
click at [684, 464] on button "Siguiente" at bounding box center [685, 467] width 97 height 36
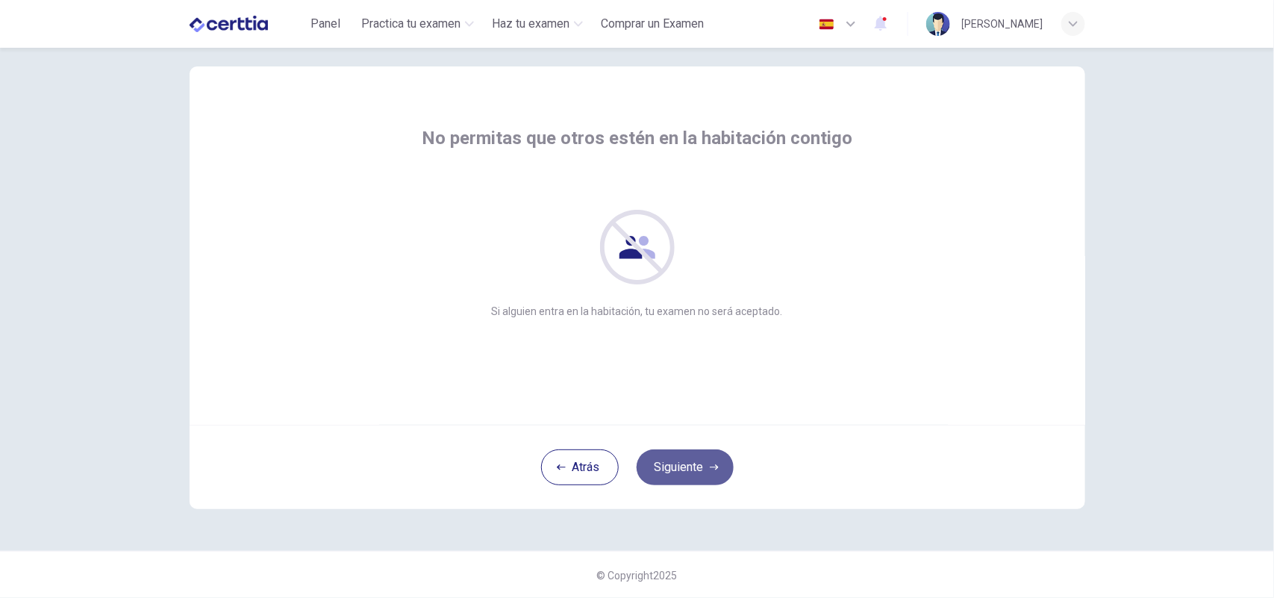
click at [684, 464] on button "Siguiente" at bounding box center [685, 467] width 97 height 36
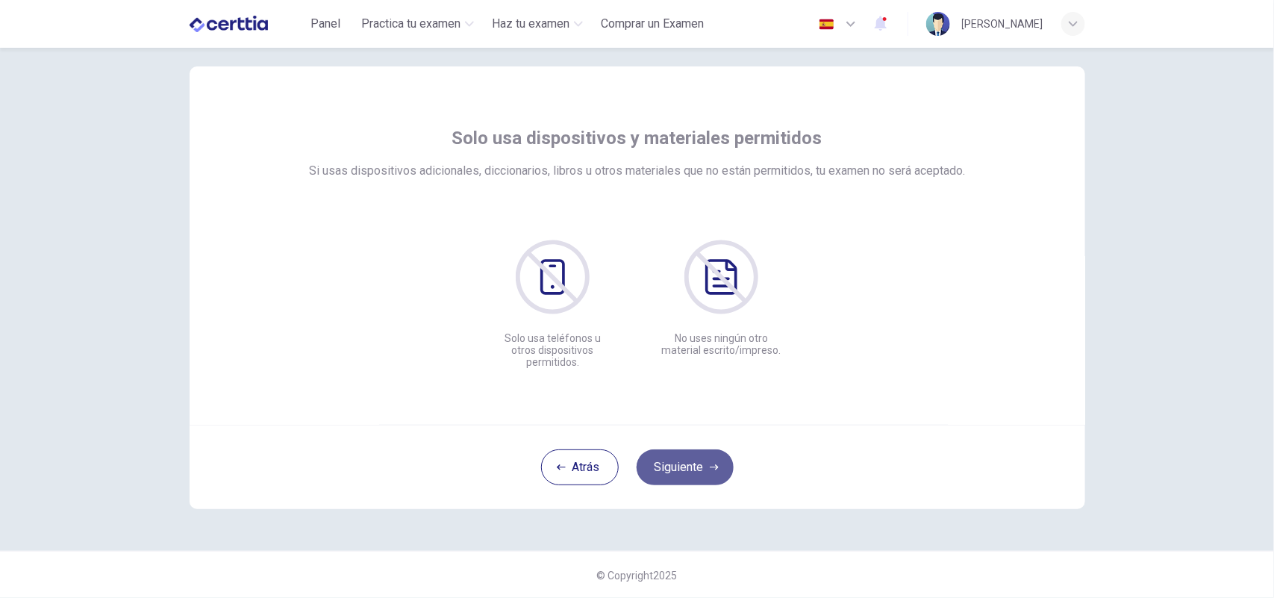
click at [684, 464] on button "Siguiente" at bounding box center [685, 467] width 97 height 36
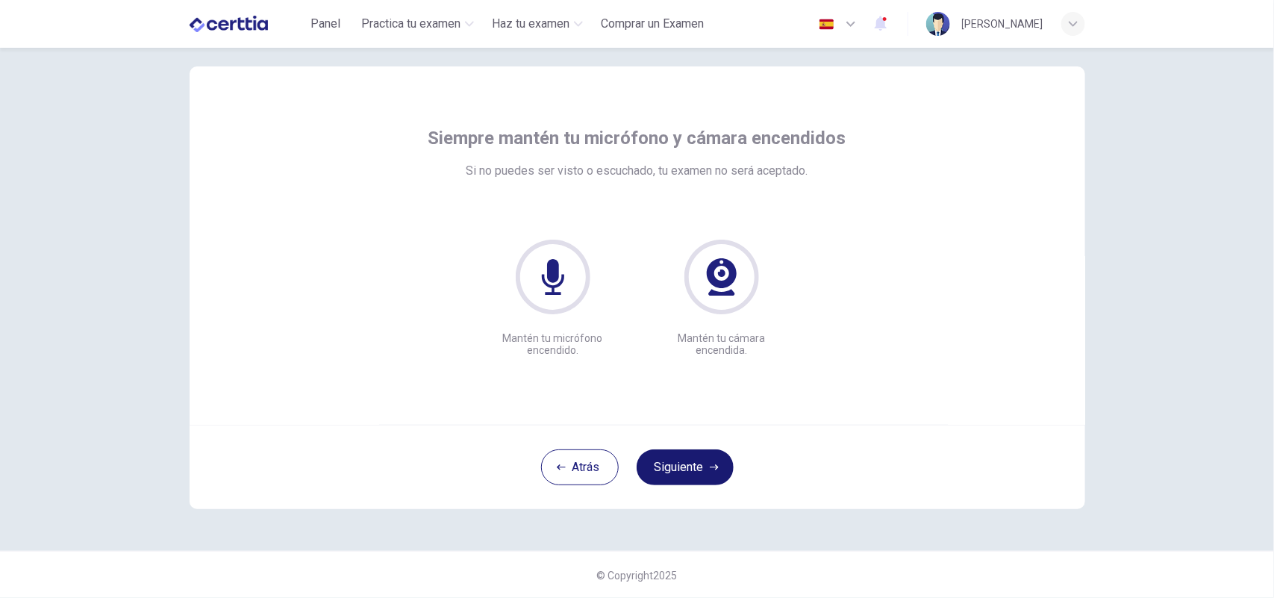
click at [685, 474] on button "Siguiente" at bounding box center [685, 467] width 97 height 36
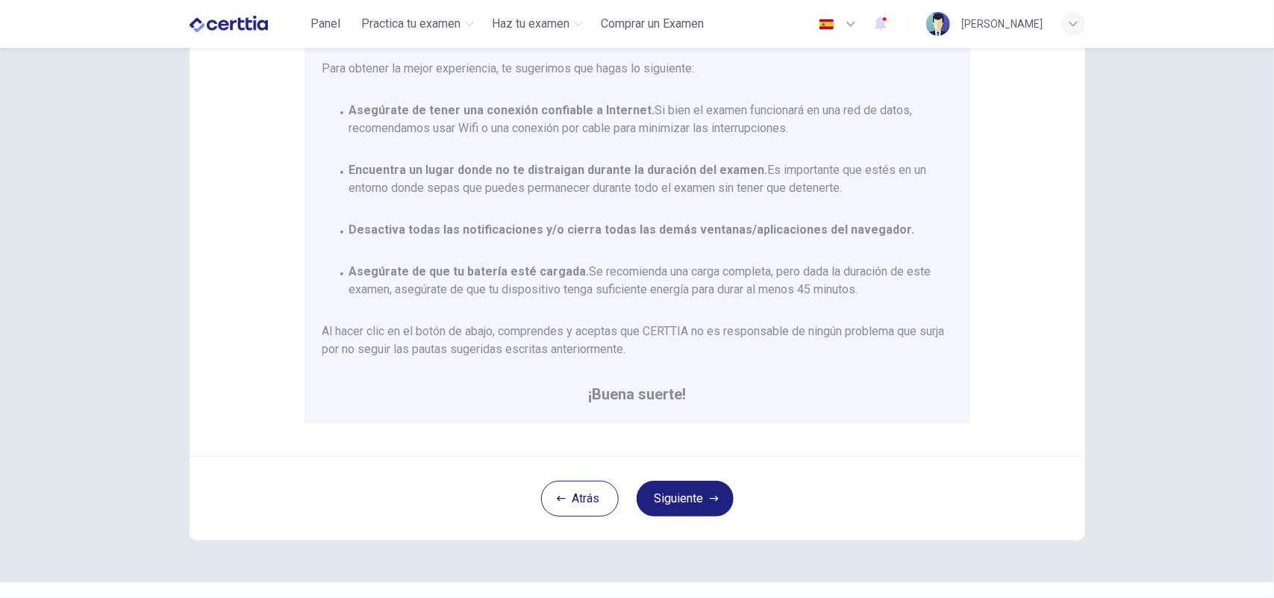
scroll to position [202, 0]
click at [684, 504] on button "Siguiente" at bounding box center [685, 497] width 97 height 36
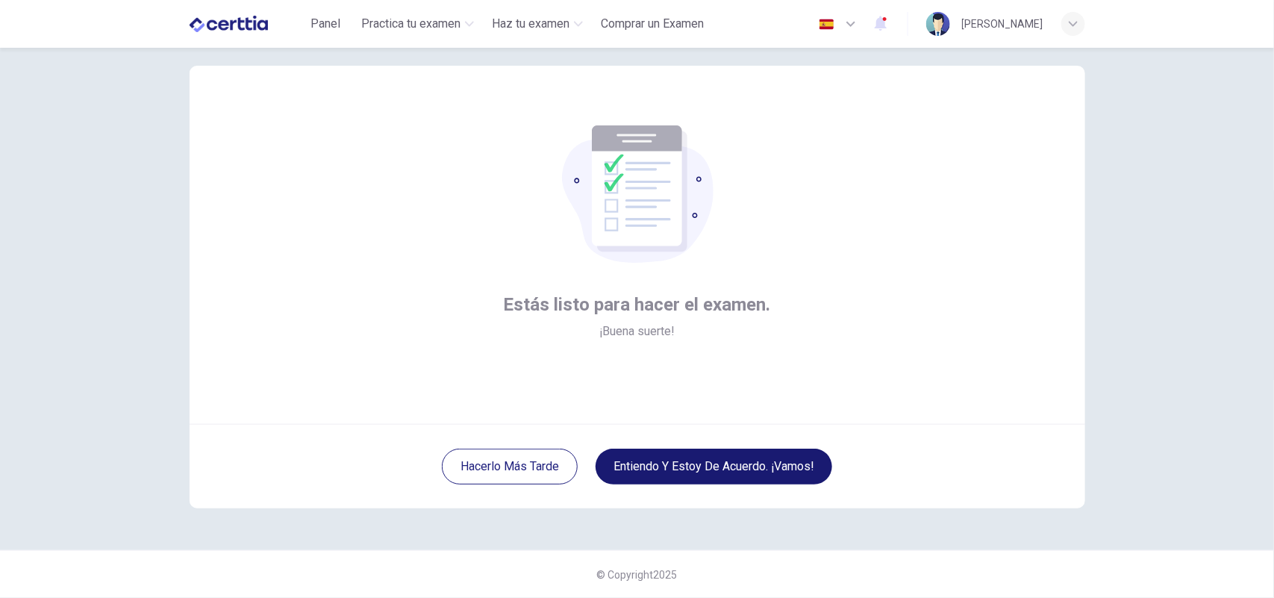
scroll to position [23, 0]
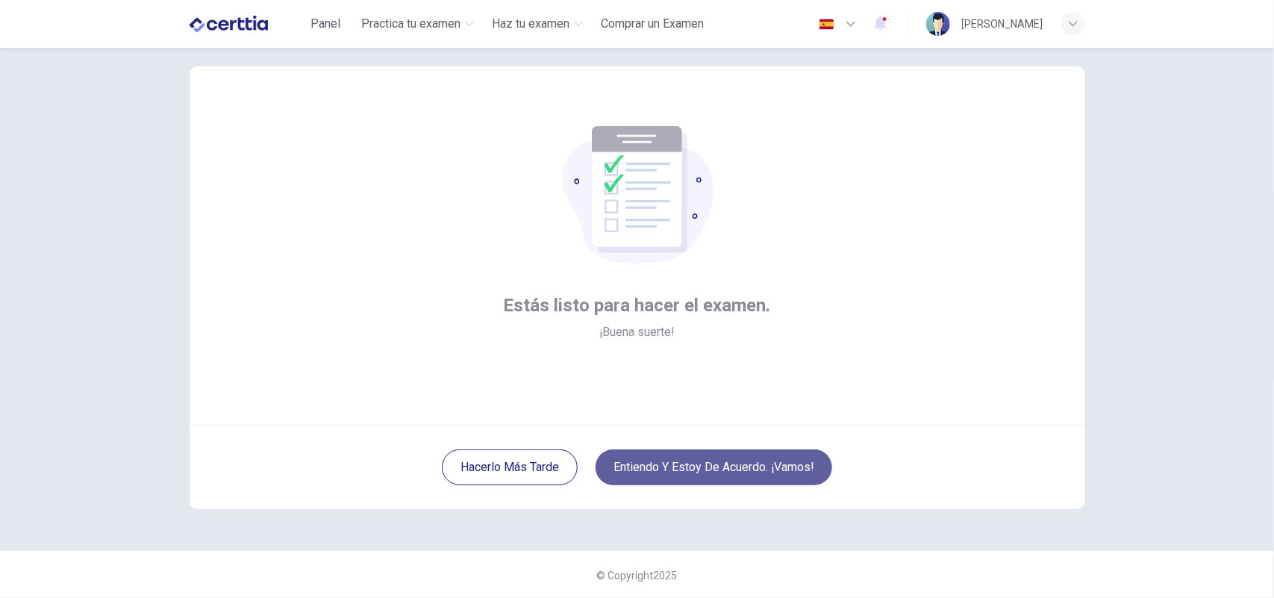
click at [719, 467] on button "Entiendo y estoy de acuerdo. ¡Vamos!" at bounding box center [714, 467] width 237 height 36
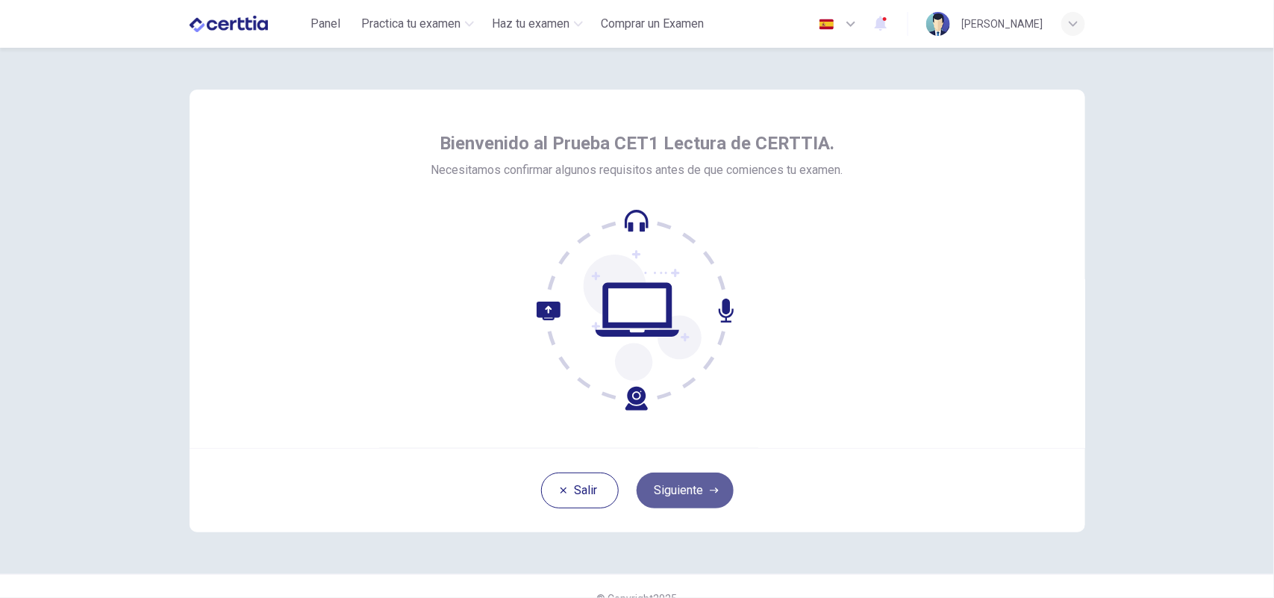
click at [696, 489] on button "Siguiente" at bounding box center [685, 491] width 97 height 36
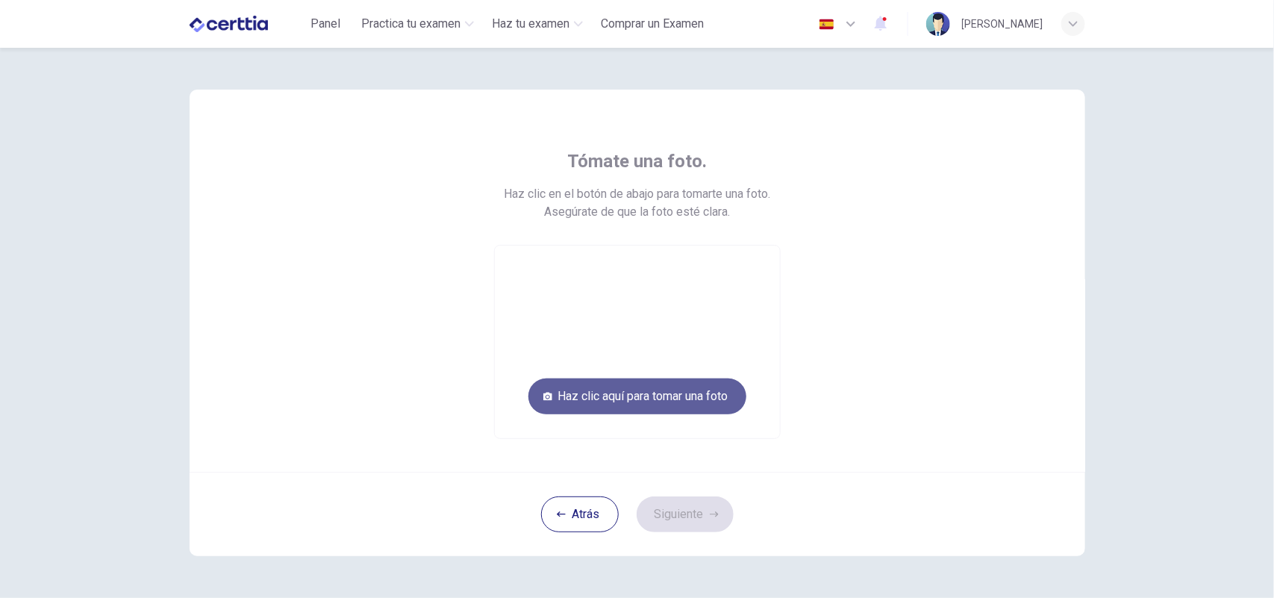
click at [688, 407] on button "Haz clic aquí para tomar una foto" at bounding box center [638, 397] width 218 height 36
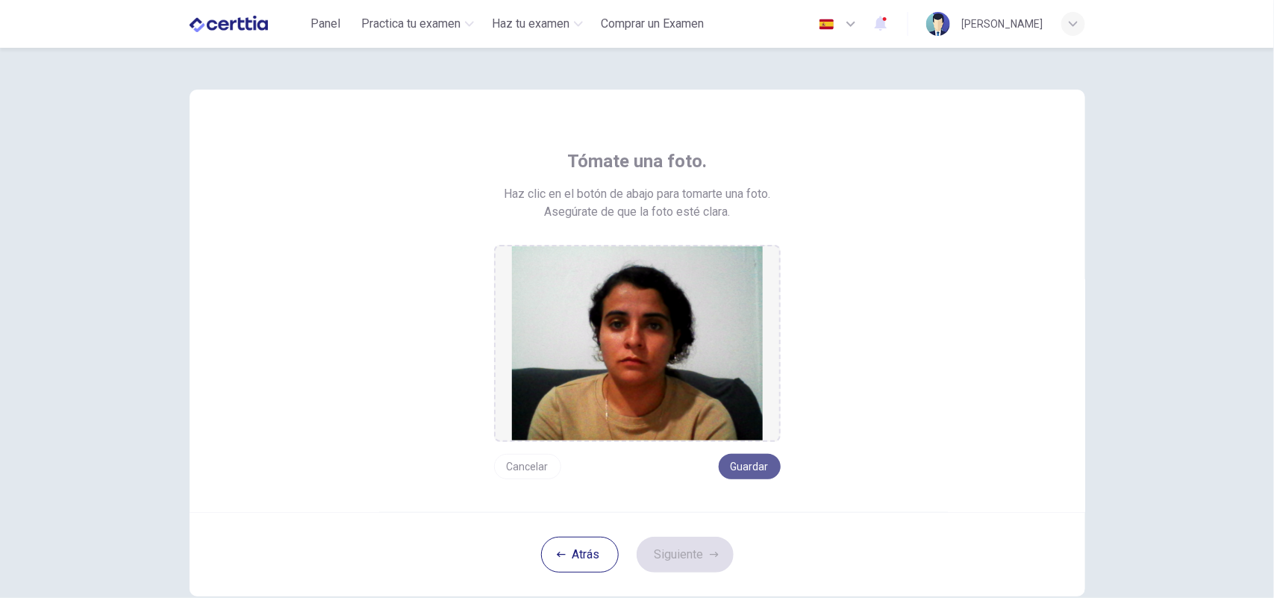
click at [748, 470] on button "Guardar" at bounding box center [750, 466] width 62 height 25
click at [676, 555] on button "Siguiente" at bounding box center [685, 555] width 97 height 36
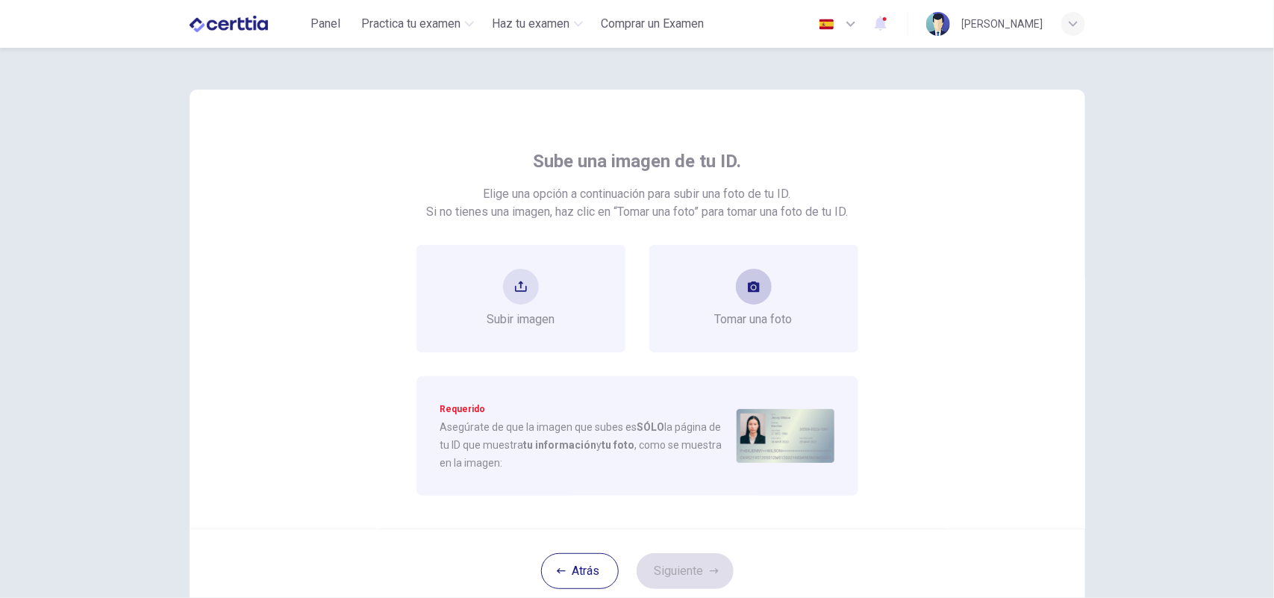
click at [775, 282] on div "Tomar una foto" at bounding box center [754, 299] width 78 height 60
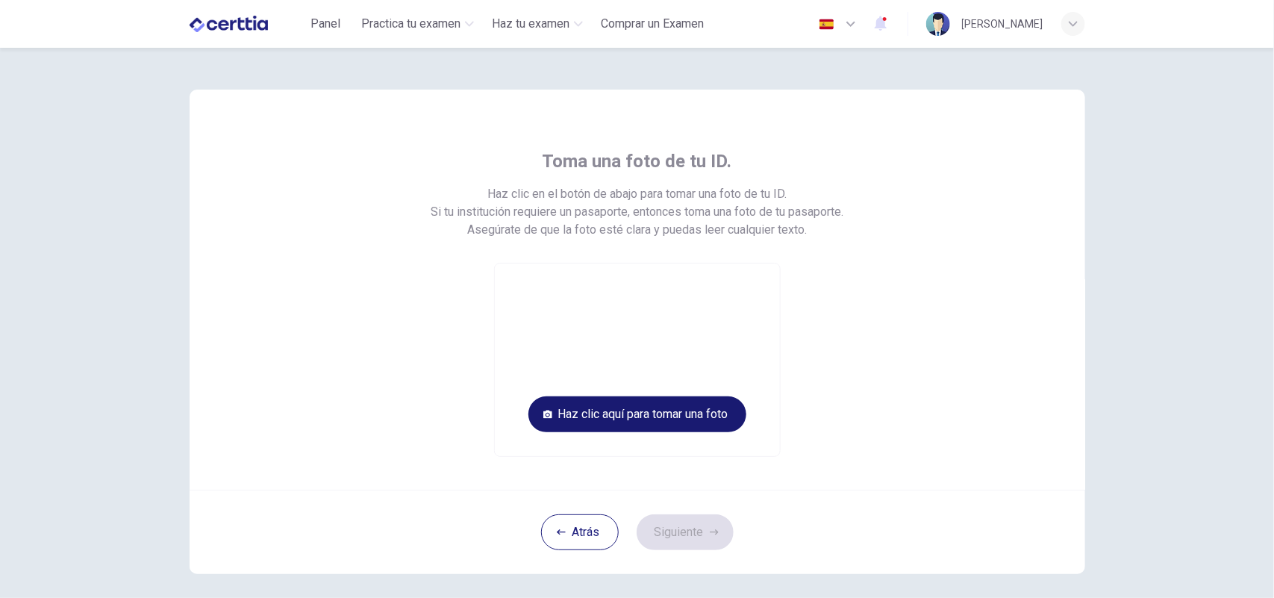
click at [703, 420] on button "Haz clic aquí para tomar una foto" at bounding box center [638, 414] width 218 height 36
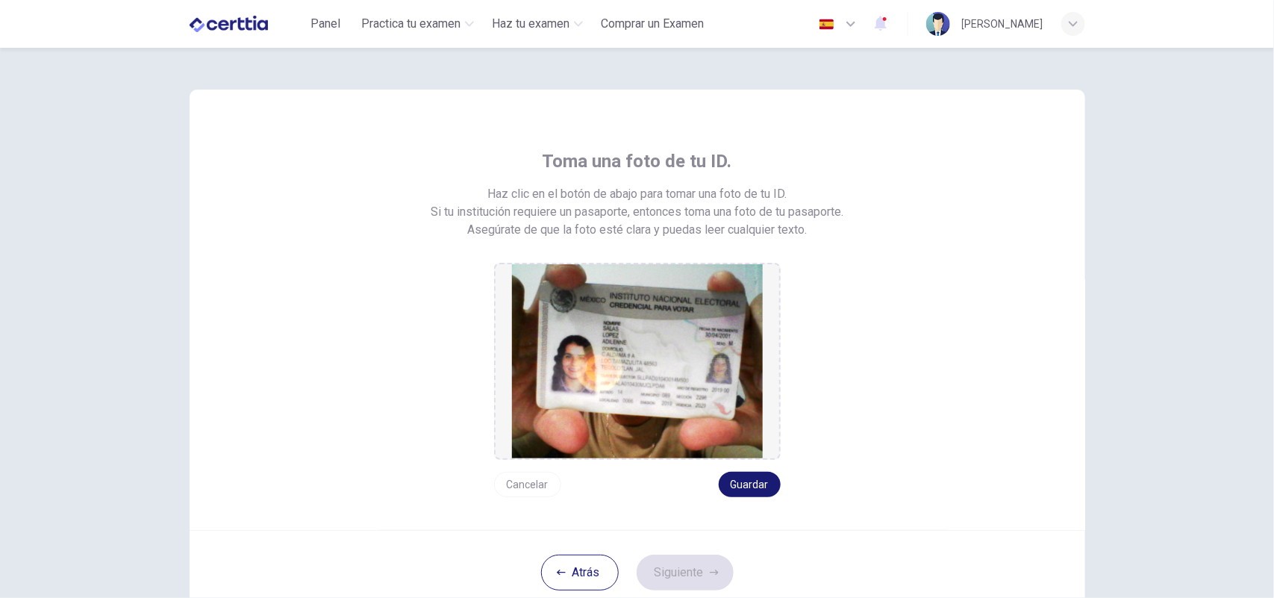
click at [759, 485] on button "Guardar" at bounding box center [750, 484] width 62 height 25
click at [700, 567] on button "Siguiente" at bounding box center [685, 573] width 97 height 36
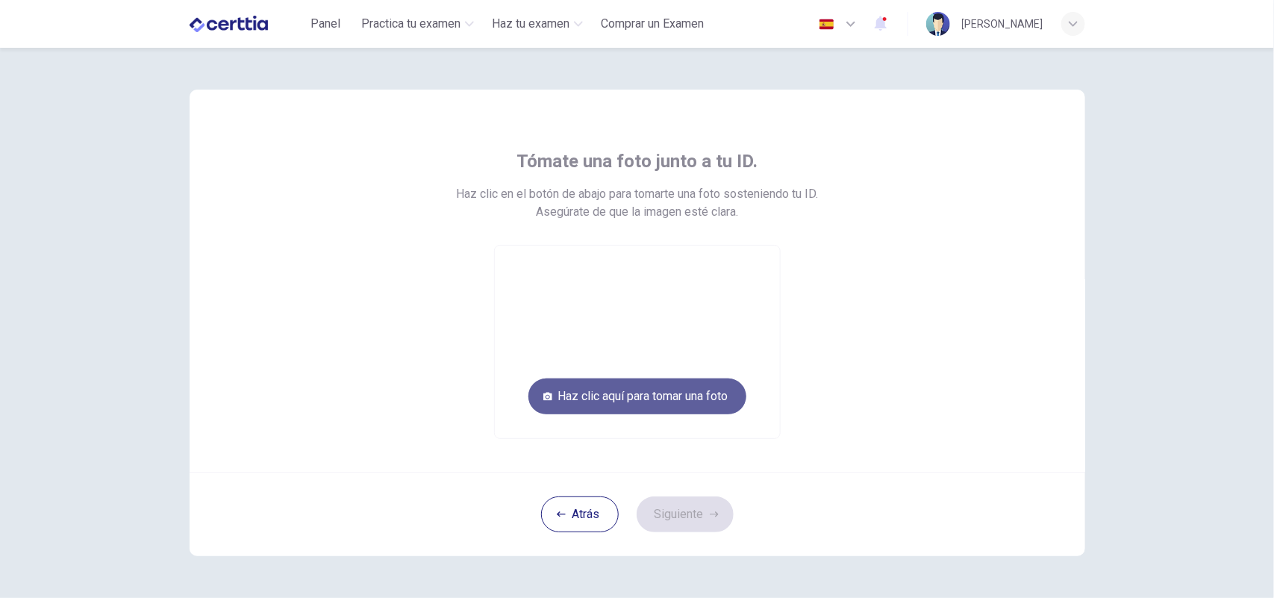
click at [623, 396] on button "Haz clic aquí para tomar una foto" at bounding box center [638, 397] width 218 height 36
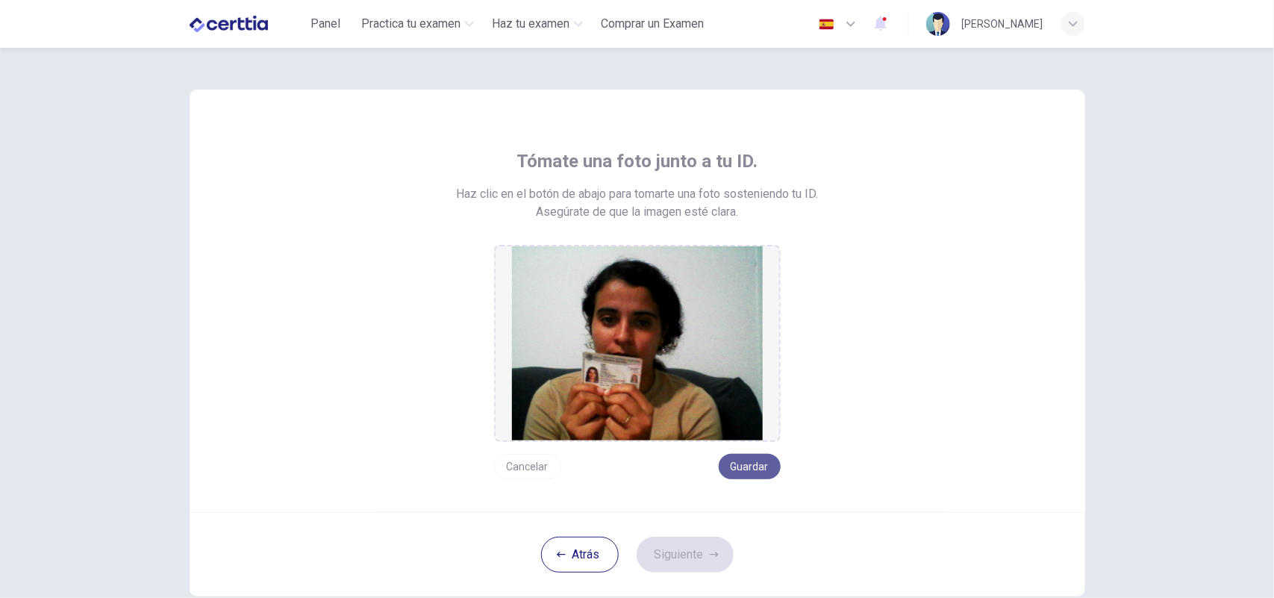
click at [740, 457] on button "Guardar" at bounding box center [750, 466] width 62 height 25
drag, startPoint x: 706, startPoint y: 544, endPoint x: 685, endPoint y: 550, distance: 21.0
click at [687, 550] on button "Siguiente" at bounding box center [685, 555] width 97 height 36
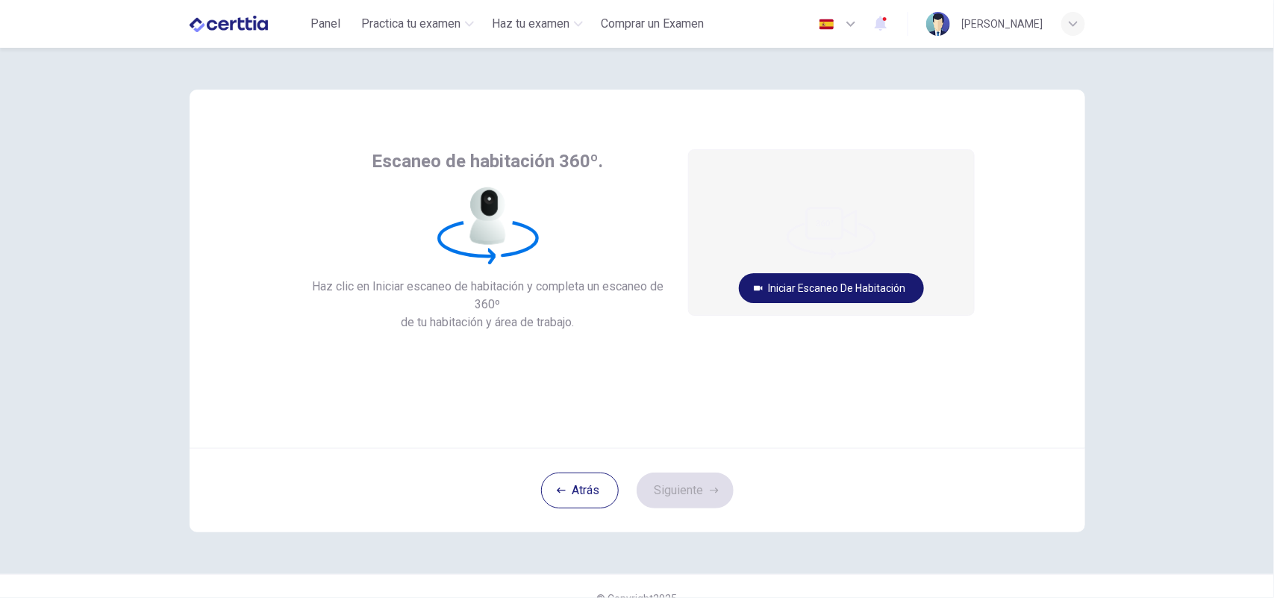
click at [827, 284] on button "Iniciar escaneo de habitación" at bounding box center [831, 288] width 185 height 30
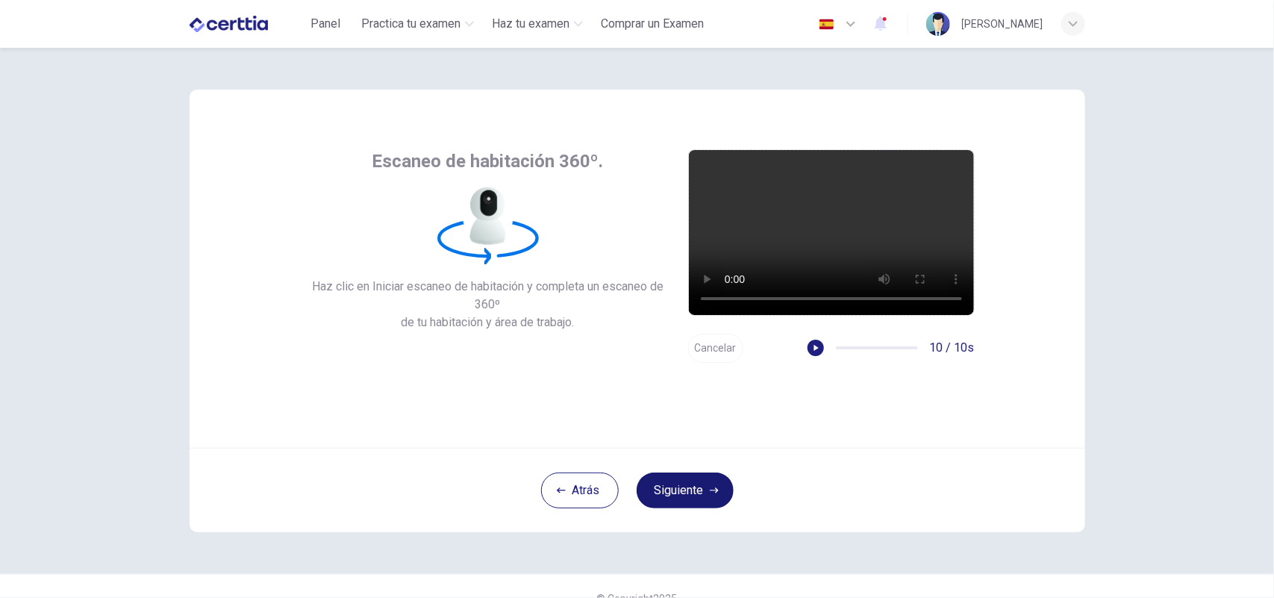
click at [699, 490] on button "Siguiente" at bounding box center [685, 491] width 97 height 36
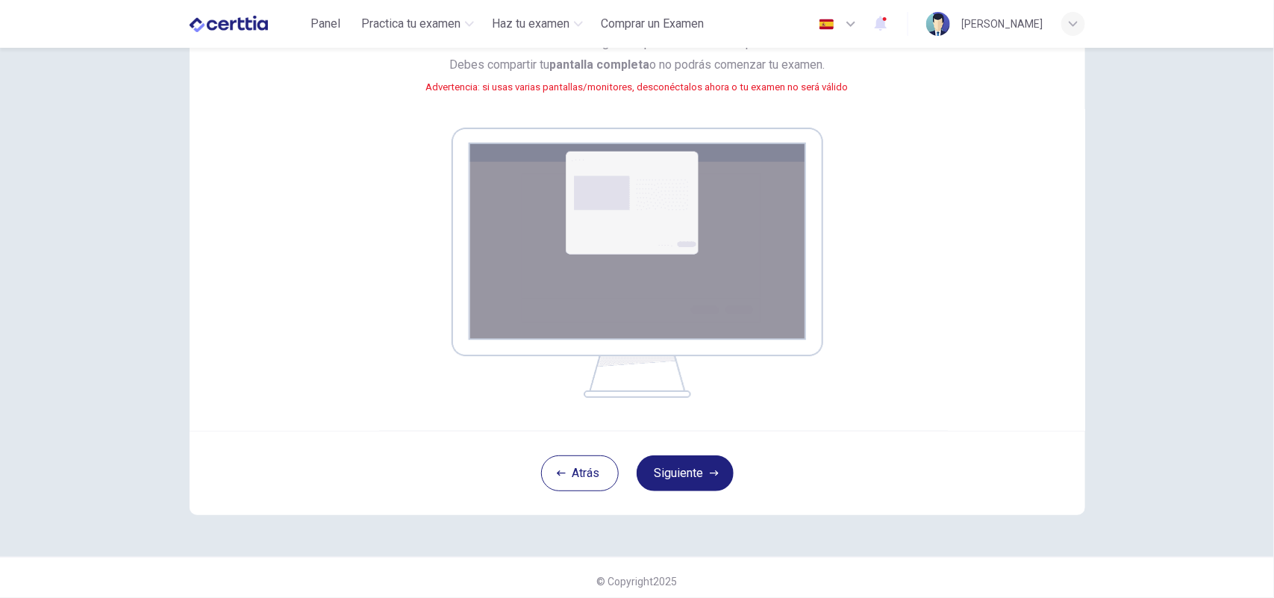
scroll to position [177, 0]
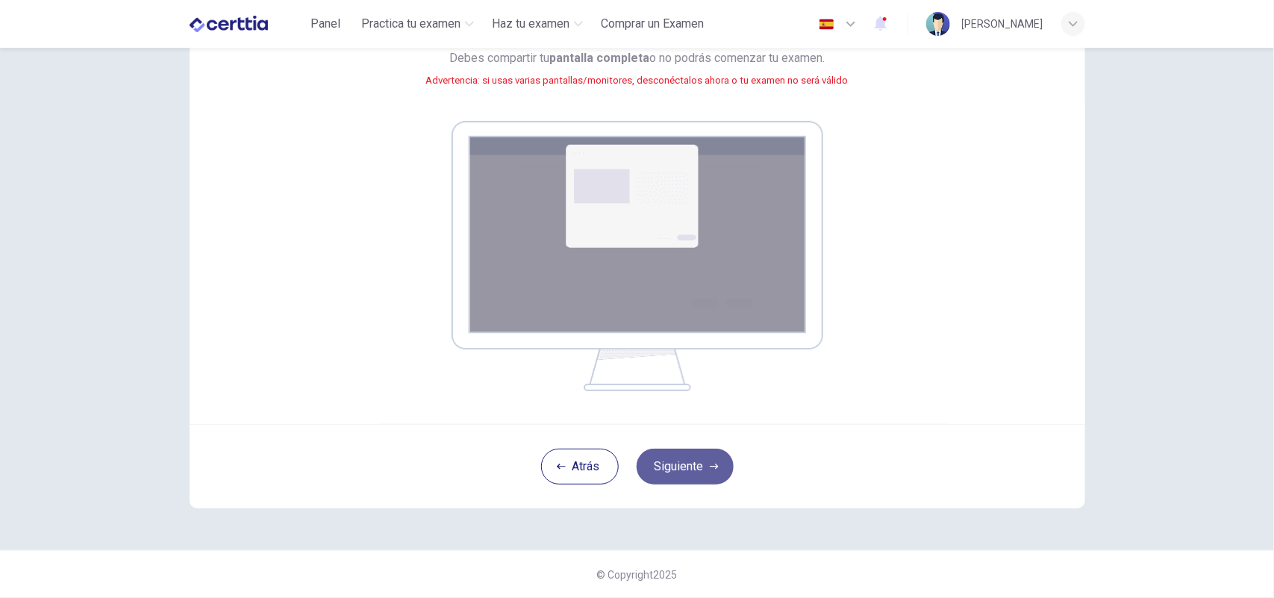
click at [685, 465] on button "Siguiente" at bounding box center [685, 467] width 97 height 36
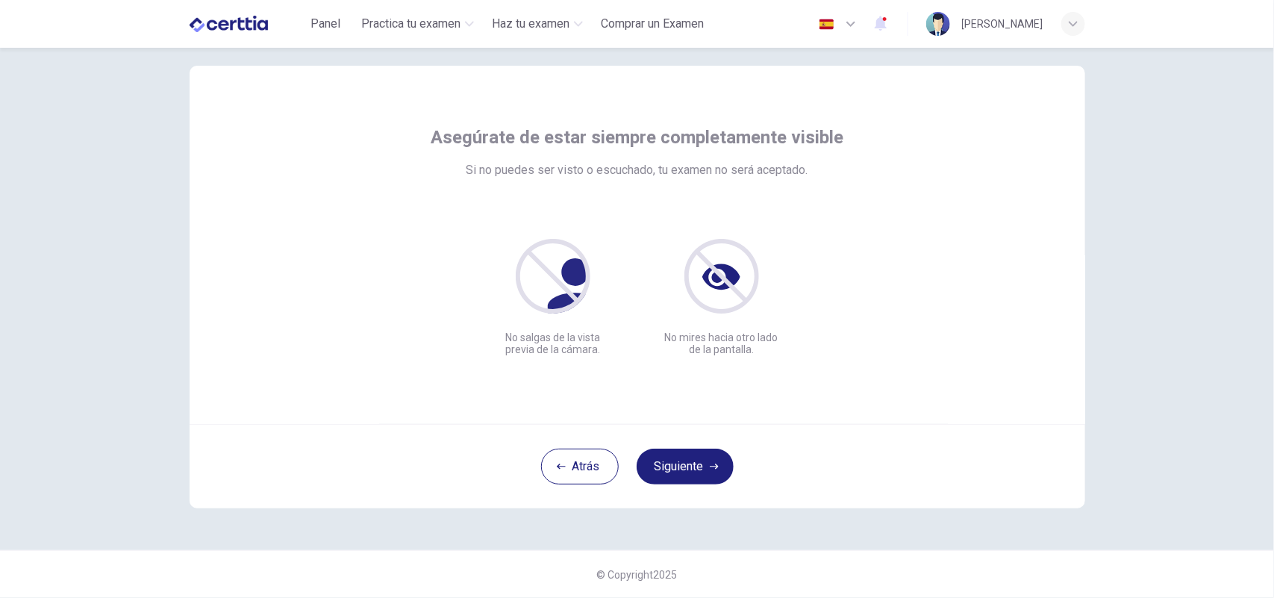
scroll to position [23, 0]
click at [688, 456] on button "Siguiente" at bounding box center [685, 467] width 97 height 36
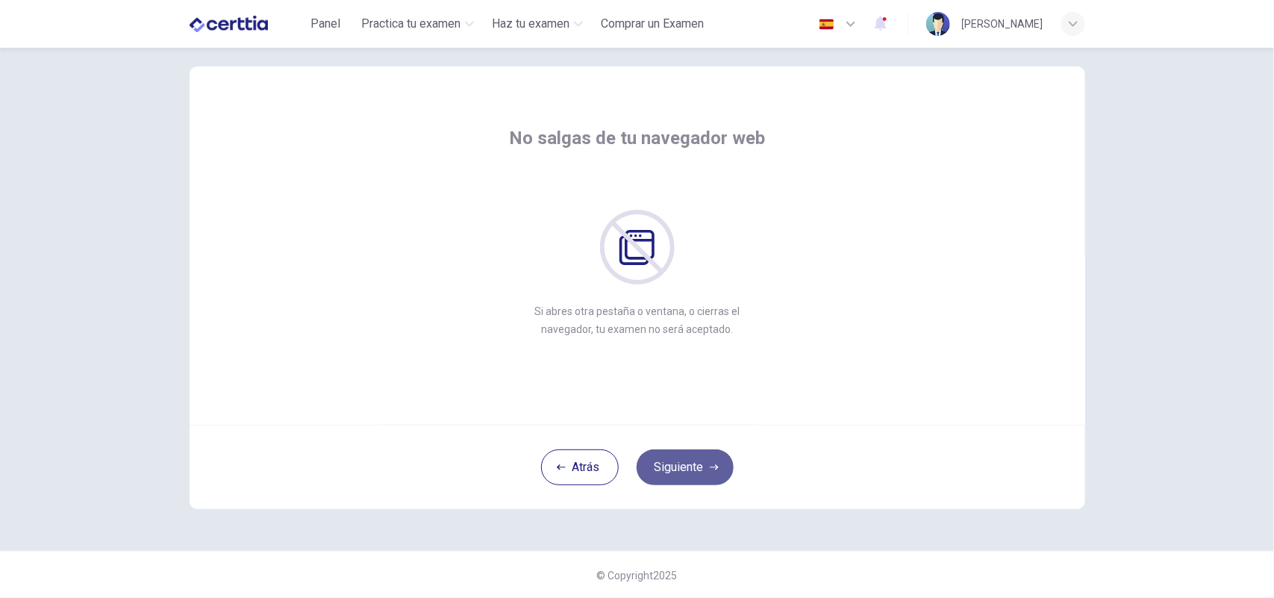
click at [688, 467] on button "Siguiente" at bounding box center [685, 467] width 97 height 36
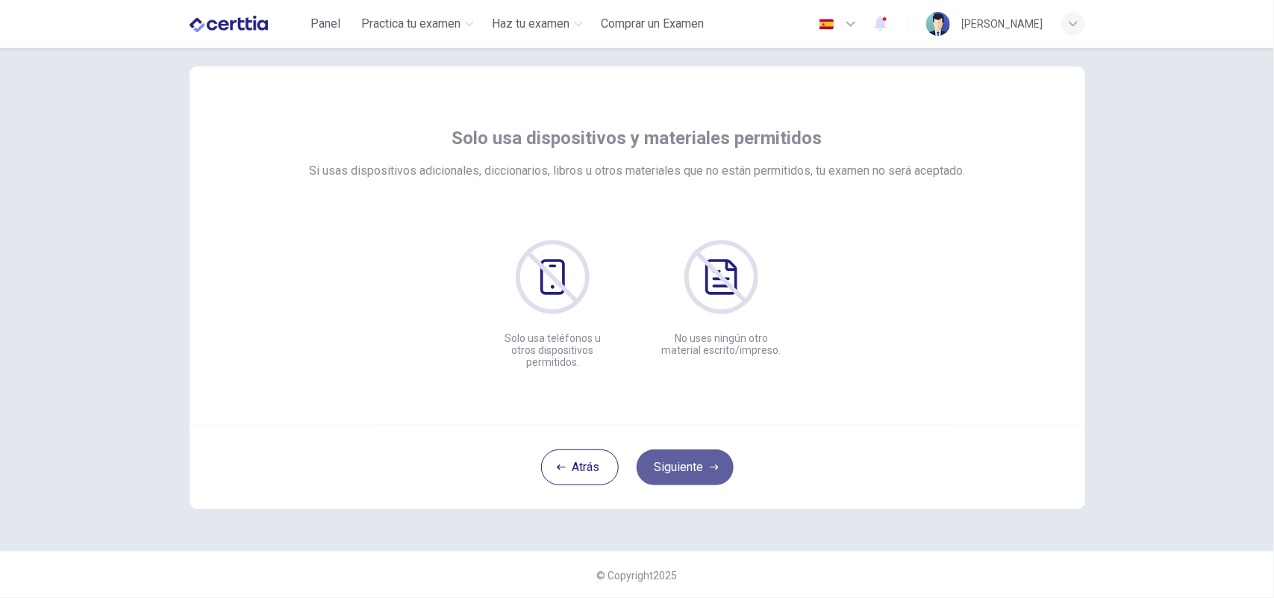
click at [688, 467] on button "Siguiente" at bounding box center [685, 467] width 97 height 36
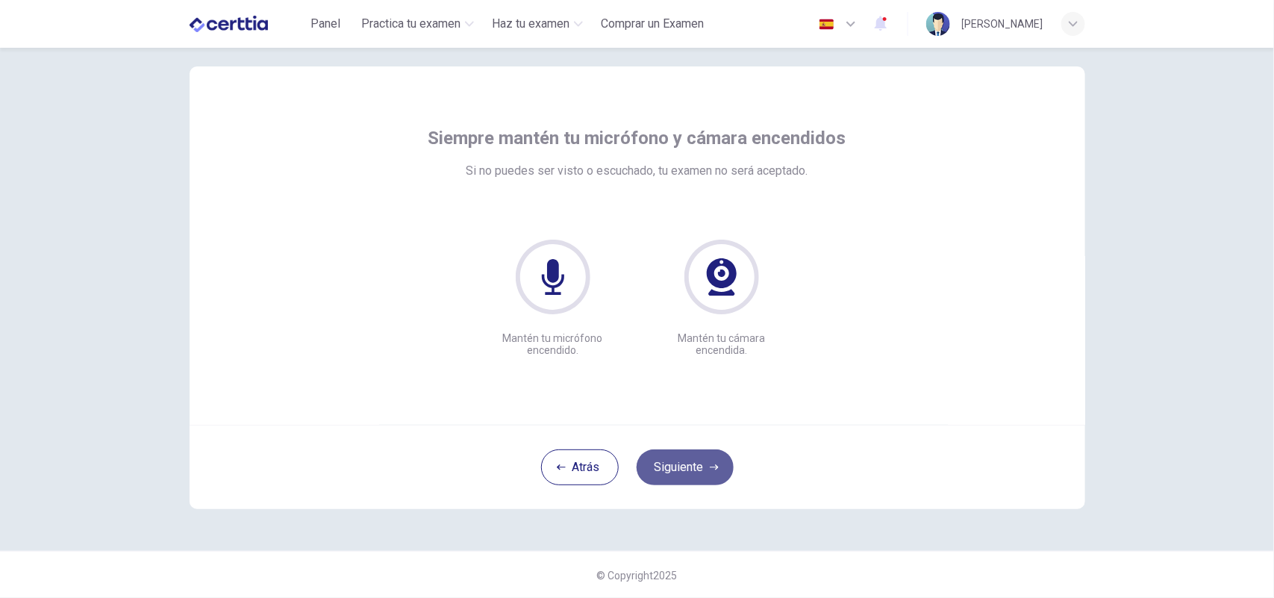
click at [688, 467] on button "Siguiente" at bounding box center [685, 467] width 97 height 36
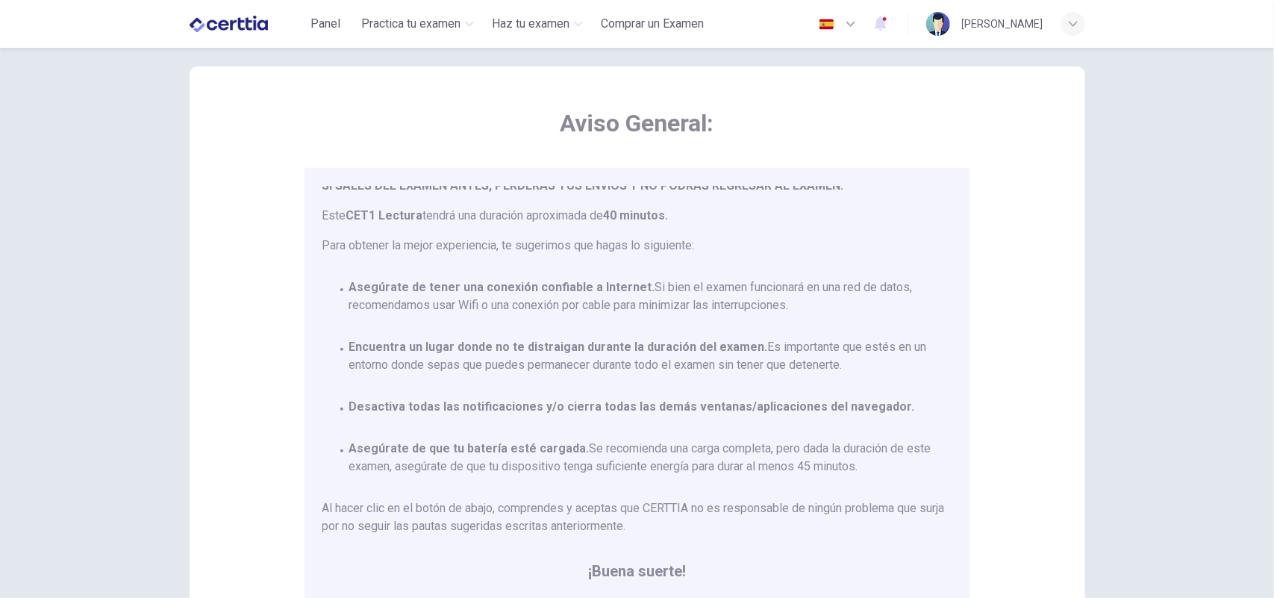
scroll to position [232, 0]
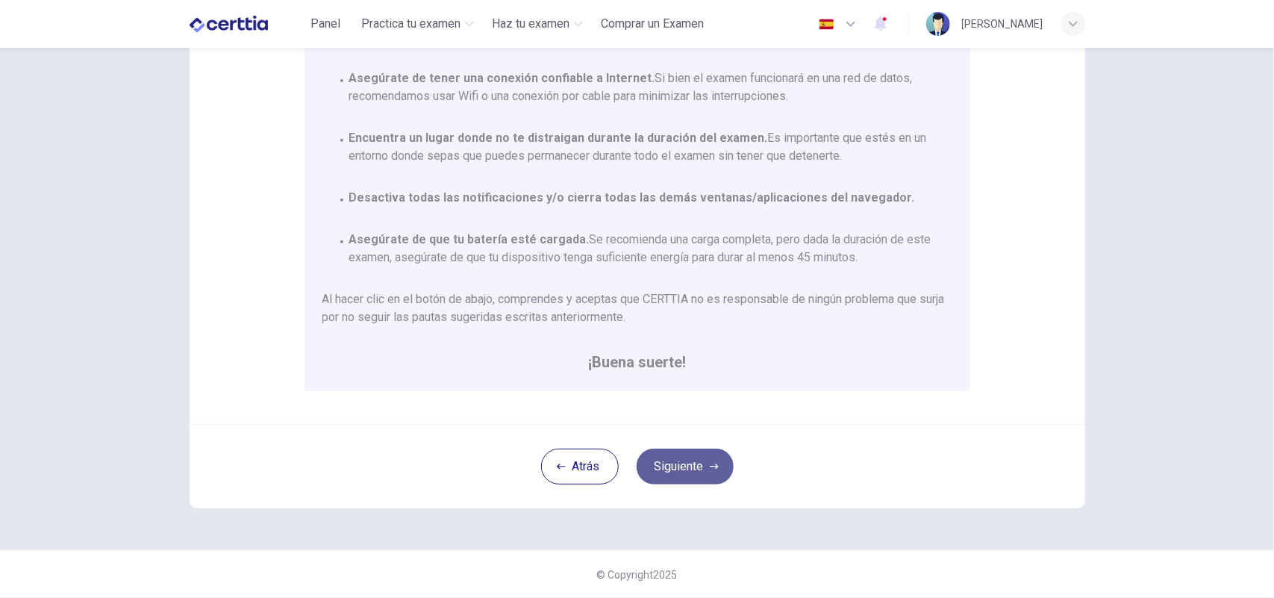
click at [679, 472] on button "Siguiente" at bounding box center [685, 467] width 97 height 36
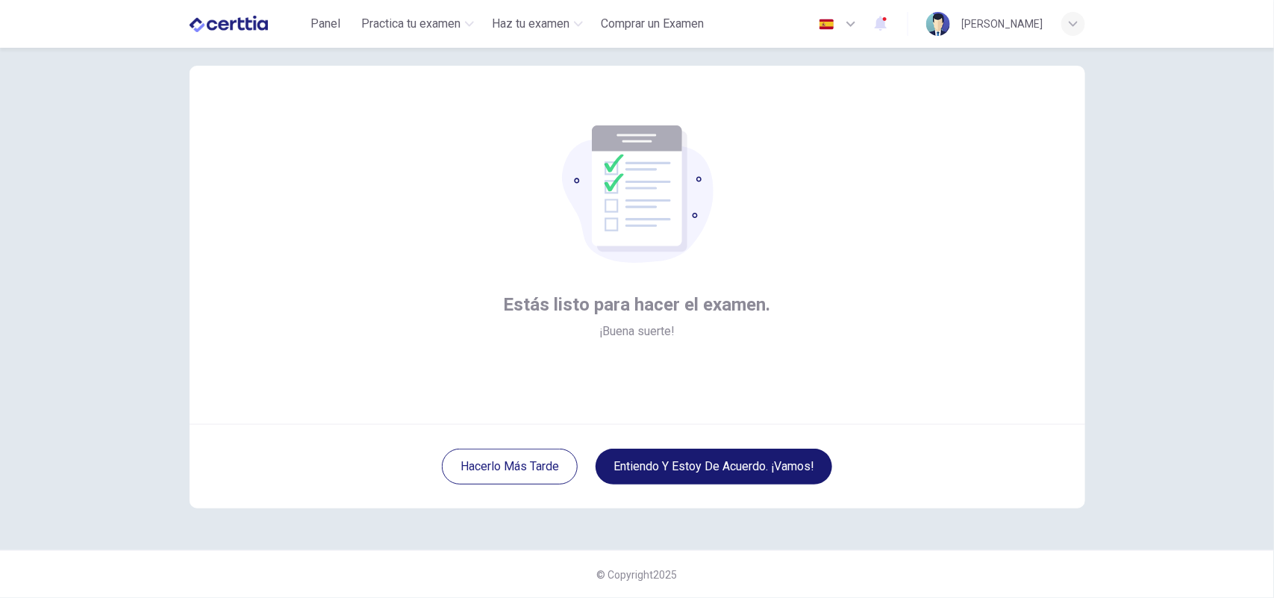
scroll to position [23, 0]
click at [679, 472] on button "Entiendo y estoy de acuerdo. ¡Vamos!" at bounding box center [714, 467] width 237 height 36
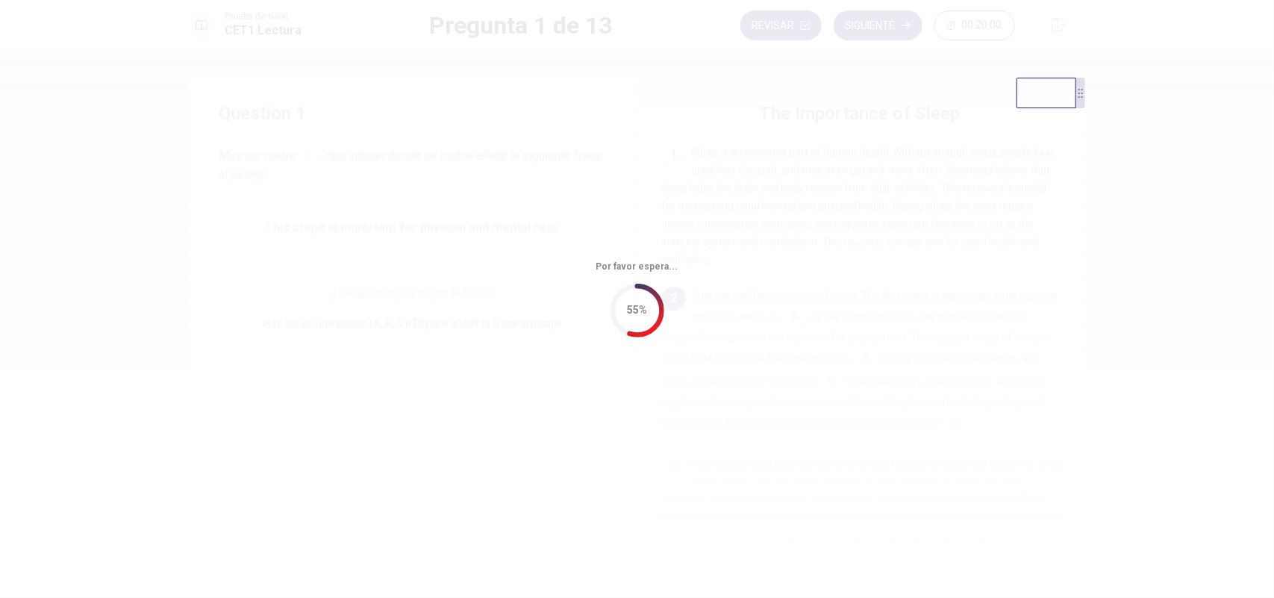
scroll to position [19, 0]
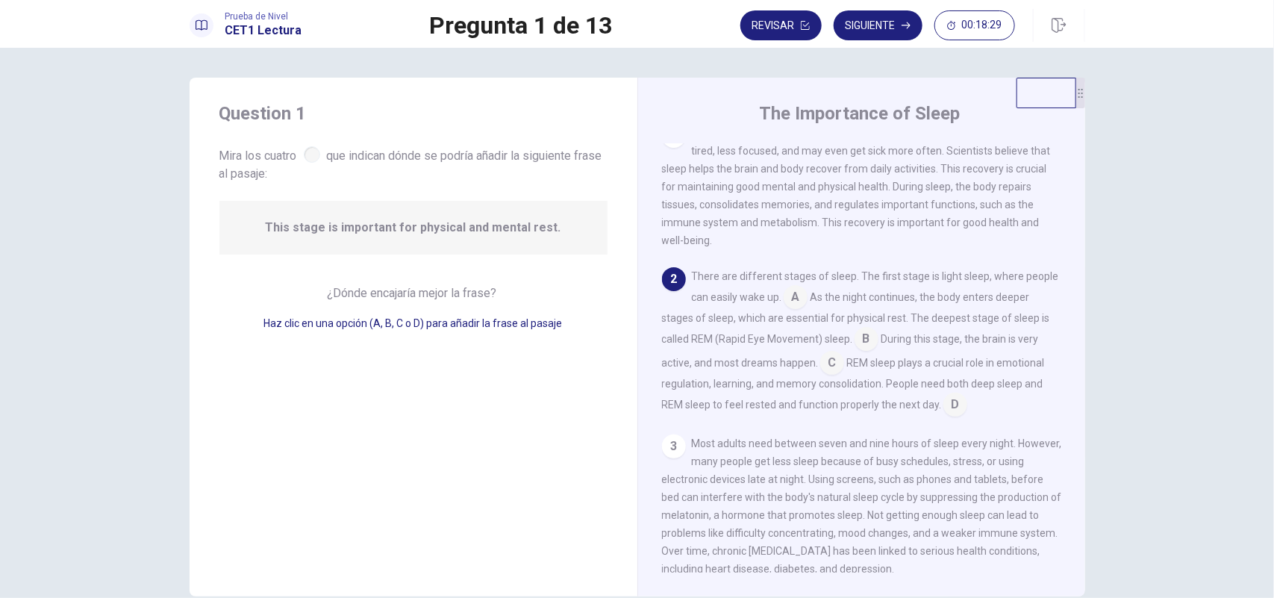
click at [859, 346] on input at bounding box center [867, 341] width 24 height 24
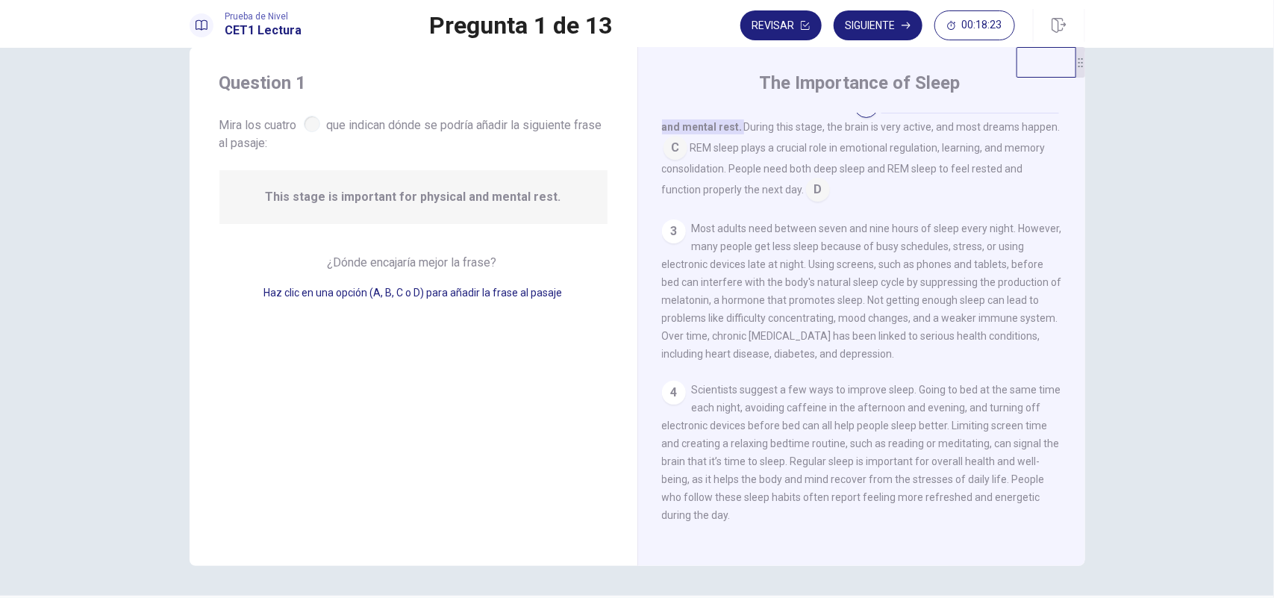
scroll to position [0, 0]
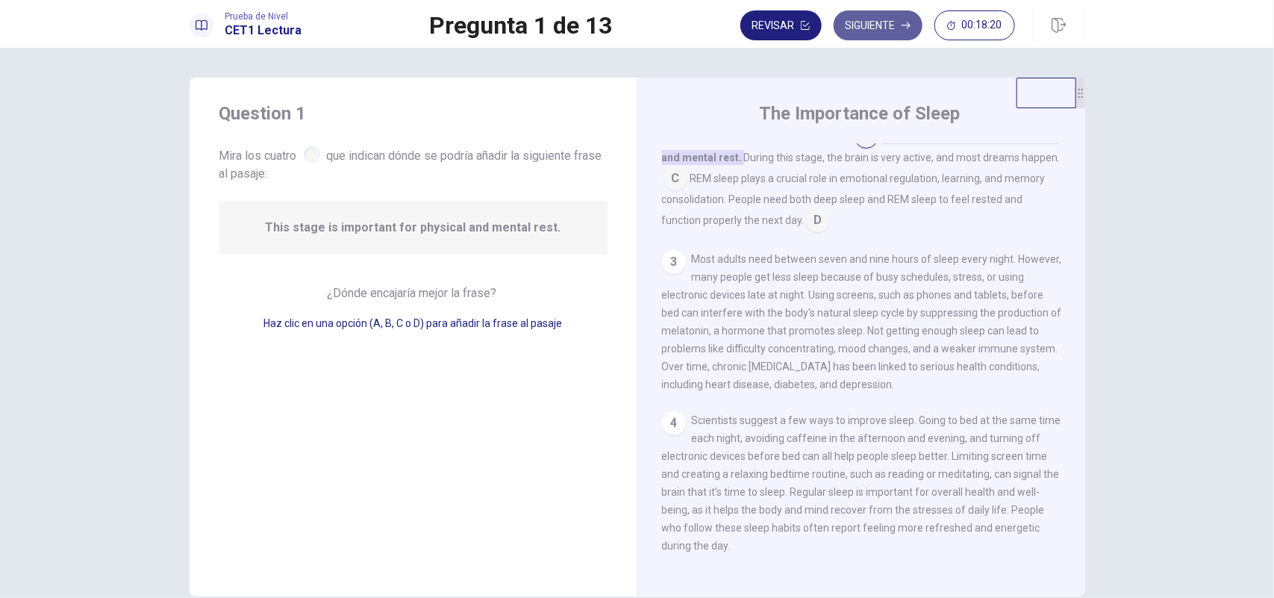
click at [865, 28] on button "Siguiente" at bounding box center [878, 25] width 89 height 30
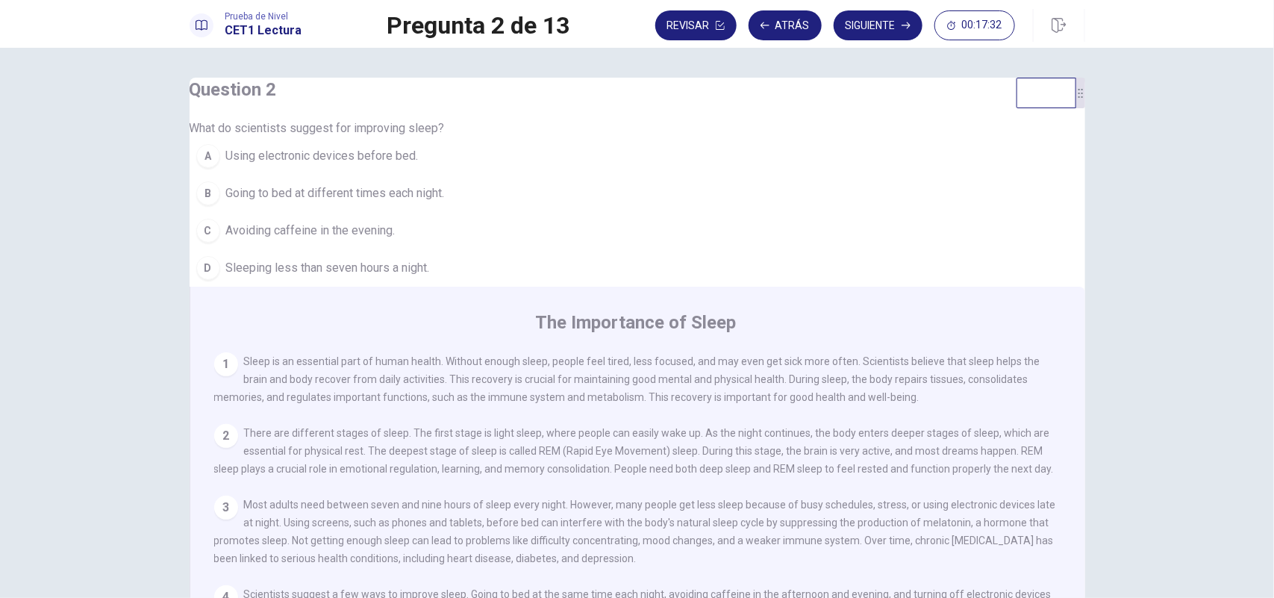
scroll to position [91, 0]
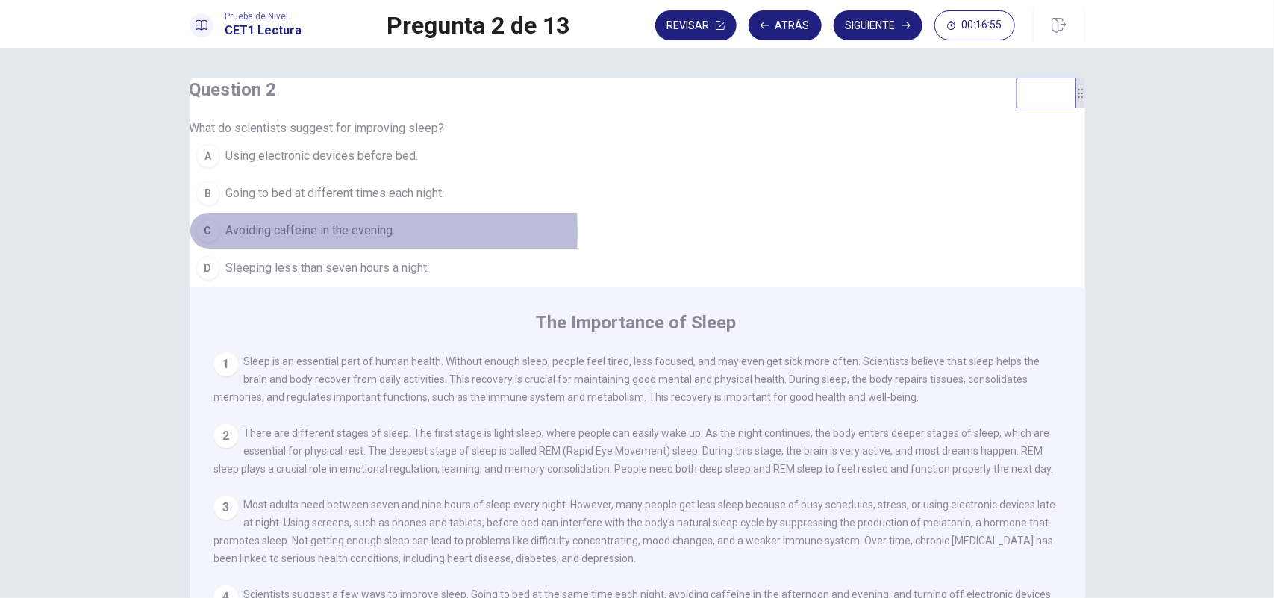
click at [220, 243] on div "C" at bounding box center [208, 231] width 24 height 24
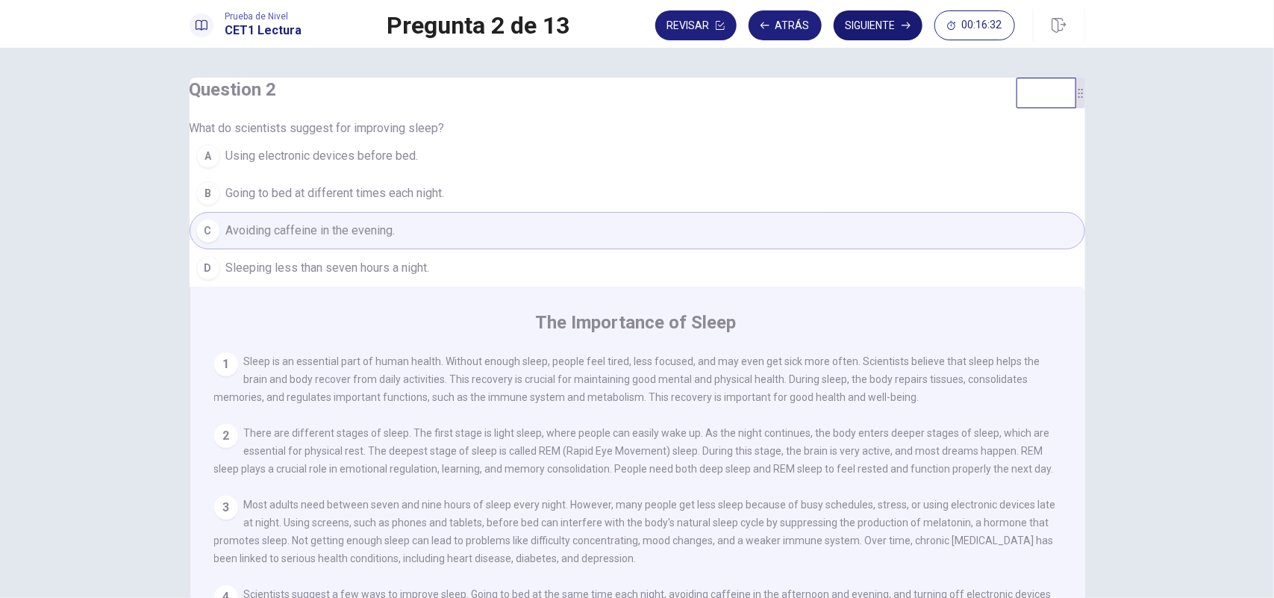
click at [868, 24] on button "Siguiente" at bounding box center [878, 25] width 89 height 30
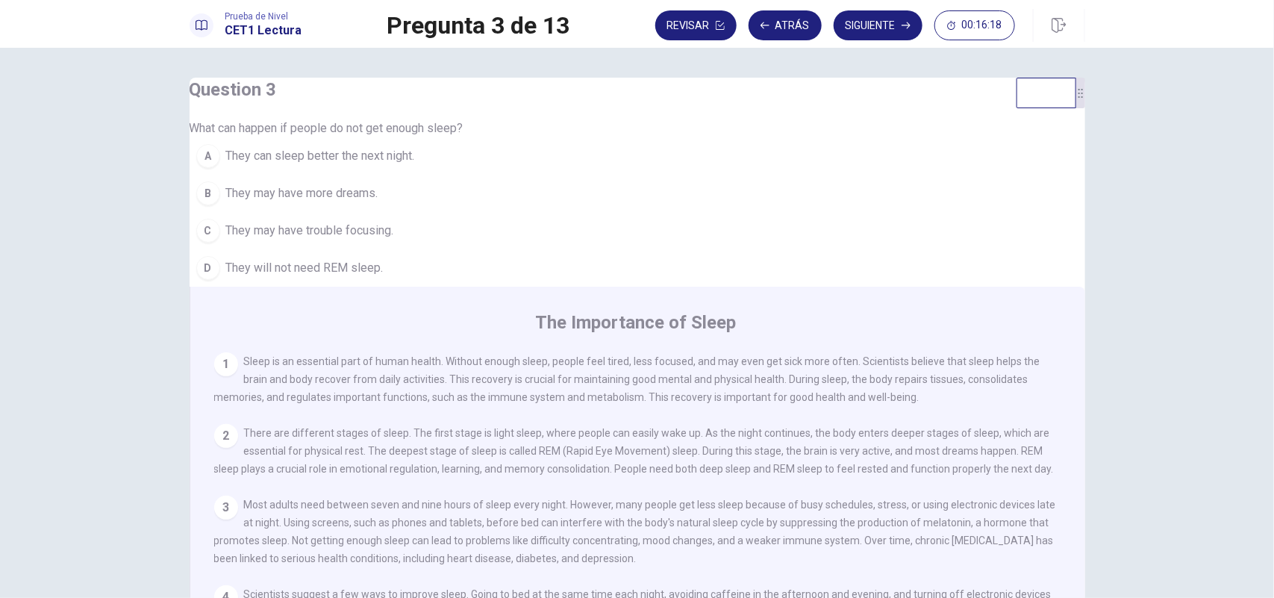
click at [946, 427] on span "There are different stages of sleep. The first stage is light sleep, where peop…" at bounding box center [634, 451] width 840 height 48
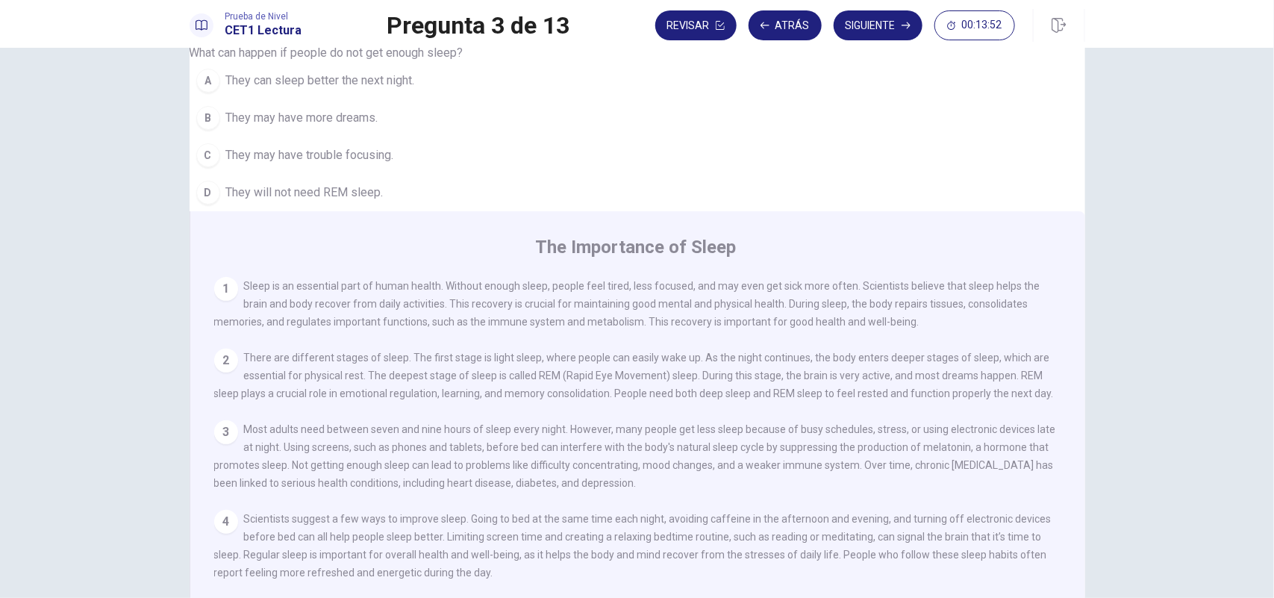
scroll to position [0, 0]
click at [220, 167] on div "C" at bounding box center [208, 155] width 24 height 24
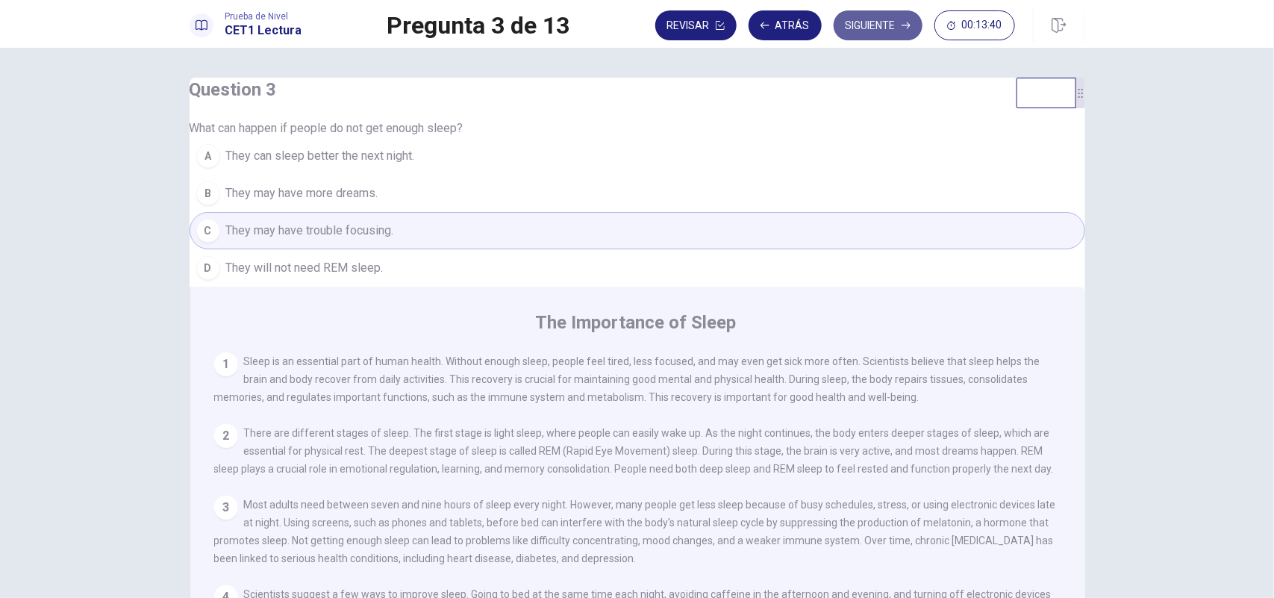
click at [874, 28] on button "Siguiente" at bounding box center [878, 25] width 89 height 30
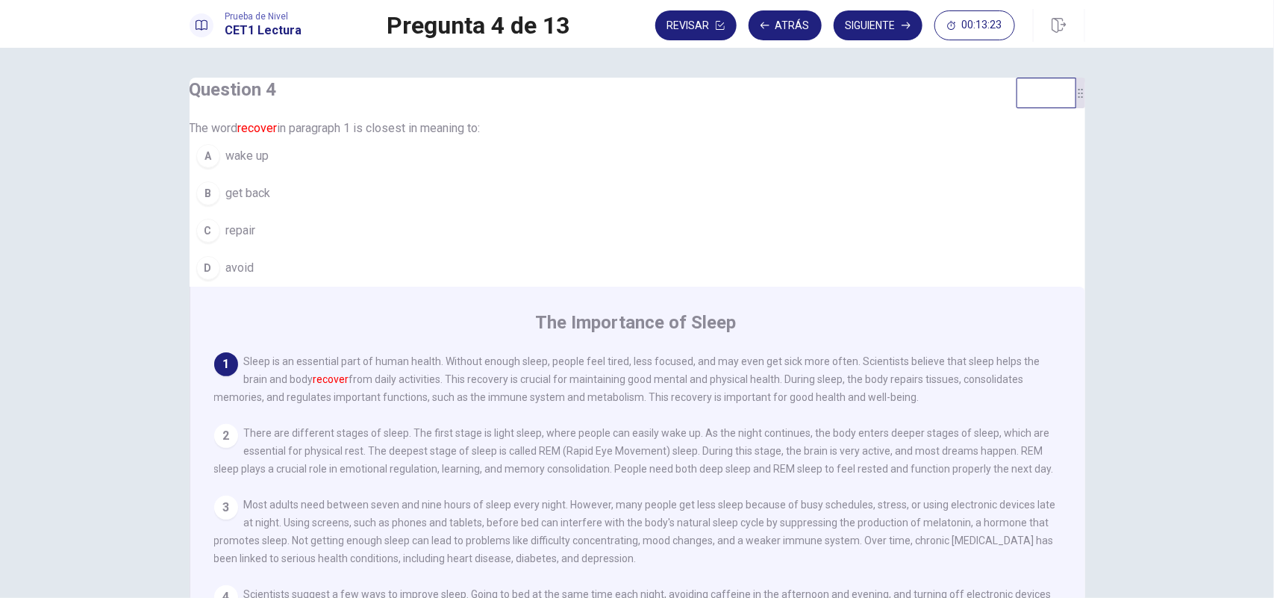
click at [250, 249] on button "C repair" at bounding box center [638, 230] width 896 height 37
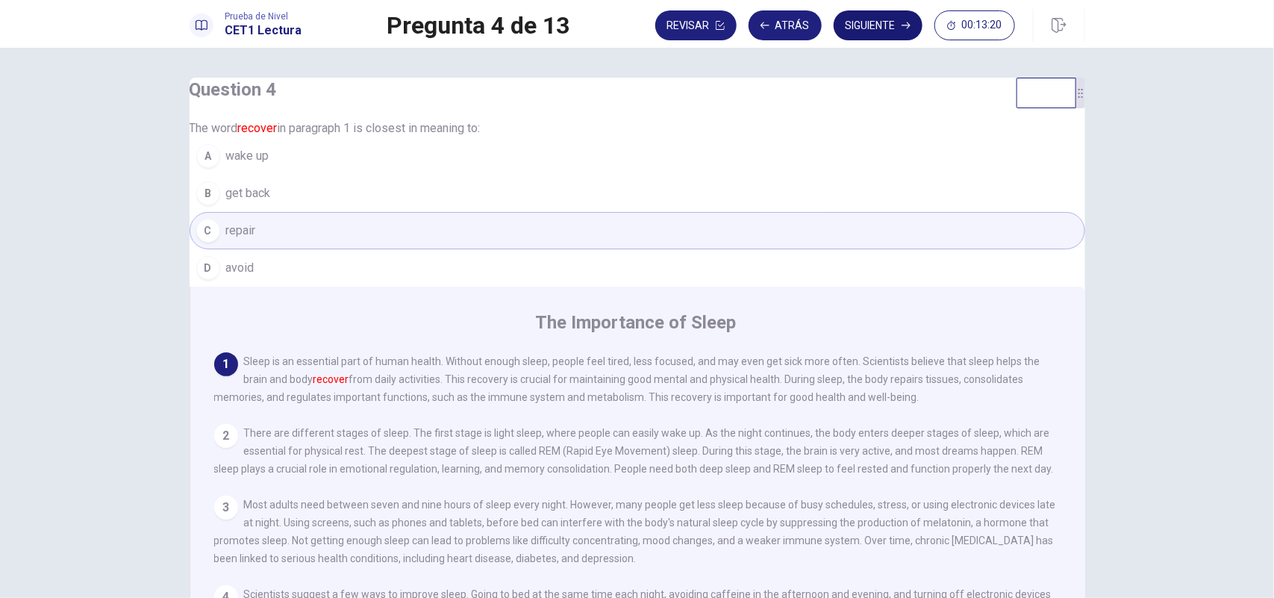
click at [900, 21] on button "Siguiente" at bounding box center [878, 25] width 89 height 30
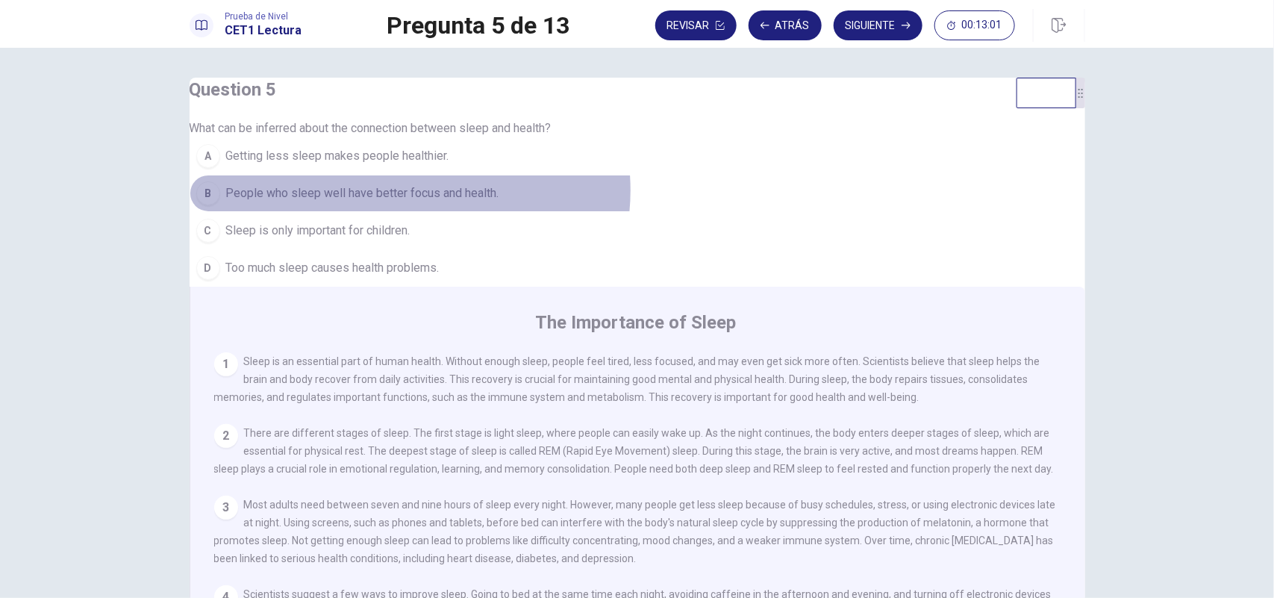
click at [435, 202] on span "People who sleep well have better focus and health." at bounding box center [362, 193] width 273 height 18
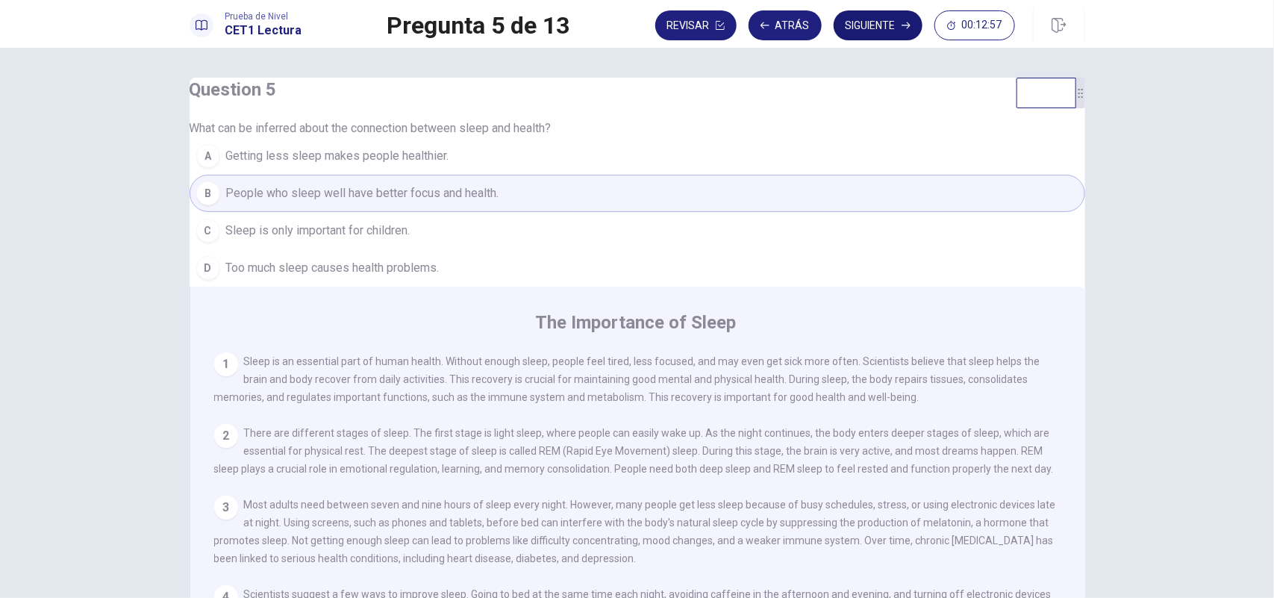
click at [875, 22] on button "Siguiente" at bounding box center [878, 25] width 89 height 30
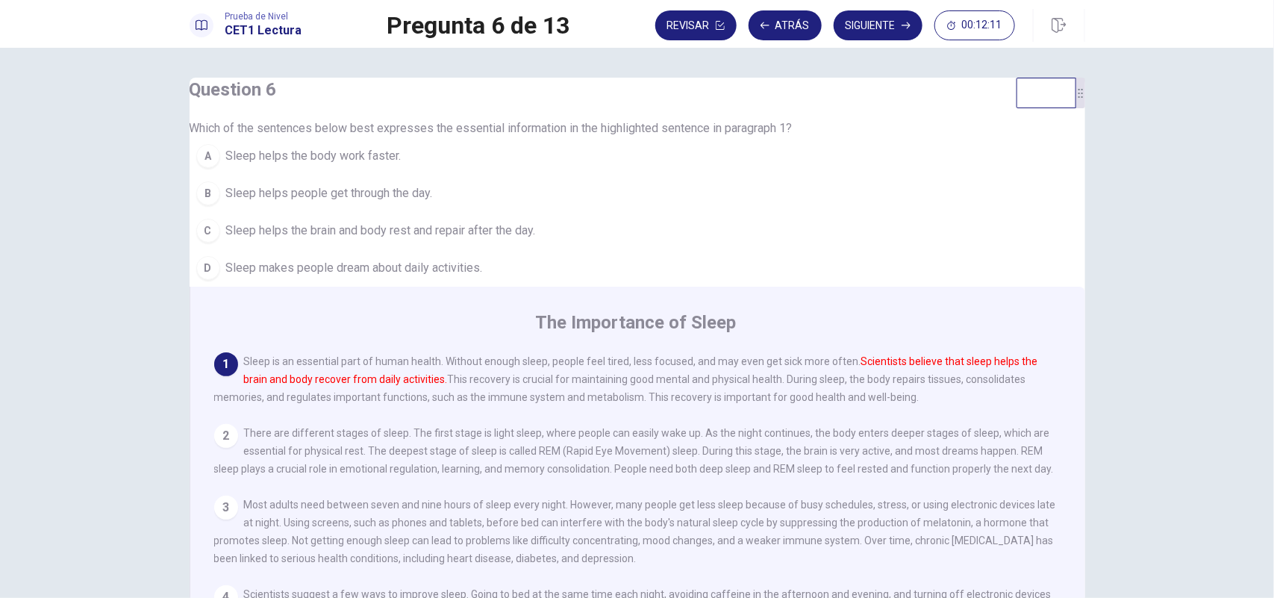
click at [515, 240] on span "Sleep helps the brain and body rest and repair after the day." at bounding box center [381, 231] width 310 height 18
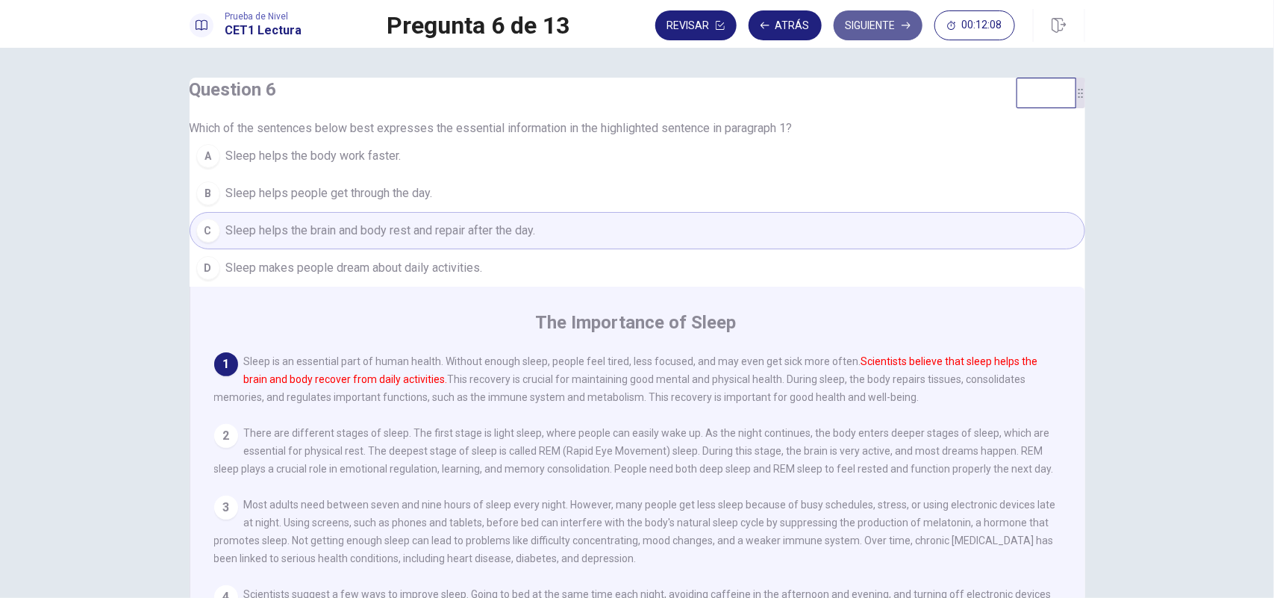
click at [885, 26] on button "Siguiente" at bounding box center [878, 25] width 89 height 30
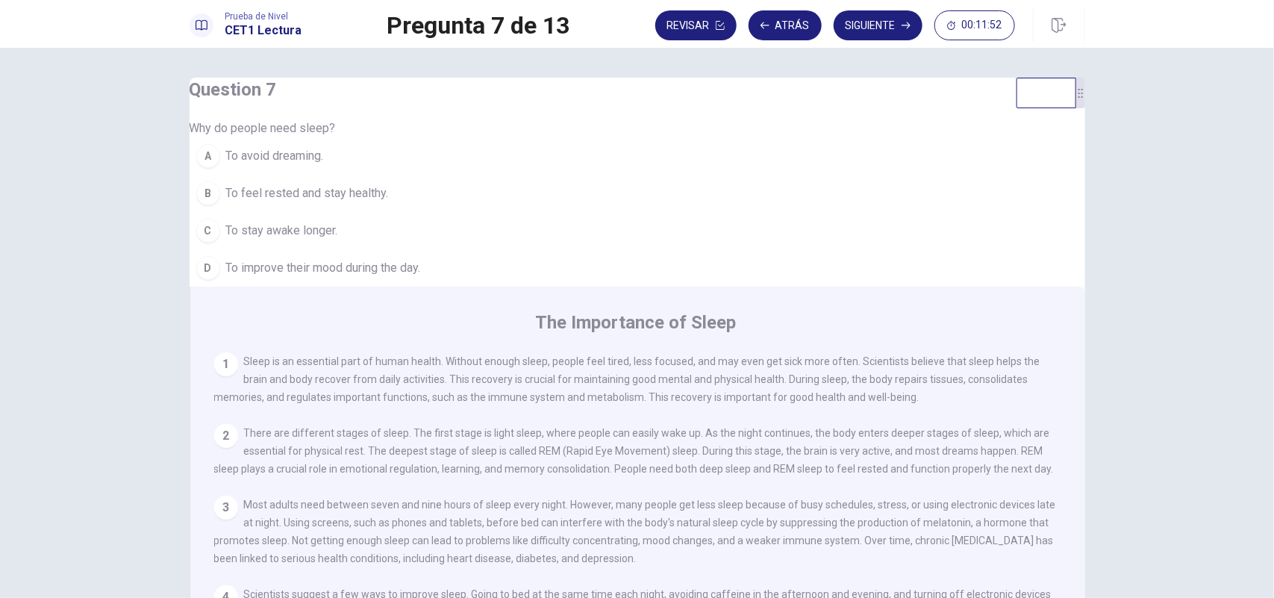
click at [370, 202] on span "To feel rested and stay healthy." at bounding box center [307, 193] width 163 height 18
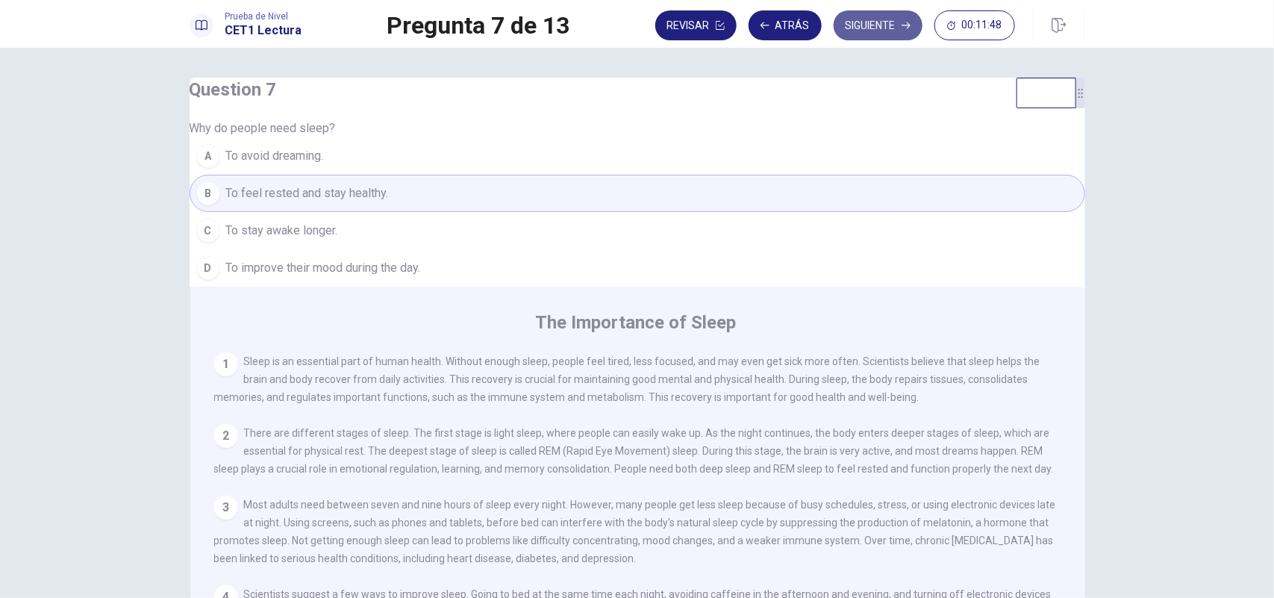
click at [892, 28] on button "Siguiente" at bounding box center [878, 25] width 89 height 30
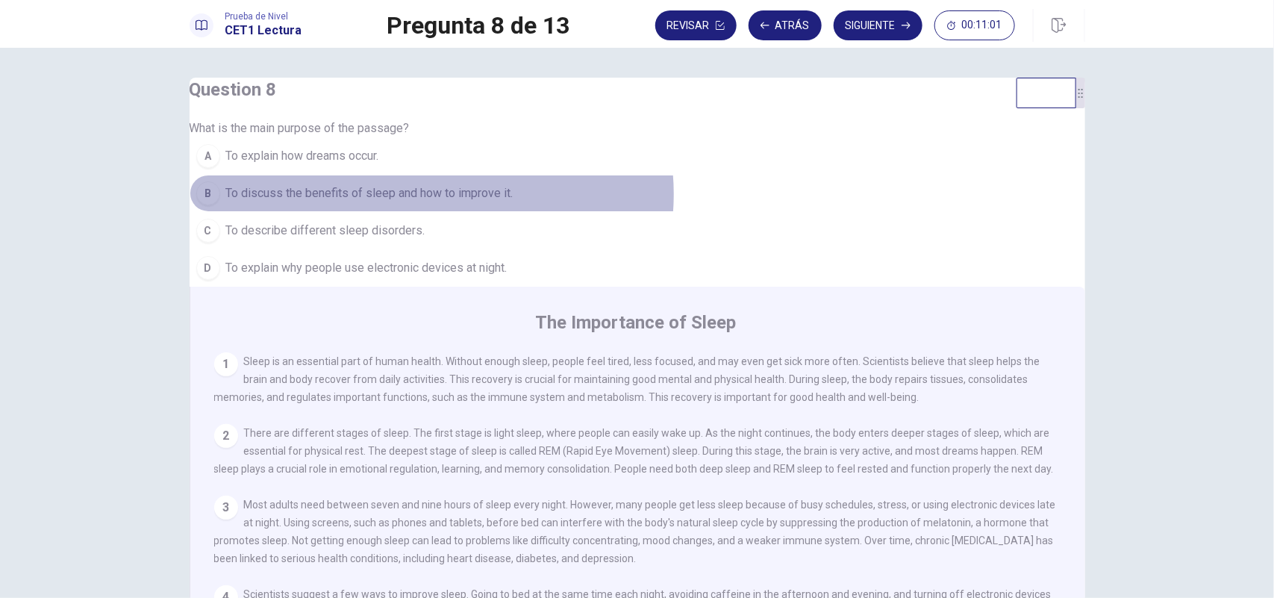
click at [457, 202] on span "To discuss the benefits of sleep and how to improve it." at bounding box center [369, 193] width 287 height 18
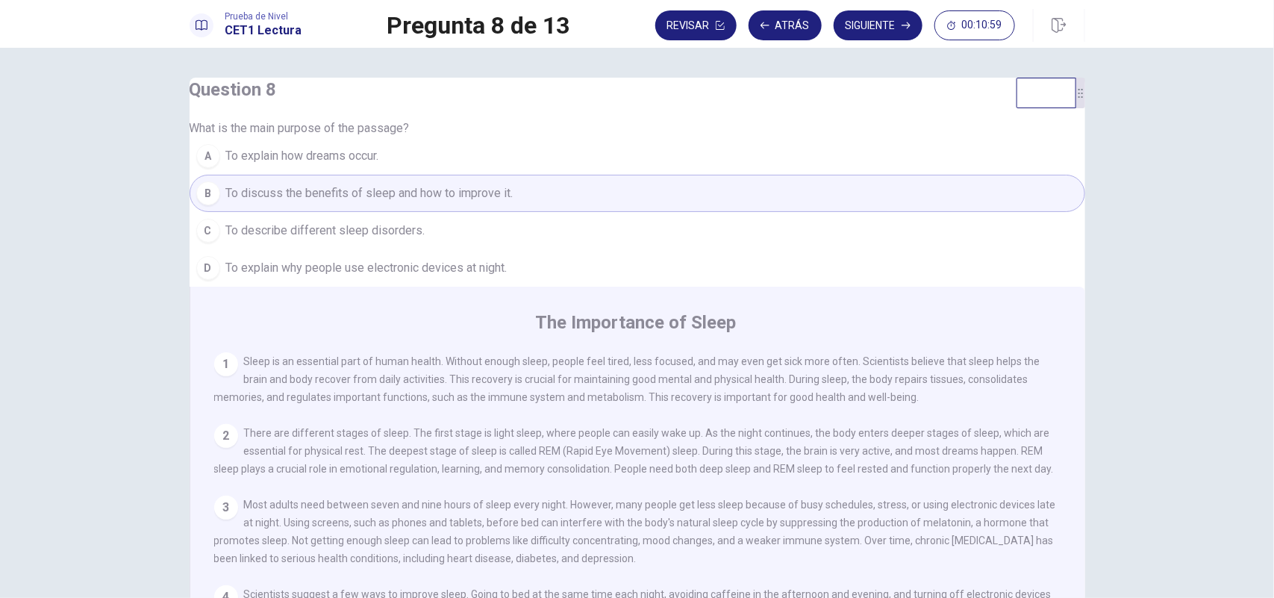
drag, startPoint x: 457, startPoint y: 255, endPoint x: 810, endPoint y: 79, distance: 394.3
click at [810, 79] on div "Question 8 What is the main purpose of the passage? A To explain how dreams occ…" at bounding box center [638, 388] width 896 height 621
click at [885, 26] on button "Siguiente" at bounding box center [878, 25] width 89 height 30
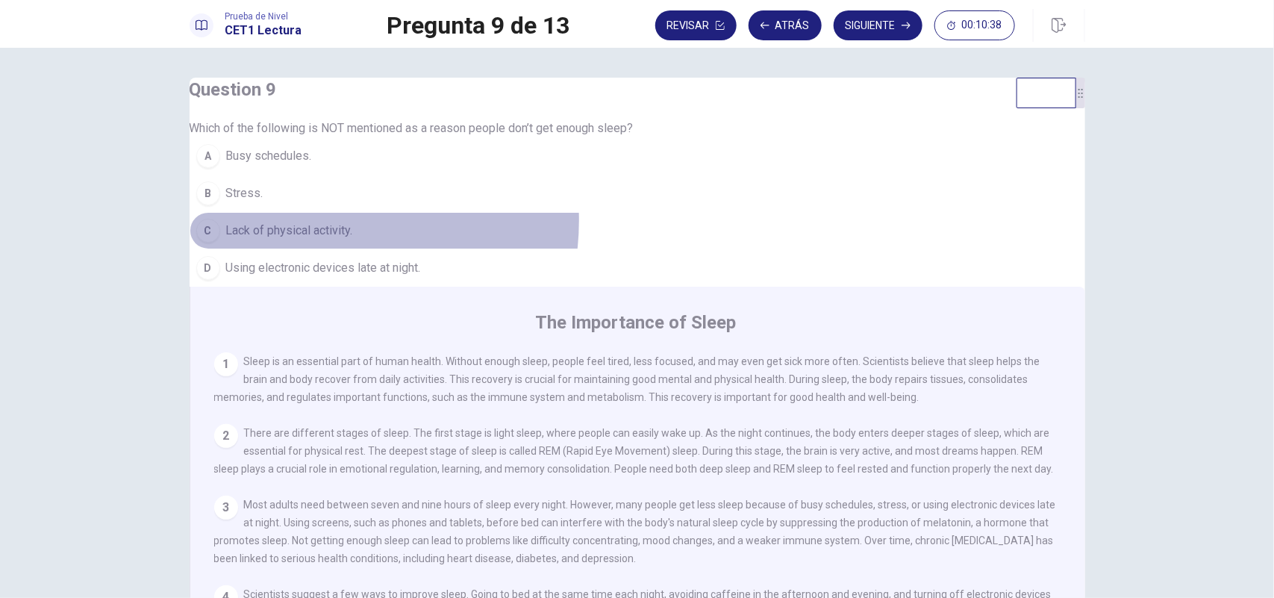
click at [337, 249] on button "C Lack of physical activity." at bounding box center [638, 230] width 896 height 37
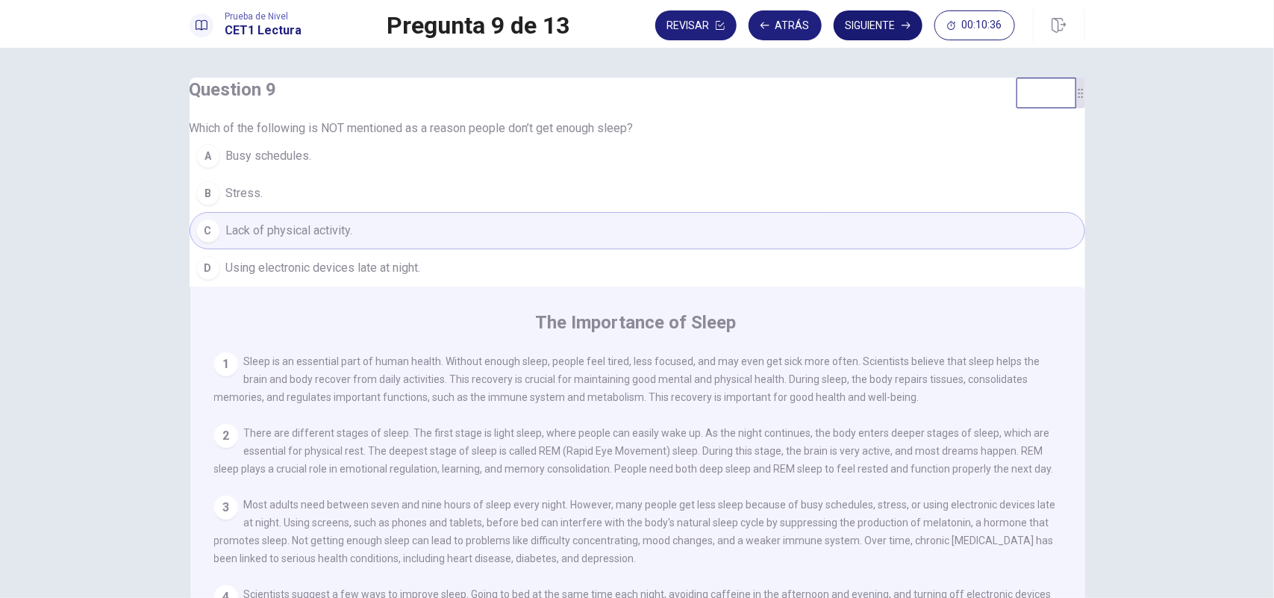
click at [892, 24] on button "Siguiente" at bounding box center [878, 25] width 89 height 30
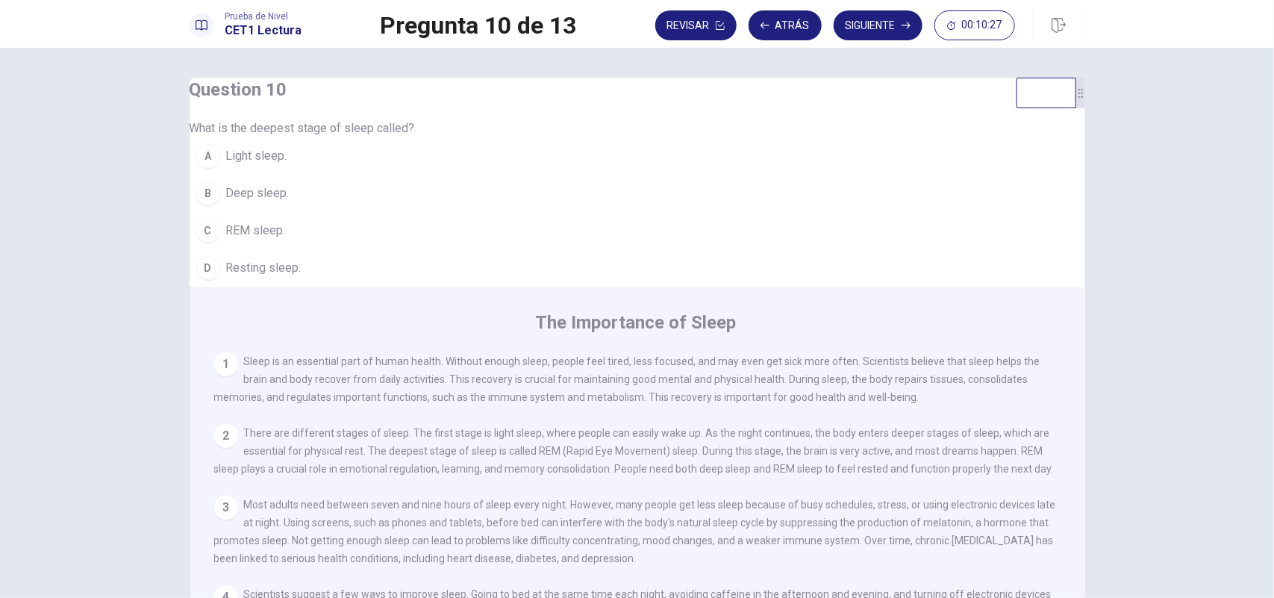
click at [286, 240] on span "REM sleep." at bounding box center [256, 231] width 60 height 18
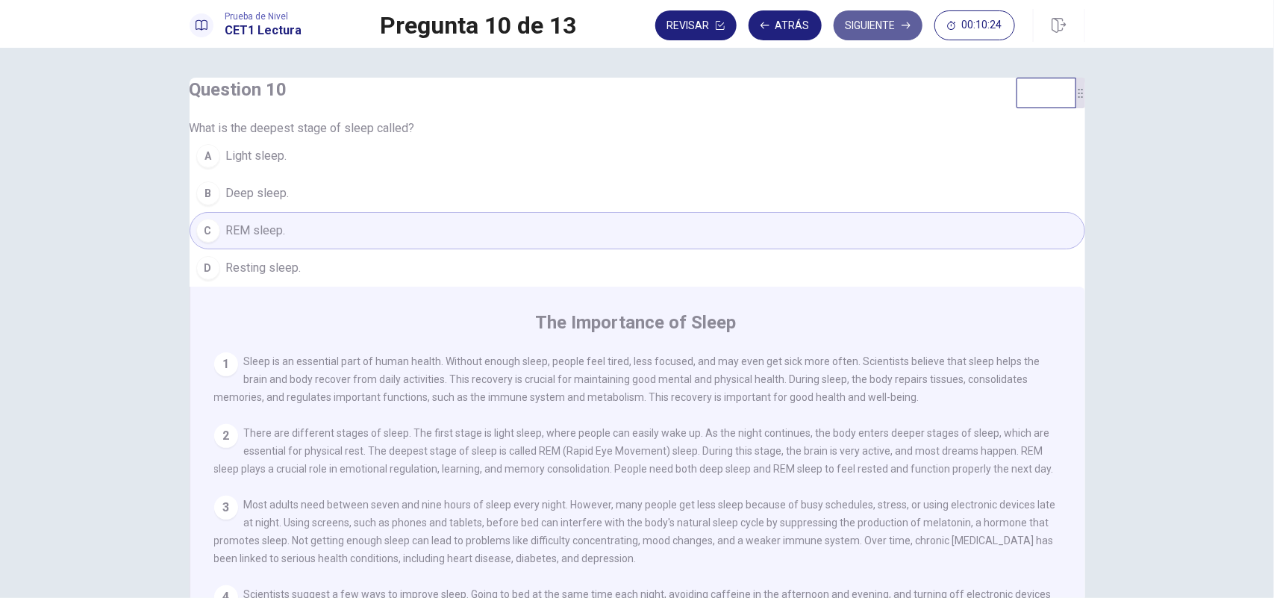
click at [868, 26] on button "Siguiente" at bounding box center [878, 25] width 89 height 30
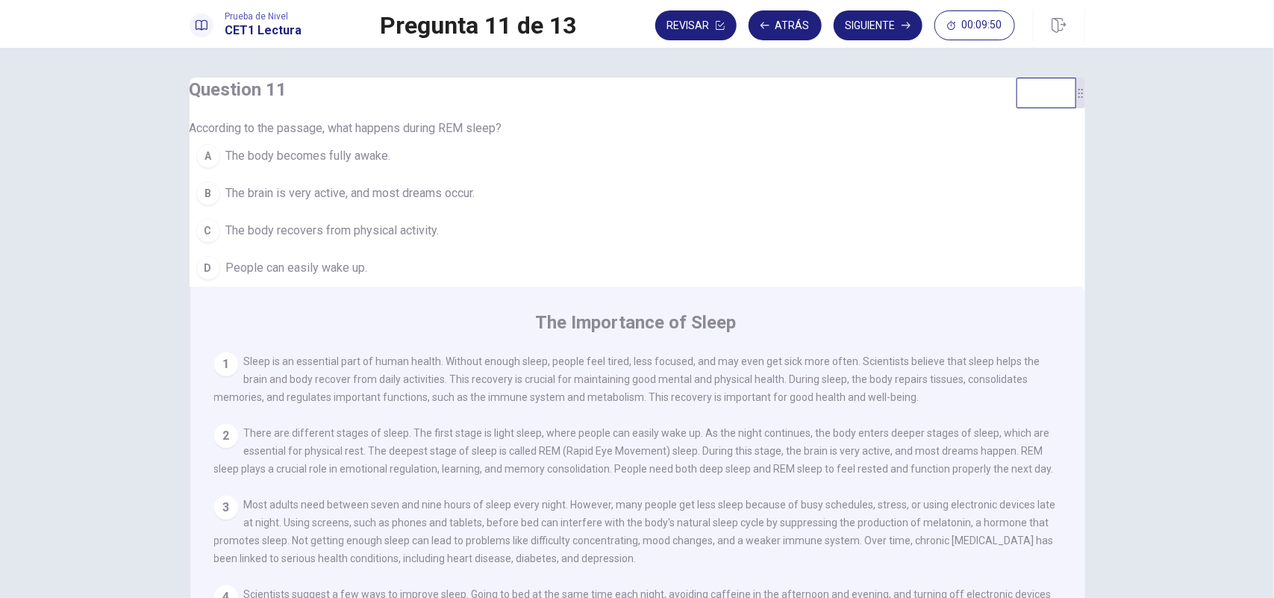
click at [419, 202] on span "The brain is very active, and most dreams occur." at bounding box center [350, 193] width 249 height 18
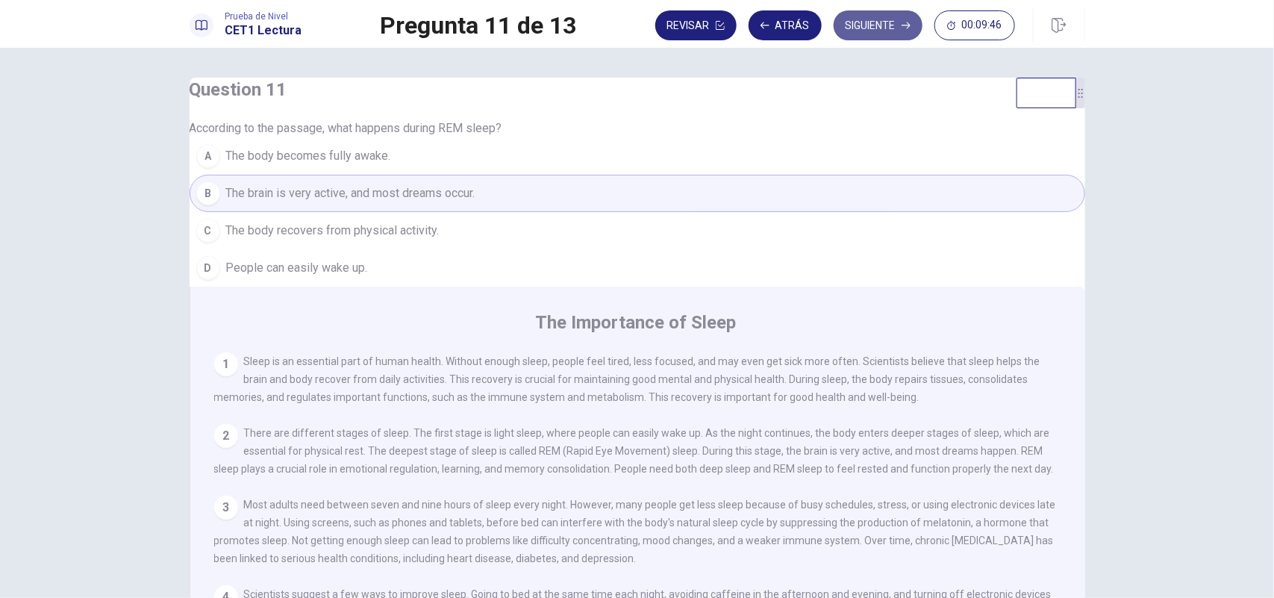
click at [871, 27] on button "Siguiente" at bounding box center [878, 25] width 89 height 30
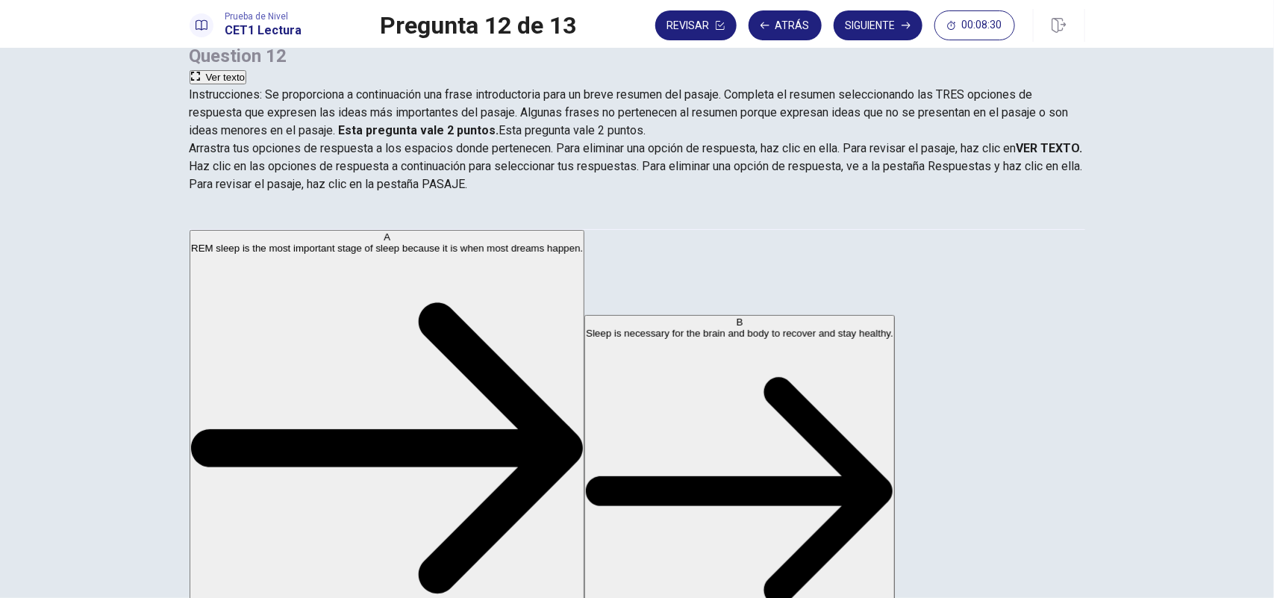
scroll to position [94, 0]
drag, startPoint x: 265, startPoint y: 320, endPoint x: 301, endPoint y: 308, distance: 37.8
drag, startPoint x: 357, startPoint y: 308, endPoint x: 616, endPoint y: 270, distance: 261.9
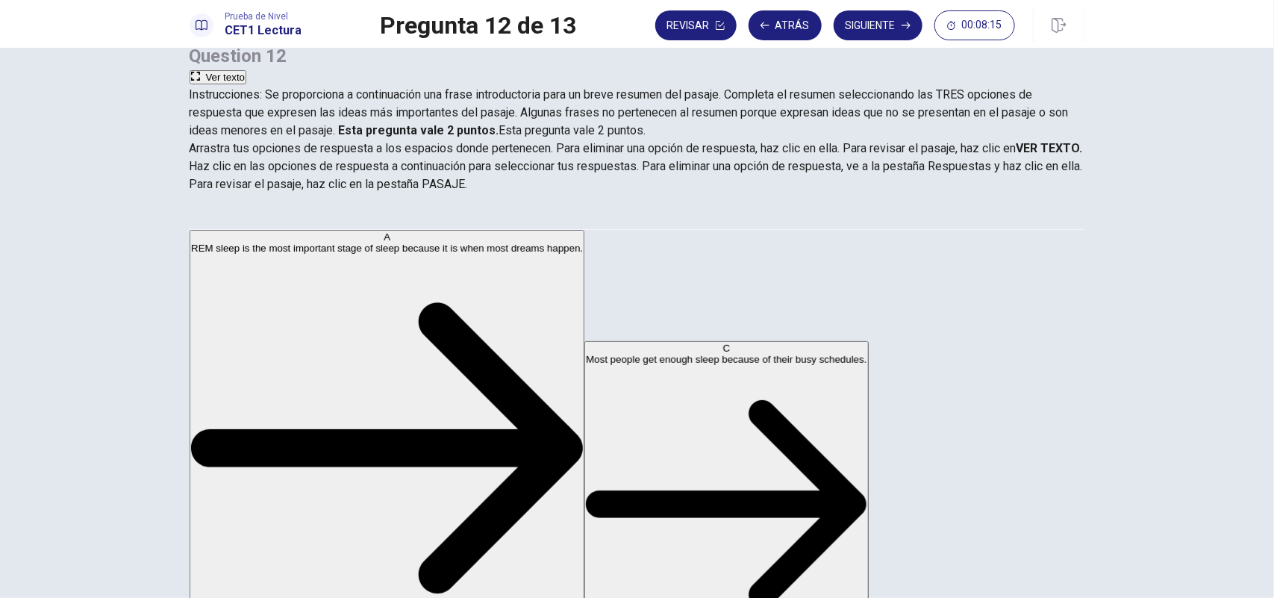
scroll to position [165, 0]
drag, startPoint x: 296, startPoint y: 345, endPoint x: 558, endPoint y: 360, distance: 262.5
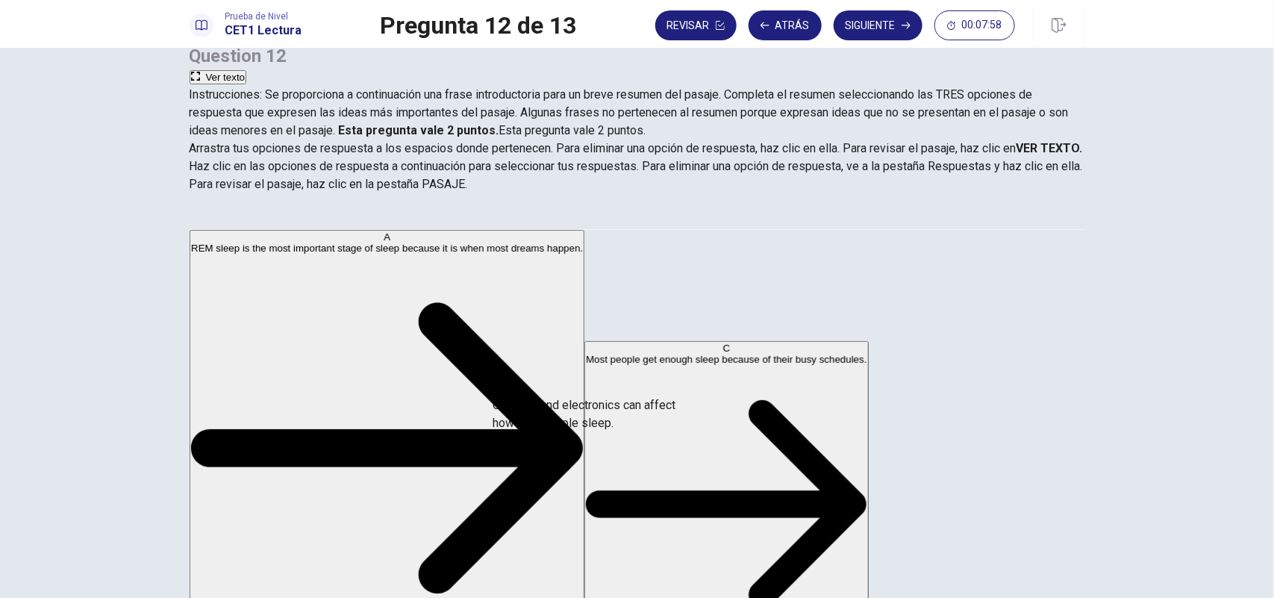
drag, startPoint x: 317, startPoint y: 389, endPoint x: 603, endPoint y: 411, distance: 286.8
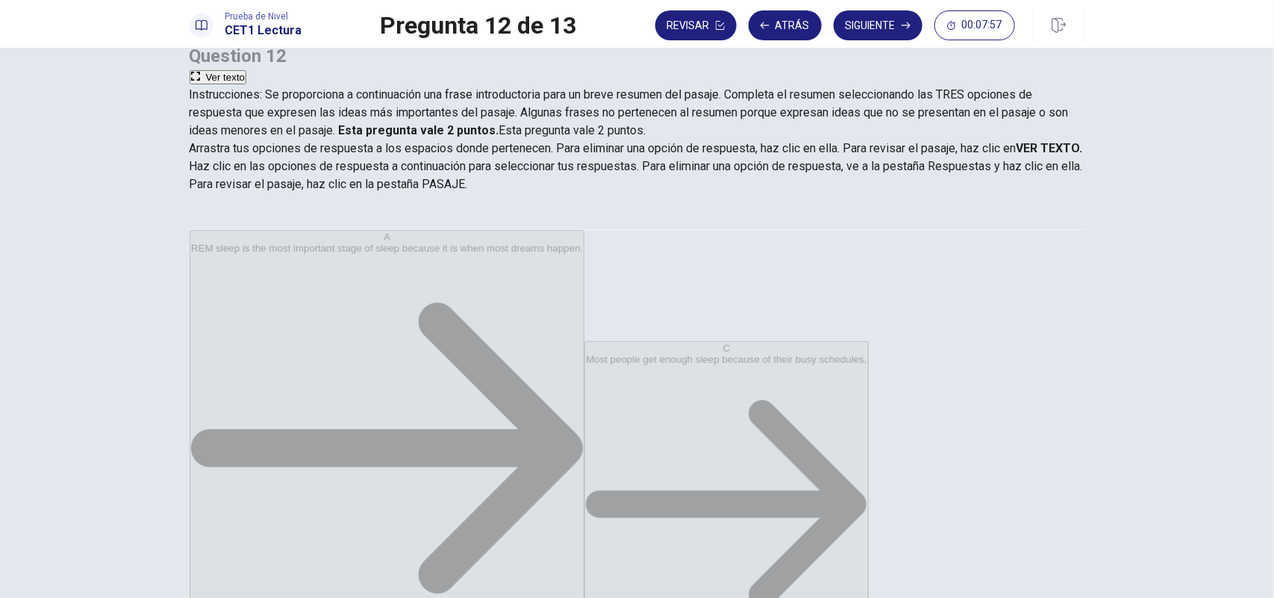
scroll to position [27, 0]
click at [891, 21] on button "Siguiente" at bounding box center [878, 25] width 89 height 30
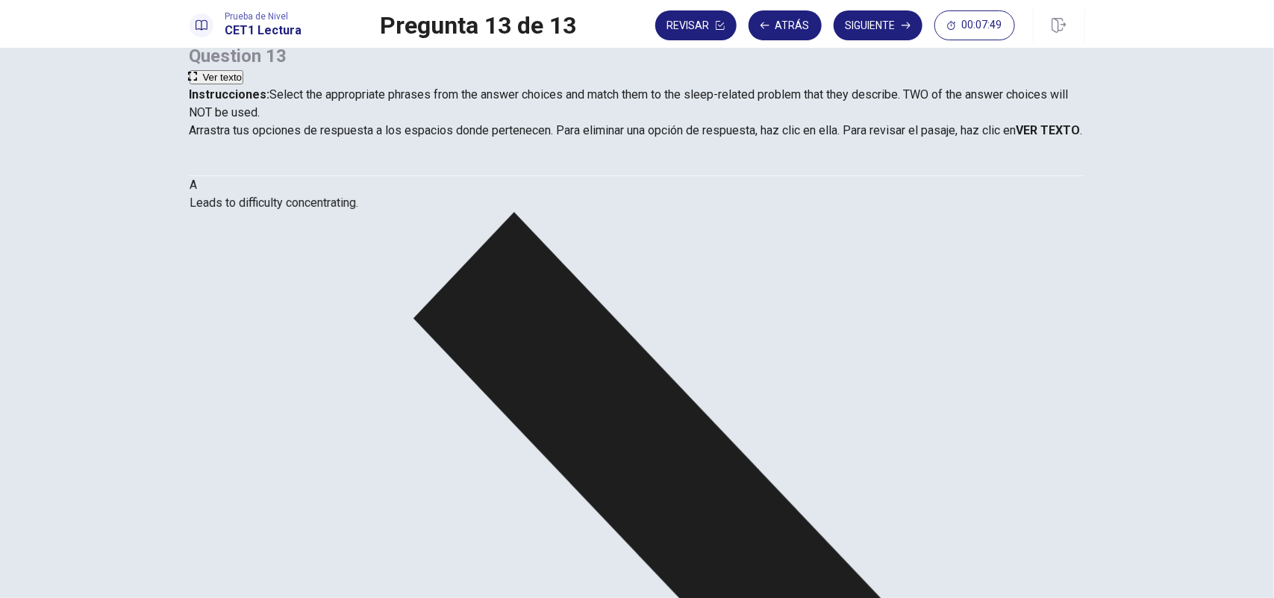
scroll to position [0, 0]
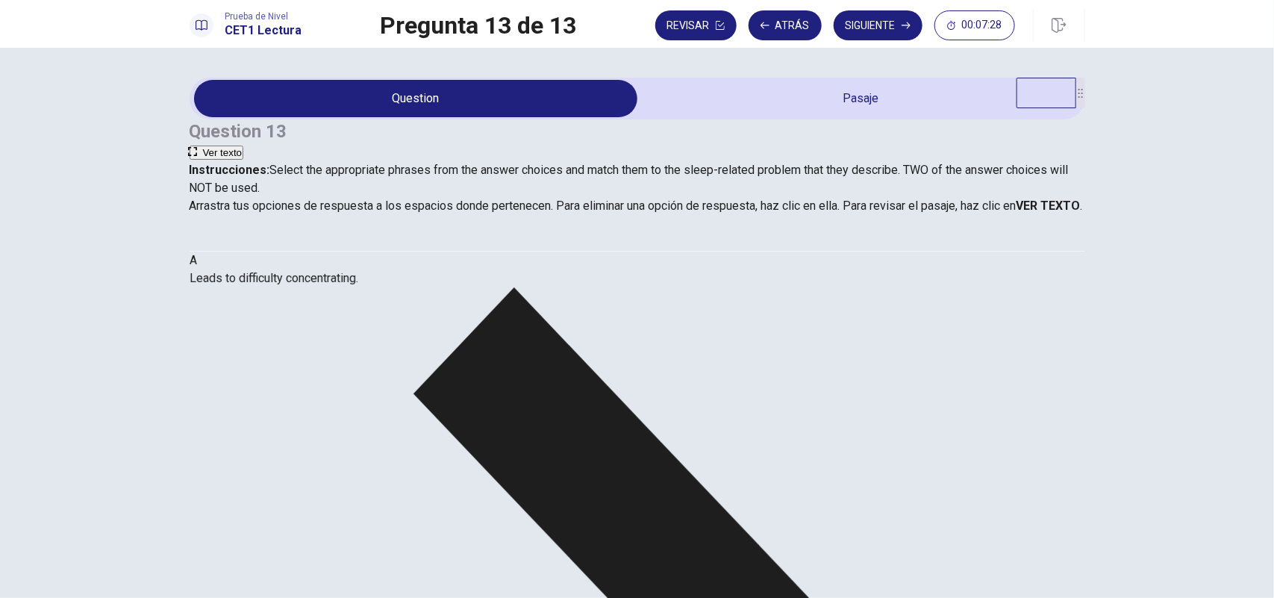
drag, startPoint x: 301, startPoint y: 351, endPoint x: 352, endPoint y: 345, distance: 51.1
drag, startPoint x: 352, startPoint y: 345, endPoint x: 396, endPoint y: 346, distance: 44.8
drag, startPoint x: 310, startPoint y: 360, endPoint x: 535, endPoint y: 367, distance: 225.6
drag, startPoint x: 326, startPoint y: 424, endPoint x: 874, endPoint y: 370, distance: 551.5
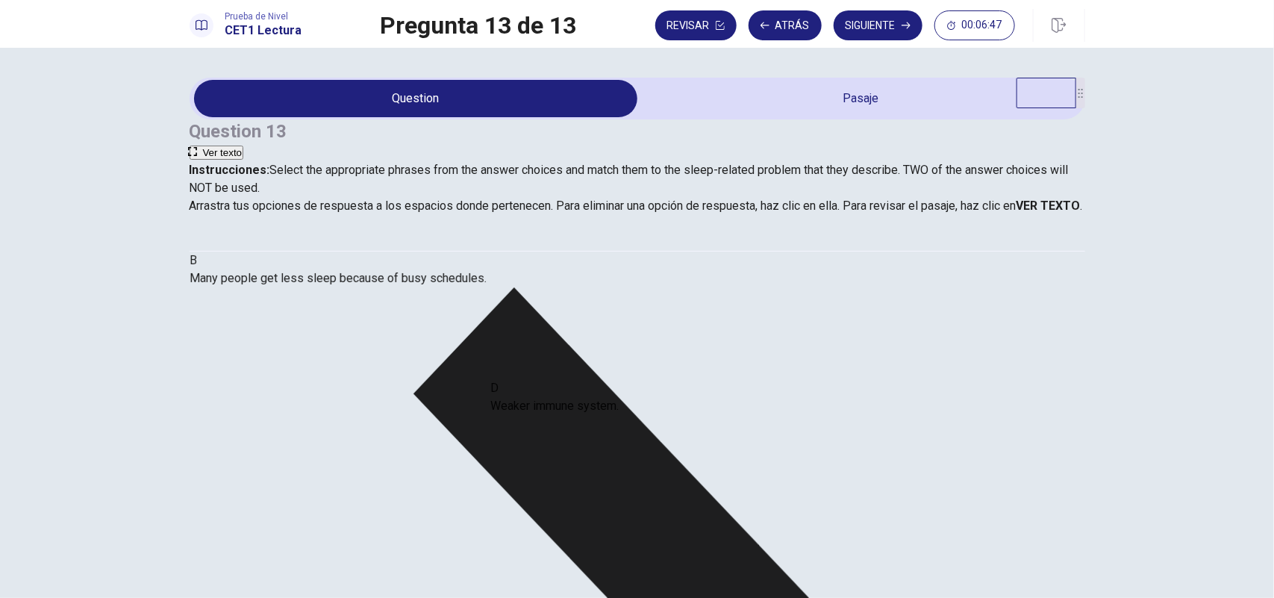
drag, startPoint x: 318, startPoint y: 411, endPoint x: 603, endPoint y: 408, distance: 284.5
drag, startPoint x: 361, startPoint y: 416, endPoint x: 942, endPoint y: 414, distance: 581.6
drag, startPoint x: 334, startPoint y: 426, endPoint x: 930, endPoint y: 472, distance: 596.8
drag, startPoint x: 333, startPoint y: 355, endPoint x: 448, endPoint y: 402, distance: 124.2
click at [871, 22] on button "Siguiente" at bounding box center [878, 25] width 89 height 30
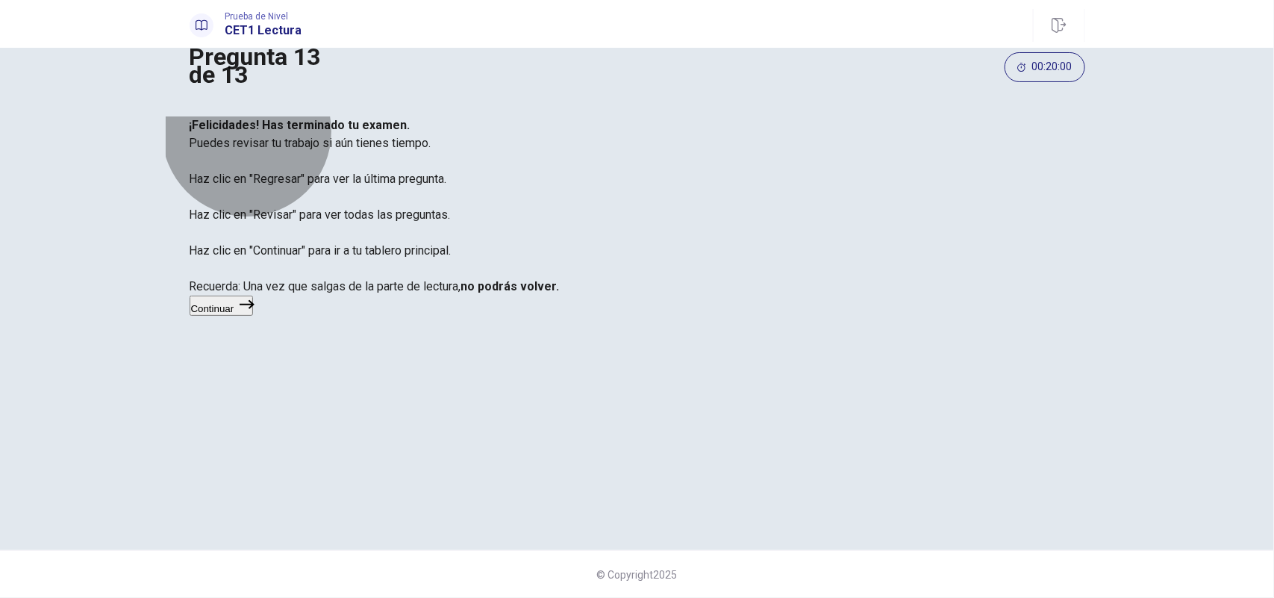
click at [255, 312] on icon "button" at bounding box center [247, 304] width 15 height 15
